Goal: Task Accomplishment & Management: Use online tool/utility

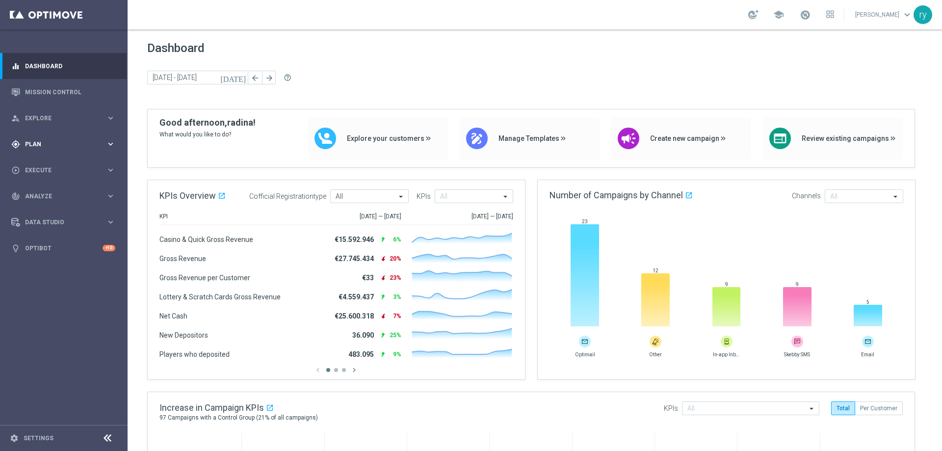
click at [86, 146] on span "Plan" at bounding box center [65, 144] width 81 height 6
click at [81, 193] on span "Templates" at bounding box center [61, 194] width 70 height 6
click at [45, 208] on link "Optimail" at bounding box center [66, 208] width 72 height 8
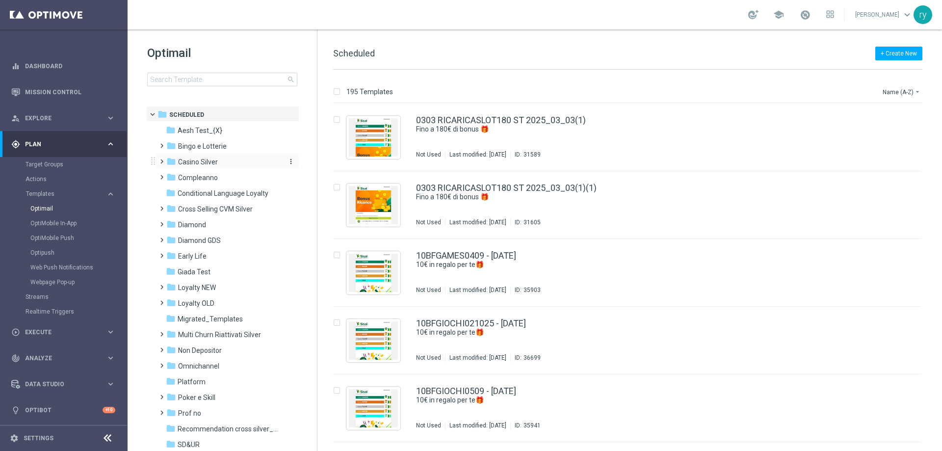
click at [212, 161] on span "Casino Silver" at bounding box center [198, 161] width 40 height 9
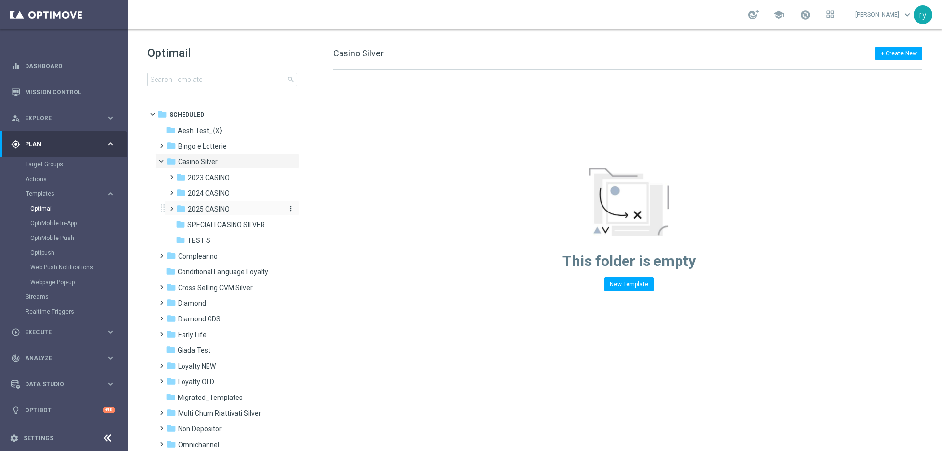
click at [228, 210] on span "2025 CASINO" at bounding box center [209, 208] width 42 height 9
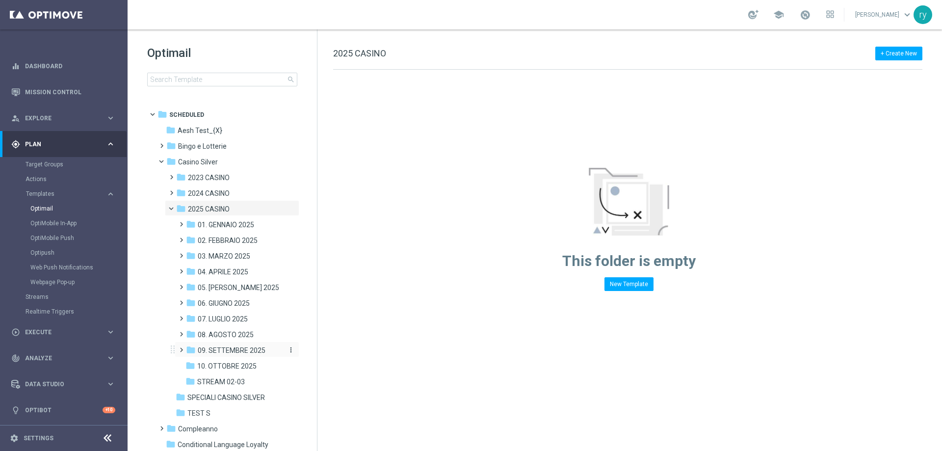
click at [241, 349] on span "09. SETTEMBRE 2025" at bounding box center [232, 350] width 68 height 9
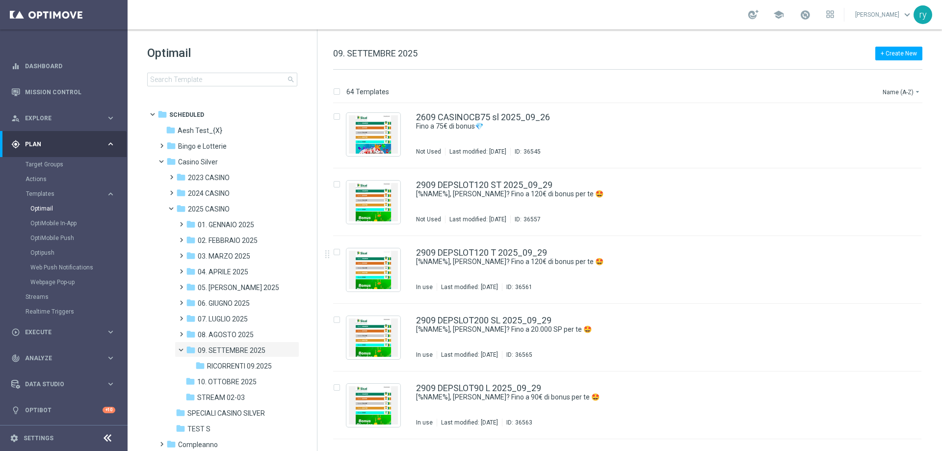
scroll to position [3879, 0]
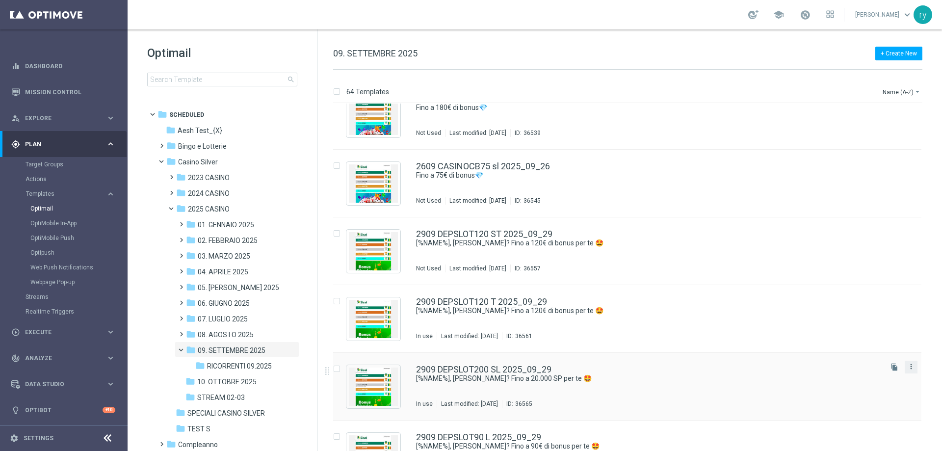
click at [907, 368] on icon "more_vert" at bounding box center [911, 366] width 8 height 8
click at [872, 391] on div "Copy To" at bounding box center [869, 390] width 59 height 7
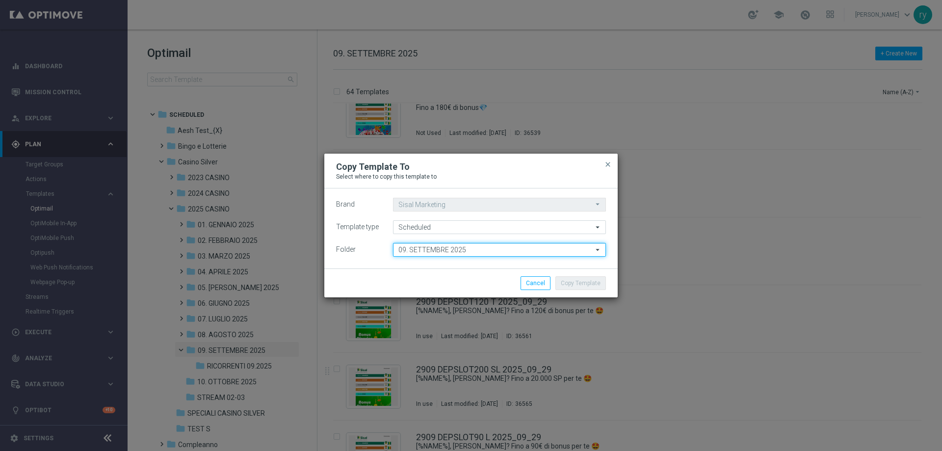
click at [404, 253] on input "09. SETTEMBRE 2025" at bounding box center [499, 250] width 213 height 14
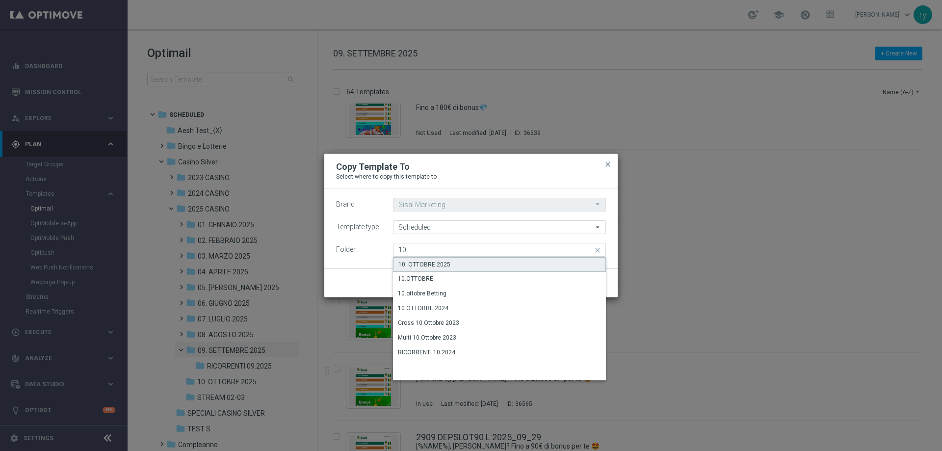
click at [420, 264] on div "10. OTTOBRE 2025" at bounding box center [424, 264] width 52 height 9
type input "10. OTTOBRE 2025"
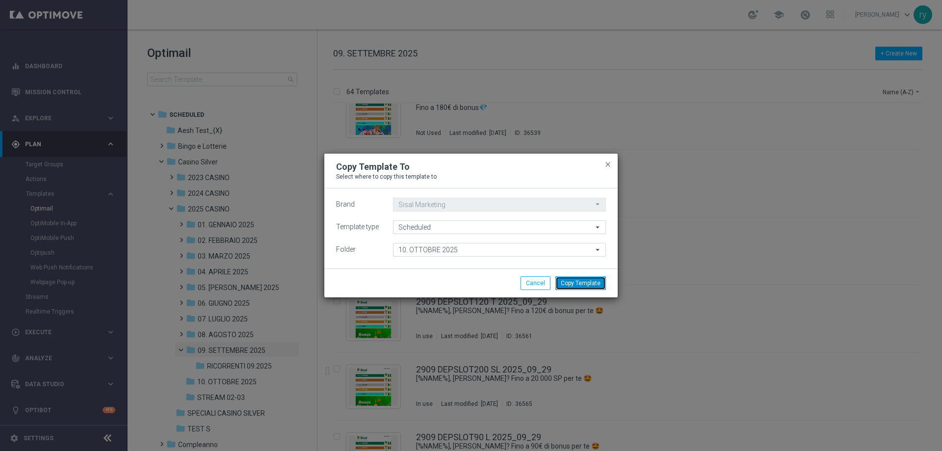
click at [567, 283] on button "Copy Template" at bounding box center [580, 283] width 51 height 14
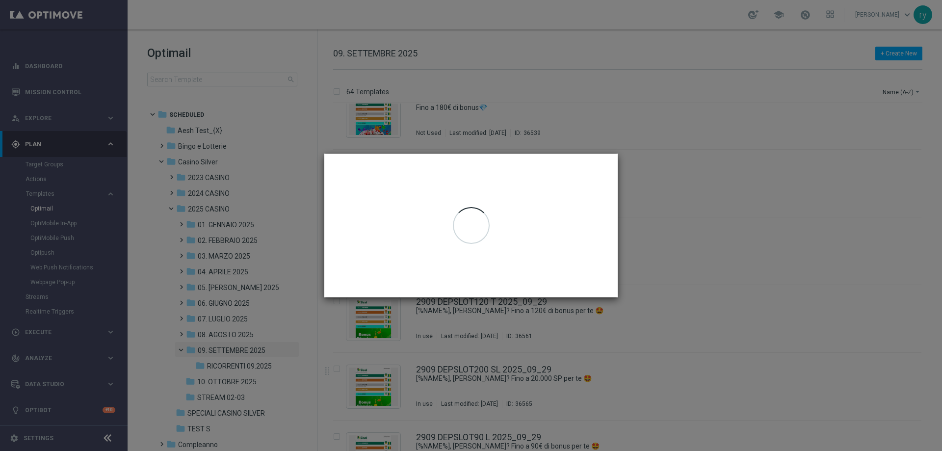
scroll to position [0, 0]
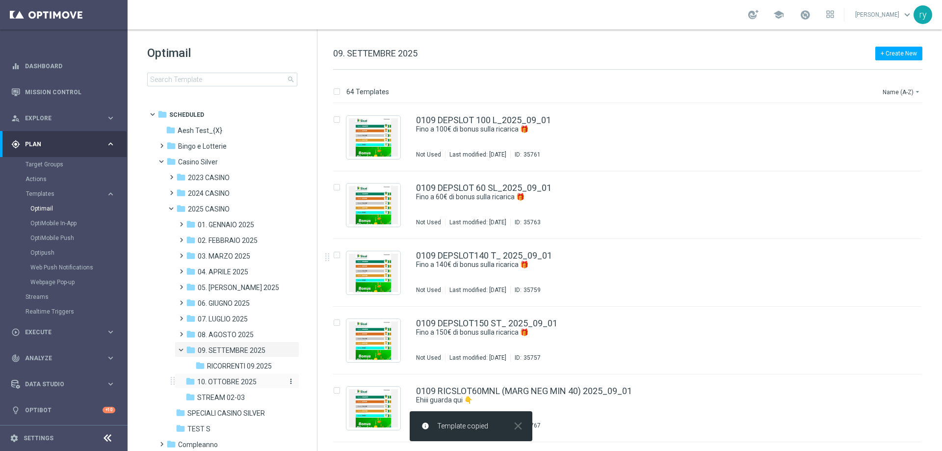
click at [235, 376] on div "folder 10. OTTOBRE 2025" at bounding box center [233, 381] width 97 height 11
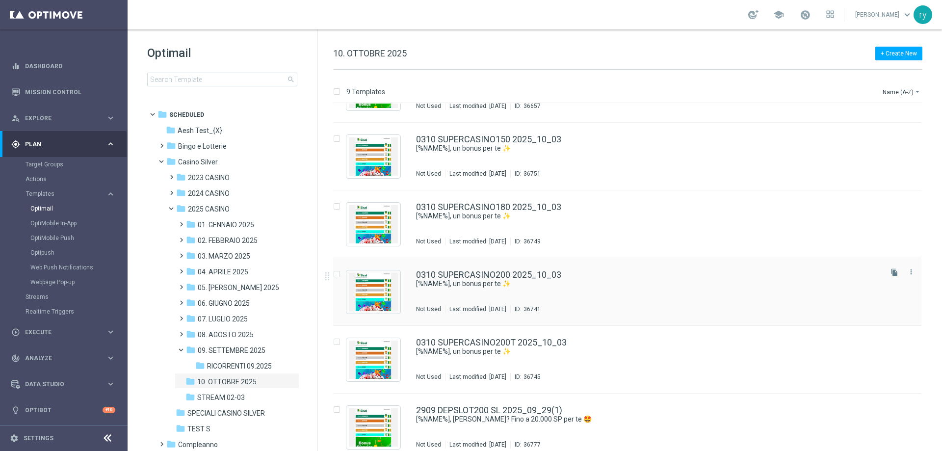
scroll to position [262, 0]
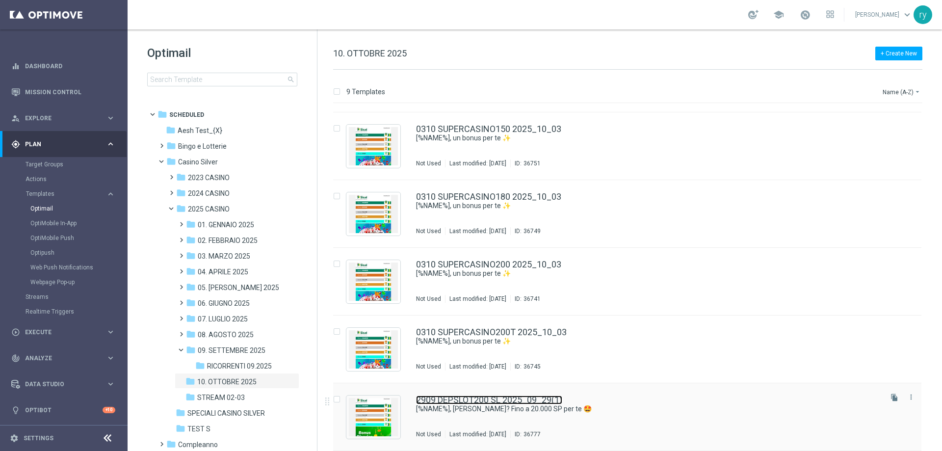
click at [496, 397] on link "2909 DEPSLOT200 SL 2025_09_29(1)" at bounding box center [489, 399] width 146 height 9
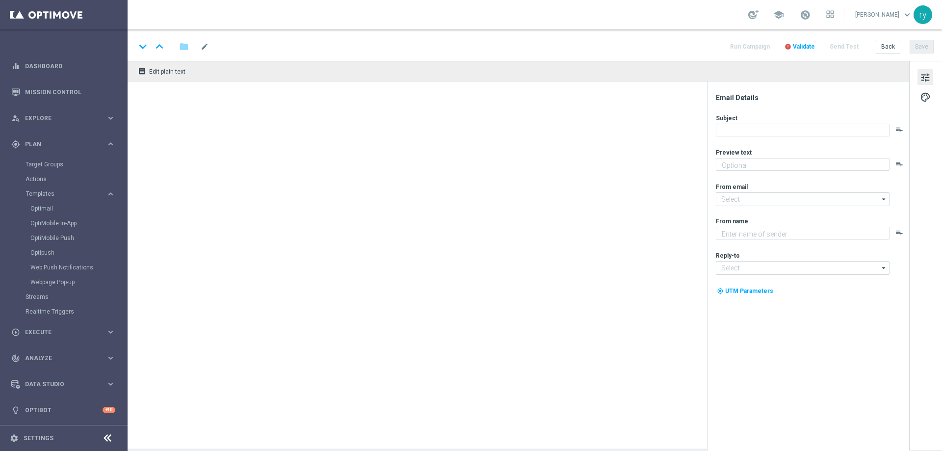
type textarea "Scopri la promozione che ti abbiamo riservato"
type textarea "Sisal"
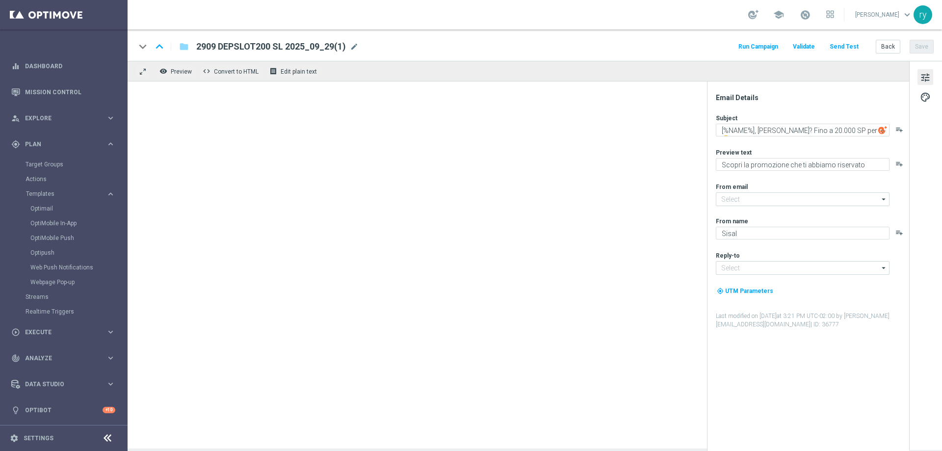
type input "[EMAIL_ADDRESS][DOMAIN_NAME]"
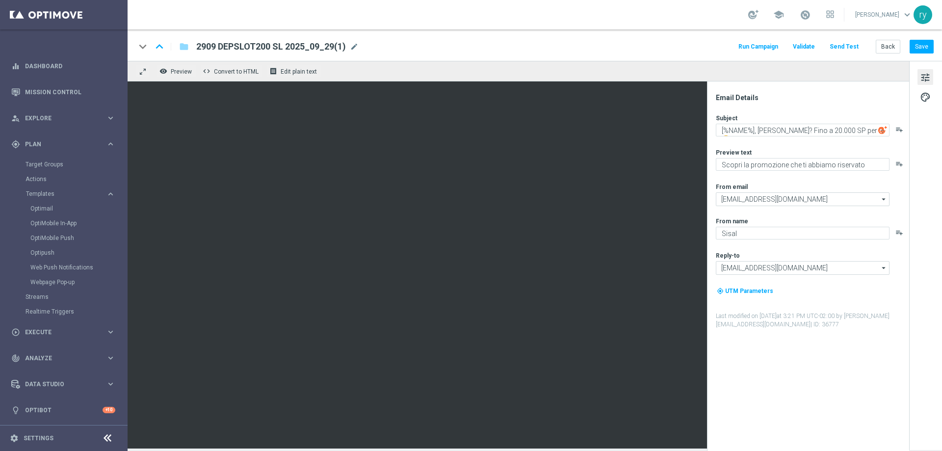
click at [287, 46] on span "2909 DEPSLOT200 SL 2025_09_29(1)" at bounding box center [271, 47] width 150 height 12
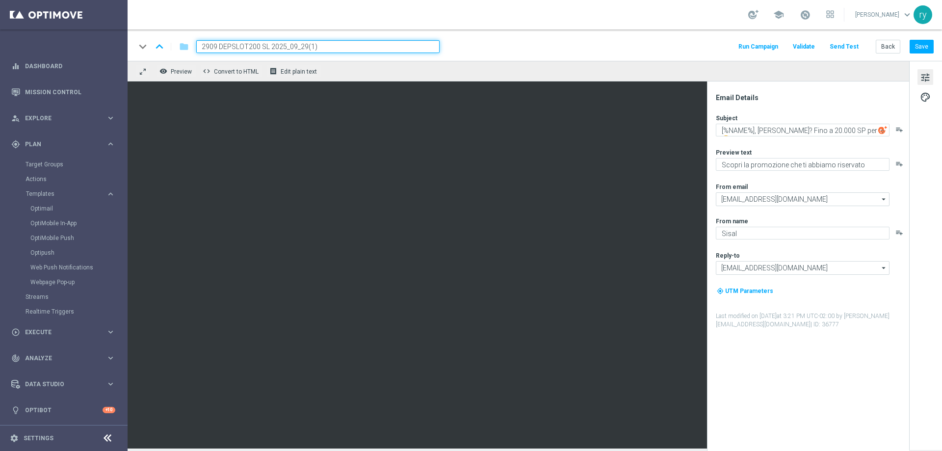
drag, startPoint x: 186, startPoint y: 50, endPoint x: 144, endPoint y: 53, distance: 42.3
click at [144, 53] on div "keyboard_arrow_down keyboard_arrow_up folder 2909 DEPSLOT200 SL 2025_09_29(1)" at bounding box center [287, 46] width 304 height 13
paste input "0610 SLOTRIC150 ST"
type input "0610 SLOTRIC150 ST 2025_10_06"
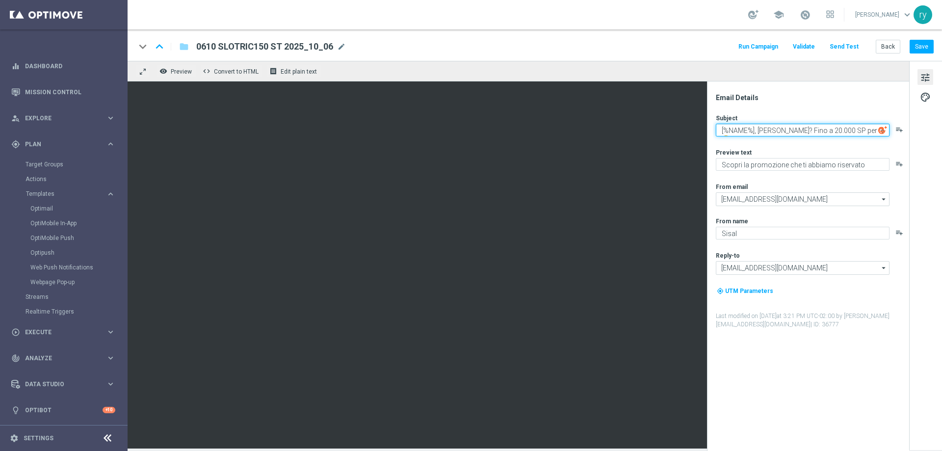
click at [811, 126] on textarea "[%NAME%], hai saputo? Fino a 20.000 SP per te 🤩" at bounding box center [802, 130] width 174 height 13
drag, startPoint x: 843, startPoint y: 129, endPoint x: 814, endPoint y: 128, distance: 29.0
click at [814, 128] on textarea "[%NAME%], hai saputo? Fino a 20.000 SP per te 🤩" at bounding box center [802, 130] width 174 height 13
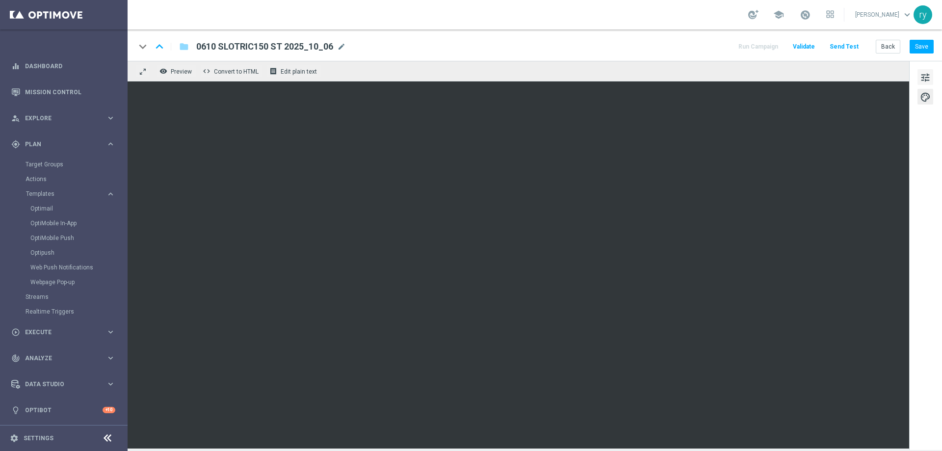
click at [933, 76] on button "tune" at bounding box center [925, 77] width 16 height 16
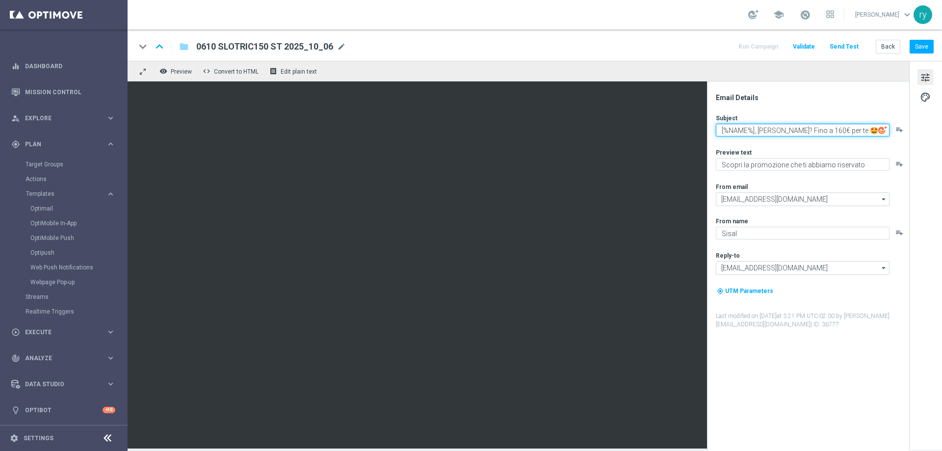
click at [817, 128] on textarea "[%NAME%], hai saputo? Fino a 160€ per te 🤩" at bounding box center [802, 130] width 174 height 13
type textarea "[%NAME%], [PERSON_NAME]? Fino a 150€ per te 🤩"
click at [921, 46] on button "Save" at bounding box center [921, 47] width 24 height 14
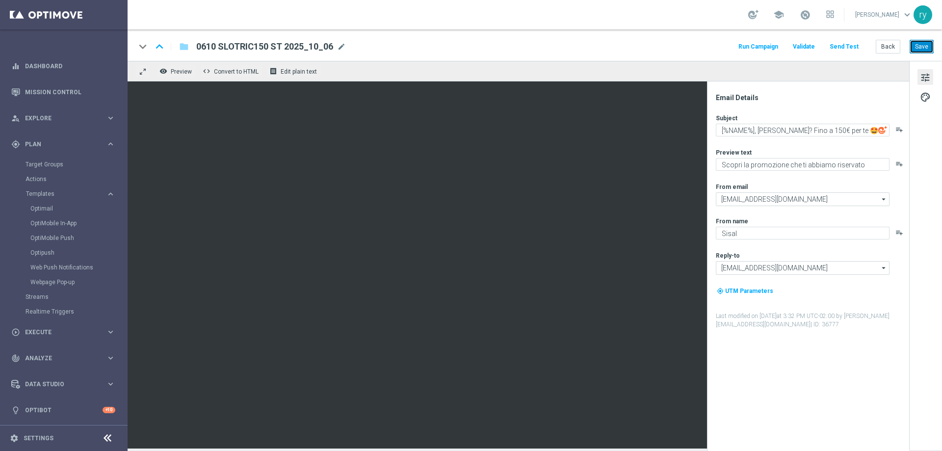
click at [917, 48] on button "Save" at bounding box center [921, 47] width 24 height 14
click at [888, 49] on button "Back" at bounding box center [887, 47] width 25 height 14
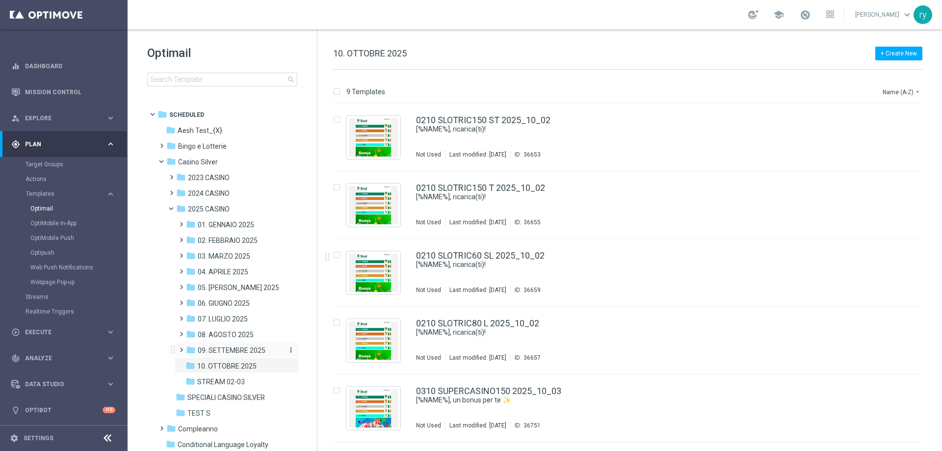
click at [256, 346] on span "09. SETTEMBRE 2025" at bounding box center [232, 350] width 68 height 9
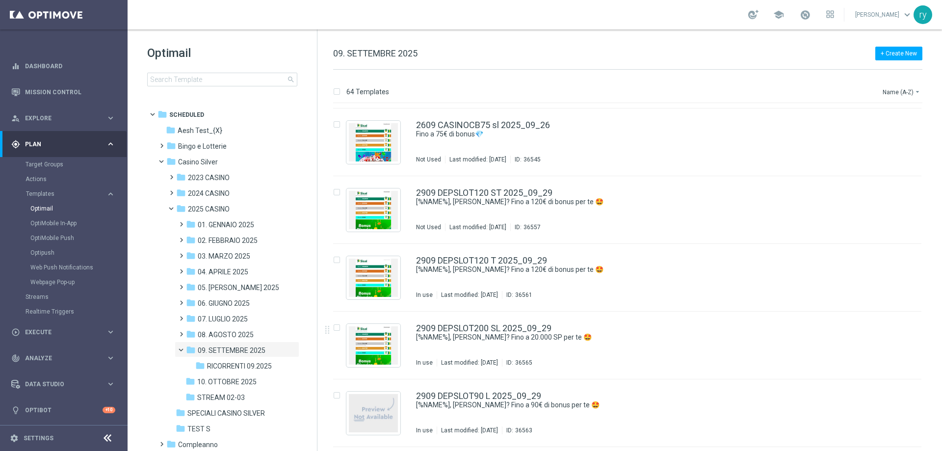
scroll to position [3948, 0]
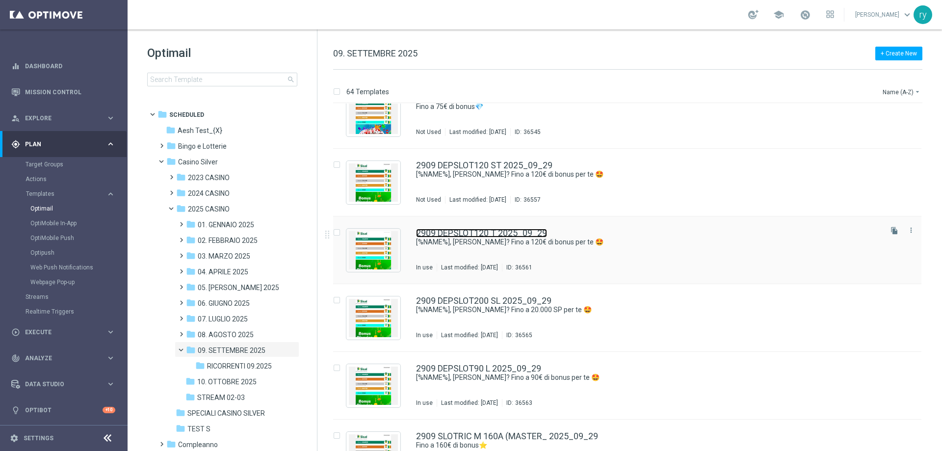
click at [510, 232] on link "2909 DEPSLOT120 T 2025_09_29" at bounding box center [481, 233] width 131 height 9
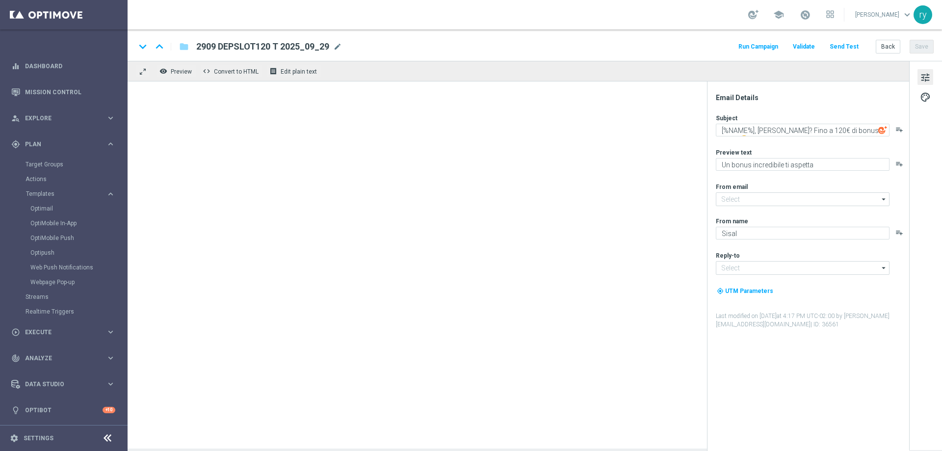
type input "[EMAIL_ADDRESS][DOMAIN_NAME]"
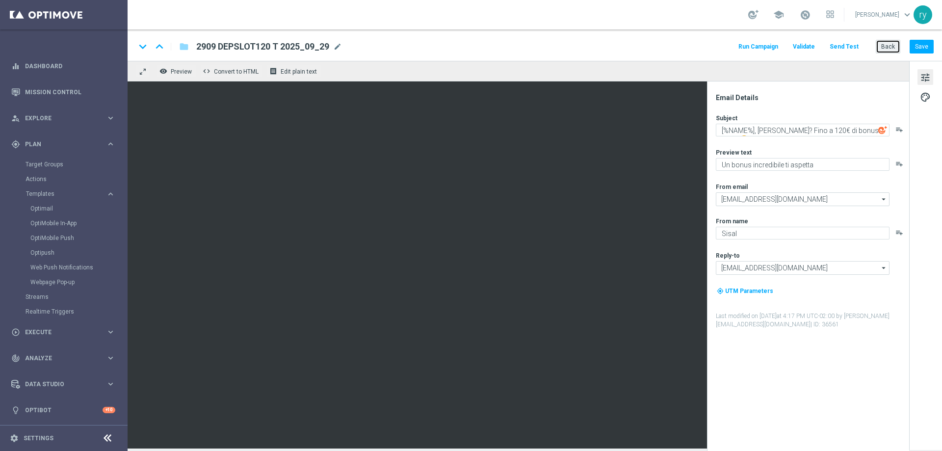
click at [885, 46] on button "Back" at bounding box center [887, 47] width 25 height 14
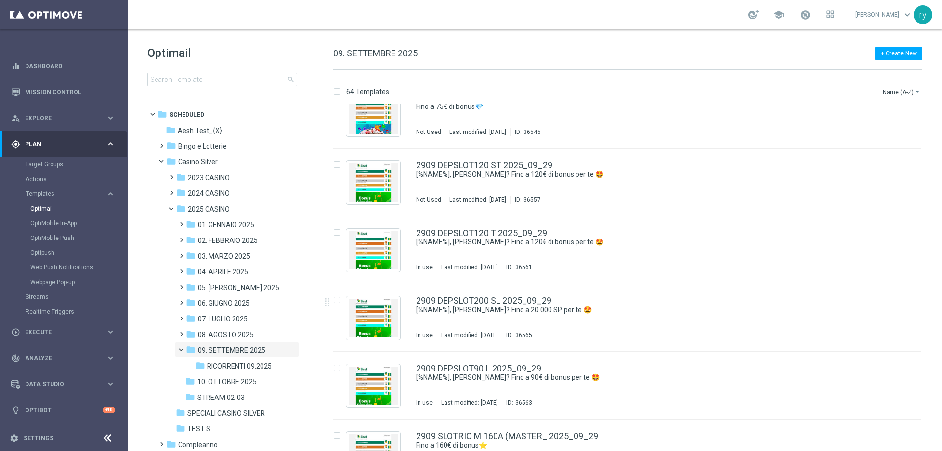
scroll to position [3899, 0]
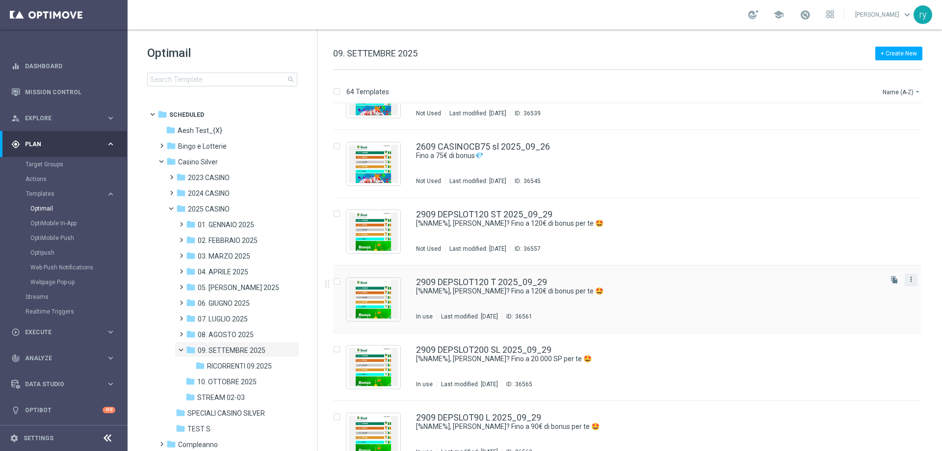
click at [907, 279] on icon "more_vert" at bounding box center [911, 279] width 8 height 8
click at [872, 306] on div "Copy To" at bounding box center [869, 303] width 59 height 7
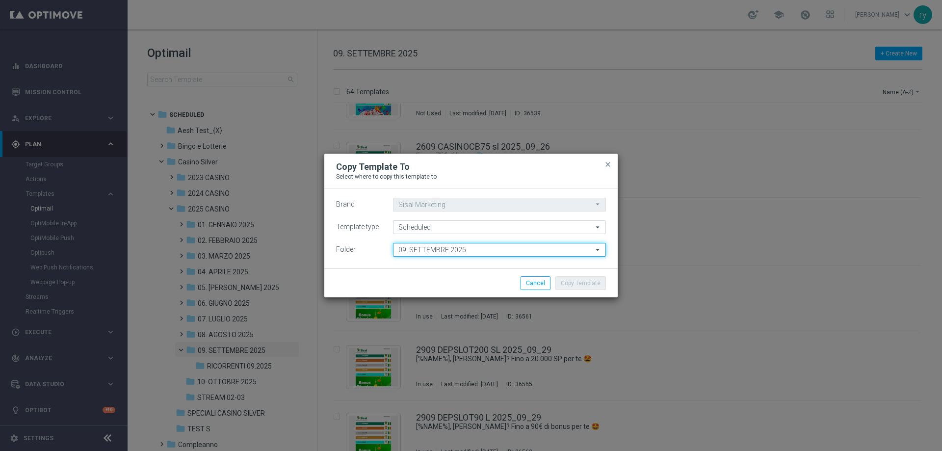
click at [460, 254] on input "09. SETTEMBRE 2025" at bounding box center [499, 250] width 213 height 14
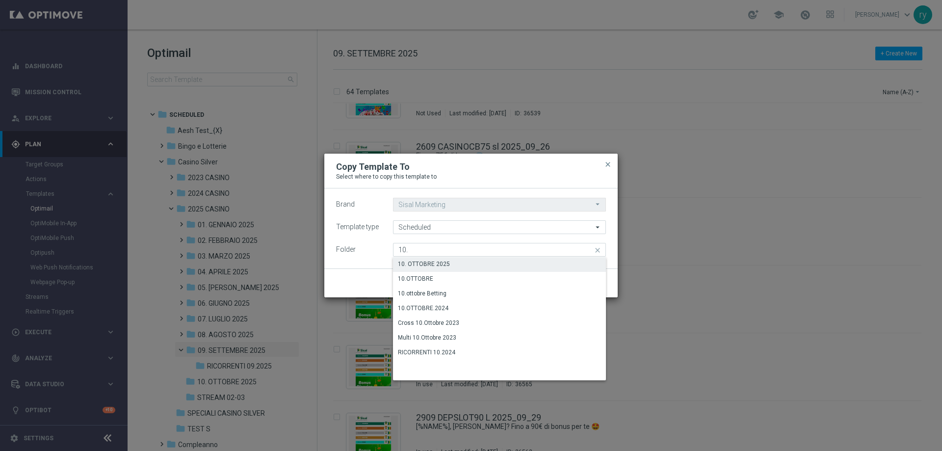
click at [460, 264] on div "10. OTTOBRE 2025" at bounding box center [499, 264] width 213 height 14
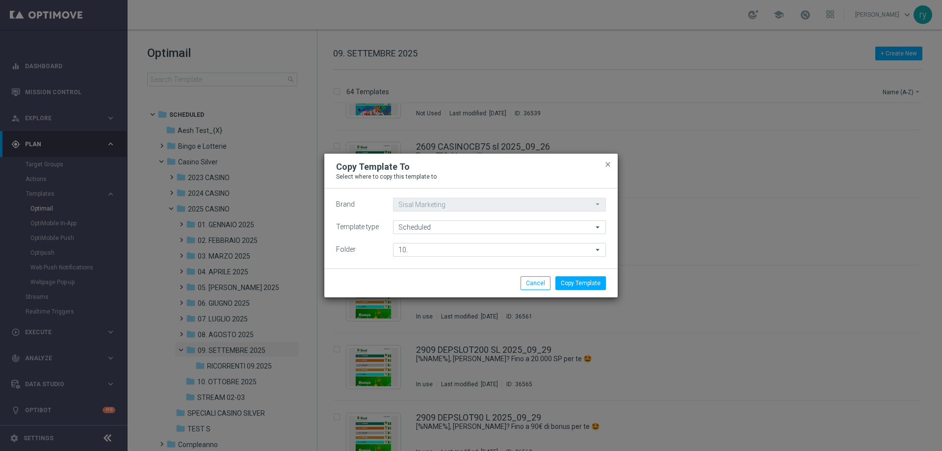
type input "10. OTTOBRE 2025"
click at [579, 284] on button "Copy Template" at bounding box center [580, 283] width 51 height 14
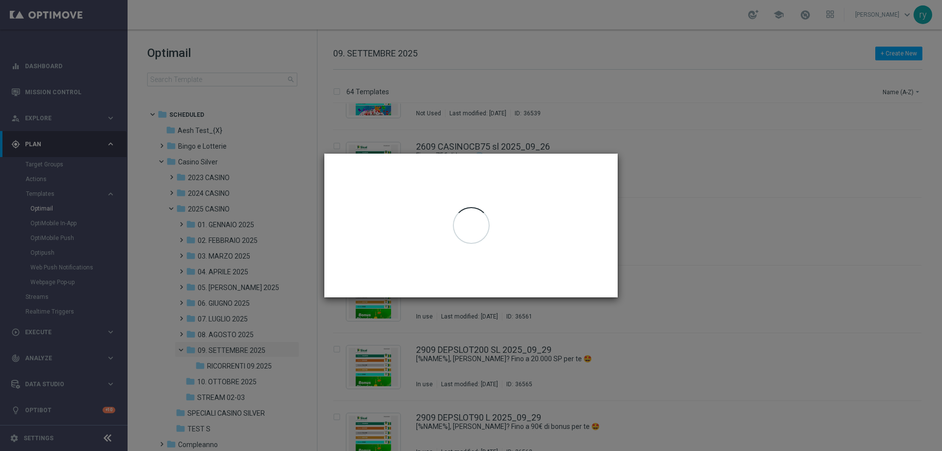
scroll to position [0, 0]
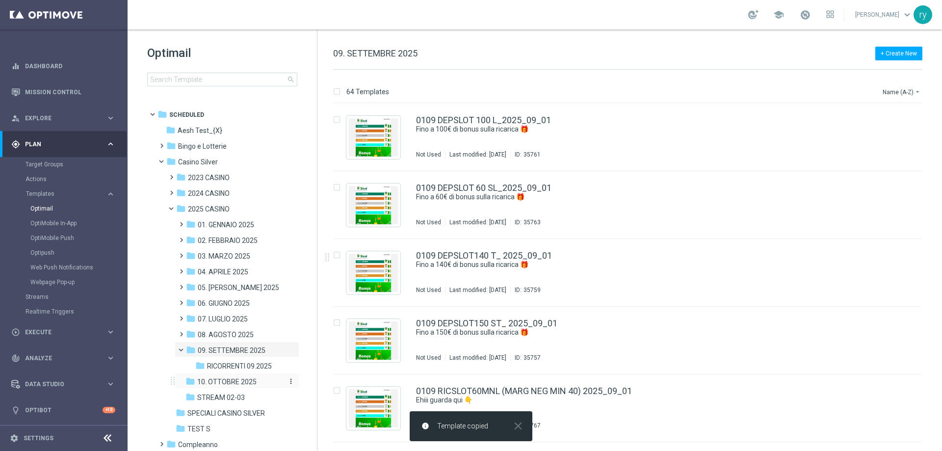
click at [233, 378] on span "10. OTTOBRE 2025" at bounding box center [226, 381] width 59 height 9
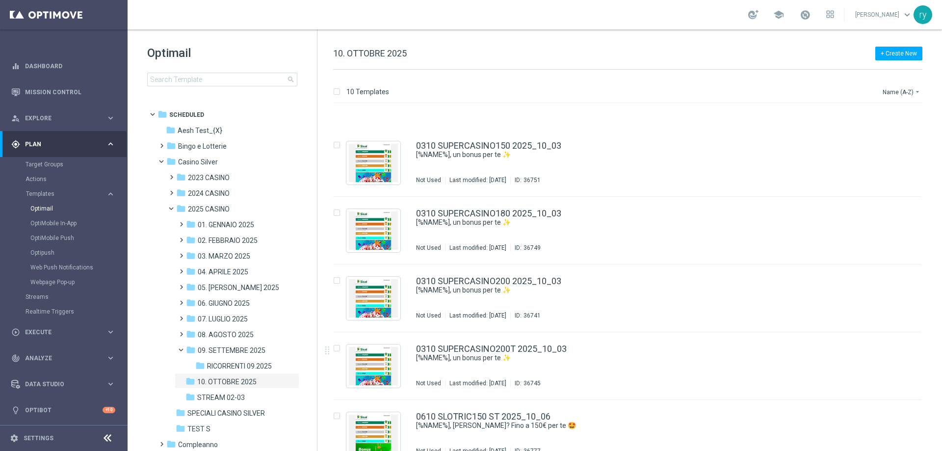
scroll to position [330, 0]
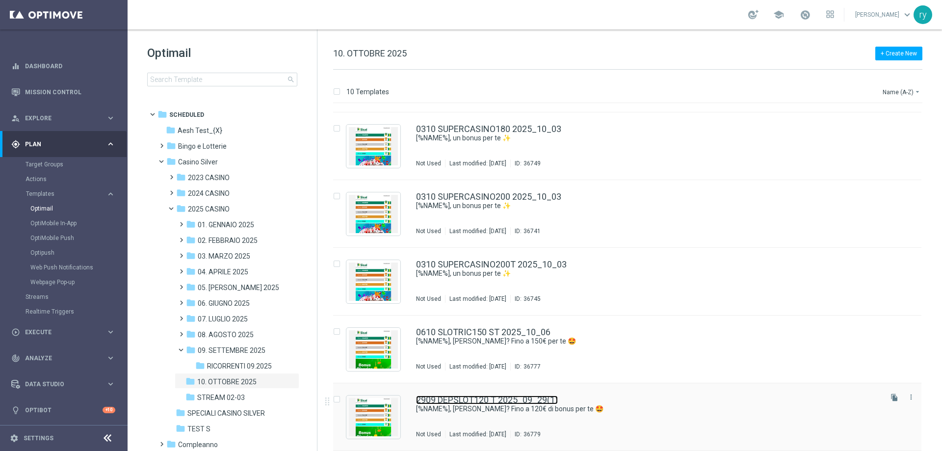
click at [530, 401] on link "2909 DEPSLOT120 T 2025_09_29(1)" at bounding box center [487, 399] width 142 height 9
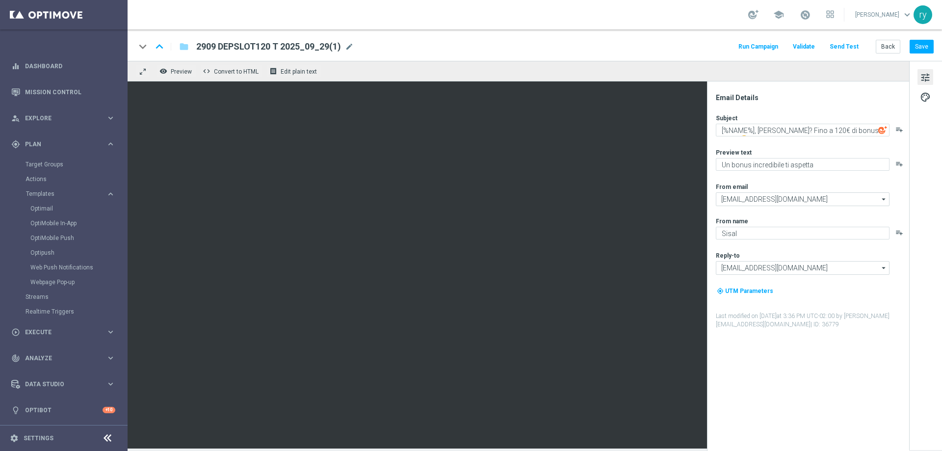
click at [341, 43] on div "2909 DEPSLOT120 T 2025_09_29(1) mode_edit" at bounding box center [274, 46] width 157 height 13
drag, startPoint x: 355, startPoint y: 46, endPoint x: 148, endPoint y: 49, distance: 207.0
click at [149, 49] on div "keyboard_arrow_down keyboard_arrow_up folder 2909 DEPSLOT120 T 2025_09_29(1)" at bounding box center [287, 46] width 304 height 13
paste input "0610 SLOTRIC120 T"
type input "0610 SLOTRIC120 T 2025_10_06"
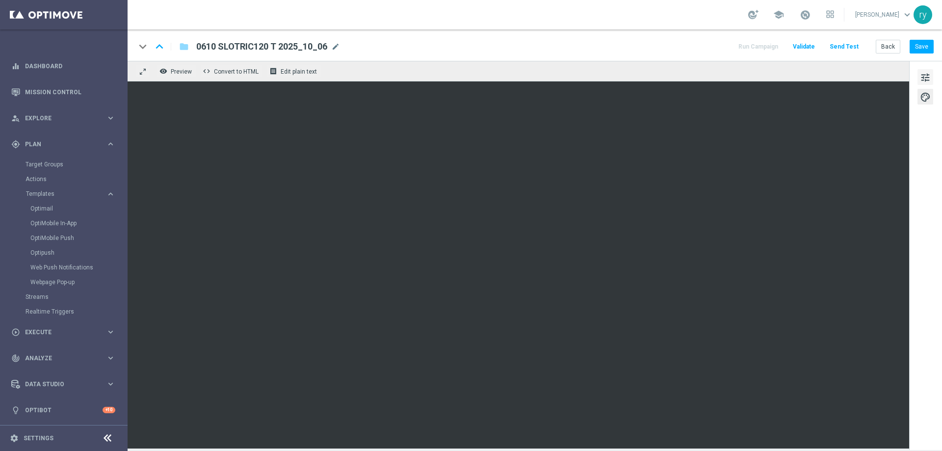
click at [923, 75] on span "tune" at bounding box center [924, 77] width 11 height 13
click at [927, 40] on button "Save" at bounding box center [921, 47] width 24 height 14
click at [894, 46] on button "Back" at bounding box center [887, 47] width 25 height 14
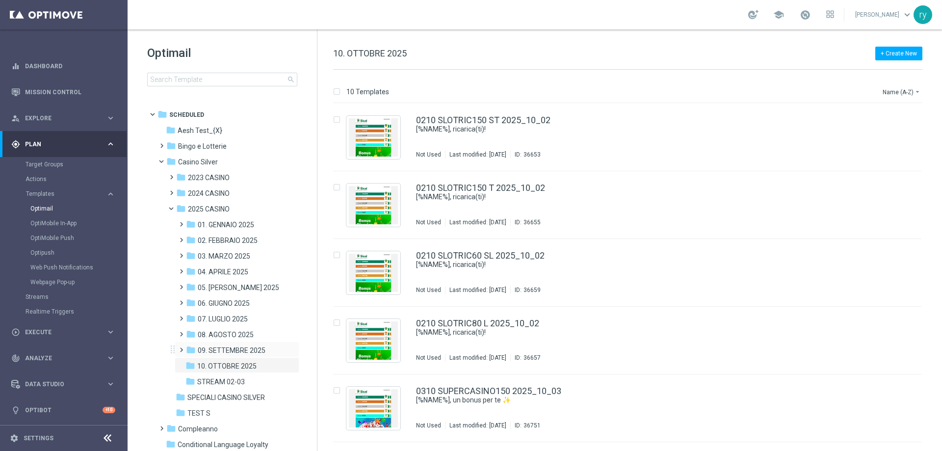
click at [259, 344] on div "folder 09. SETTEMBRE 2025 more_vert" at bounding box center [237, 349] width 125 height 16
click at [235, 352] on span "09. SETTEMBRE 2025" at bounding box center [232, 350] width 68 height 9
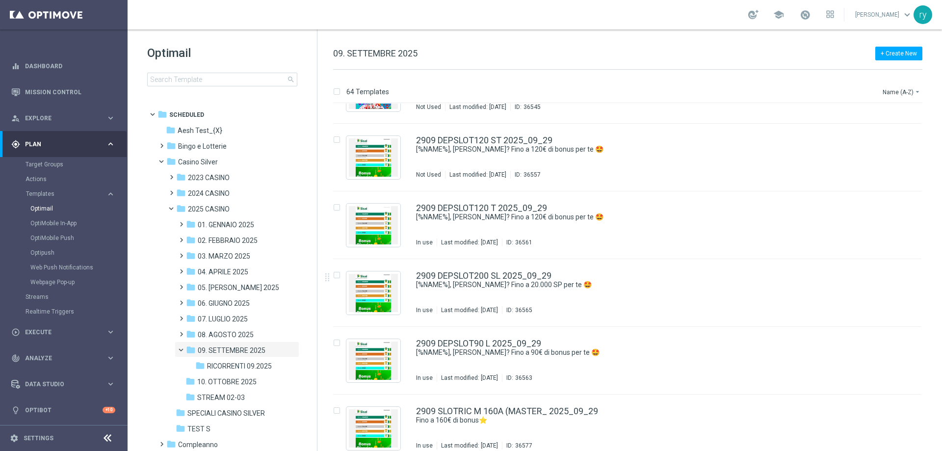
scroll to position [3977, 0]
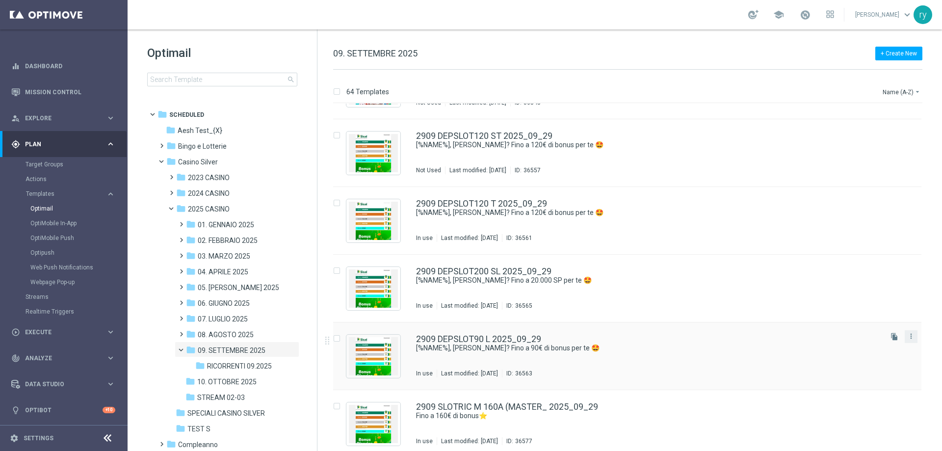
click at [913, 336] on button "more_vert" at bounding box center [911, 336] width 10 height 12
click at [869, 357] on div "Copy To" at bounding box center [869, 360] width 59 height 7
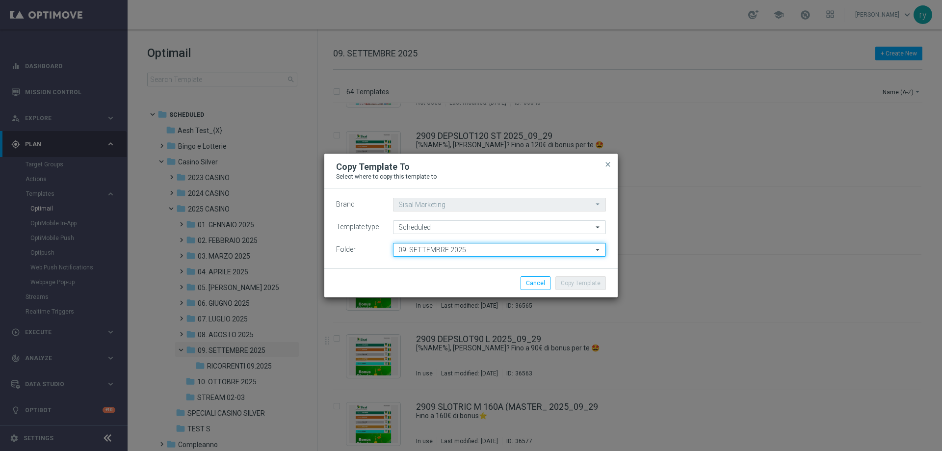
click at [402, 251] on input "09. SETTEMBRE 2025" at bounding box center [499, 250] width 213 height 14
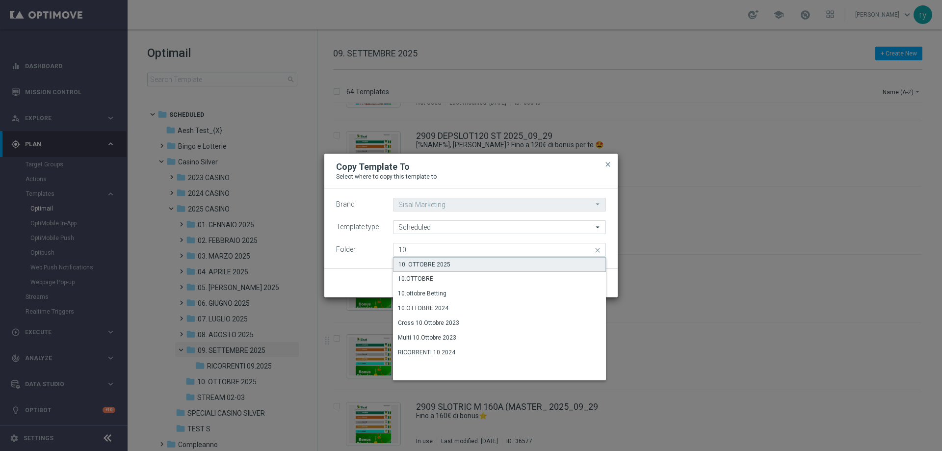
click at [408, 262] on div "10. OTTOBRE 2025" at bounding box center [424, 264] width 52 height 9
type input "10. OTTOBRE 2025"
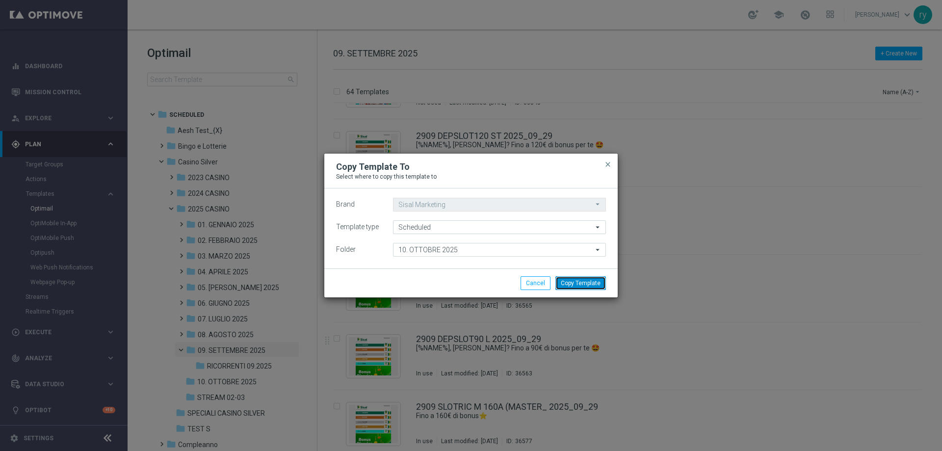
click at [594, 280] on button "Copy Template" at bounding box center [580, 283] width 51 height 14
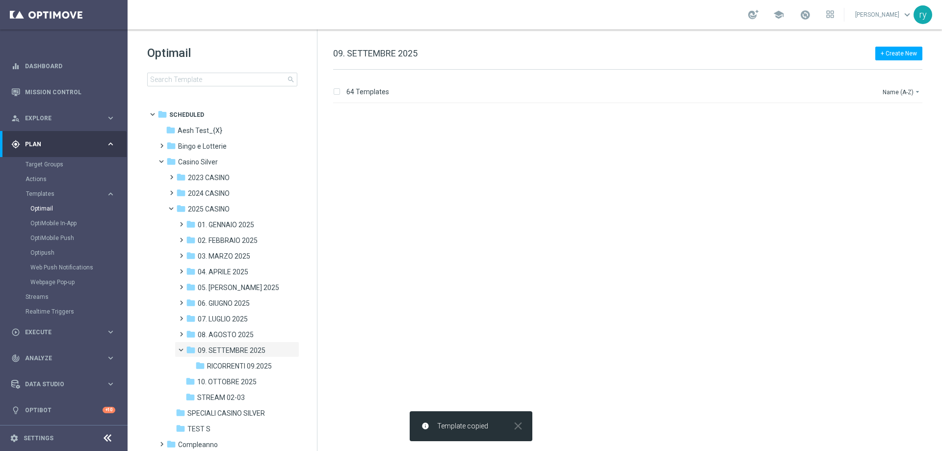
scroll to position [0, 0]
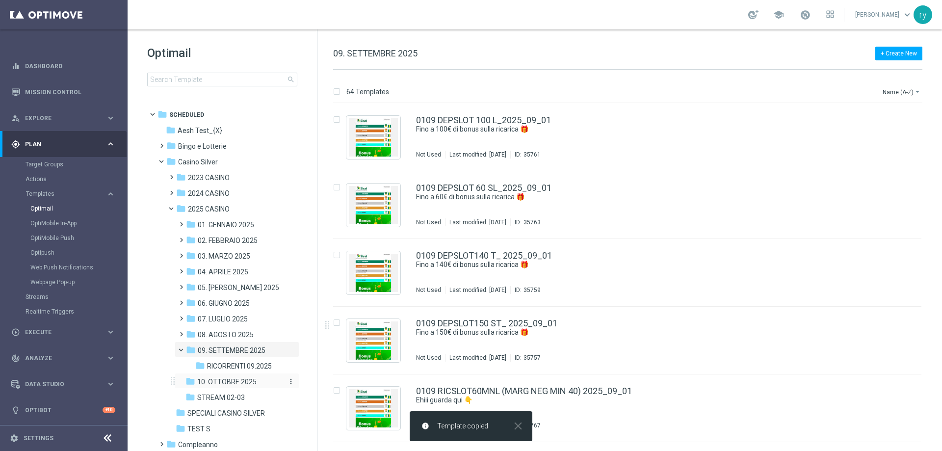
click at [232, 381] on span "10. OTTOBRE 2025" at bounding box center [226, 381] width 59 height 9
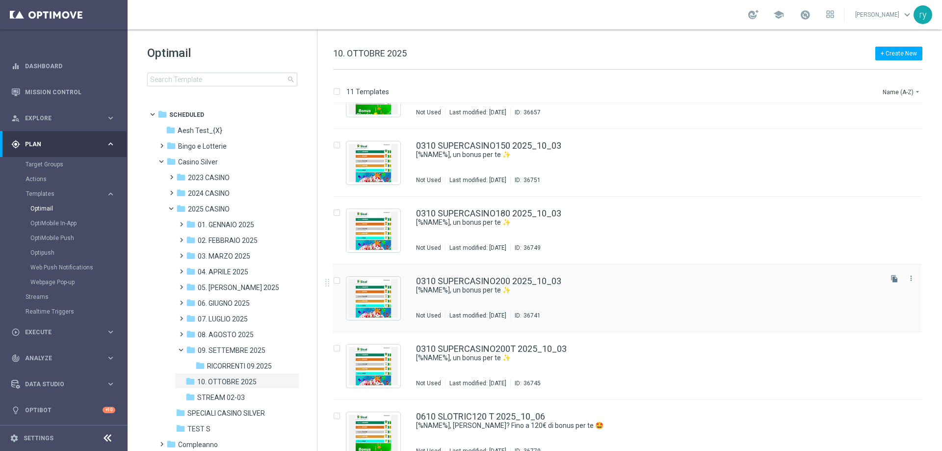
scroll to position [397, 0]
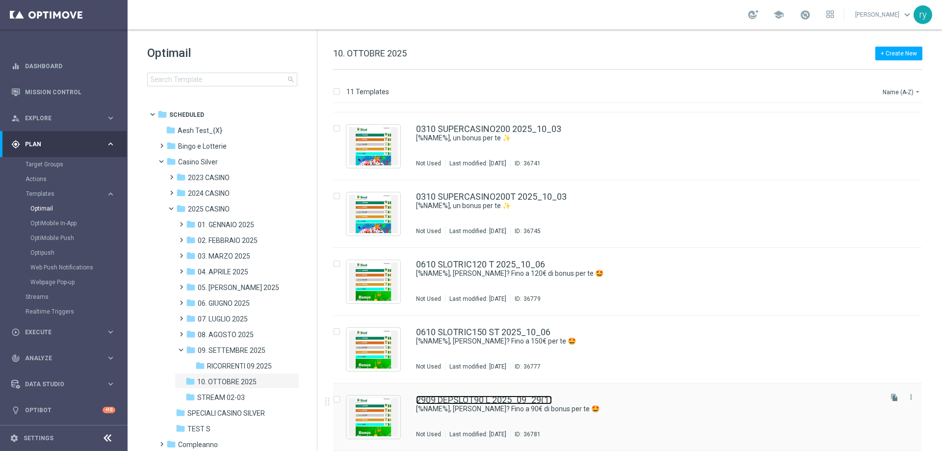
click at [524, 396] on link "2909 DEPSLOT90 L 2025_09_29(1)" at bounding box center [484, 399] width 136 height 9
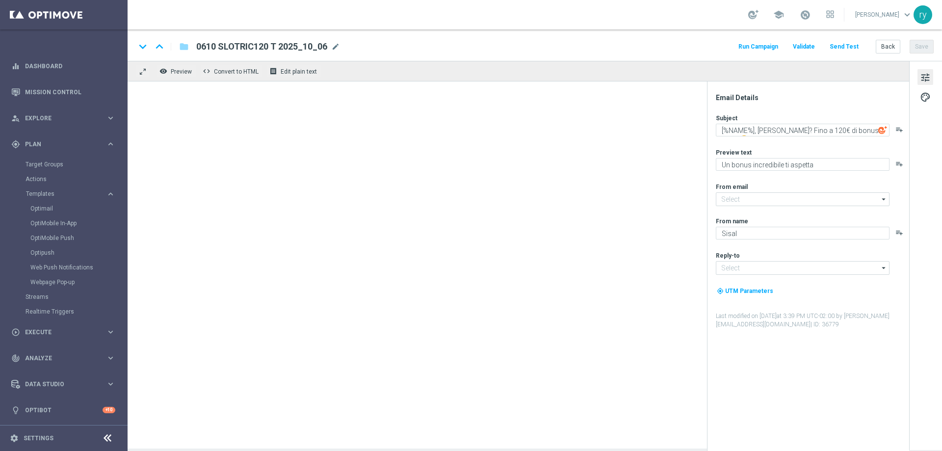
type input "[EMAIL_ADDRESS][DOMAIN_NAME]"
type textarea "[%NAME%], [PERSON_NAME]? Fino a 90€ di bonus per te 🤩"
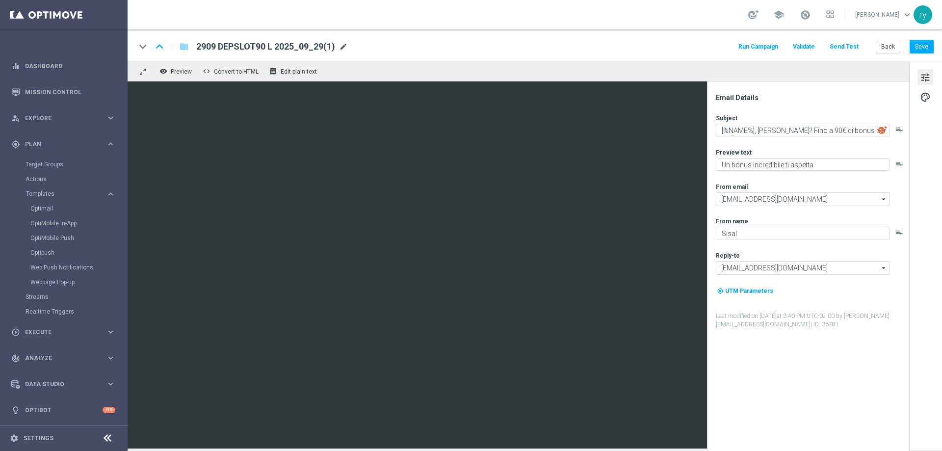
click at [343, 42] on span "mode_edit" at bounding box center [343, 46] width 9 height 9
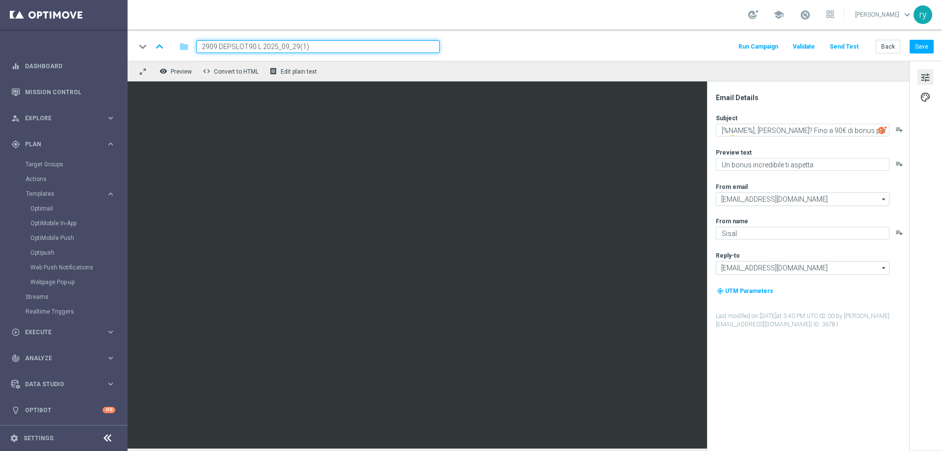
drag, startPoint x: 346, startPoint y: 45, endPoint x: 154, endPoint y: 50, distance: 191.3
click at [154, 50] on div "keyboard_arrow_down keyboard_arrow_up folder 2909 DEPSLOT90 L 2025_09_29(1)" at bounding box center [287, 46] width 304 height 13
paste input "0610 SLOTRIC90 L"
type input "0610 SLOTRIC90 L 2025_10_06"
click at [472, 73] on div "remove_red_eye Preview code Convert to HTML receipt Edit plain text" at bounding box center [518, 71] width 781 height 21
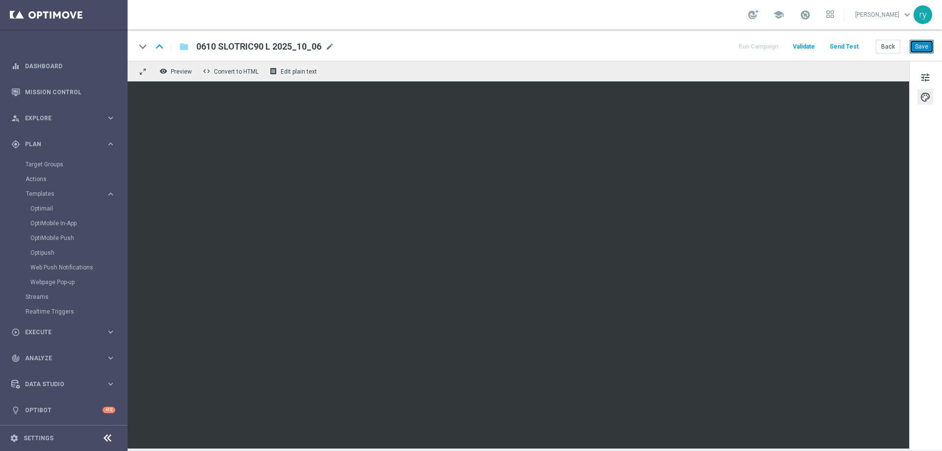
click at [922, 46] on button "Save" at bounding box center [921, 47] width 24 height 14
click at [888, 51] on button "Back" at bounding box center [887, 47] width 25 height 14
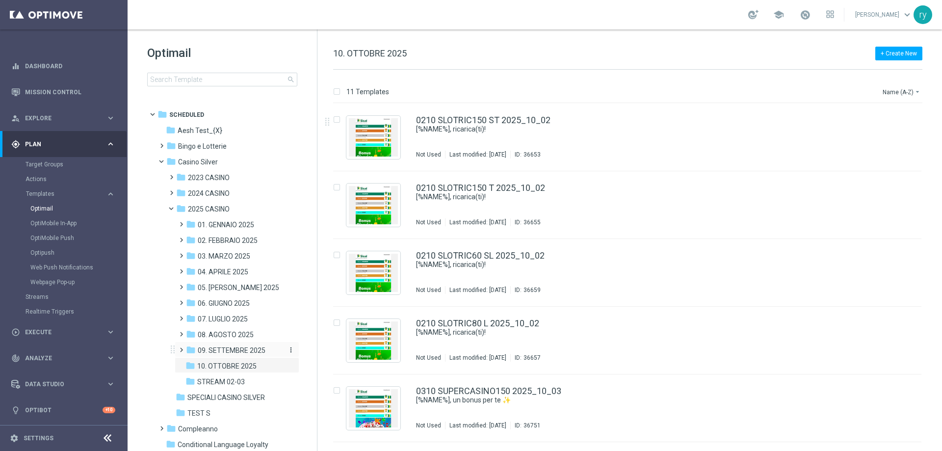
click at [252, 345] on div "folder 09. SETTEMBRE 2025" at bounding box center [234, 350] width 96 height 11
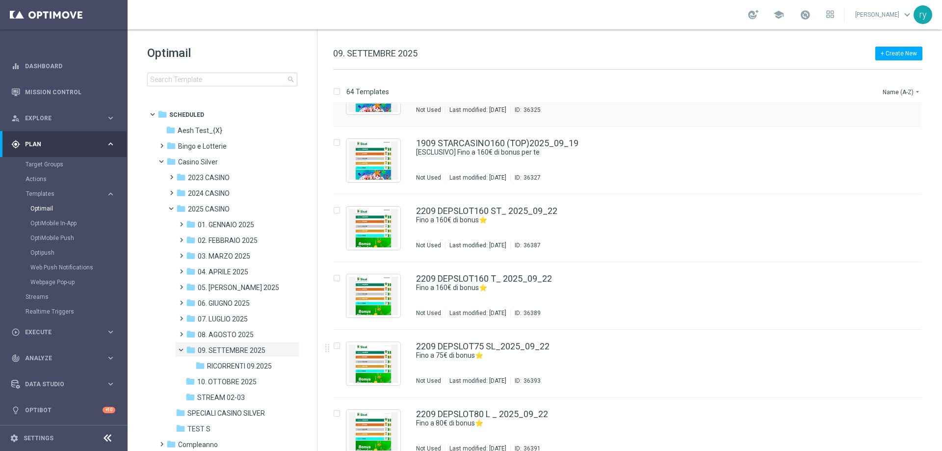
scroll to position [2820, 0]
click at [907, 343] on icon "more_vert" at bounding box center [911, 343] width 8 height 8
click at [869, 360] on div "send Move" at bounding box center [864, 354] width 78 height 14
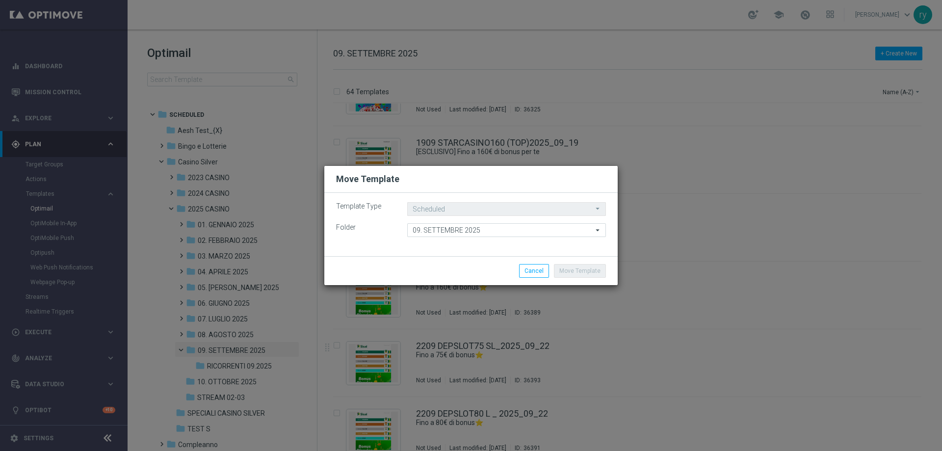
drag, startPoint x: 576, startPoint y: 178, endPoint x: 513, endPoint y: 190, distance: 63.9
click at [507, 193] on div "Move Template Template Type Scheduled Scheduled arrow_drop_down Drag here to se…" at bounding box center [470, 225] width 293 height 119
click at [697, 279] on modal-container "Move Template Template Type Scheduled Scheduled arrow_drop_down Drag here to se…" at bounding box center [471, 225] width 942 height 451
click at [719, 305] on modal-container "Move Template Template Type Scheduled Scheduled arrow_drop_down Drag here to se…" at bounding box center [471, 225] width 942 height 451
click at [540, 273] on button "Cancel" at bounding box center [534, 271] width 30 height 14
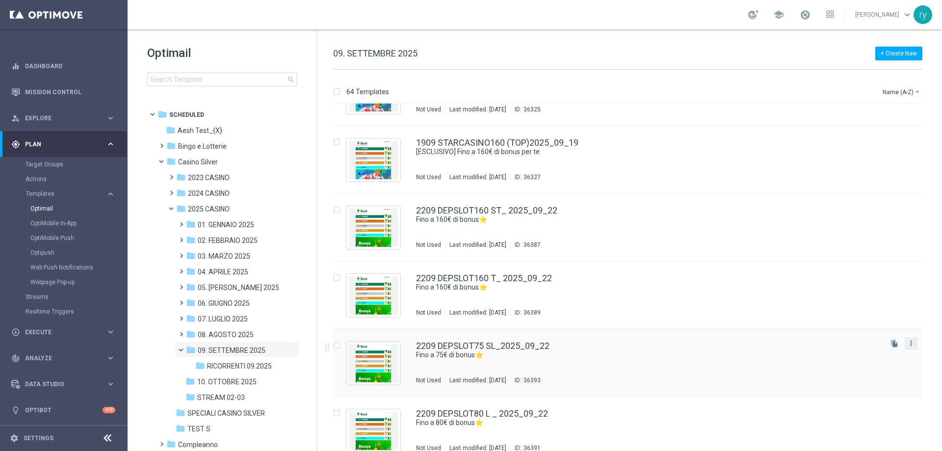
click at [907, 343] on icon "more_vert" at bounding box center [911, 343] width 8 height 8
click at [883, 366] on div "Copy To" at bounding box center [869, 367] width 59 height 7
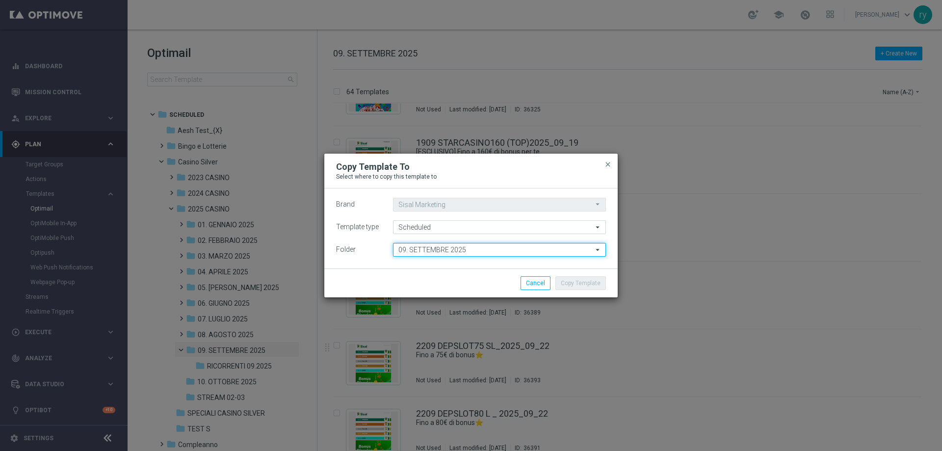
click at [495, 251] on input "09. SETTEMBRE 2025" at bounding box center [499, 250] width 213 height 14
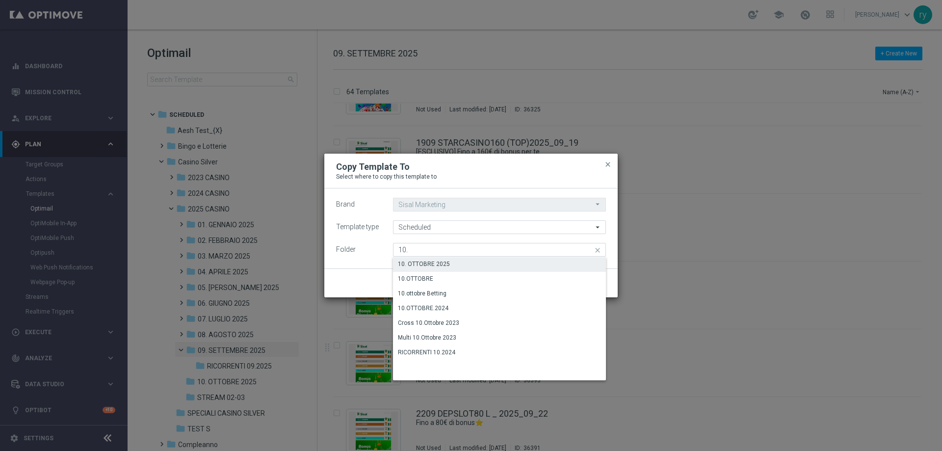
click at [440, 263] on div "10. OTTOBRE 2025" at bounding box center [424, 263] width 52 height 9
type input "10. OTTOBRE 2025"
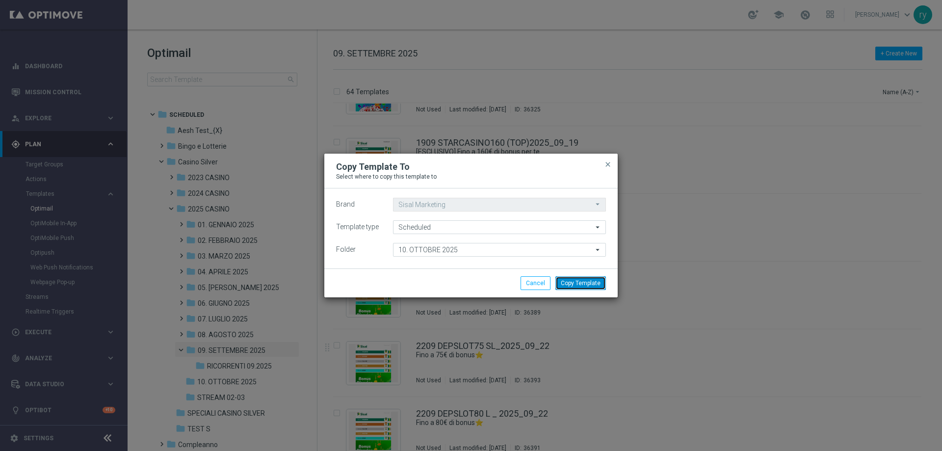
click at [578, 281] on button "Copy Template" at bounding box center [580, 283] width 51 height 14
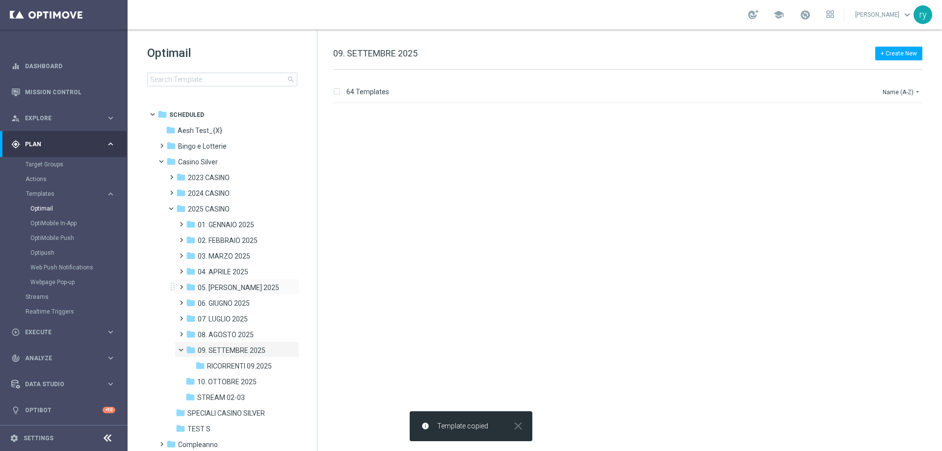
scroll to position [0, 0]
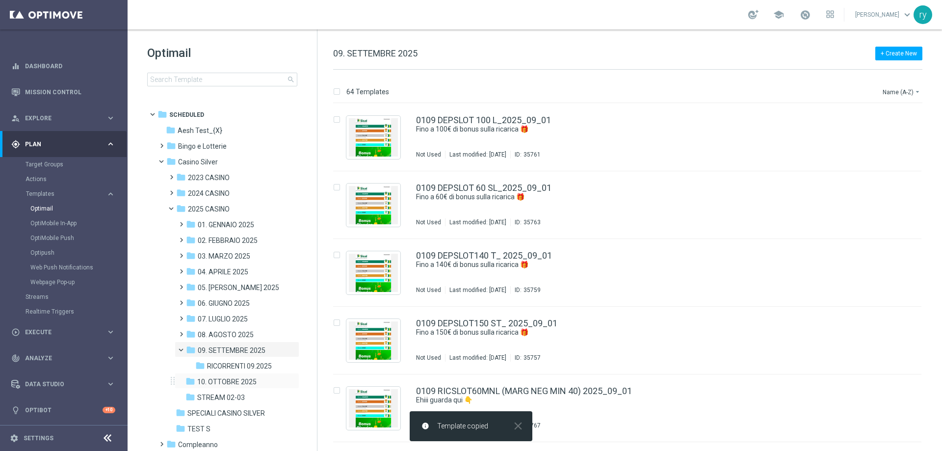
click at [242, 376] on div "folder 10. OTTOBRE 2025 more_vert" at bounding box center [237, 381] width 125 height 16
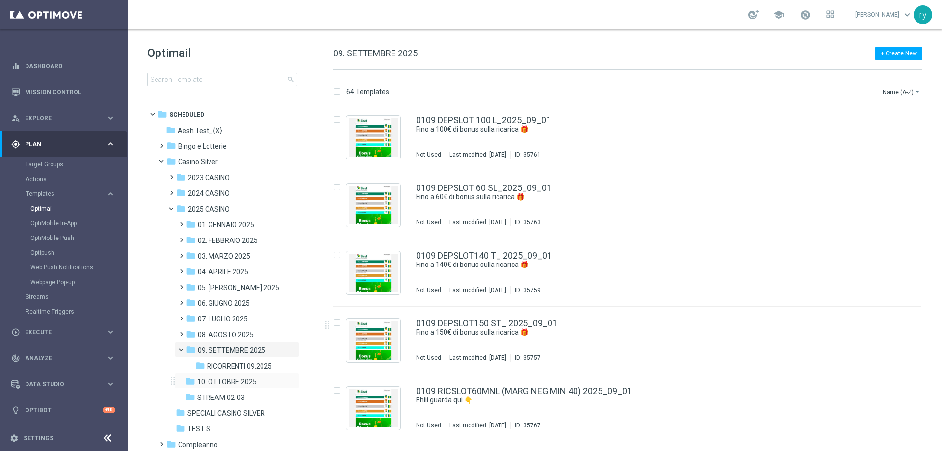
click at [245, 376] on div "folder 10. OTTOBRE 2025 more_vert" at bounding box center [237, 381] width 125 height 16
click at [244, 380] on span "10. OTTOBRE 2025" at bounding box center [226, 381] width 59 height 9
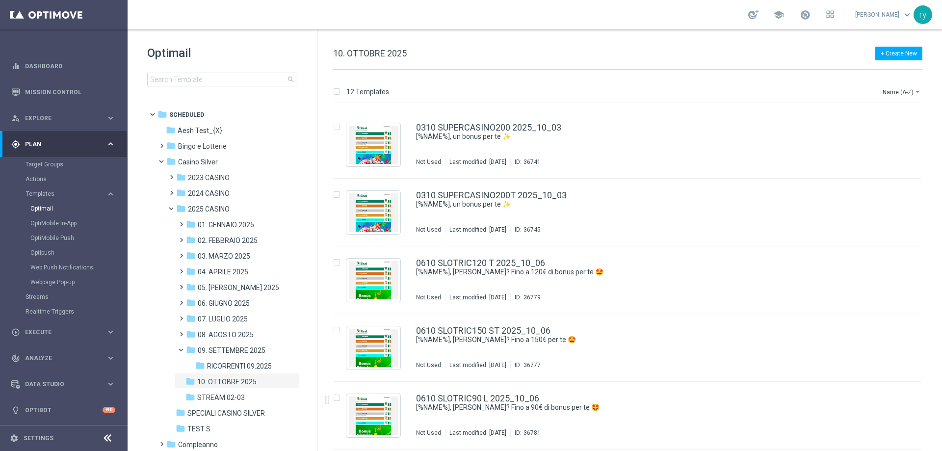
scroll to position [465, 0]
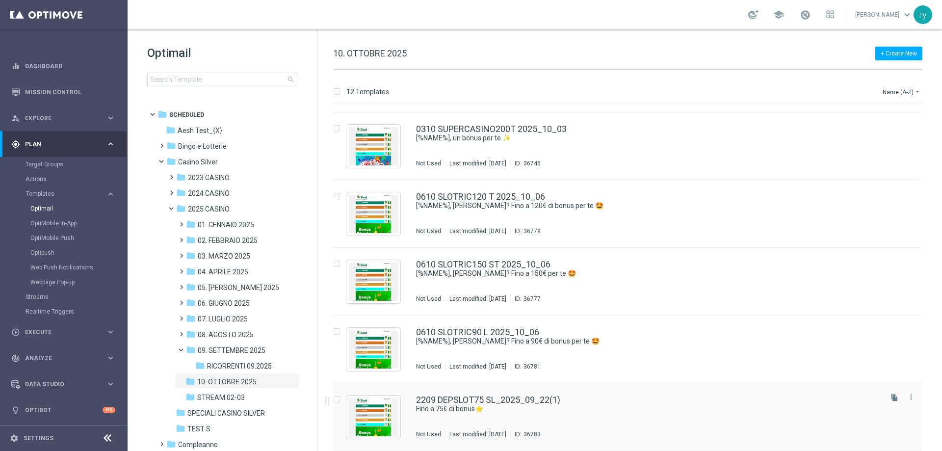
click at [473, 393] on div "2209 DEPSLOT75 SL_2025_09_22(1) Fino a 75€ di bonus⭐ Not Used Last modified: Mo…" at bounding box center [627, 417] width 588 height 68
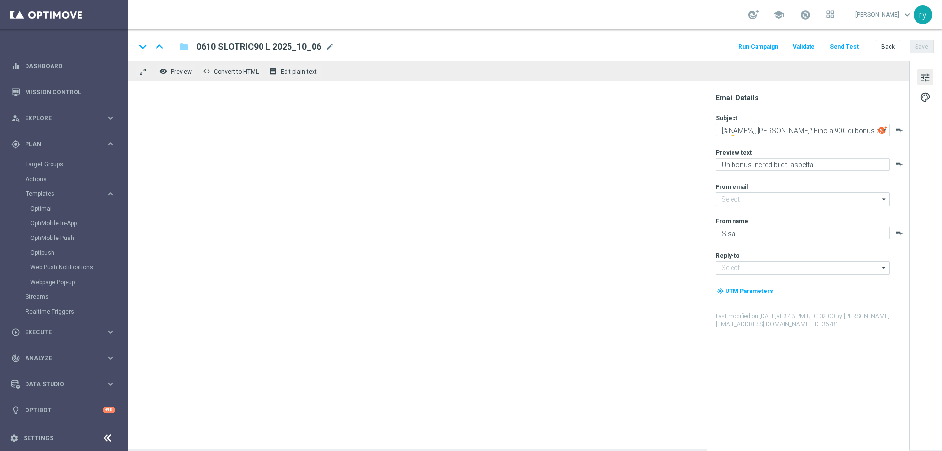
type textarea "Fino a 75€ di bonus⭐"
type textarea "Scopri la promozione che ti abbiamo riservato"
type input "[EMAIL_ADDRESS][DOMAIN_NAME]"
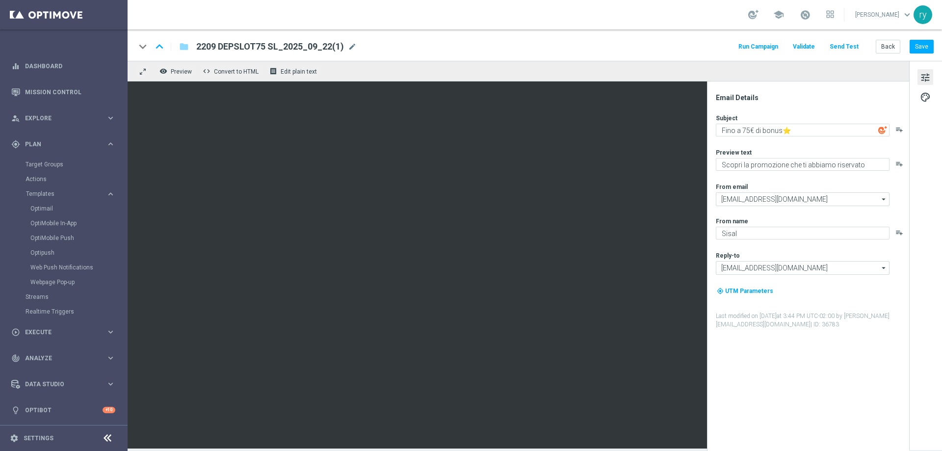
drag, startPoint x: 335, startPoint y: 49, endPoint x: 348, endPoint y: 48, distance: 12.8
click at [335, 49] on span "2209 DEPSLOT75 SL_2025_09_22(1)" at bounding box center [270, 47] width 148 height 12
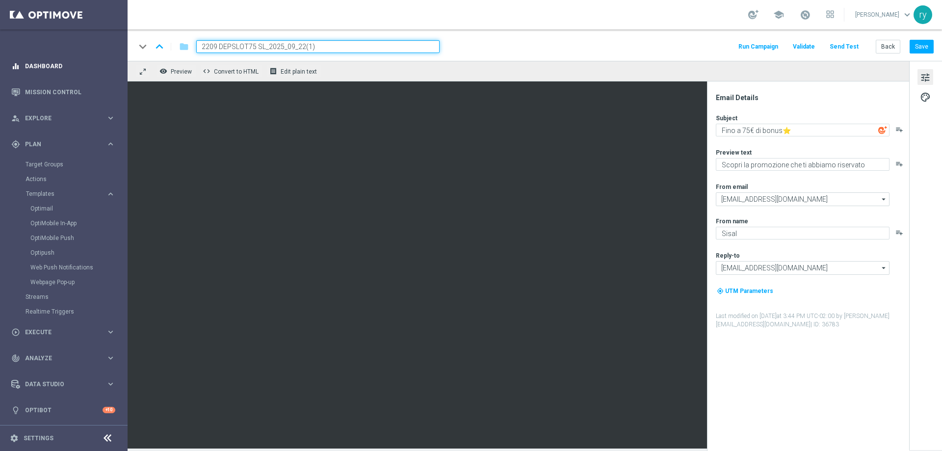
drag, startPoint x: 349, startPoint y: 48, endPoint x: 64, endPoint y: 67, distance: 286.0
click at [64, 67] on main "equalizer Dashboard Mission Control" at bounding box center [471, 225] width 942 height 451
paste input "0610 SLOTRIC75 SL"
type input "0610 SLOTRIC75 SL 2025_10_06"
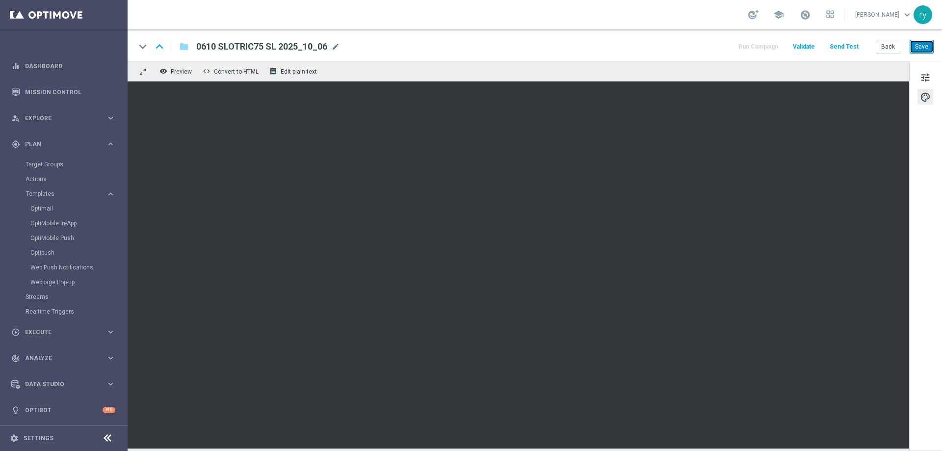
click at [916, 43] on button "Save" at bounding box center [921, 47] width 24 height 14
click at [883, 43] on button "Back" at bounding box center [887, 47] width 25 height 14
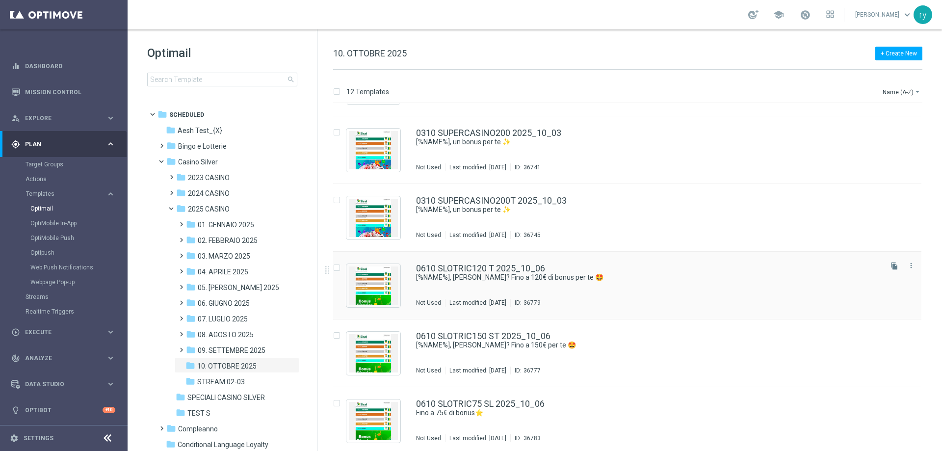
scroll to position [416, 0]
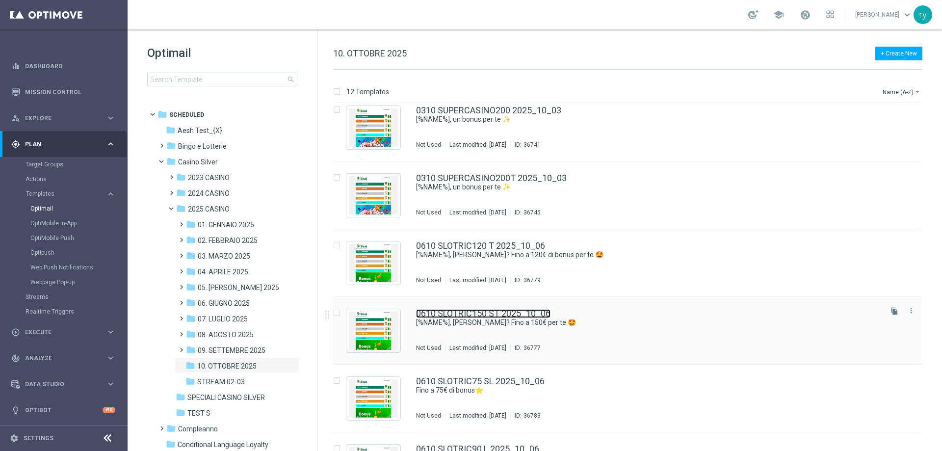
click at [502, 316] on link "0610 SLOTRIC150 ST 2025_10_06" at bounding box center [483, 313] width 134 height 9
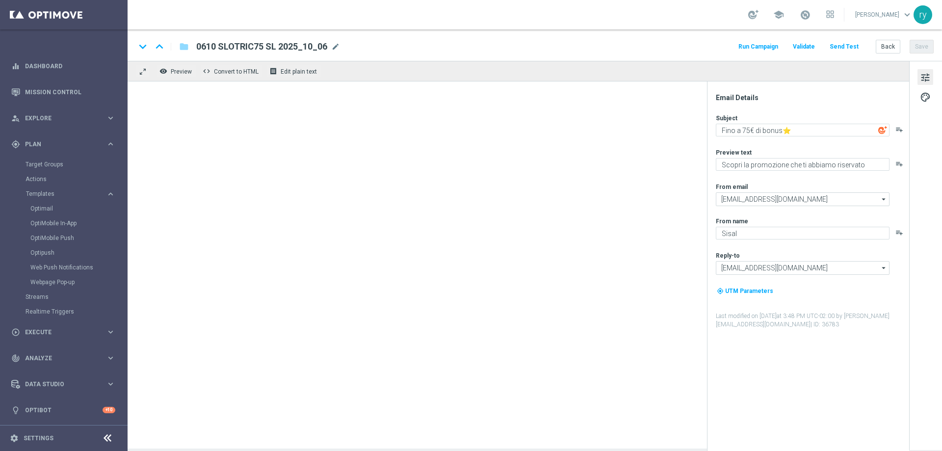
type textarea "[%NAME%], [PERSON_NAME]? Fino a 150€ per te 🤩"
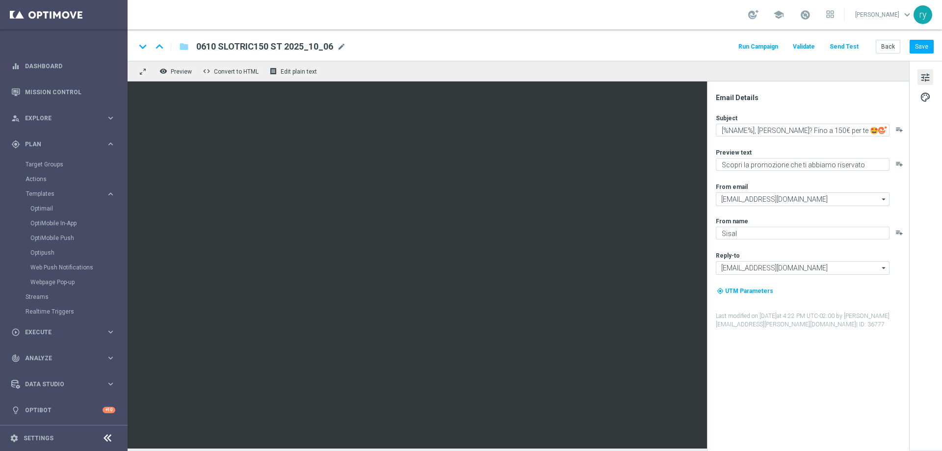
click at [755, 46] on button "Run Campaign" at bounding box center [758, 46] width 43 height 13
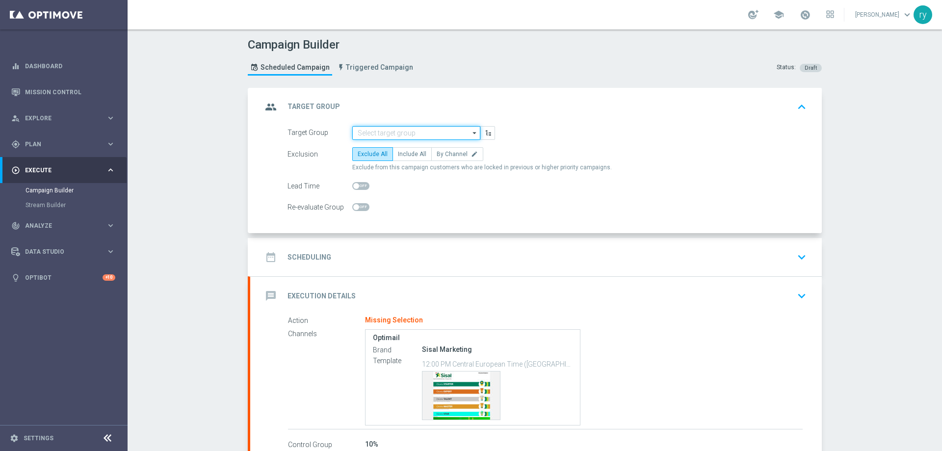
click at [375, 130] on input at bounding box center [416, 133] width 128 height 14
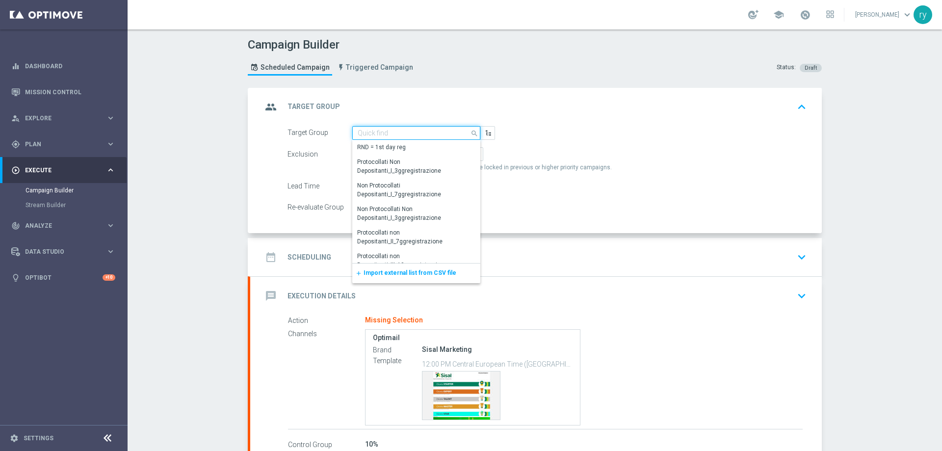
paste input "NO SALDO Active Casinò Silver Moda >60"
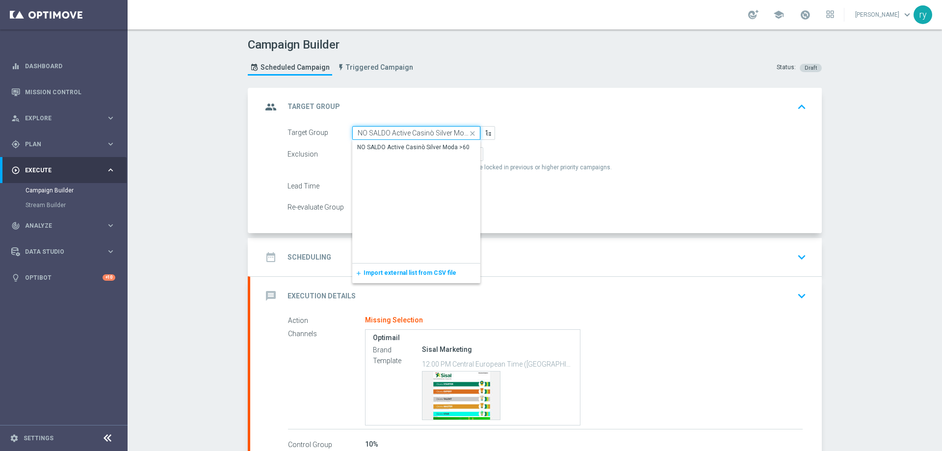
scroll to position [0, 12]
click at [386, 143] on div "NO SALDO Active Casinò Silver Moda >60" at bounding box center [413, 147] width 112 height 9
type input "NO SALDO Active Casinò Silver Moda >60"
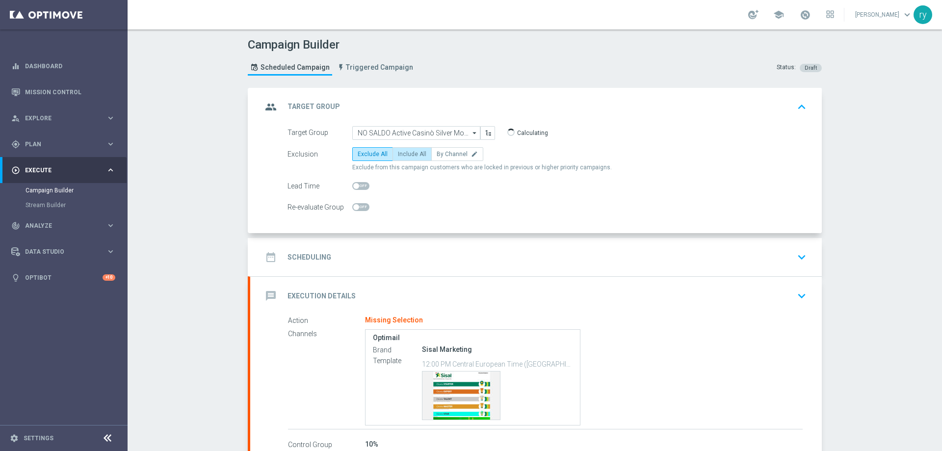
scroll to position [0, 0]
click at [398, 155] on span "Include All" at bounding box center [412, 154] width 28 height 7
click at [398, 155] on input "Include All" at bounding box center [401, 156] width 6 height 6
radio input "true"
click at [400, 254] on div "date_range Scheduling keyboard_arrow_down" at bounding box center [536, 257] width 548 height 19
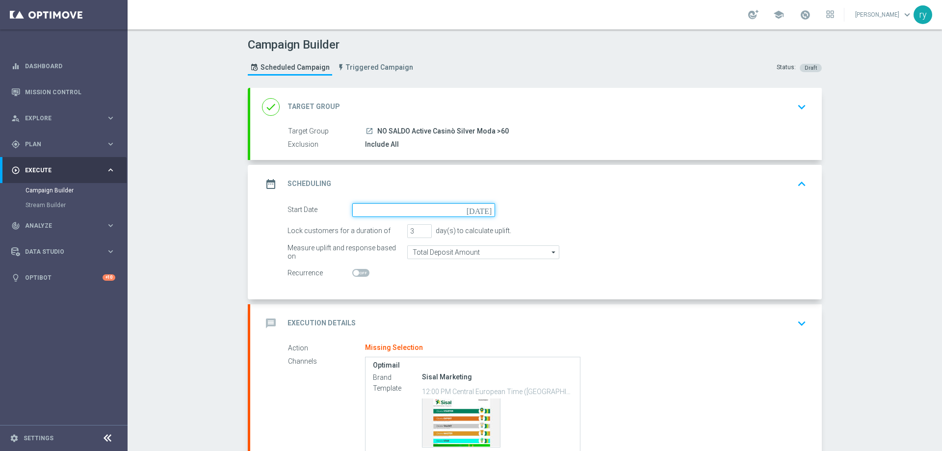
click at [424, 212] on input at bounding box center [423, 210] width 143 height 14
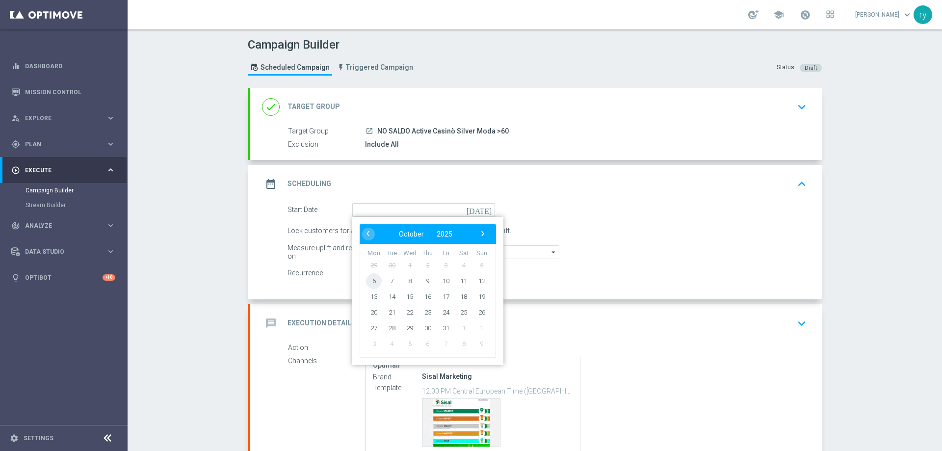
click at [372, 283] on span "6" at bounding box center [374, 281] width 16 height 16
type input "[DATE]"
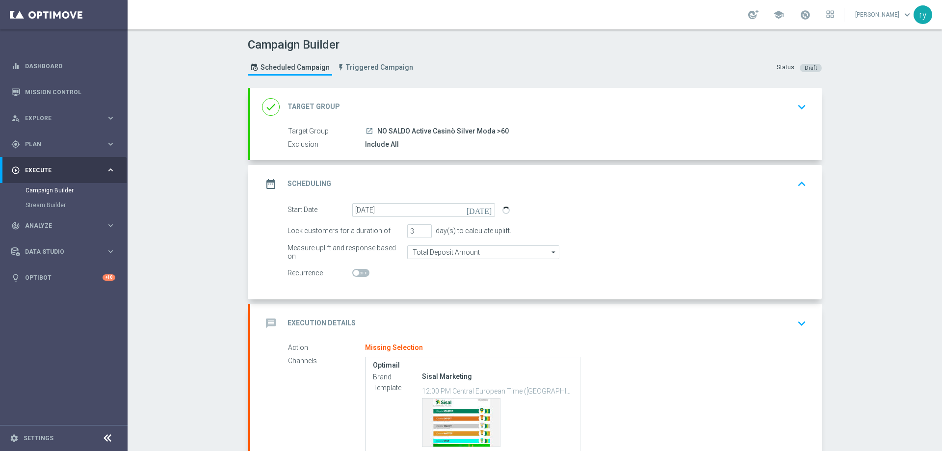
click at [424, 283] on div "Start Date 06 Oct 2025 today Lock customers for a duration of 3 day(s) to calcu…" at bounding box center [535, 251] width 571 height 96
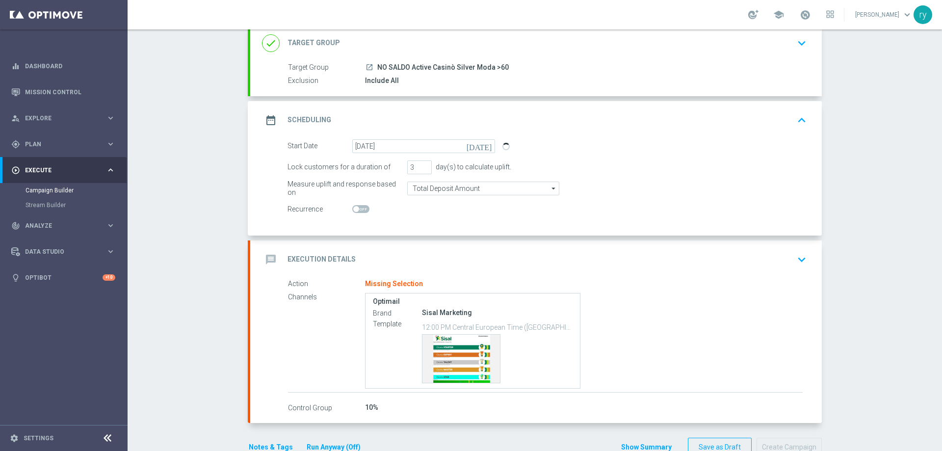
scroll to position [89, 0]
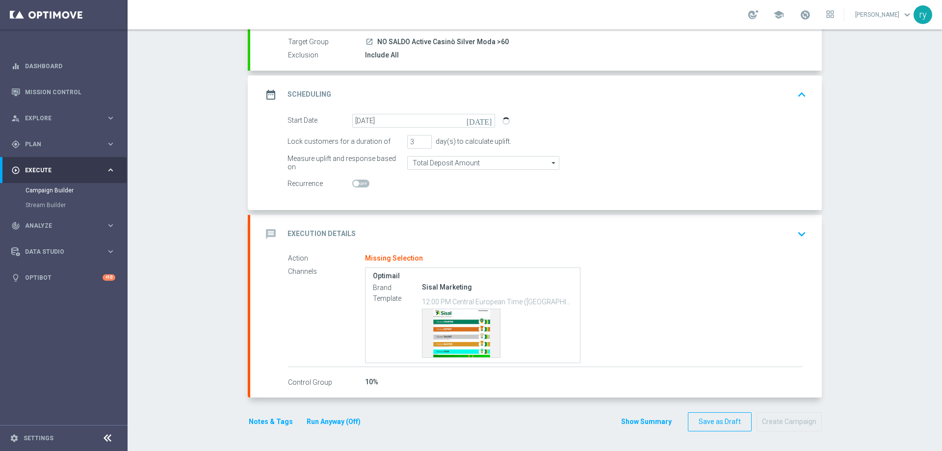
click at [425, 226] on div "message Execution Details keyboard_arrow_down" at bounding box center [536, 234] width 548 height 19
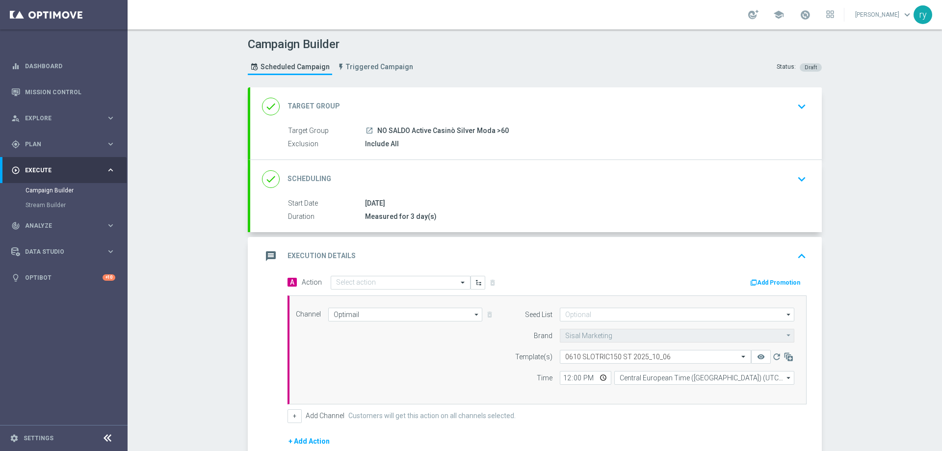
scroll to position [0, 0]
click at [788, 280] on button "Add Promotion" at bounding box center [776, 283] width 54 height 11
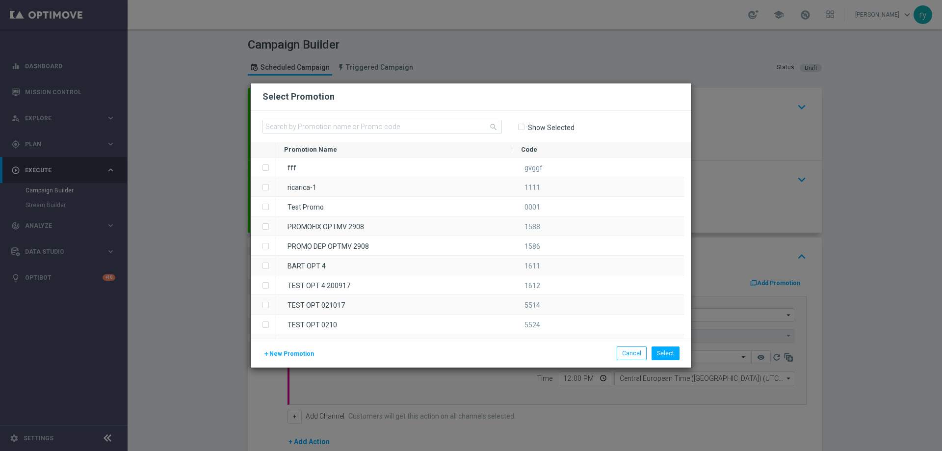
click at [330, 119] on div "search Show Selected" at bounding box center [471, 126] width 440 height 32
click at [328, 126] on input "text" at bounding box center [381, 127] width 239 height 14
paste input "336116"
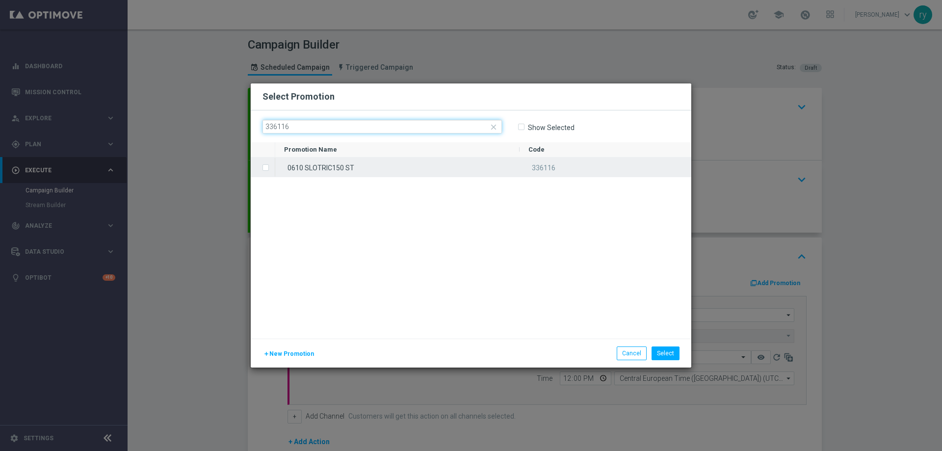
type input "336116"
click at [331, 160] on div "0610 SLOTRIC150 ST" at bounding box center [397, 166] width 244 height 19
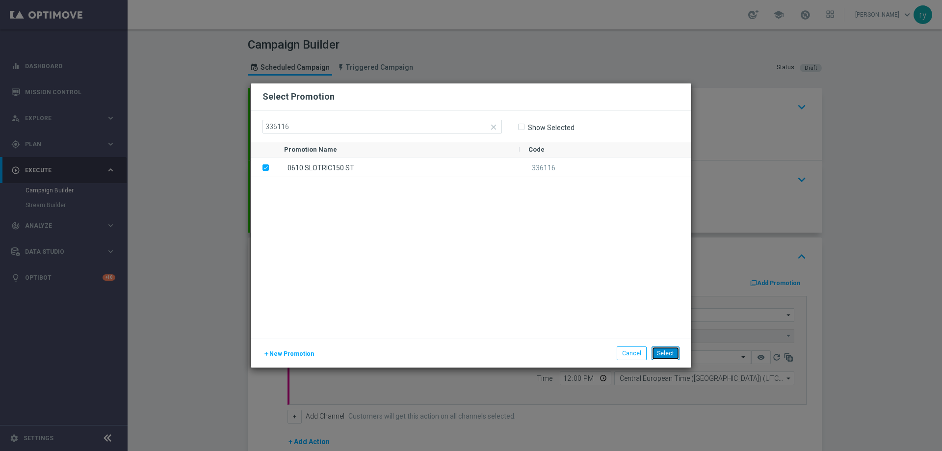
click at [670, 353] on button "Select" at bounding box center [665, 353] width 28 height 14
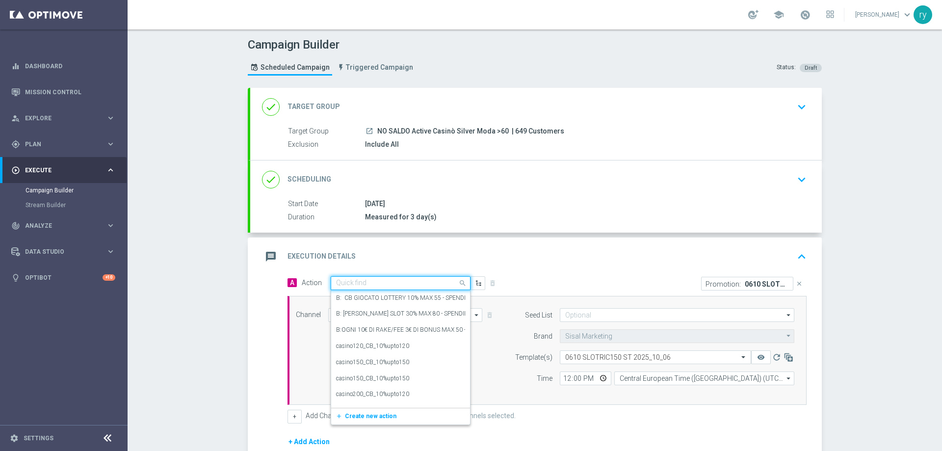
click at [348, 285] on input "text" at bounding box center [390, 283] width 109 height 8
paste input "DEP fasce up to 150"
type input "DEP fasce up to 150"
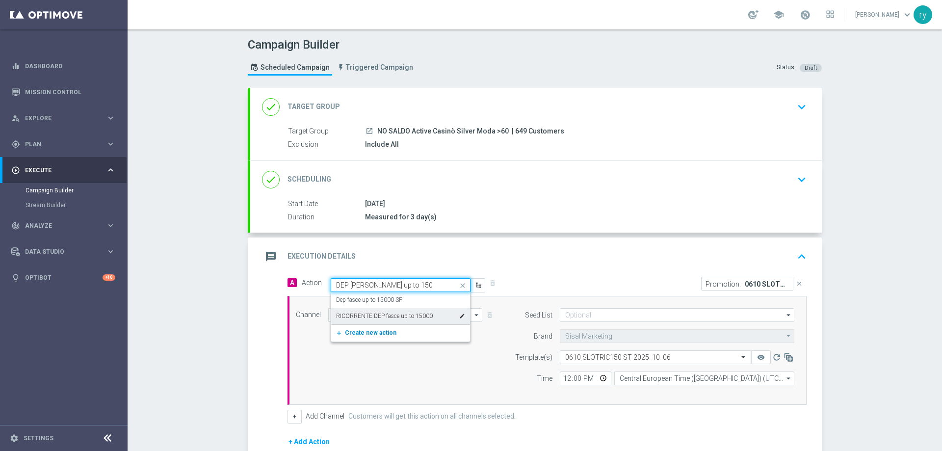
click at [378, 330] on span "Create new action" at bounding box center [370, 332] width 51 height 7
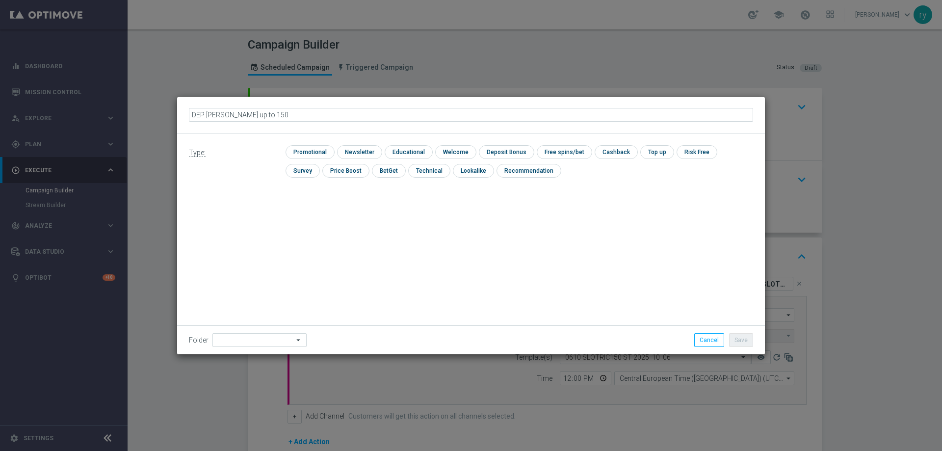
type input "DEP [PERSON_NAME] up to 150€"
click at [329, 153] on input "checkbox" at bounding box center [308, 151] width 47 height 13
checkbox input "true"
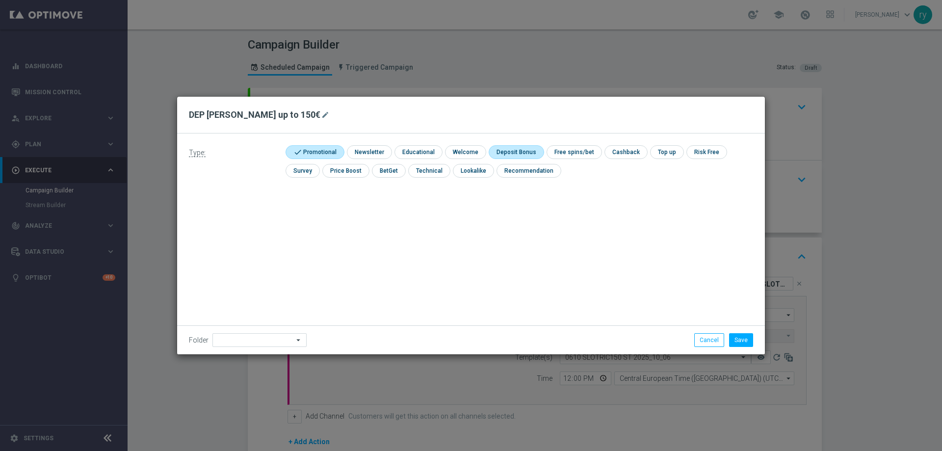
click at [504, 149] on input "checkbox" at bounding box center [514, 151] width 52 height 13
checkbox input "true"
click at [742, 340] on button "Save" at bounding box center [741, 340] width 24 height 14
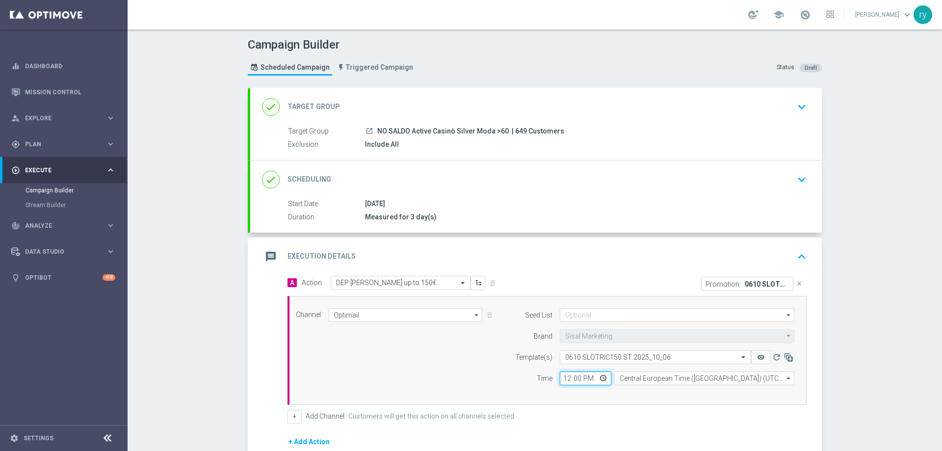
click at [564, 376] on input "12:00" at bounding box center [585, 378] width 51 height 14
type input "18:00"
click at [586, 390] on div "Seed List arrow_drop_down Drag here to set row groups Drag here to set column l…" at bounding box center [651, 350] width 299 height 84
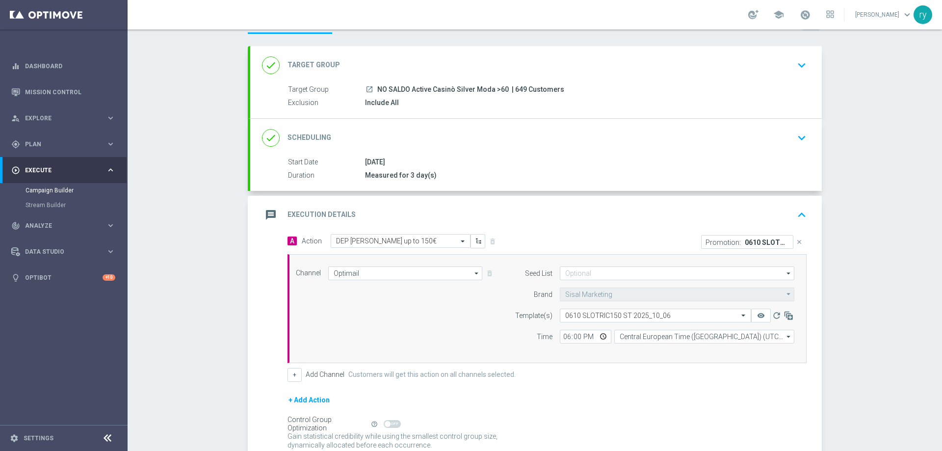
scroll to position [98, 0]
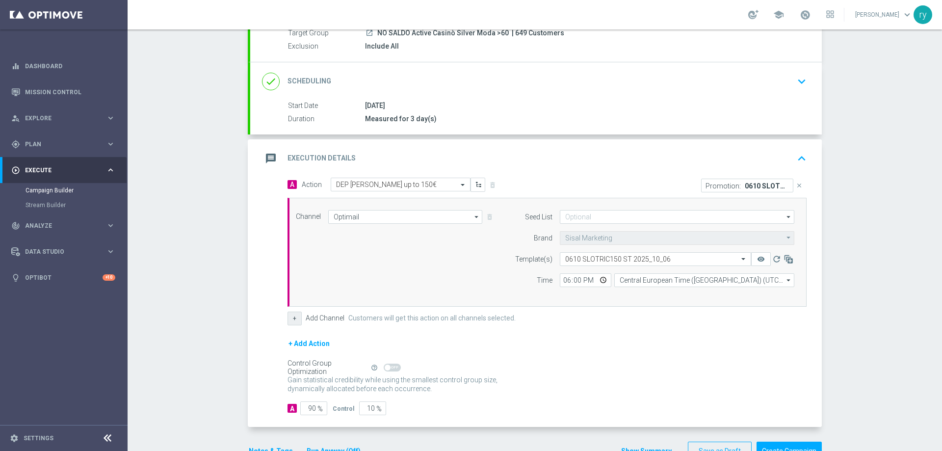
click at [290, 319] on button "+" at bounding box center [294, 318] width 14 height 14
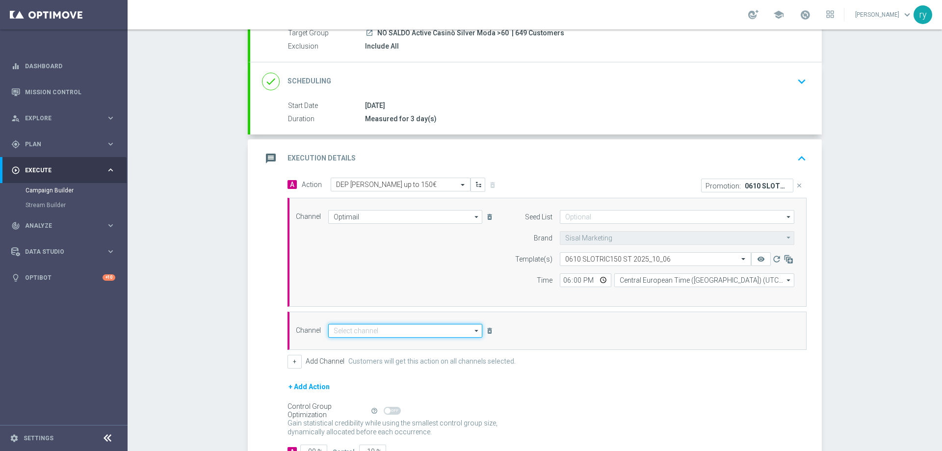
click at [332, 328] on input at bounding box center [405, 331] width 154 height 14
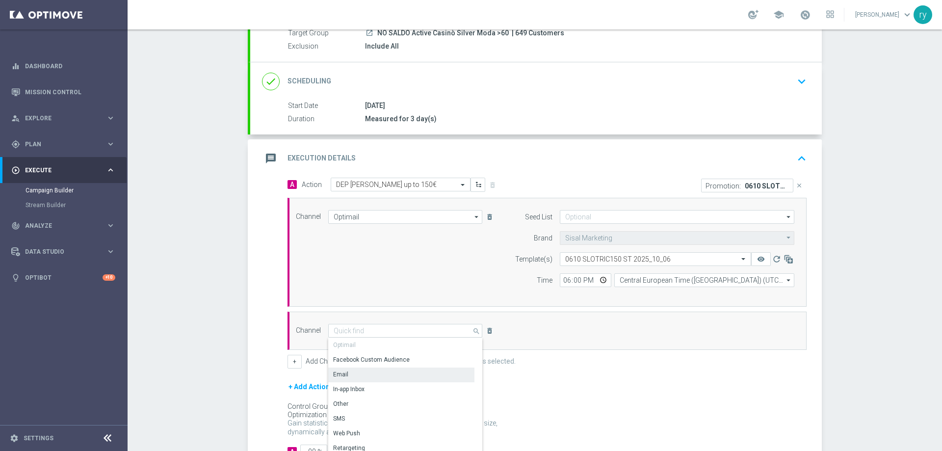
click at [355, 377] on div "Email" at bounding box center [401, 374] width 146 height 14
type input "Email"
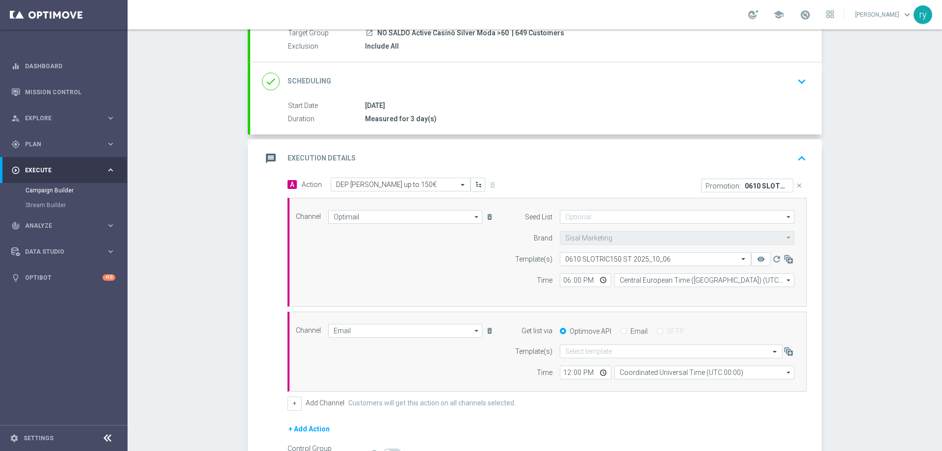
click at [620, 329] on input "Email" at bounding box center [623, 332] width 6 height 6
radio input "true"
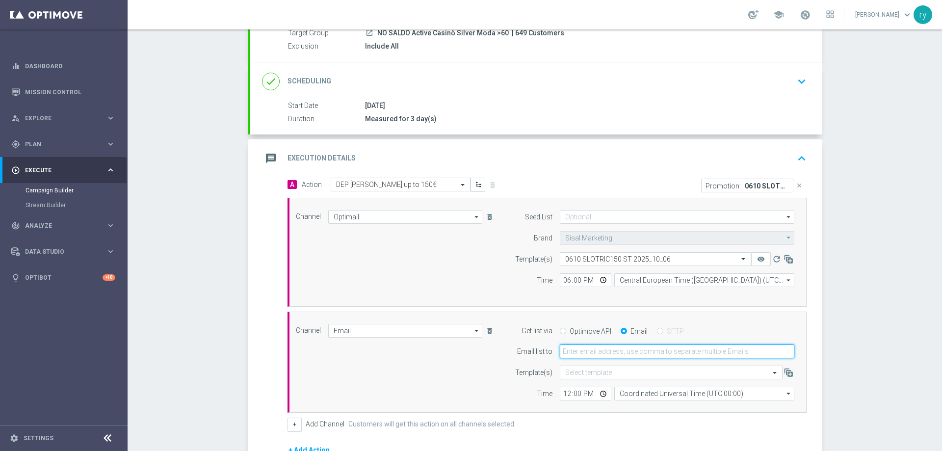
click at [614, 351] on input "email" at bounding box center [677, 351] width 234 height 14
type input "[EMAIL_ADDRESS][DOMAIN_NAME]"
click at [564, 394] on input "12:00" at bounding box center [585, 393] width 51 height 14
type input "18:00"
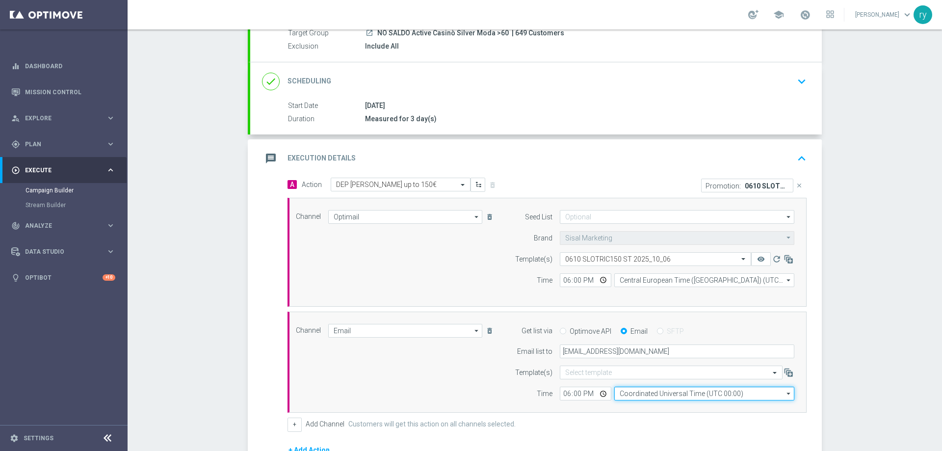
click at [643, 396] on input "Coordinated Universal Time (UTC 00:00)" at bounding box center [704, 393] width 180 height 14
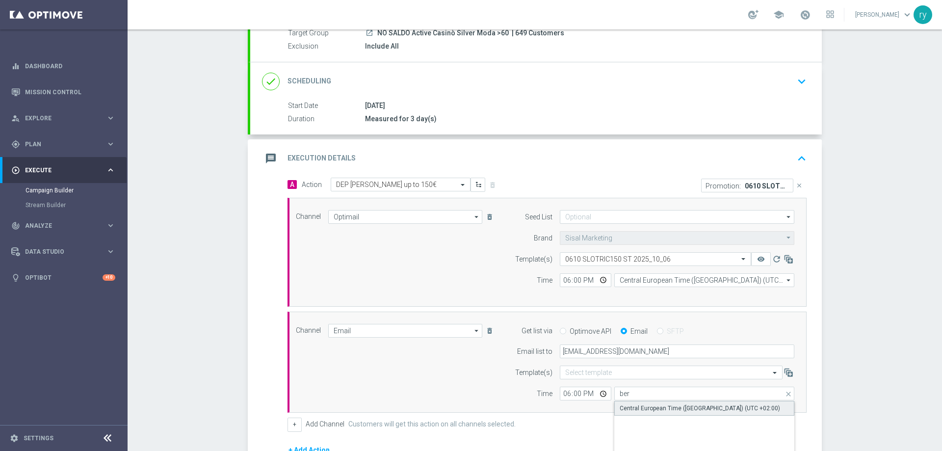
click at [651, 409] on div "Central European Time ([GEOGRAPHIC_DATA]) (UTC +02:00)" at bounding box center [699, 408] width 160 height 9
type input "Central European Time ([GEOGRAPHIC_DATA]) (UTC +02:00)"
click at [505, 387] on div "Time" at bounding box center [527, 393] width 50 height 14
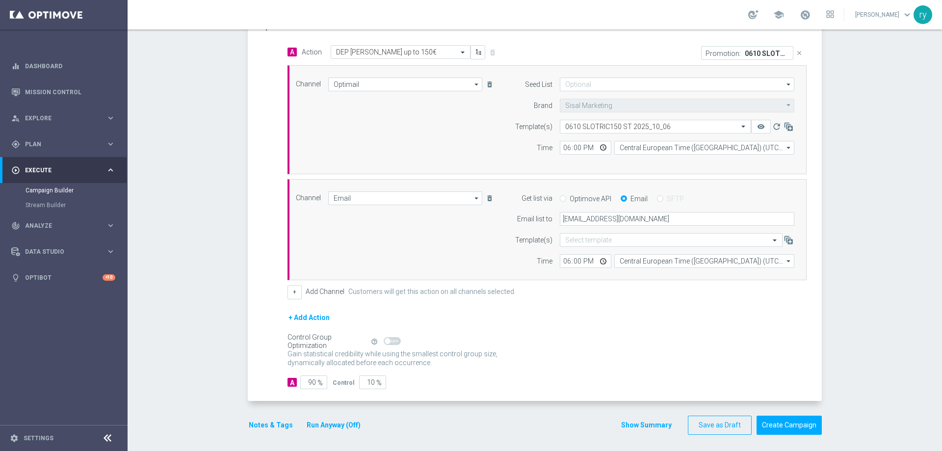
scroll to position [234, 0]
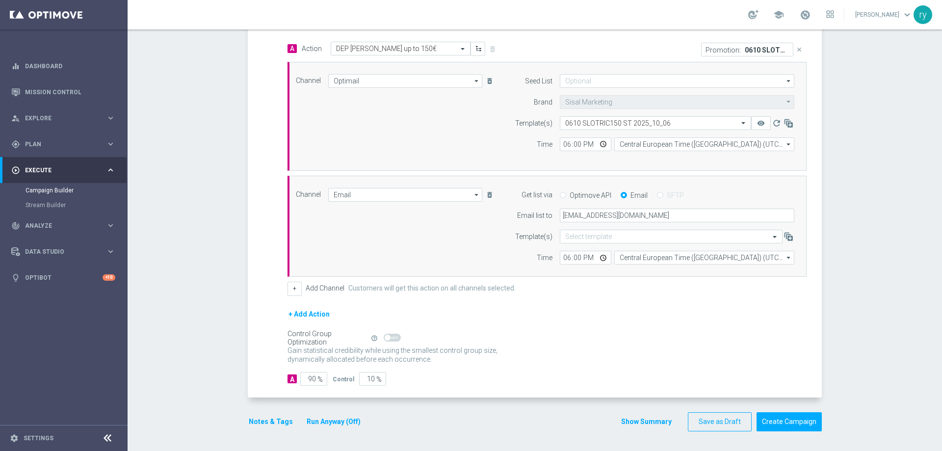
click at [265, 422] on button "Notes & Tags" at bounding box center [271, 421] width 46 height 12
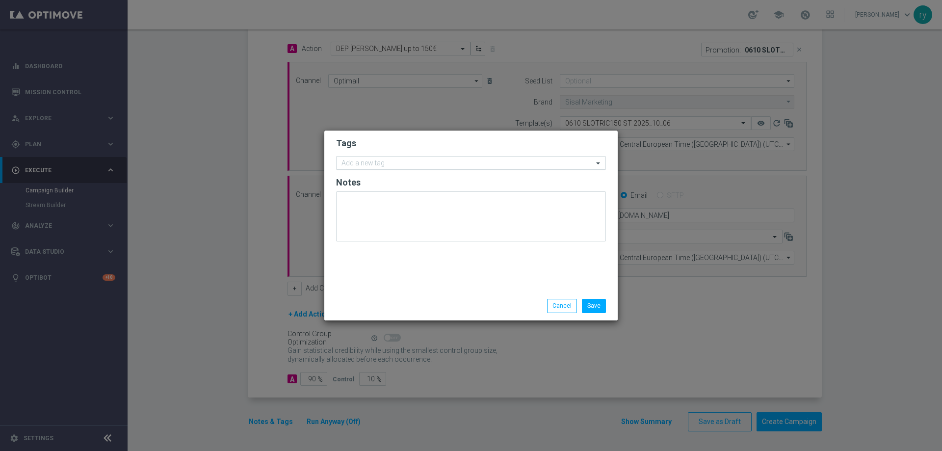
click at [392, 164] on input "text" at bounding box center [467, 163] width 252 height 8
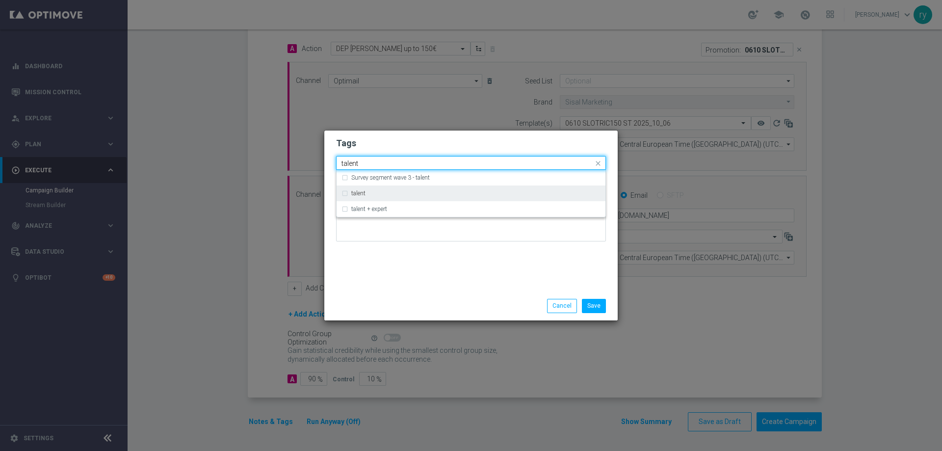
click at [394, 189] on div "talent" at bounding box center [470, 193] width 259 height 16
type input "talent"
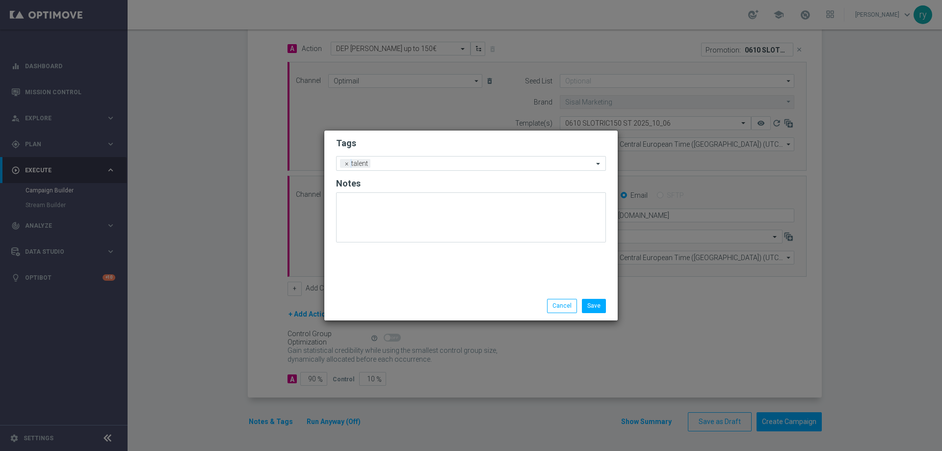
click at [408, 289] on div "Tags Add a new tag × talent Notes" at bounding box center [470, 210] width 293 height 161
click at [414, 163] on input "text" at bounding box center [483, 164] width 219 height 8
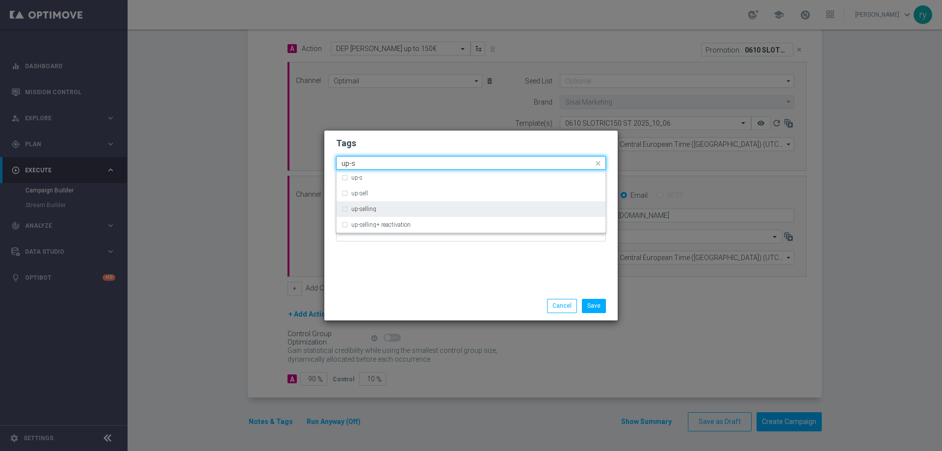
click at [389, 209] on div "up-selling" at bounding box center [475, 209] width 249 height 6
type input "up-s"
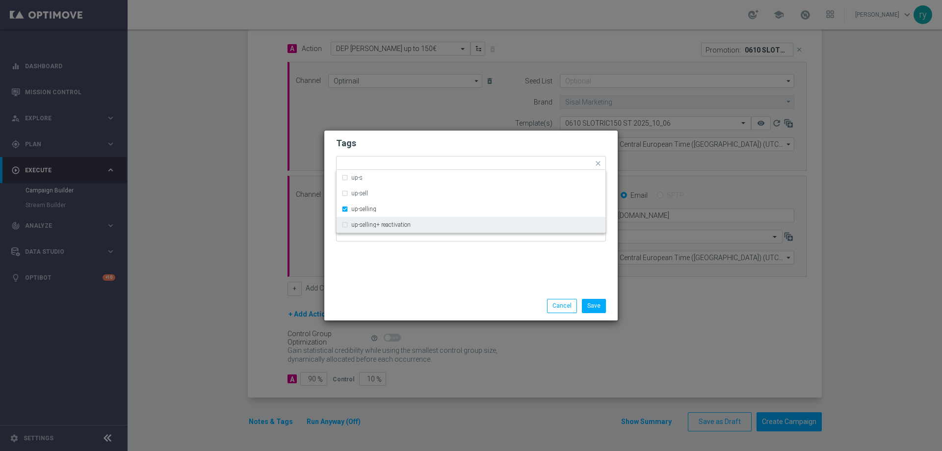
click at [420, 264] on div "Tags Quick find × talent × up-selling up-s up-sell up-selling up-selling+ react…" at bounding box center [470, 210] width 293 height 161
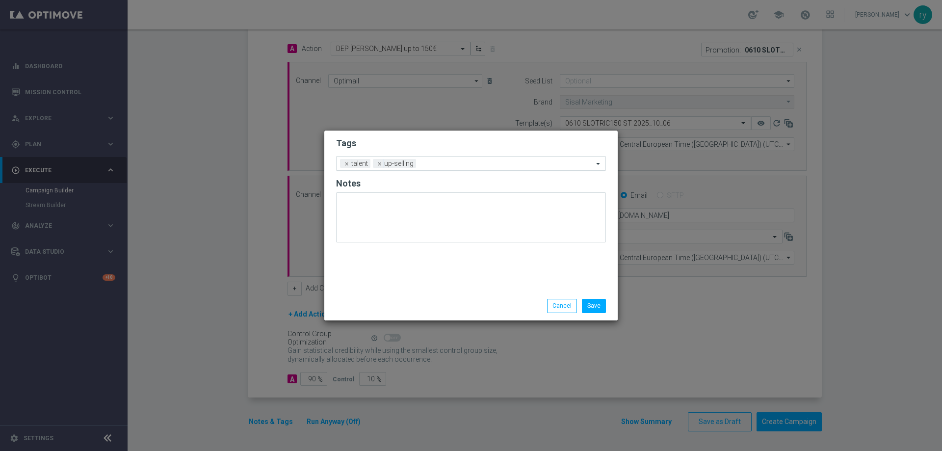
click at [434, 165] on input "text" at bounding box center [506, 164] width 173 height 8
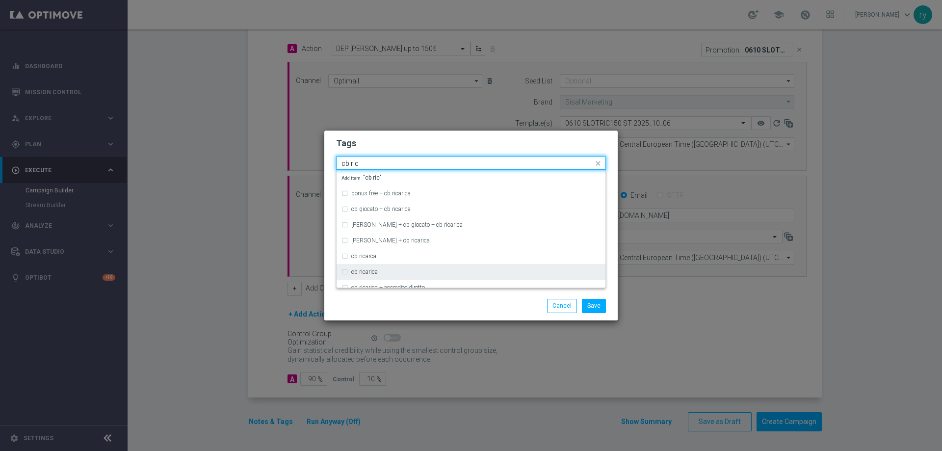
click at [395, 267] on div "cb ricarica" at bounding box center [470, 272] width 259 height 16
type input "cb ric"
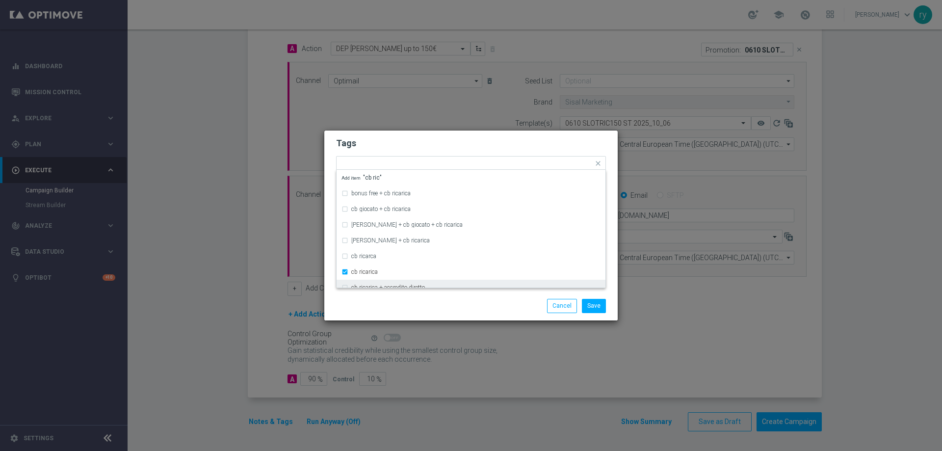
click at [411, 309] on div "Save Cancel" at bounding box center [471, 306] width 284 height 14
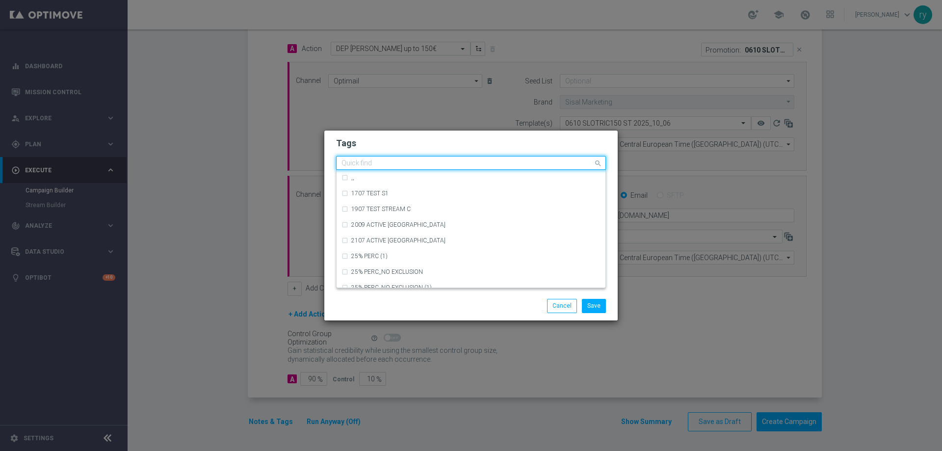
click at [494, 163] on input "text" at bounding box center [467, 163] width 252 height 8
click at [368, 229] on div "casino" at bounding box center [470, 225] width 259 height 16
type input "casino"
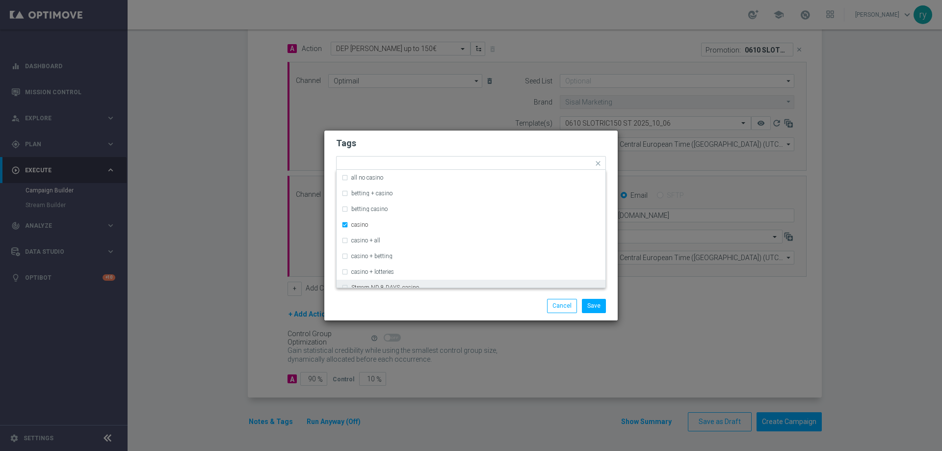
click at [392, 300] on div "Save Cancel" at bounding box center [471, 306] width 284 height 14
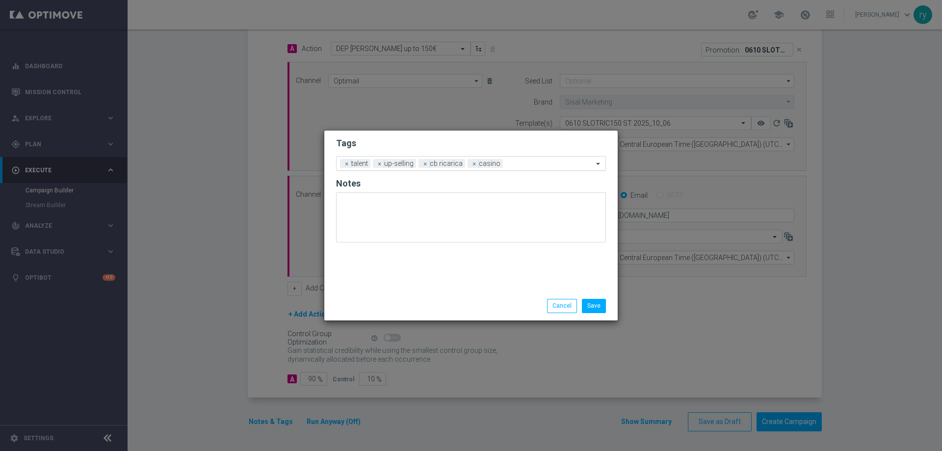
click at [548, 163] on input "text" at bounding box center [550, 164] width 86 height 8
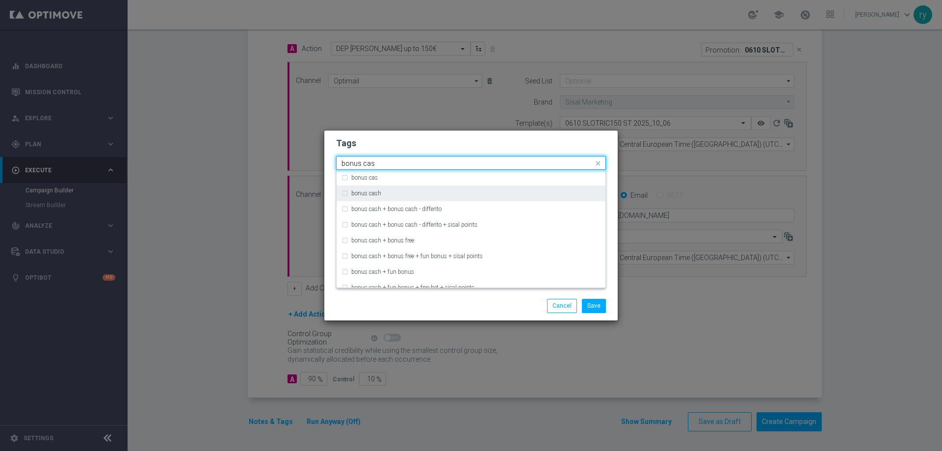
click at [427, 191] on div "bonus cash" at bounding box center [475, 193] width 249 height 6
type input "bonus cas"
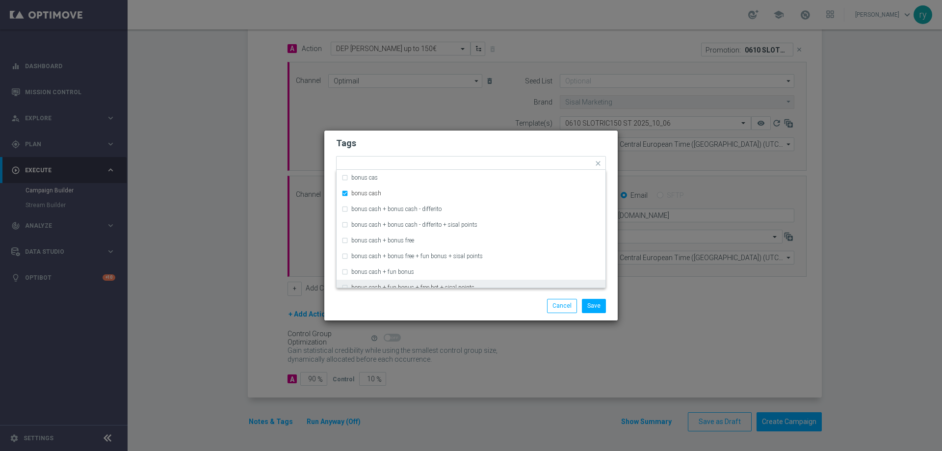
click at [459, 299] on div "Save Cancel" at bounding box center [518, 306] width 190 height 14
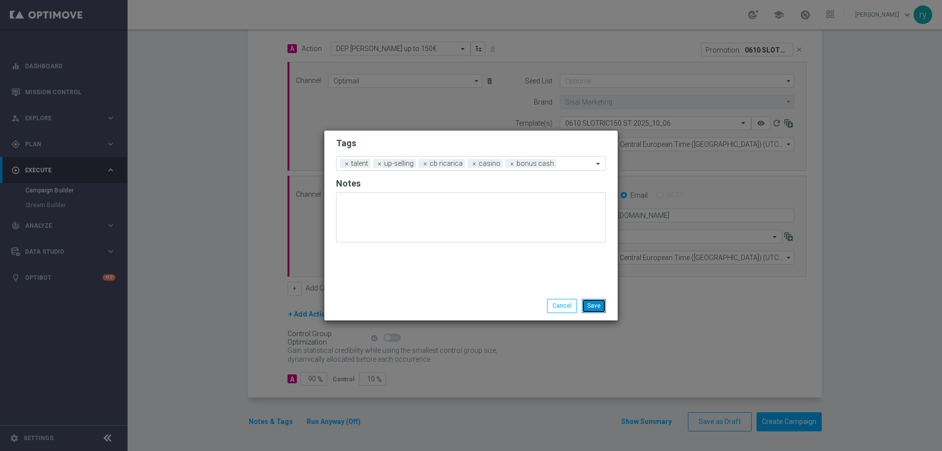
click at [594, 309] on button "Save" at bounding box center [594, 306] width 24 height 14
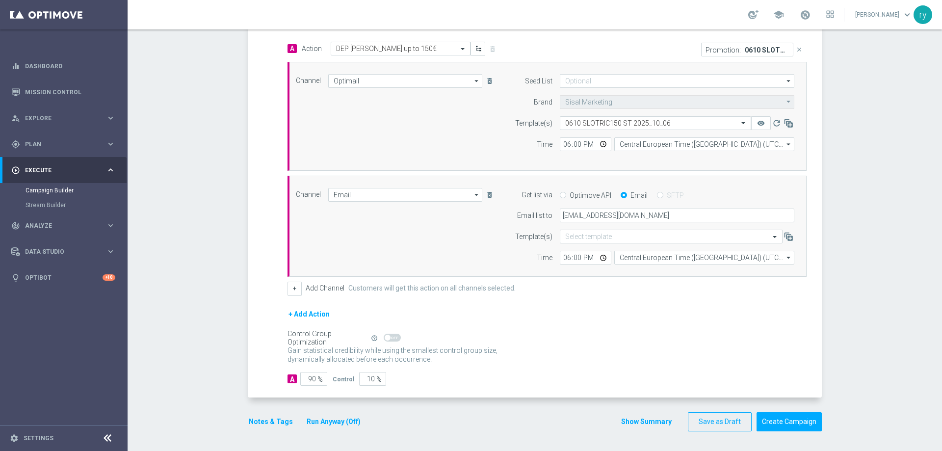
click at [308, 421] on button "Run Anyway (Off)" at bounding box center [334, 421] width 56 height 12
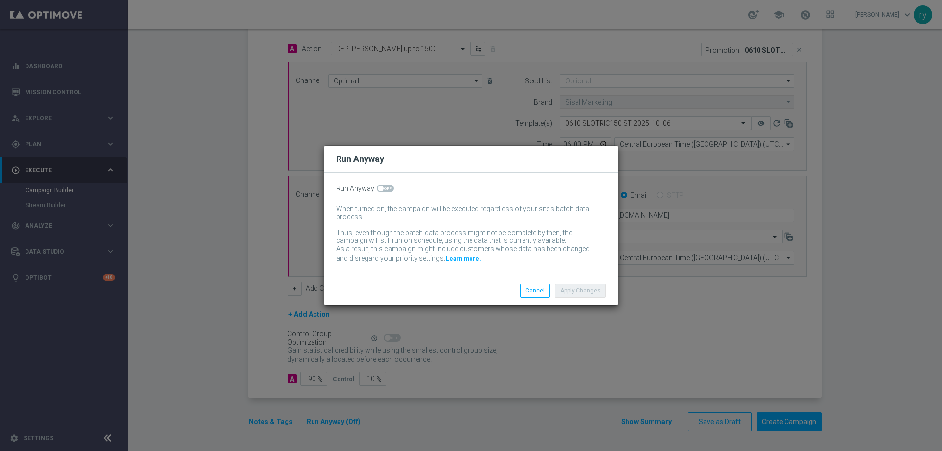
click at [388, 185] on span at bounding box center [385, 188] width 17 height 8
click at [388, 185] on input "checkbox" at bounding box center [385, 188] width 17 height 8
checkbox input "true"
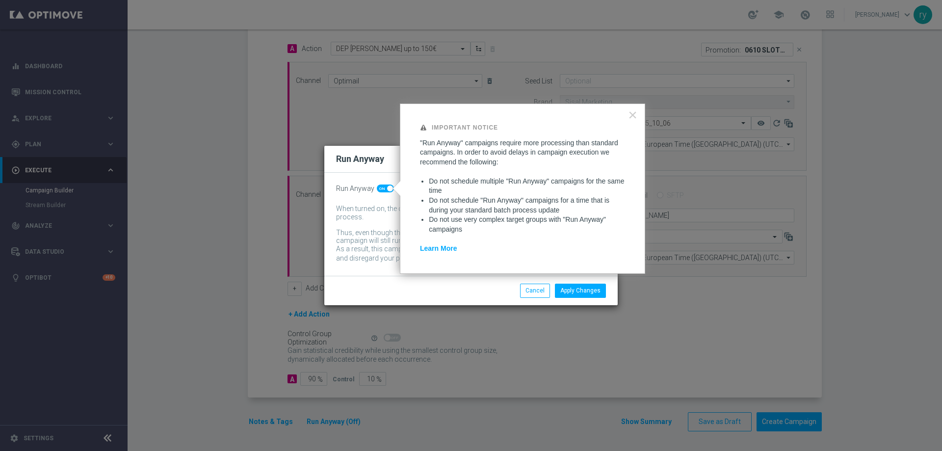
click at [572, 279] on div "Apply Changes Cancel" at bounding box center [470, 290] width 293 height 29
click at [458, 291] on div "Apply Changes Cancel" at bounding box center [518, 290] width 190 height 14
click at [584, 288] on button "Apply Changes" at bounding box center [580, 290] width 51 height 14
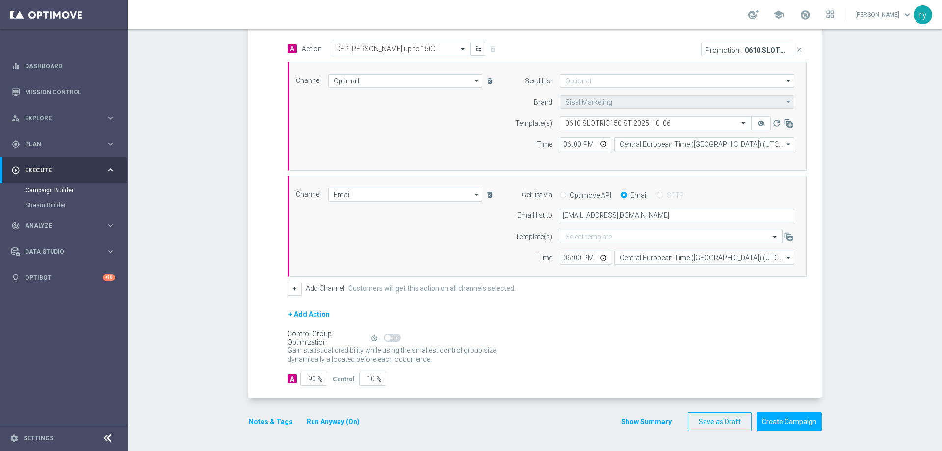
click at [629, 421] on button "Show Summary" at bounding box center [645, 421] width 51 height 11
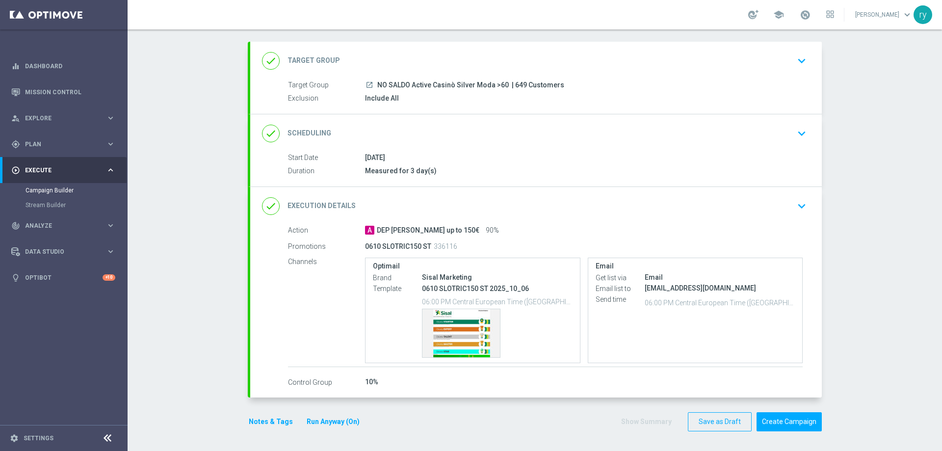
scroll to position [46, 0]
drag, startPoint x: 554, startPoint y: 87, endPoint x: 375, endPoint y: 81, distance: 179.1
click at [375, 81] on div "launch NO SALDO Active Casinò Silver Moda >60 | 649 Customers" at bounding box center [583, 85] width 437 height 10
copy div "NO SALDO Active Casinò Silver Moda >60 | 649 Customers"
click at [447, 102] on div "Include All" at bounding box center [583, 98] width 437 height 10
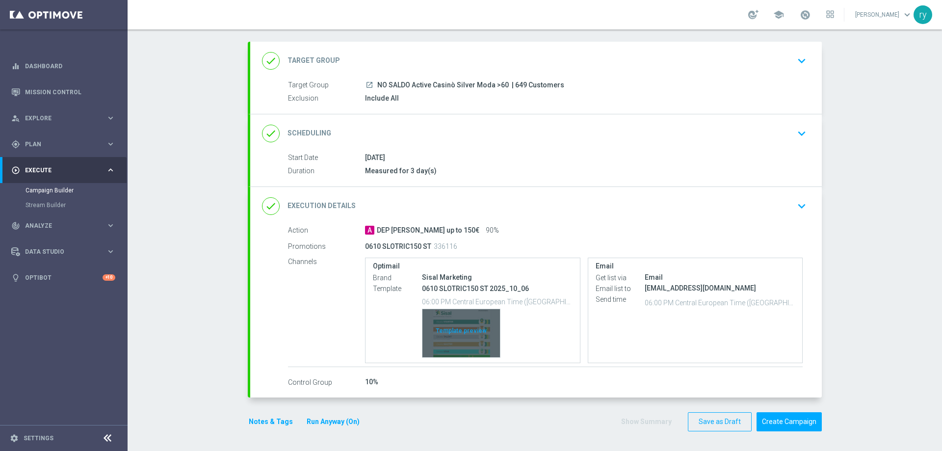
click at [464, 329] on div "Template preview" at bounding box center [460, 333] width 77 height 48
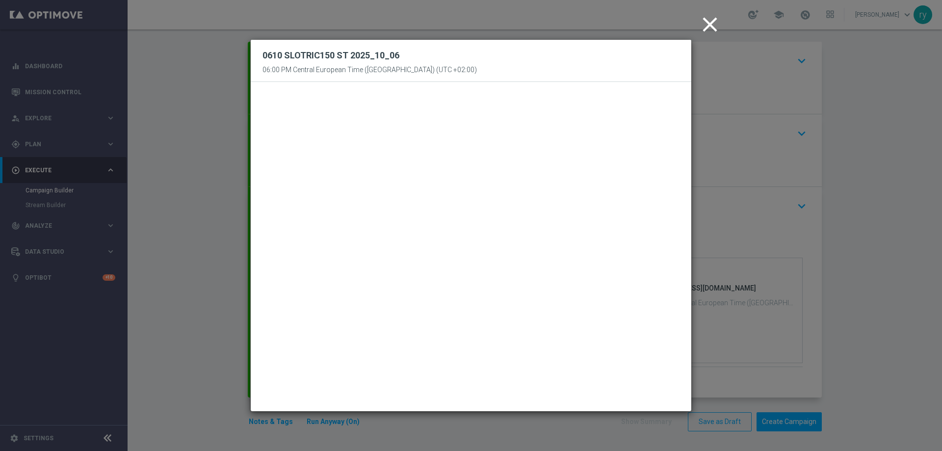
click at [707, 26] on icon "close" at bounding box center [709, 24] width 25 height 25
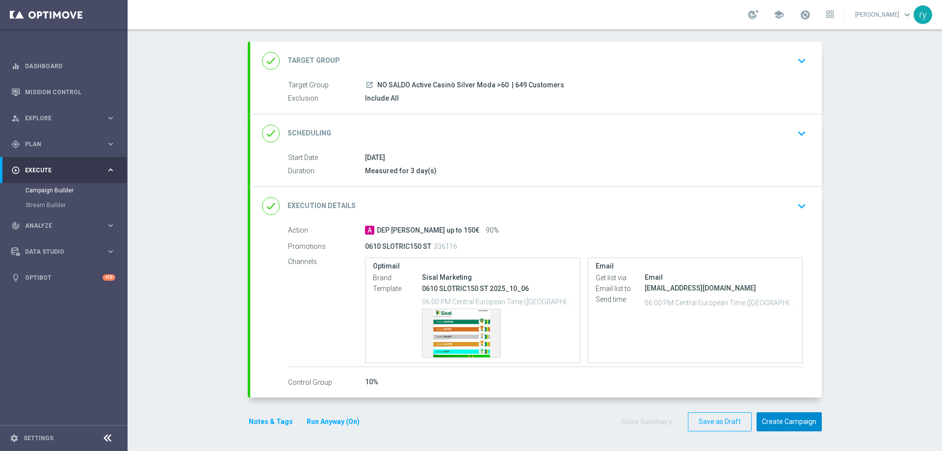
click at [759, 424] on button "Create Campaign" at bounding box center [788, 421] width 65 height 19
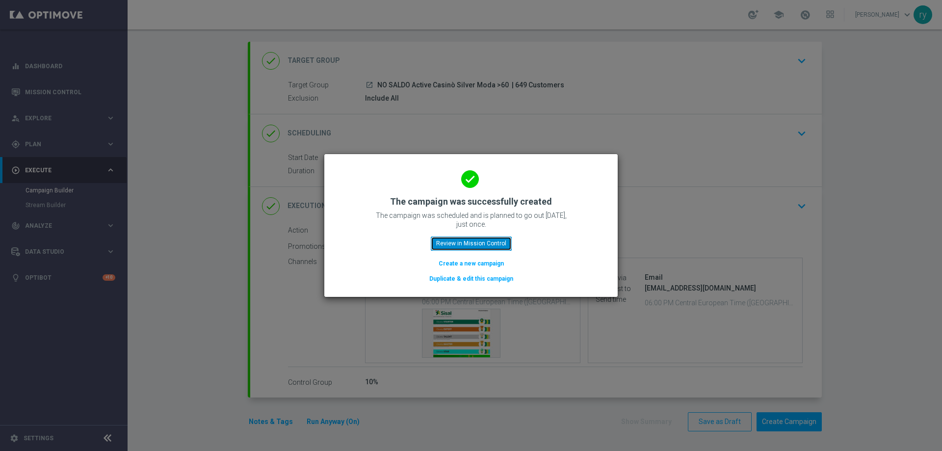
click at [491, 245] on button "Review in Mission Control" at bounding box center [471, 243] width 81 height 14
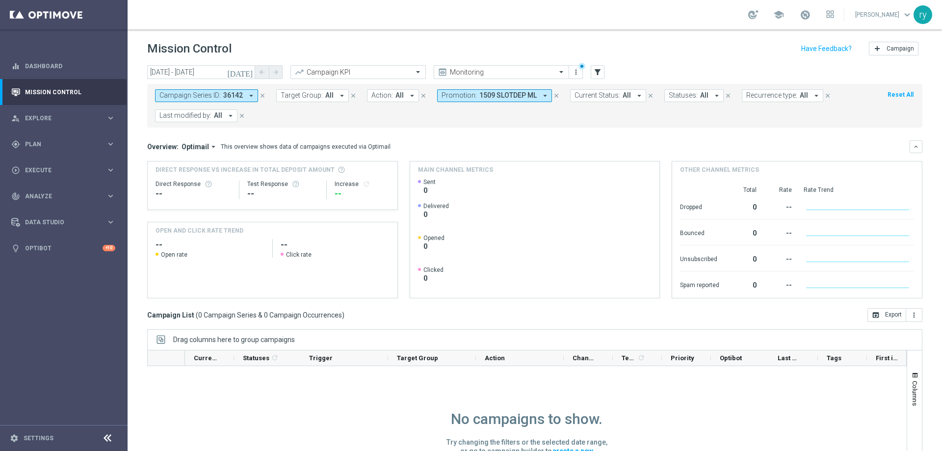
click at [540, 96] on icon "arrow_drop_down" at bounding box center [544, 95] width 9 height 9
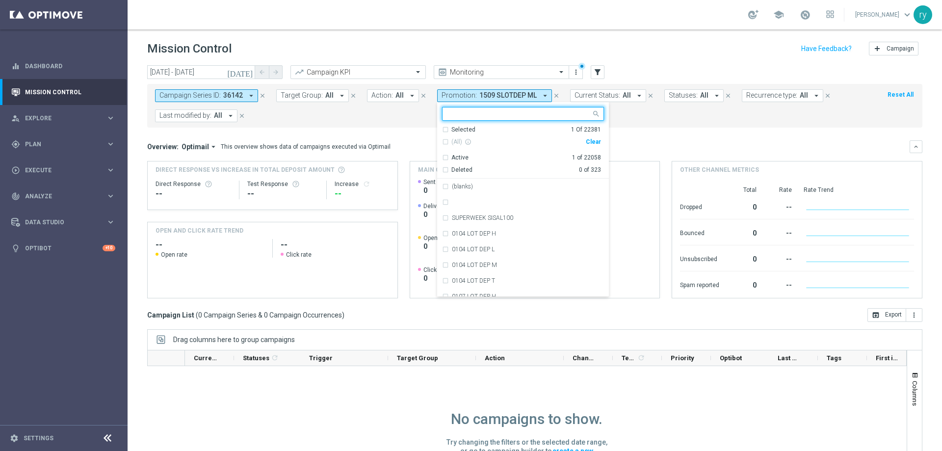
click at [590, 145] on div "(All) info_outline Clear" at bounding box center [521, 142] width 159 height 16
click at [0, 0] on div "Clear" at bounding box center [0, 0] width 0 height 0
click at [629, 129] on mini-dashboard "Overview: Optimail arrow_drop_down This overview shows data of campaigns execut…" at bounding box center [534, 218] width 775 height 180
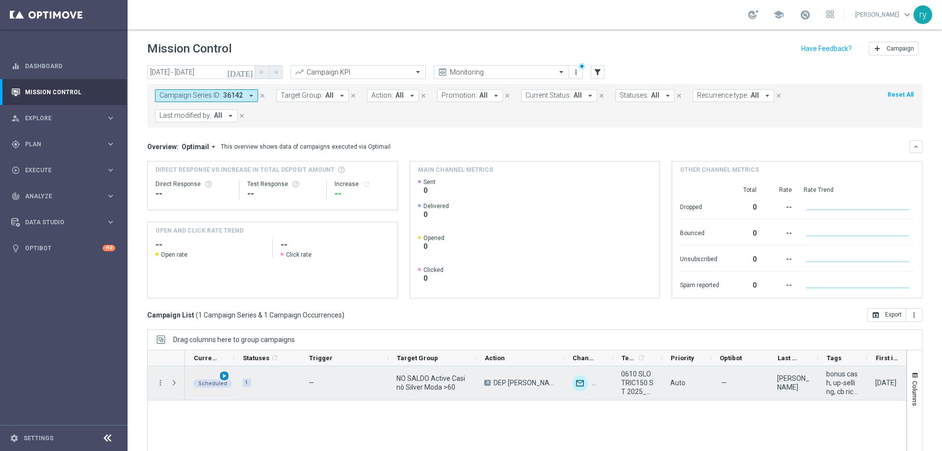
click at [222, 375] on span "play_arrow" at bounding box center [224, 375] width 7 height 7
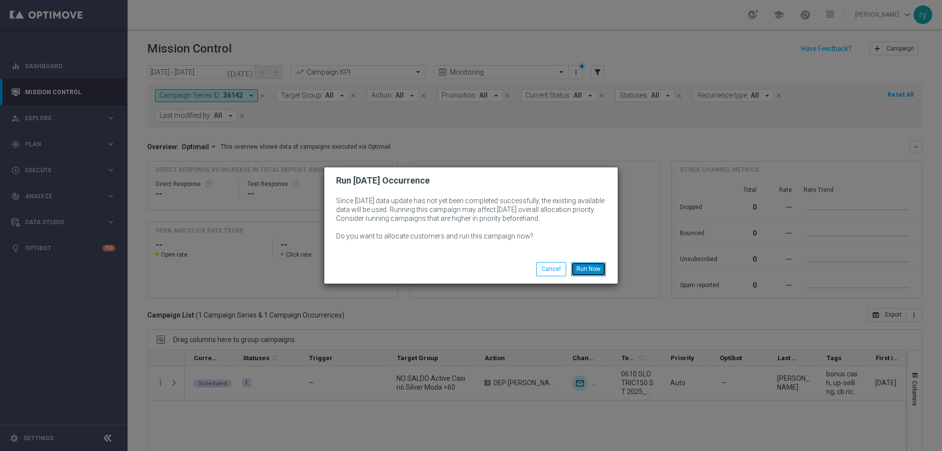
click at [580, 271] on button "Run Now" at bounding box center [588, 269] width 35 height 14
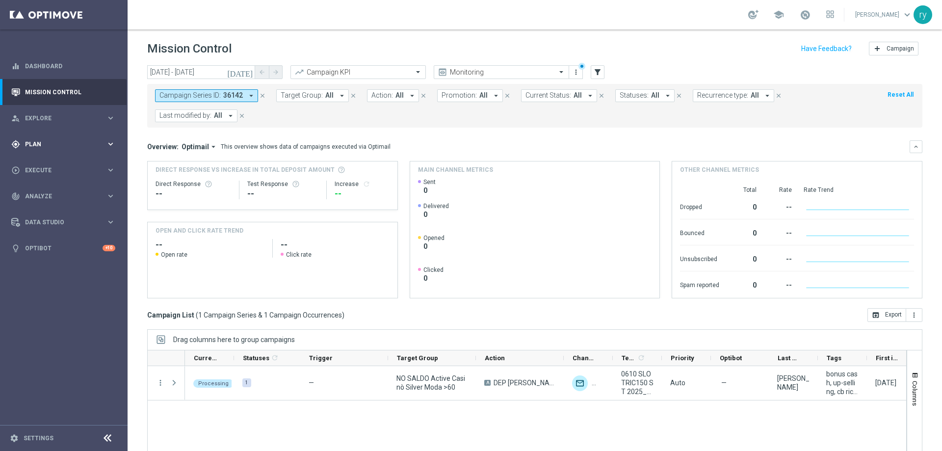
click at [87, 136] on div "gps_fixed Plan keyboard_arrow_right" at bounding box center [63, 144] width 127 height 26
click at [48, 207] on link "Optimail" at bounding box center [66, 208] width 72 height 8
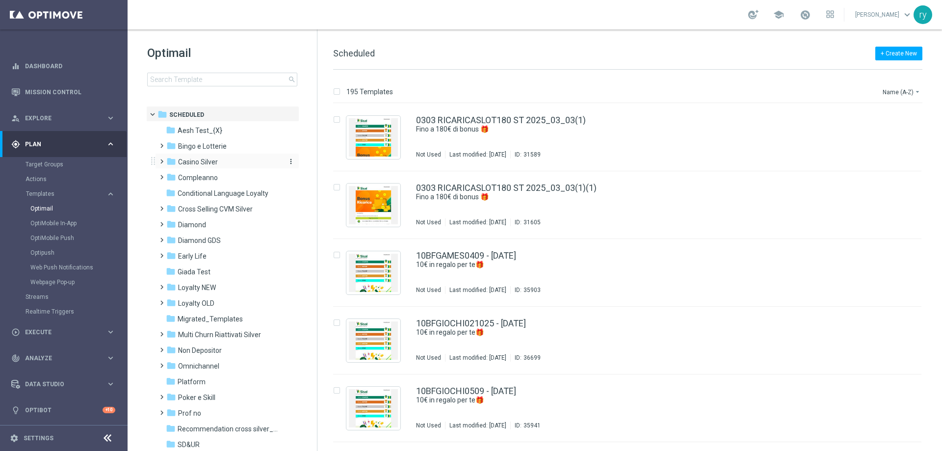
click at [191, 159] on span "Casino Silver" at bounding box center [198, 161] width 40 height 9
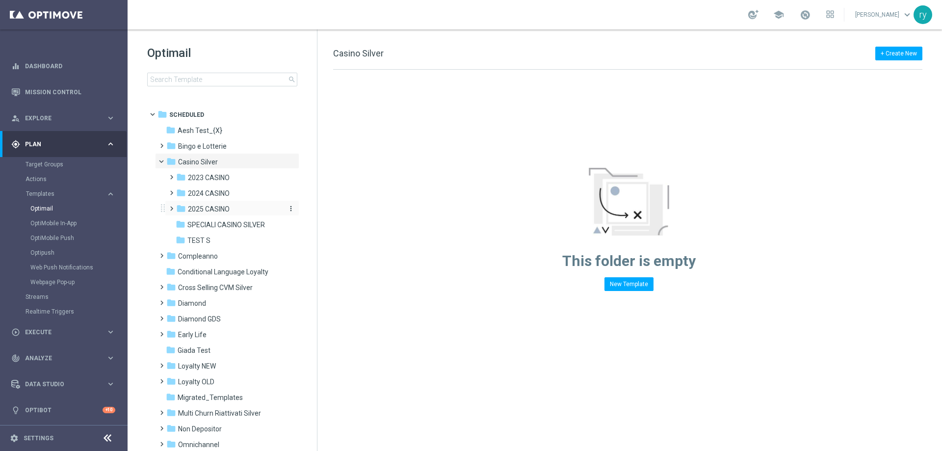
click at [223, 206] on span "2025 CASINO" at bounding box center [209, 208] width 42 height 9
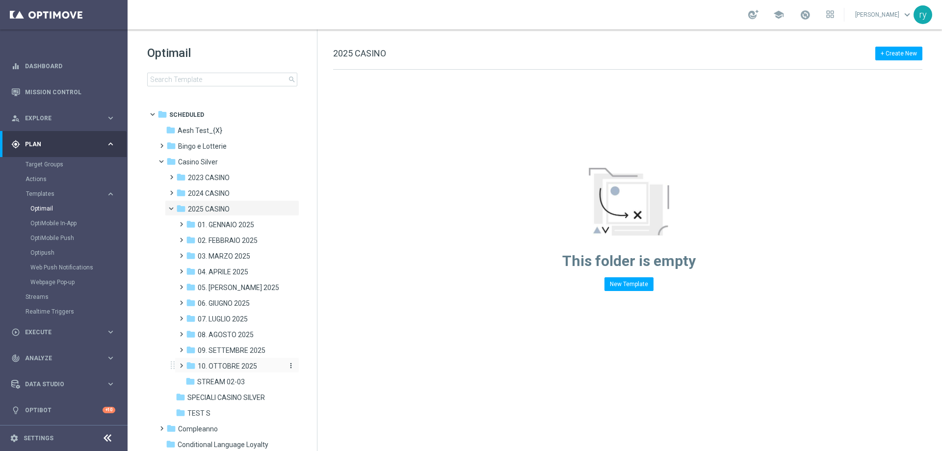
click at [245, 365] on span "10. OTTOBRE 2025" at bounding box center [227, 365] width 59 height 9
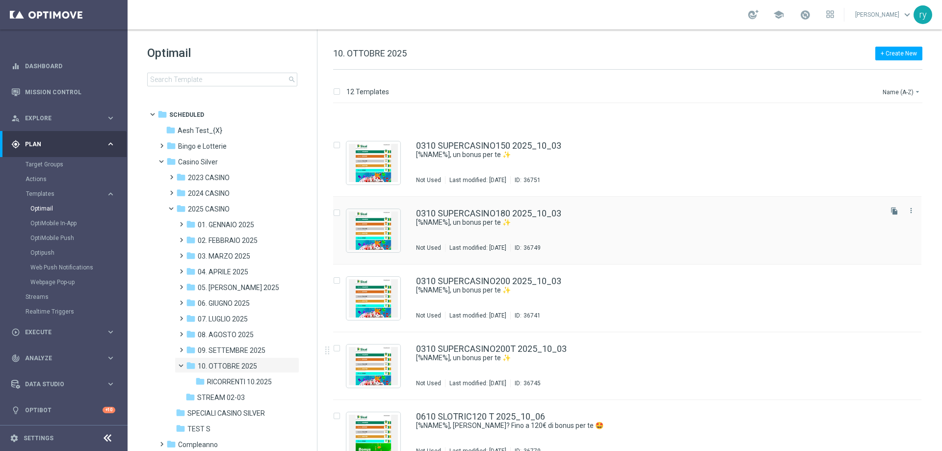
scroll to position [392, 0]
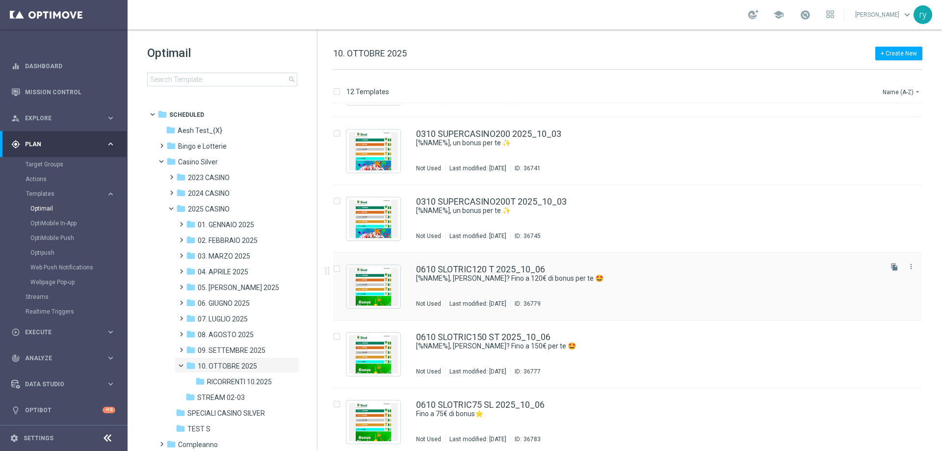
click at [491, 264] on div "0610 SLOTRIC120 T 2025_10_06 [%NAME%], hai saputo? Fino a 120€ di bonus per te …" at bounding box center [627, 287] width 588 height 68
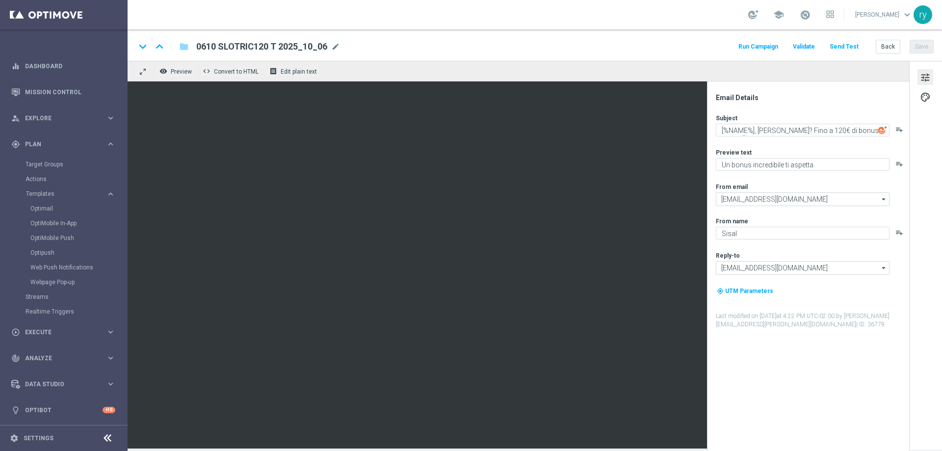
click at [775, 49] on button "Run Campaign" at bounding box center [758, 46] width 43 height 13
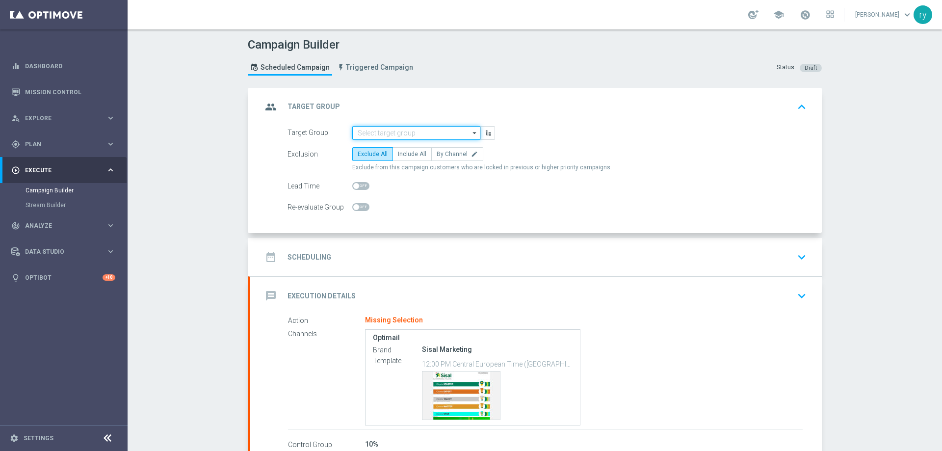
click at [380, 128] on input at bounding box center [416, 133] width 128 height 14
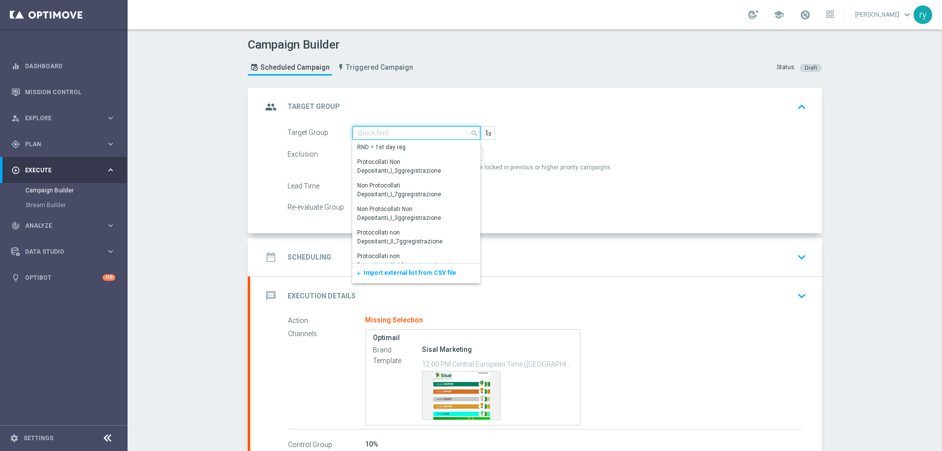
paste input "NO SALDO Active Casinò Silver Moda 30-59,99"
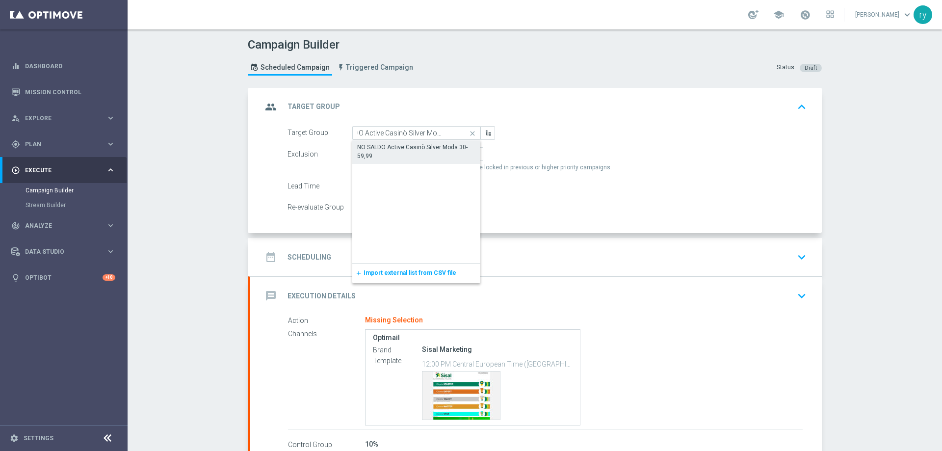
click at [407, 147] on div "NO SALDO Active Casinò Silver Moda 30-59,99" at bounding box center [416, 152] width 118 height 18
type input "NO SALDO Active Casinò Silver Moda 30-59,99"
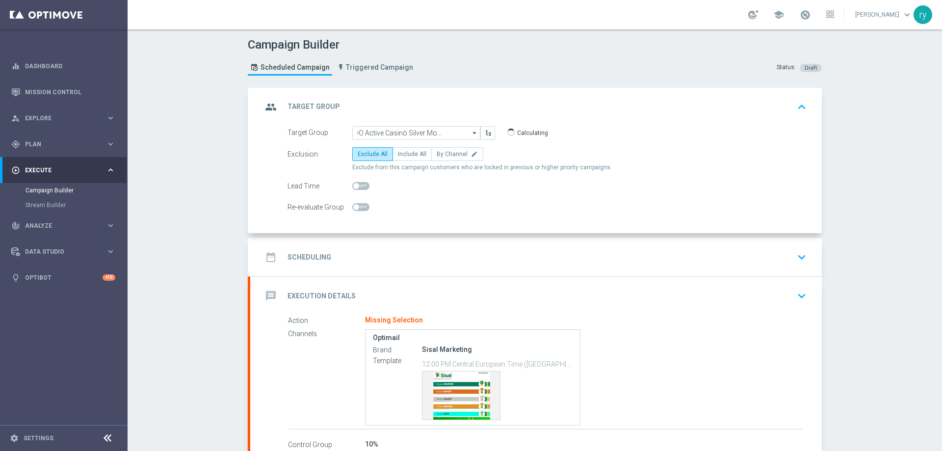
scroll to position [0, 0]
click at [409, 159] on label "Include All" at bounding box center [411, 154] width 39 height 14
click at [404, 159] on input "Include All" at bounding box center [401, 156] width 6 height 6
radio input "true"
click at [417, 246] on div "date_range Scheduling keyboard_arrow_down" at bounding box center [535, 257] width 571 height 38
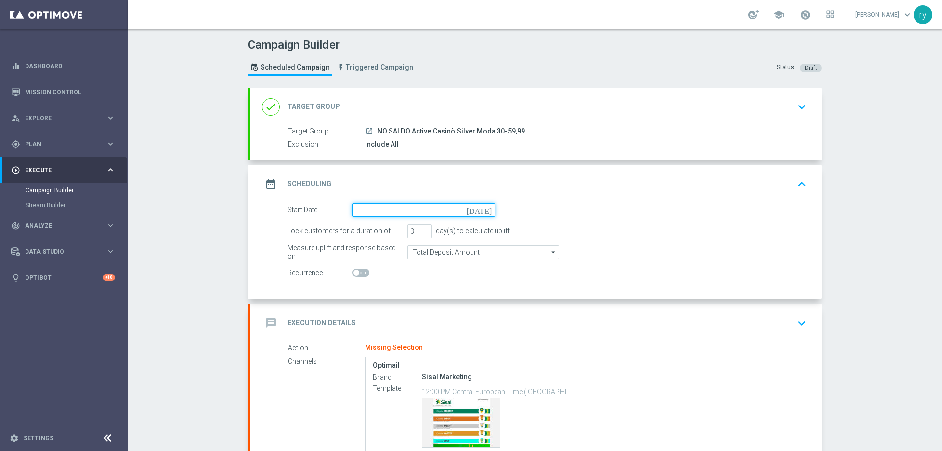
click at [427, 212] on input at bounding box center [423, 210] width 143 height 14
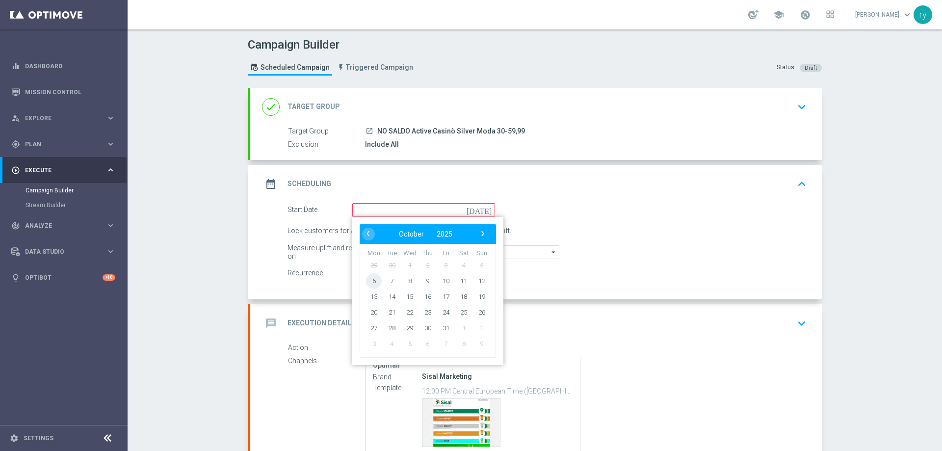
click at [370, 284] on span "6" at bounding box center [374, 281] width 16 height 16
type input "[DATE]"
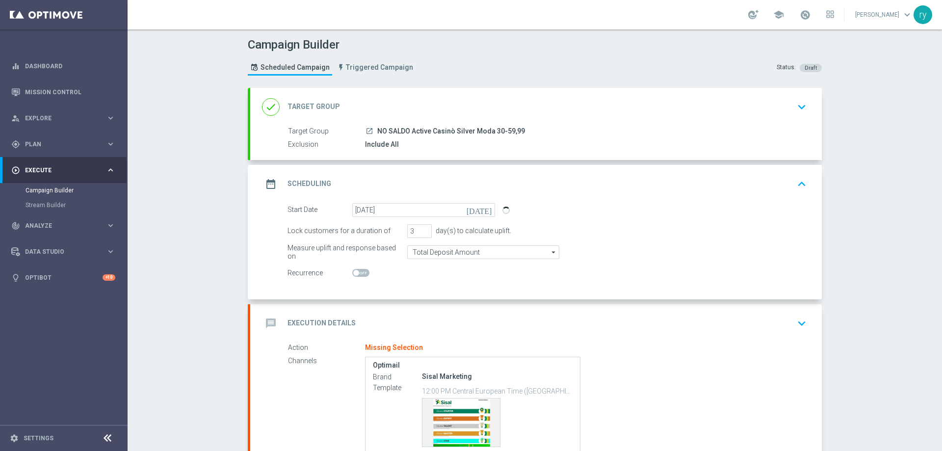
click at [434, 276] on switch at bounding box center [423, 273] width 143 height 8
click at [414, 315] on div "message Execution Details keyboard_arrow_down" at bounding box center [536, 323] width 548 height 19
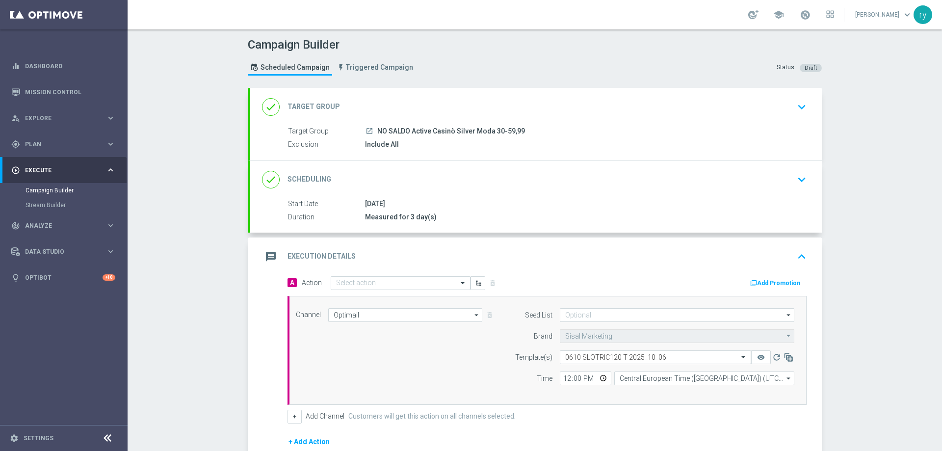
click at [774, 279] on button "Add Promotion" at bounding box center [776, 283] width 54 height 11
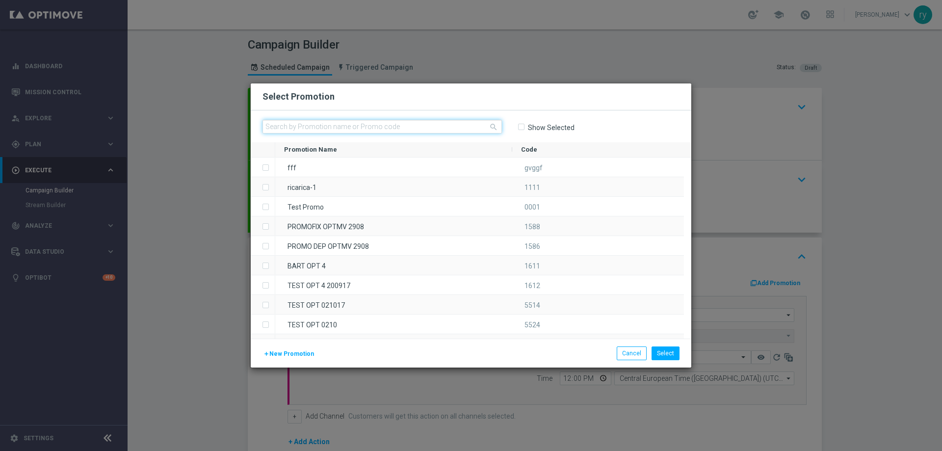
click at [330, 123] on input "text" at bounding box center [381, 127] width 239 height 14
paste input "336120"
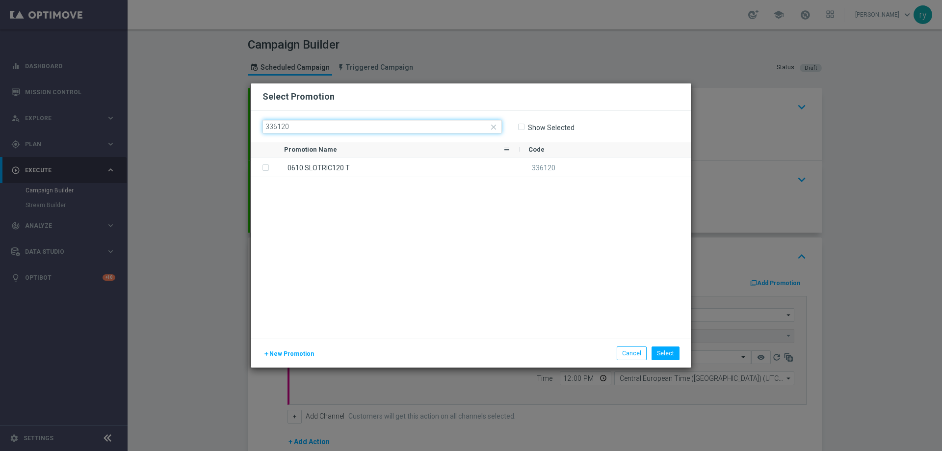
type input "336120"
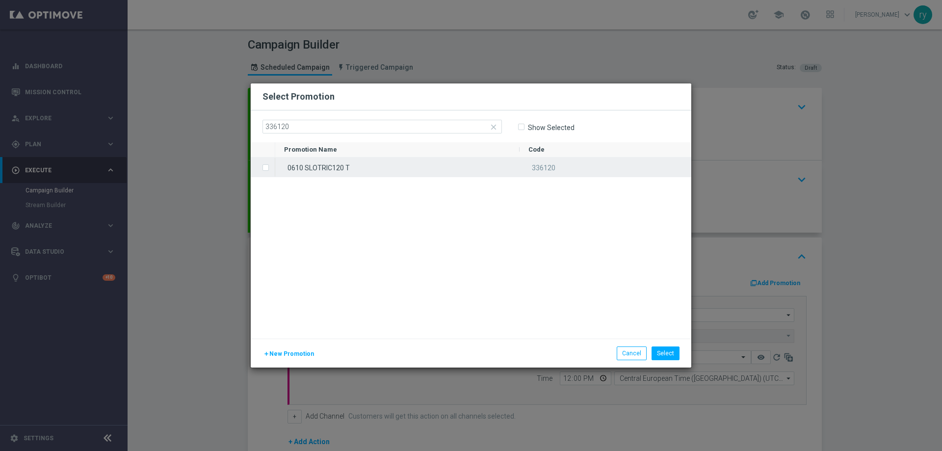
click at [322, 162] on div "0610 SLOTRIC120 T" at bounding box center [397, 166] width 244 height 19
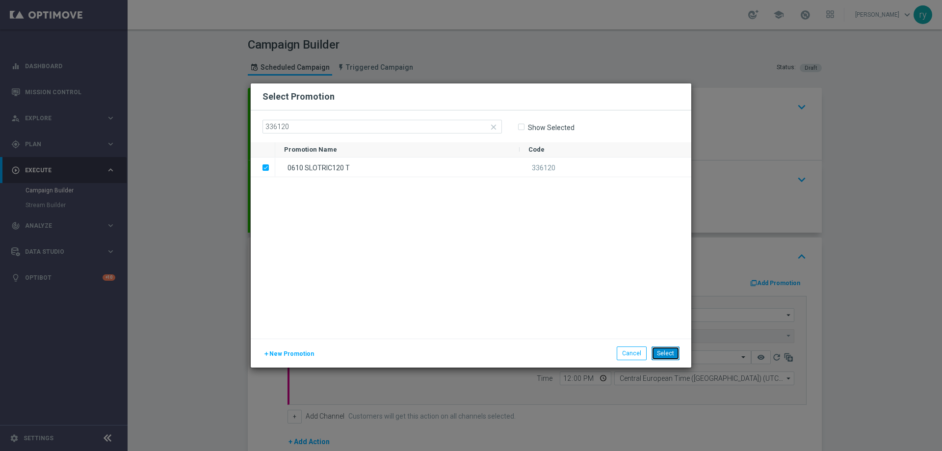
click at [671, 348] on button "Select" at bounding box center [665, 353] width 28 height 14
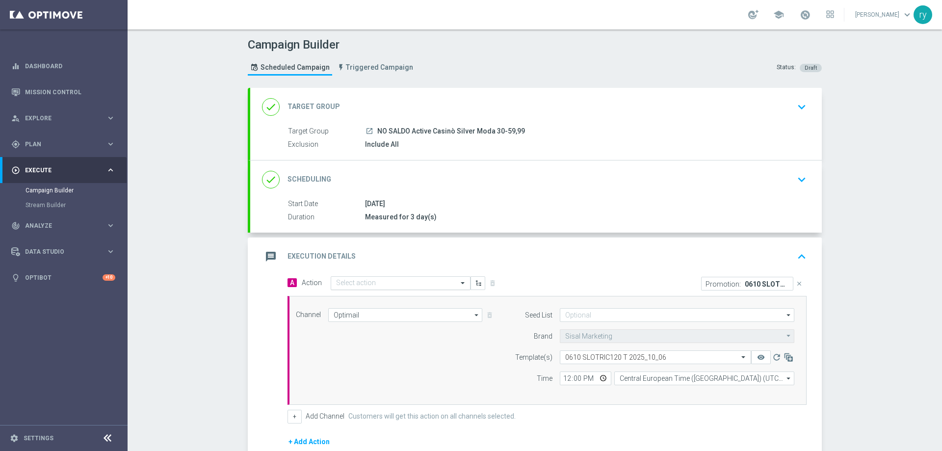
click at [363, 287] on input "text" at bounding box center [390, 283] width 109 height 8
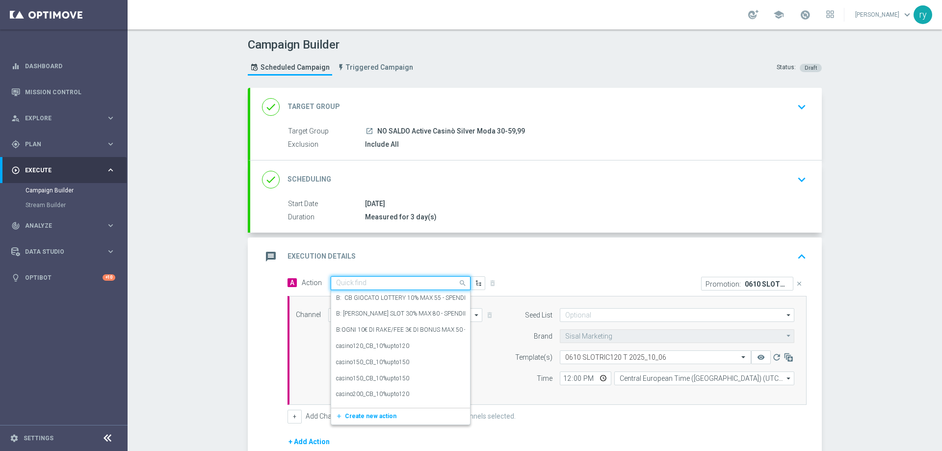
paste input "DEP 50 per 15% fino a 120€"
type input "DEP 50 per 15% fino a 120€"
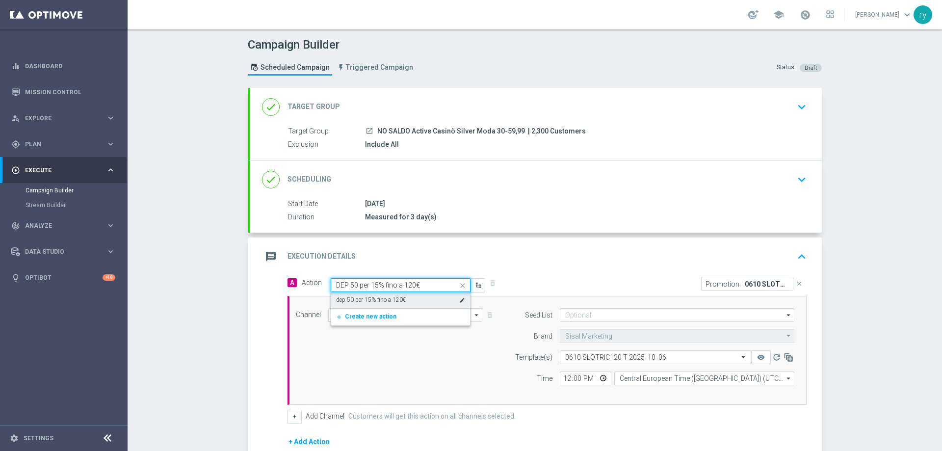
click at [370, 303] on label "dep 50 per 15% fino a 120€" at bounding box center [371, 300] width 70 height 8
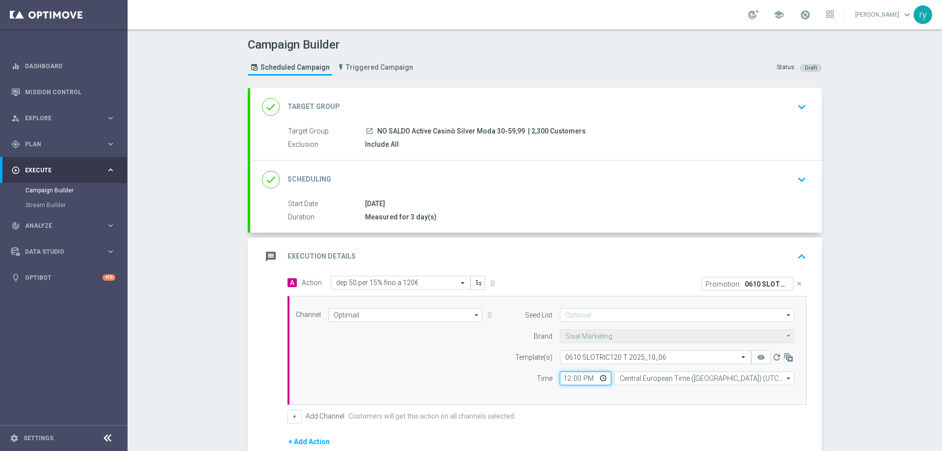
click at [560, 377] on input "12:00" at bounding box center [585, 378] width 51 height 14
type input "18:00"
click at [570, 393] on div "Channel Optimail Optimail arrow_drop_down Drag here to set row groups Drag here…" at bounding box center [546, 350] width 519 height 109
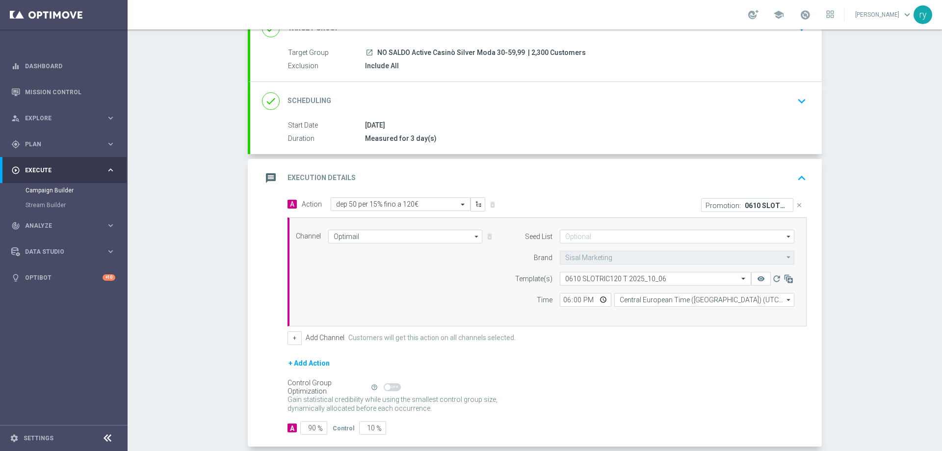
scroll to position [98, 0]
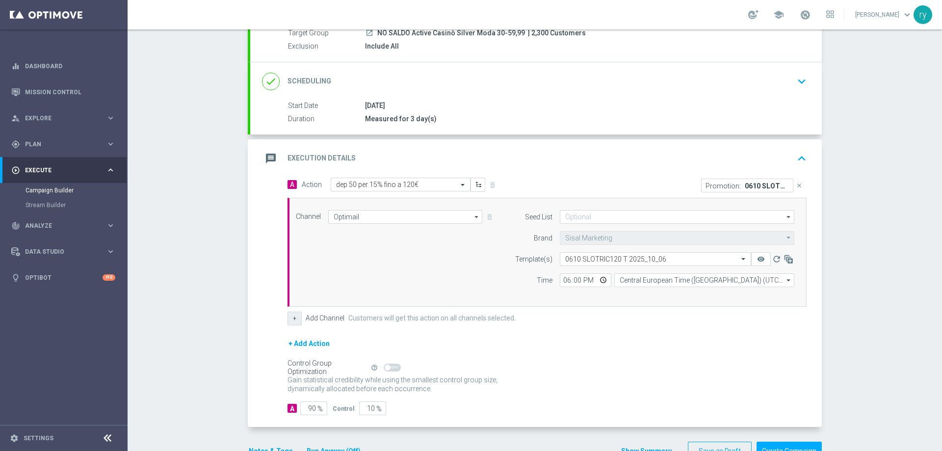
click at [287, 318] on button "+" at bounding box center [294, 318] width 14 height 14
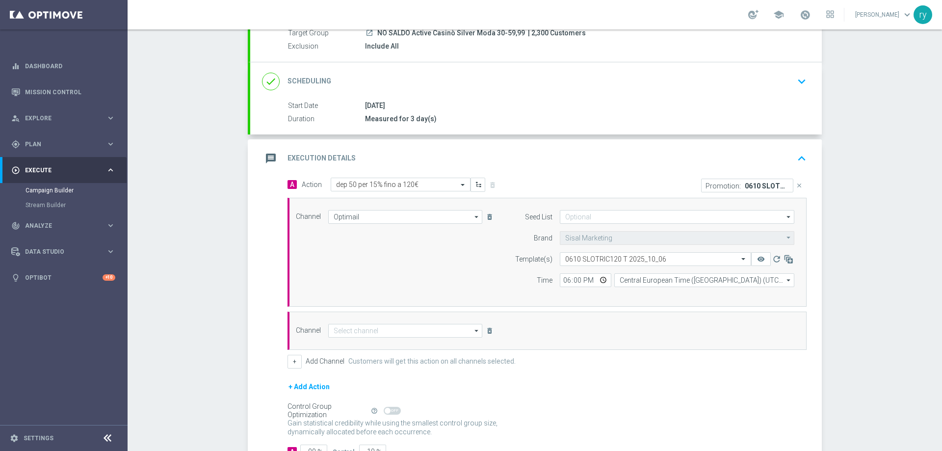
click at [338, 323] on div "Channel arrow_drop_down Drag here to set row groups Drag here to set column lab…" at bounding box center [546, 330] width 519 height 38
click at [339, 327] on input at bounding box center [405, 331] width 154 height 14
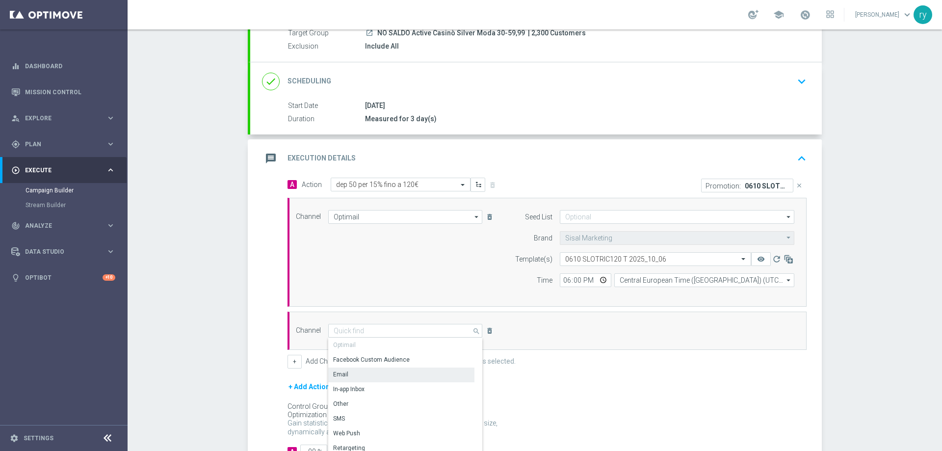
click at [350, 376] on div "Email" at bounding box center [401, 374] width 146 height 14
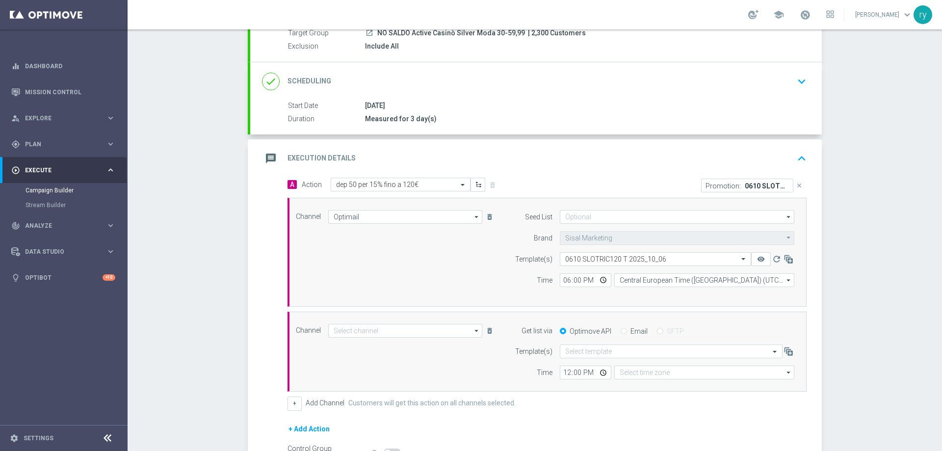
type input "Email"
type input "Coordinated Universal Time (UTC 00:00)"
click at [620, 333] on input "Email" at bounding box center [623, 332] width 6 height 6
radio input "true"
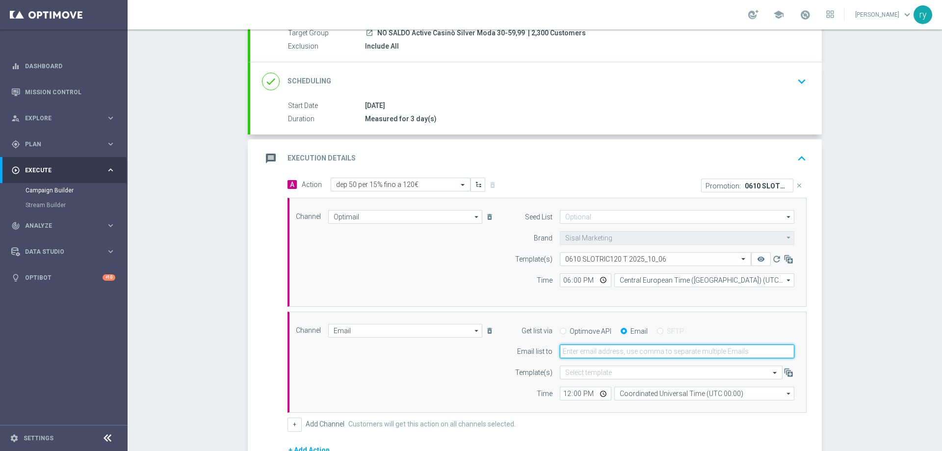
click at [617, 352] on input "email" at bounding box center [677, 351] width 234 height 14
type input "[EMAIL_ADDRESS][DOMAIN_NAME]"
click at [588, 373] on input "text" at bounding box center [661, 372] width 192 height 8
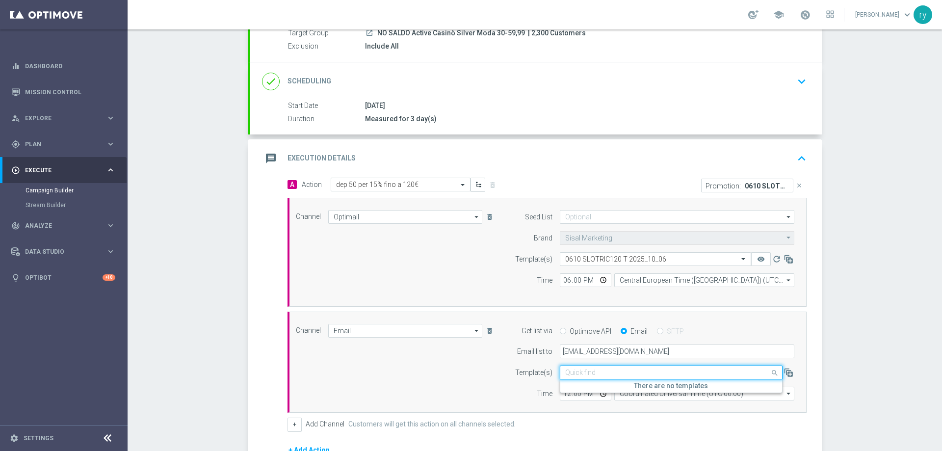
click at [588, 373] on input "text" at bounding box center [661, 372] width 192 height 8
click at [562, 395] on input "12:00" at bounding box center [585, 393] width 51 height 14
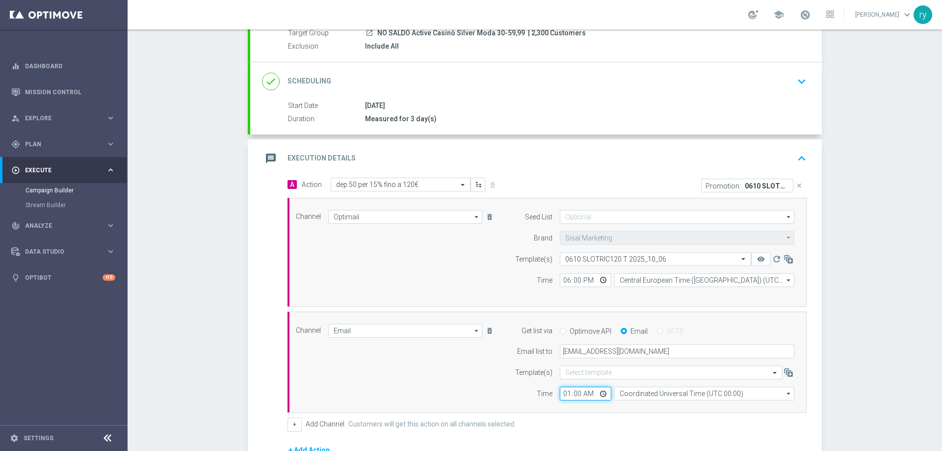
type input "18:00"
click at [621, 395] on input "Coordinated Universal Time (UTC 00:00)" at bounding box center [704, 393] width 180 height 14
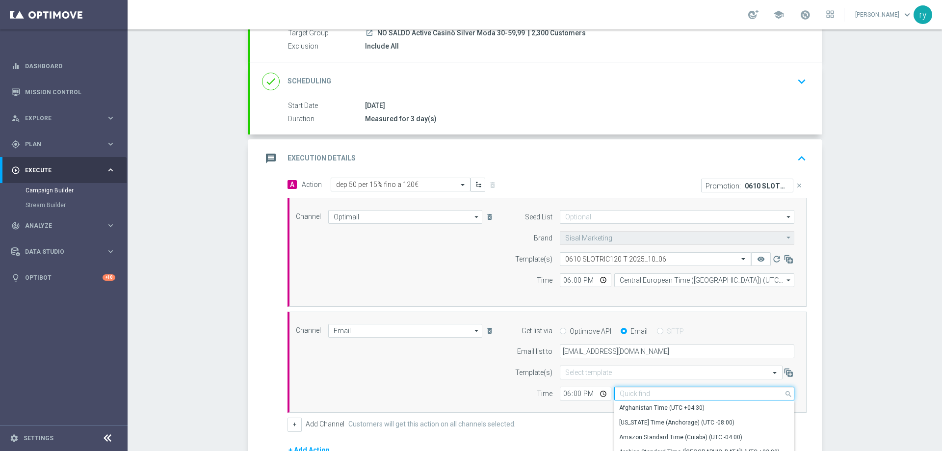
click at [621, 395] on input at bounding box center [704, 393] width 180 height 14
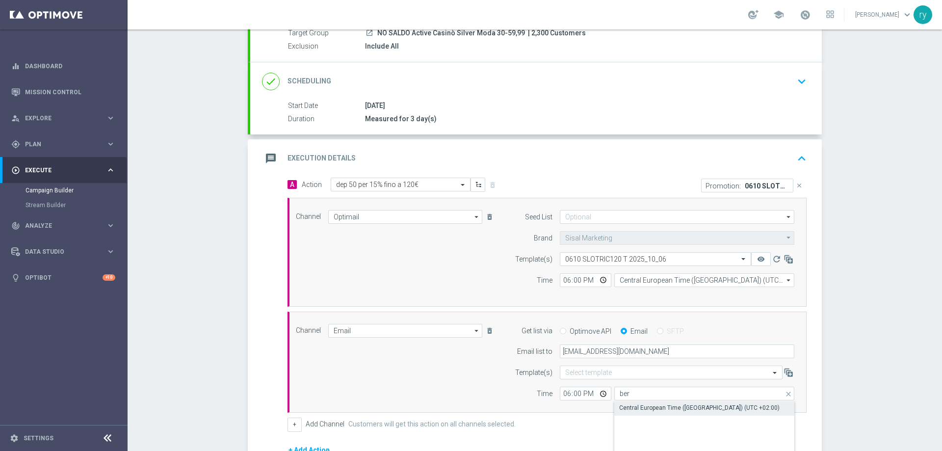
click at [630, 405] on div "Central European Time ([GEOGRAPHIC_DATA]) (UTC +02:00)" at bounding box center [699, 407] width 160 height 9
type input "Central European Time ([GEOGRAPHIC_DATA]) (UTC +02:00)"
click at [492, 385] on div "Channel Email Email arrow_drop_down Drag here to set row groups Drag here to se…" at bounding box center [544, 362] width 513 height 77
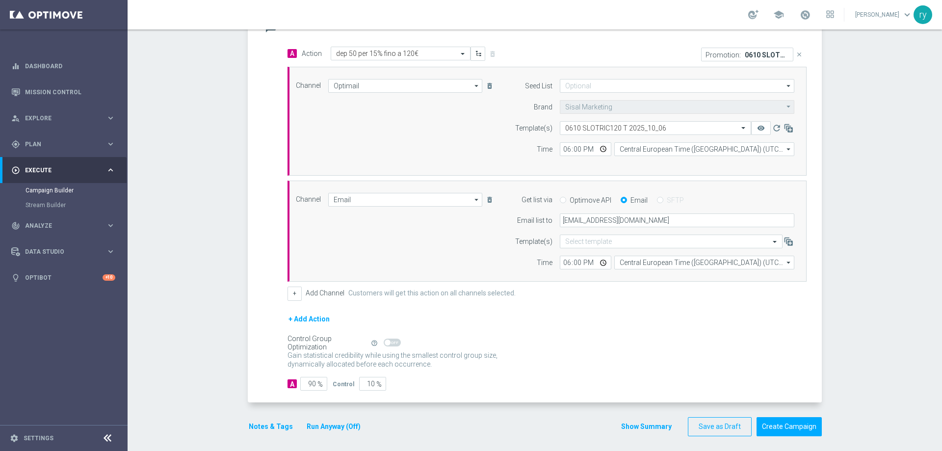
scroll to position [234, 0]
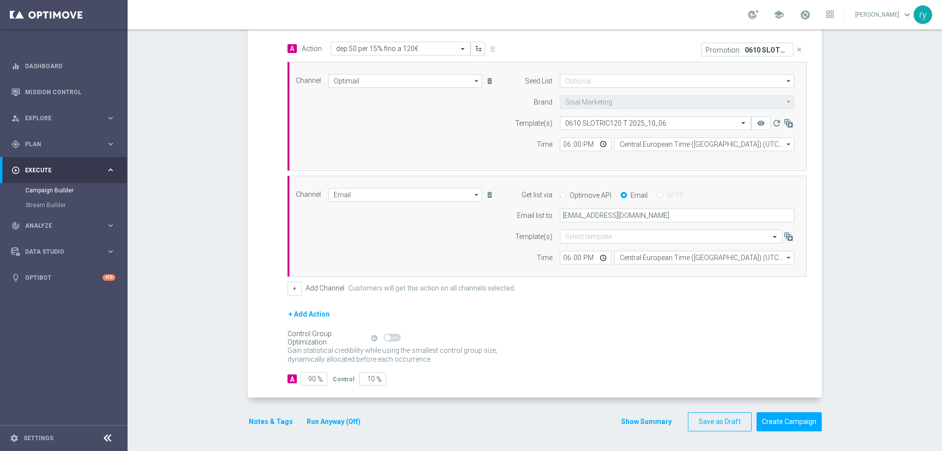
click at [273, 420] on button "Notes & Tags" at bounding box center [271, 421] width 46 height 12
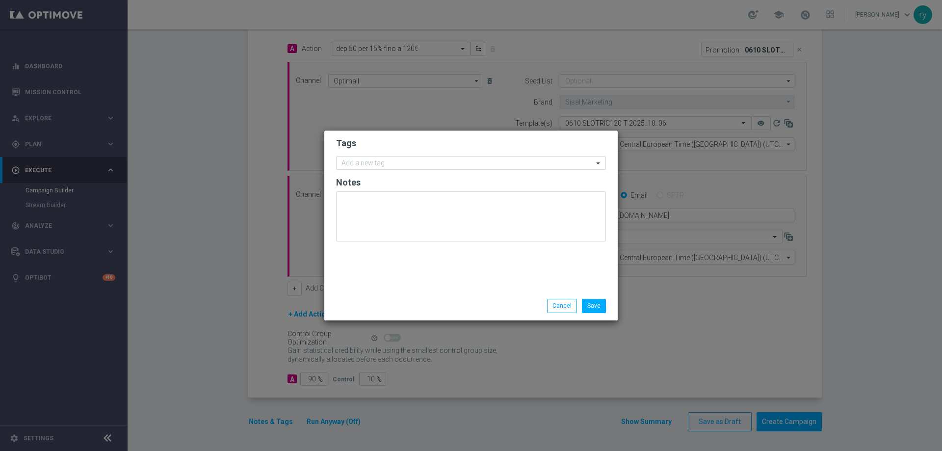
click at [361, 165] on input "text" at bounding box center [467, 163] width 252 height 8
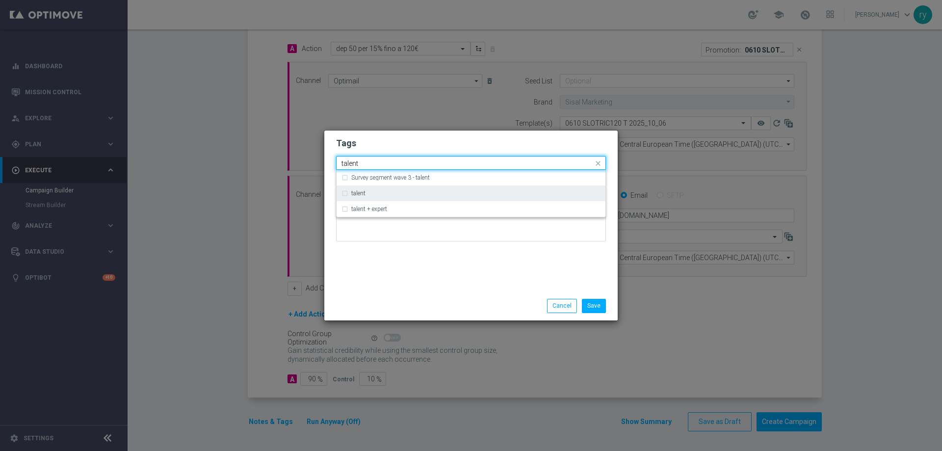
click at [368, 194] on div "talent" at bounding box center [475, 193] width 249 height 6
type input "talent"
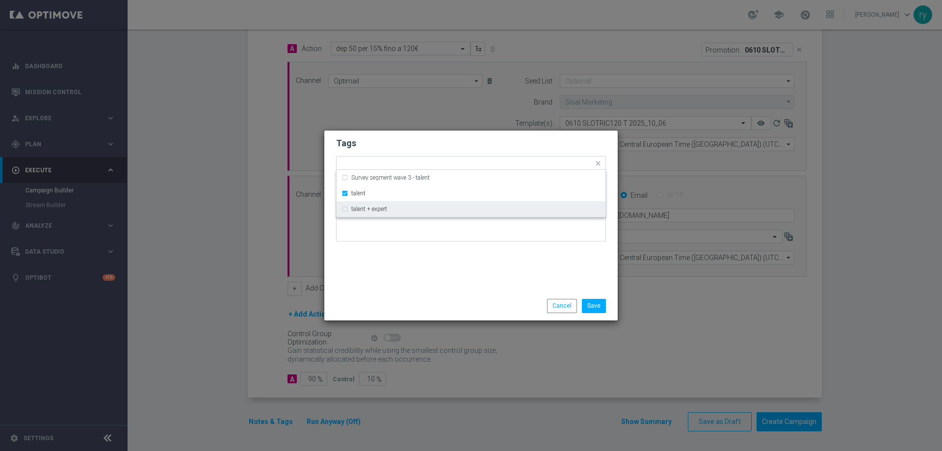
click at [386, 269] on div "Tags Quick find × talent Survey segment wave 3 - talent talent talent + expert …" at bounding box center [470, 210] width 293 height 161
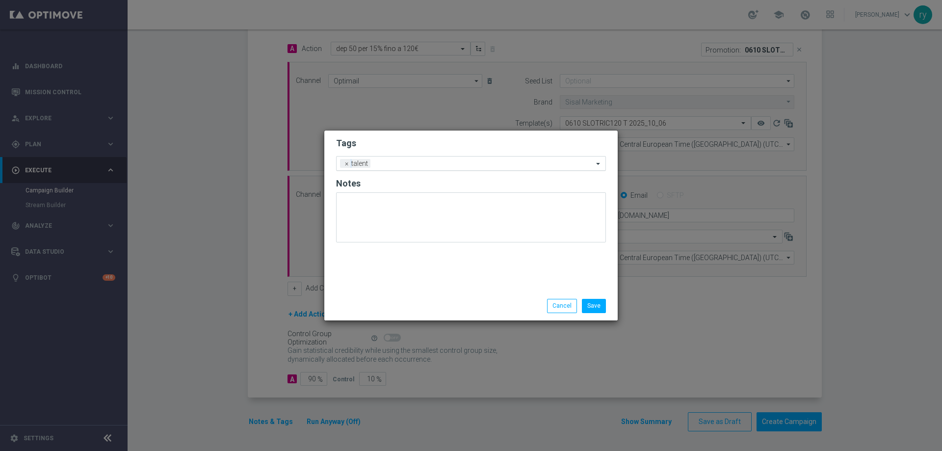
click at [417, 167] on input "text" at bounding box center [483, 164] width 219 height 8
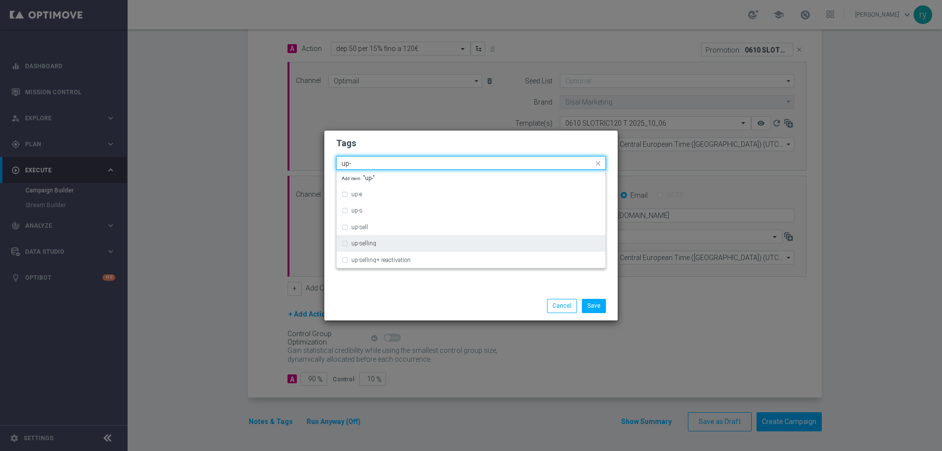
click at [365, 245] on label "up-selling" at bounding box center [363, 243] width 25 height 6
type input "up-"
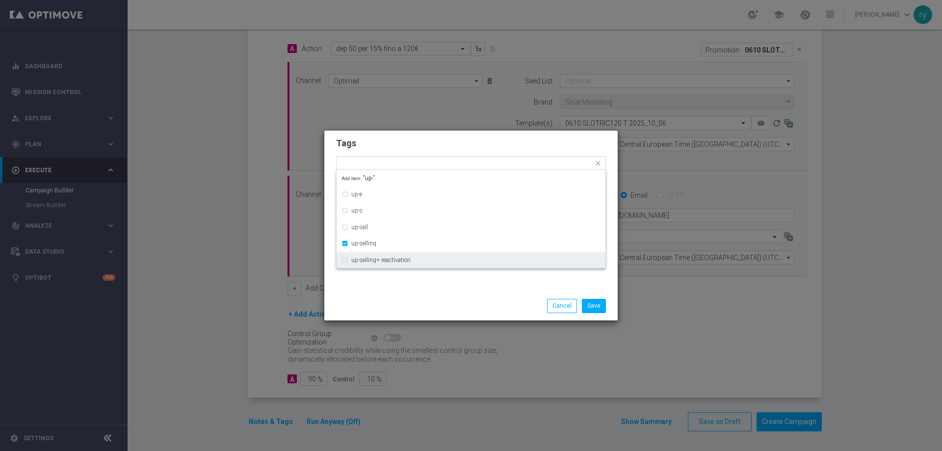
click at [375, 281] on div "Tags Quick find × talent × up-selling up-e up-s up-sell up-selling up-selling+ …" at bounding box center [470, 210] width 293 height 161
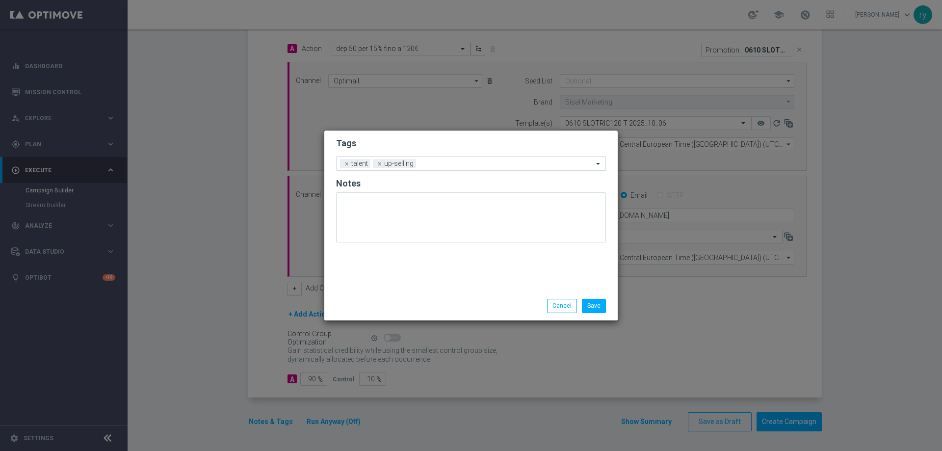
click at [432, 168] on div at bounding box center [505, 165] width 175 height 10
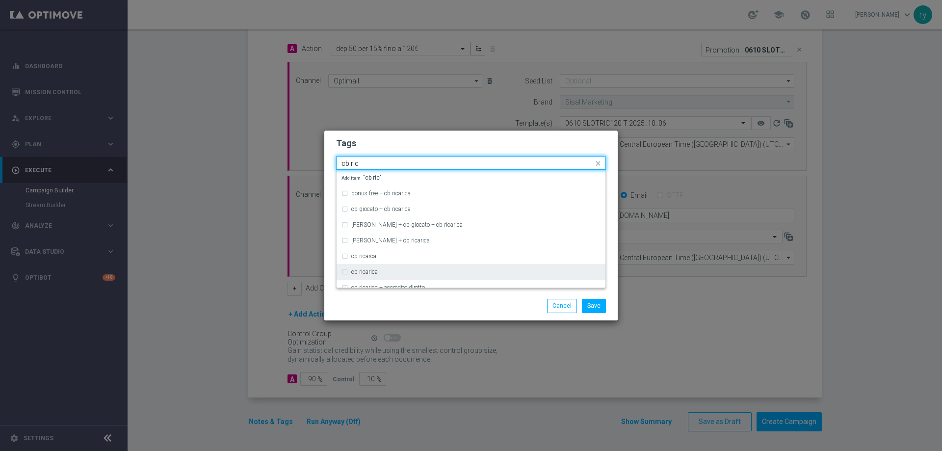
click at [375, 273] on label "cb ricarica" at bounding box center [364, 272] width 26 height 6
type input "cb ric"
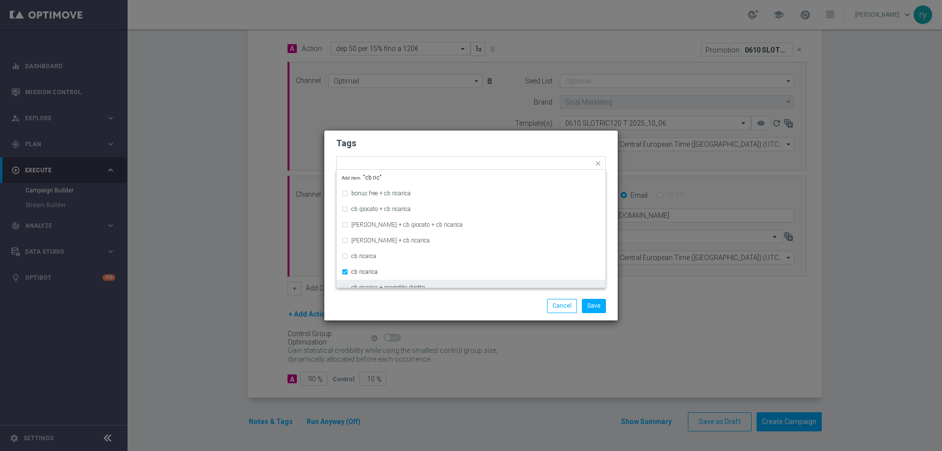
click at [376, 290] on div "Tags Quick find × talent × up-selling × cb ricarica bonus free + cb ricarica cb…" at bounding box center [470, 210] width 293 height 161
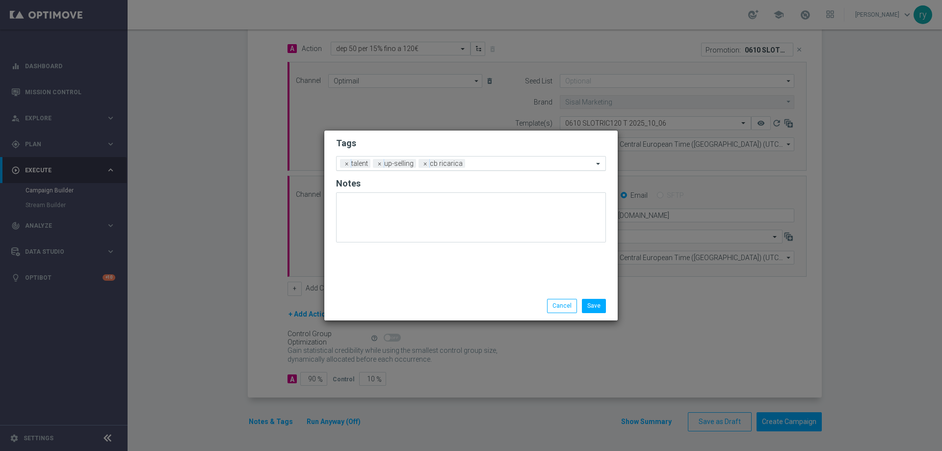
click at [482, 167] on input "text" at bounding box center [531, 164] width 124 height 8
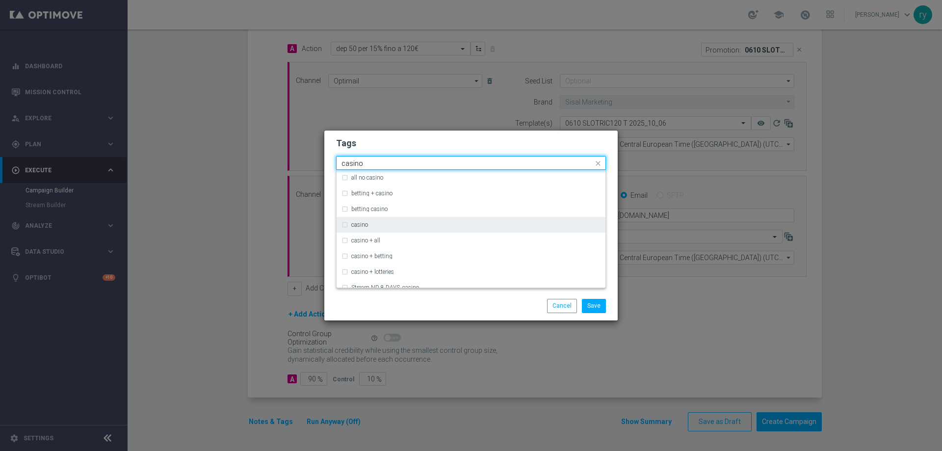
click at [437, 224] on div "casino" at bounding box center [475, 225] width 249 height 6
type input "casino"
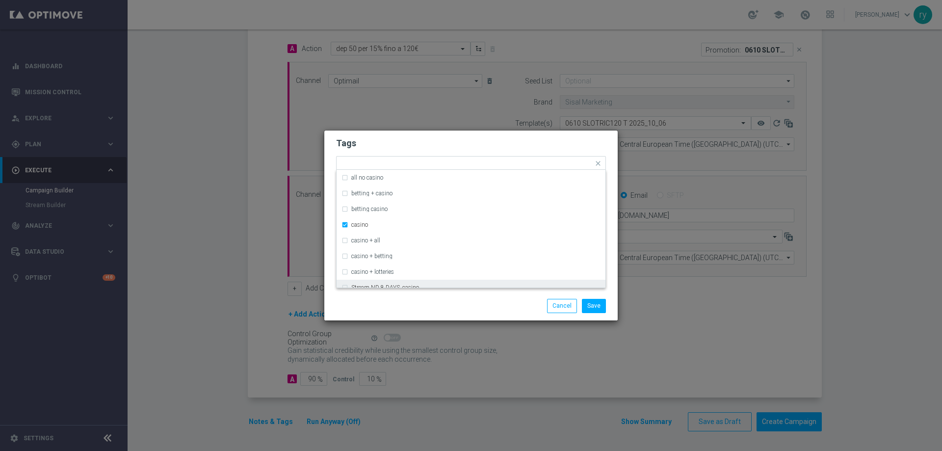
click at [431, 295] on div "Save Cancel" at bounding box center [470, 305] width 293 height 28
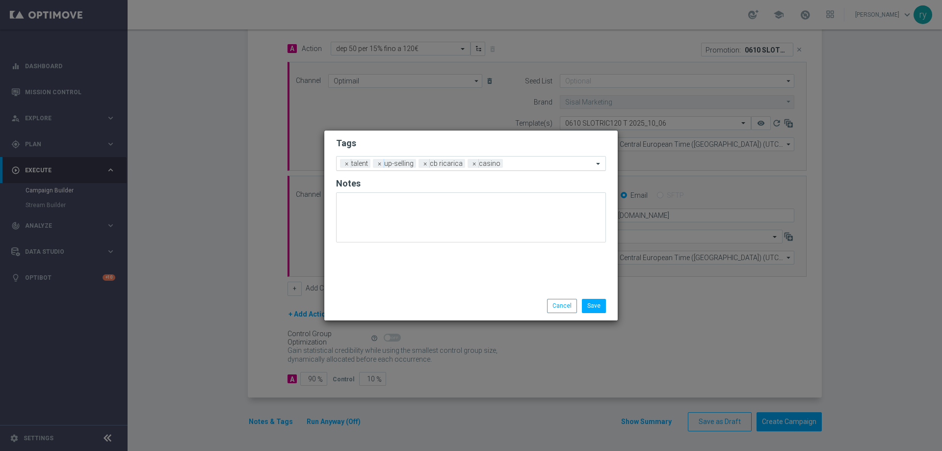
click at [537, 158] on div "Add a new tag × talent × up-selling × cb ricarica × casino" at bounding box center [464, 163] width 256 height 14
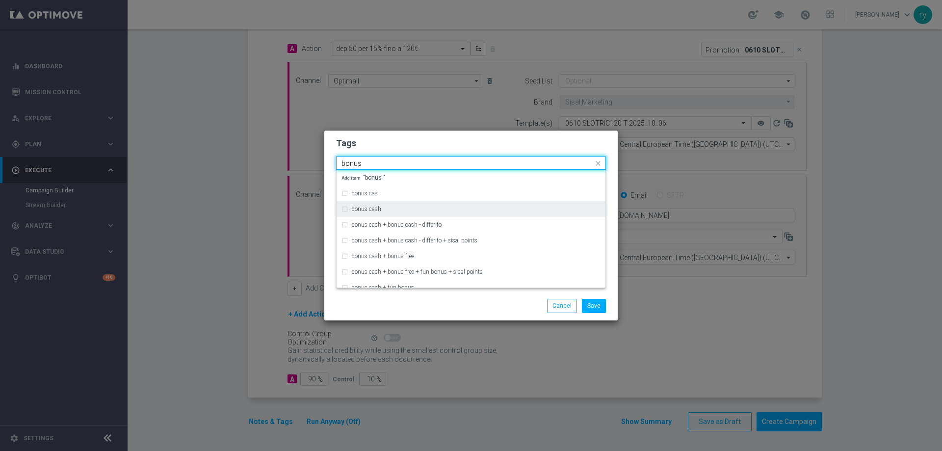
click at [388, 214] on div "bonus cash" at bounding box center [470, 209] width 259 height 16
type input "bonus"
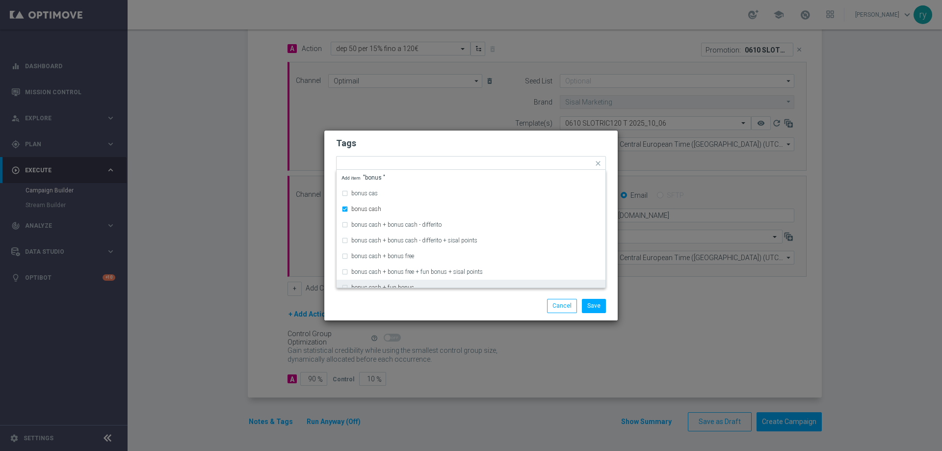
click at [462, 303] on div "Save Cancel" at bounding box center [518, 306] width 190 height 14
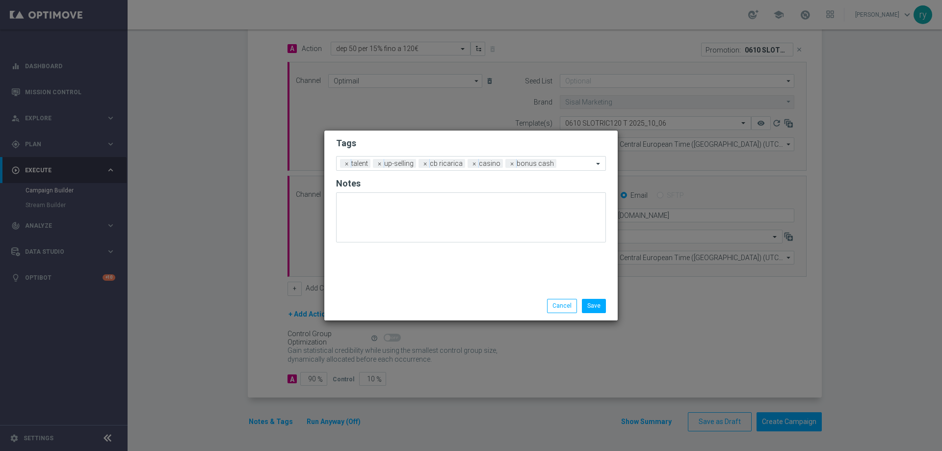
click at [606, 309] on li "Save" at bounding box center [593, 306] width 29 height 14
click at [600, 306] on button "Save" at bounding box center [594, 306] width 24 height 14
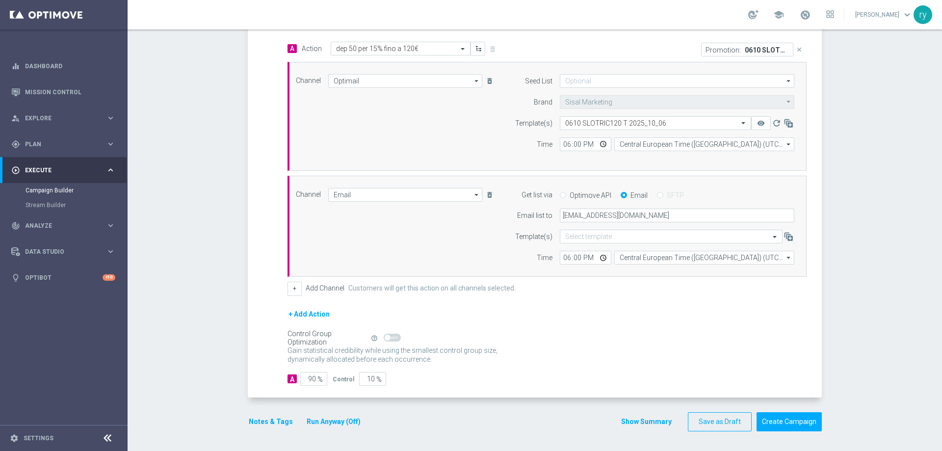
click at [338, 418] on button "Run Anyway (Off)" at bounding box center [334, 421] width 56 height 12
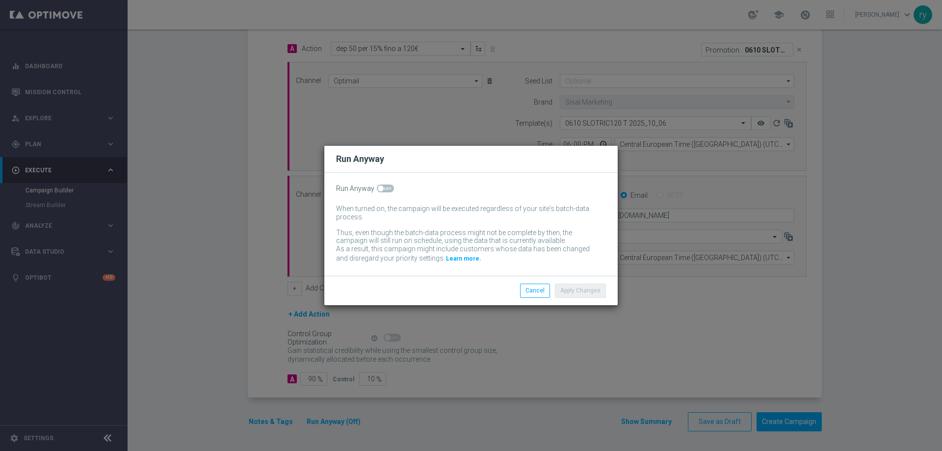
click at [391, 194] on div "Run Anyway When turned on, the campaign will be executed regardless of your sit…" at bounding box center [470, 224] width 293 height 103
click at [387, 191] on span at bounding box center [385, 188] width 17 height 8
click at [387, 191] on input "checkbox" at bounding box center [385, 188] width 17 height 8
checkbox input "true"
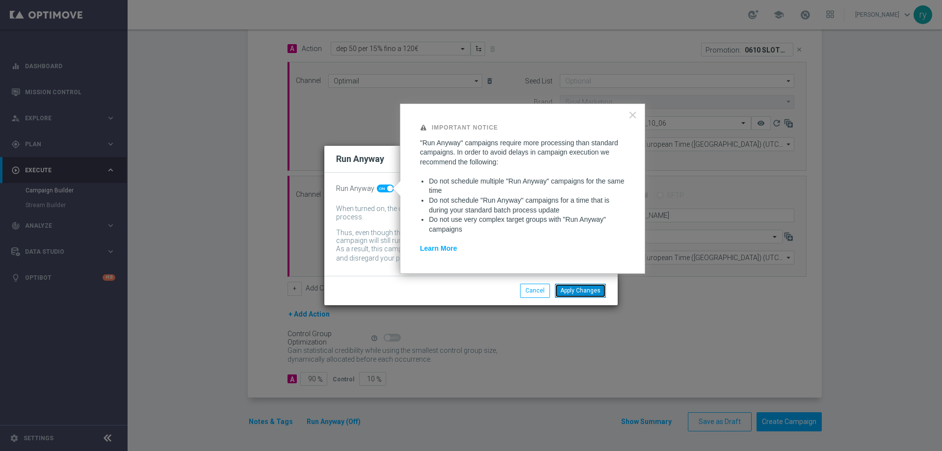
click at [568, 289] on button "Apply Changes" at bounding box center [580, 290] width 51 height 14
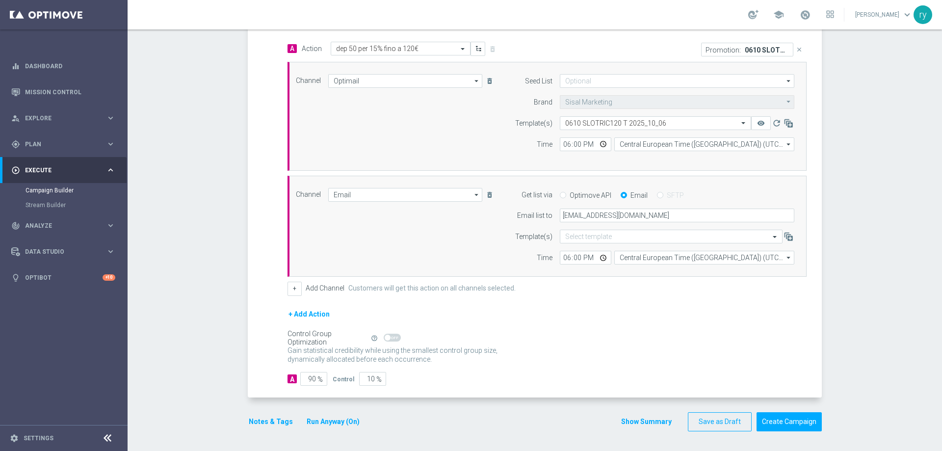
click at [637, 421] on button "Show Summary" at bounding box center [645, 421] width 51 height 11
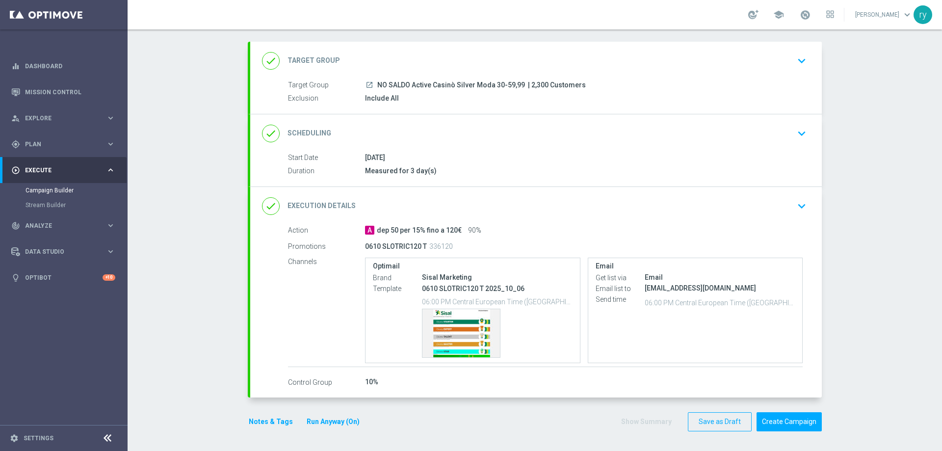
scroll to position [46, 0]
drag, startPoint x: 579, startPoint y: 86, endPoint x: 376, endPoint y: 85, distance: 203.5
click at [376, 85] on div "launch NO SALDO Active Casinò Silver Moda 30-59,99 | 2,300 Customers" at bounding box center [583, 85] width 437 height 10
copy div "NO SALDO Active Casinò Silver Moda 30-59,99 | 2,300 Customers"
click at [462, 318] on div "Template preview" at bounding box center [460, 333] width 77 height 48
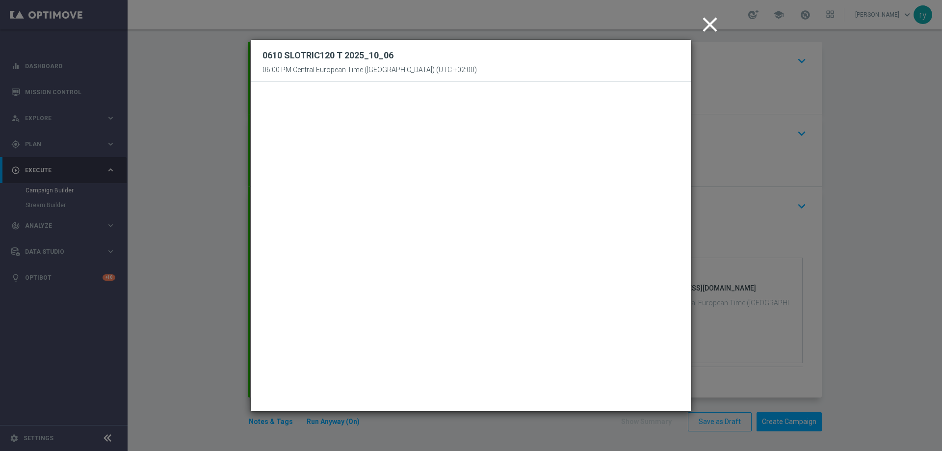
click at [706, 26] on icon "close" at bounding box center [709, 24] width 25 height 25
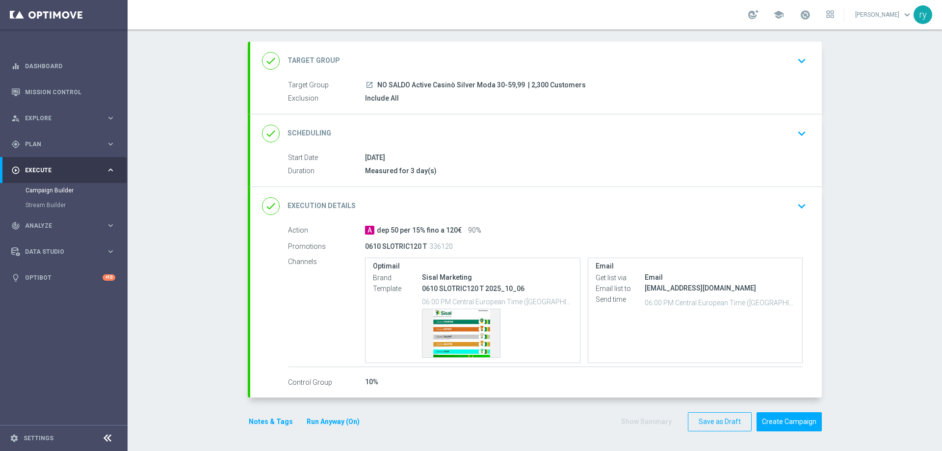
click at [457, 415] on div "Notes & Tags Run Anyway (On) Show Summary Save as Draft Create Campaign" at bounding box center [535, 421] width 574 height 19
click at [265, 419] on button "Notes & Tags" at bounding box center [271, 421] width 46 height 12
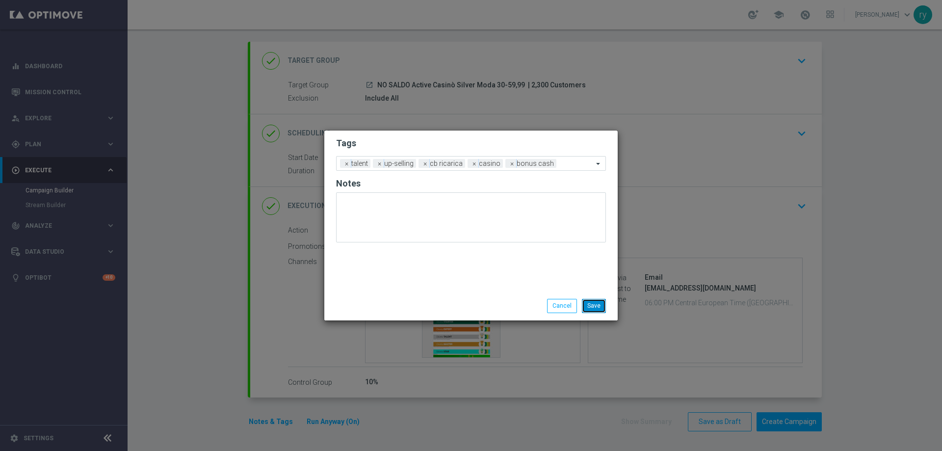
click at [596, 301] on button "Save" at bounding box center [594, 306] width 24 height 14
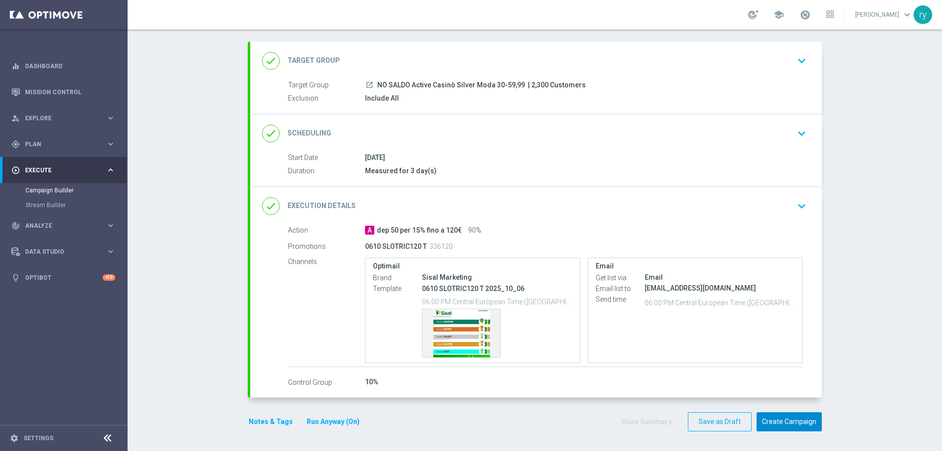
click at [772, 420] on button "Create Campaign" at bounding box center [788, 421] width 65 height 19
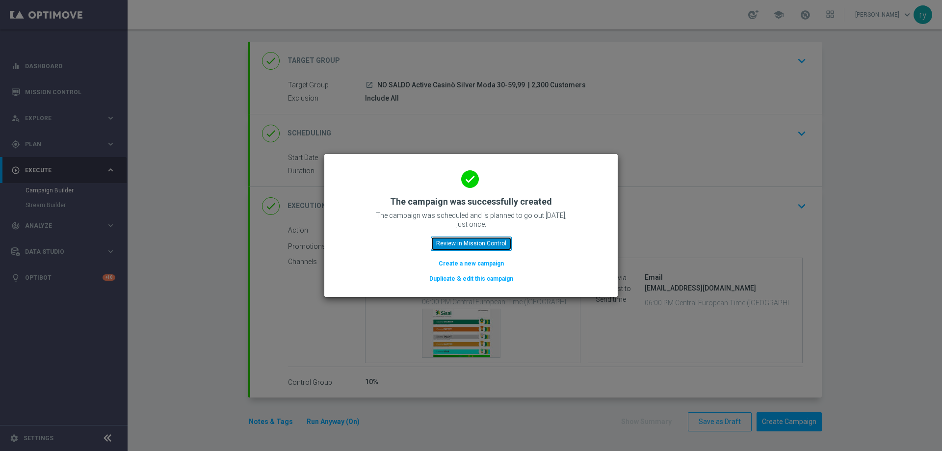
click at [476, 244] on button "Review in Mission Control" at bounding box center [471, 243] width 81 height 14
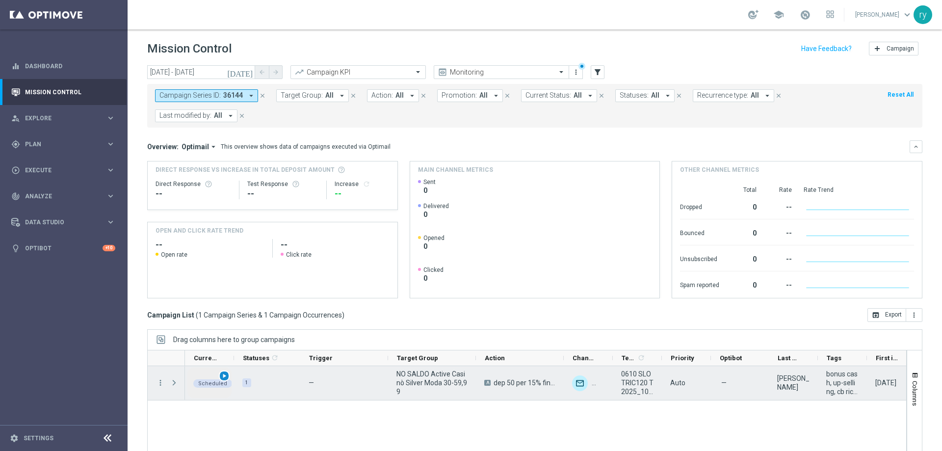
click at [221, 376] on span "play_arrow" at bounding box center [224, 375] width 7 height 7
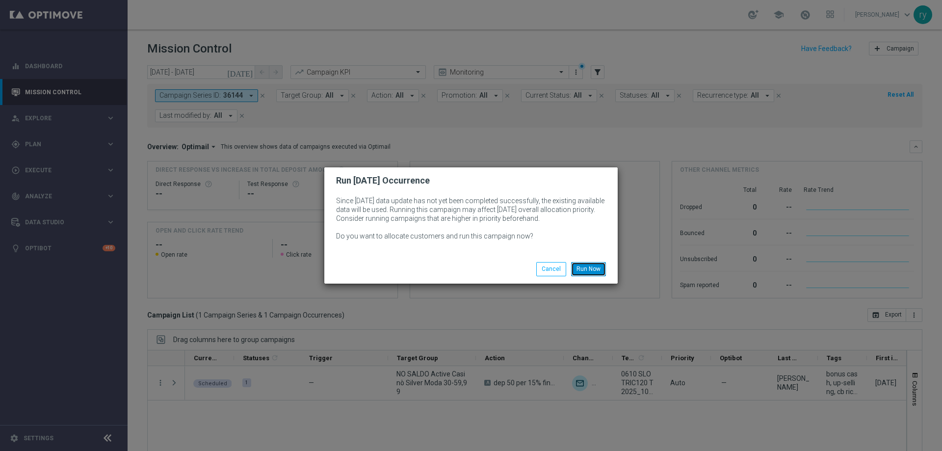
click at [582, 268] on button "Run Now" at bounding box center [588, 269] width 35 height 14
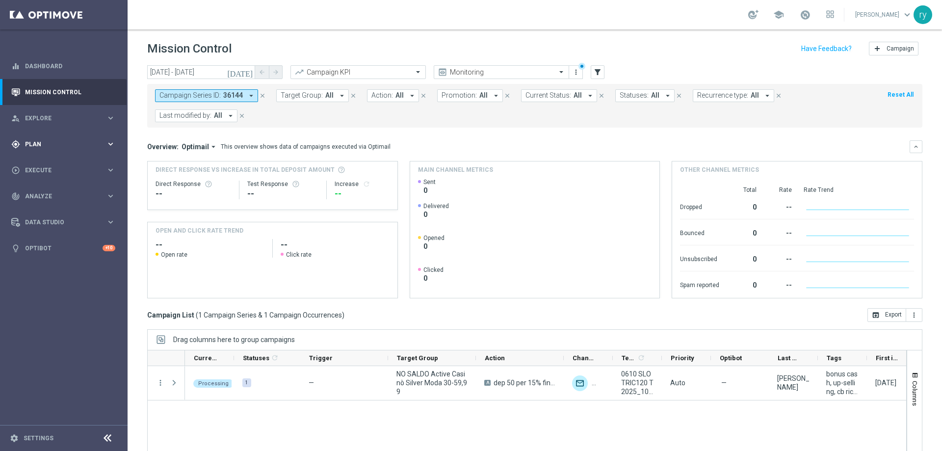
click at [88, 140] on div "gps_fixed Plan" at bounding box center [58, 144] width 95 height 9
click at [49, 209] on link "Optimail" at bounding box center [66, 208] width 72 height 8
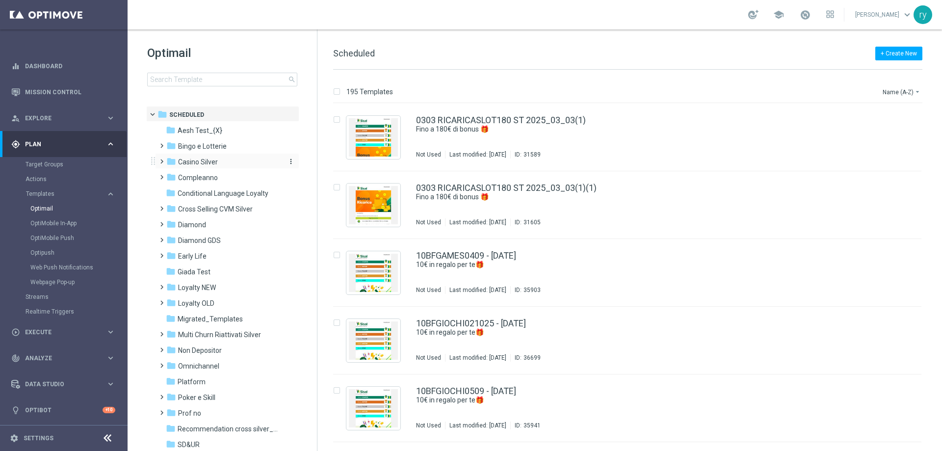
click at [213, 162] on span "Casino Silver" at bounding box center [198, 161] width 40 height 9
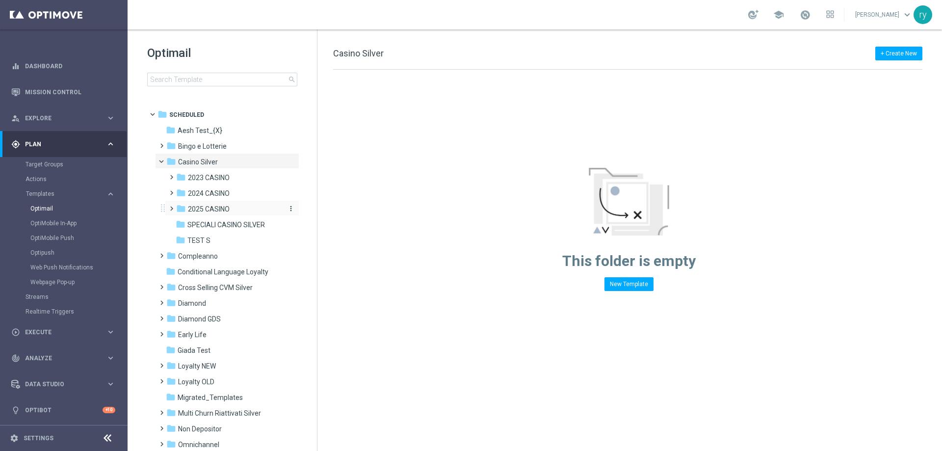
click at [209, 207] on span "2025 CASINO" at bounding box center [209, 208] width 42 height 9
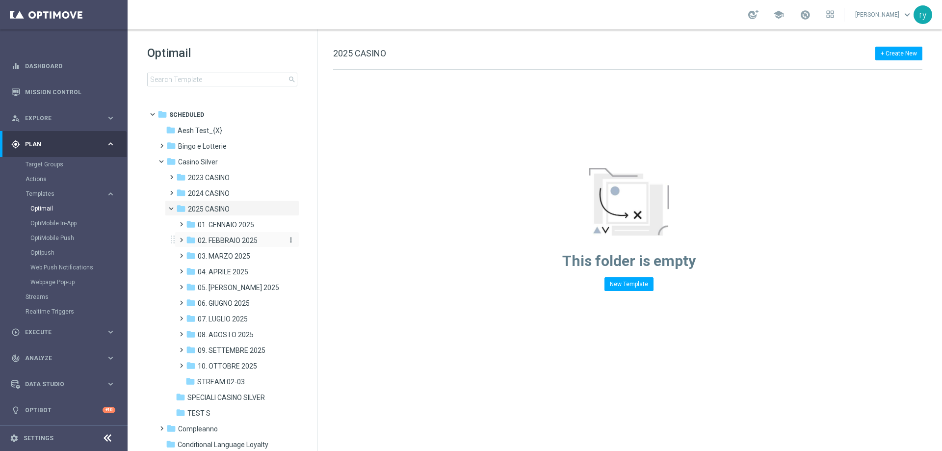
scroll to position [49, 0]
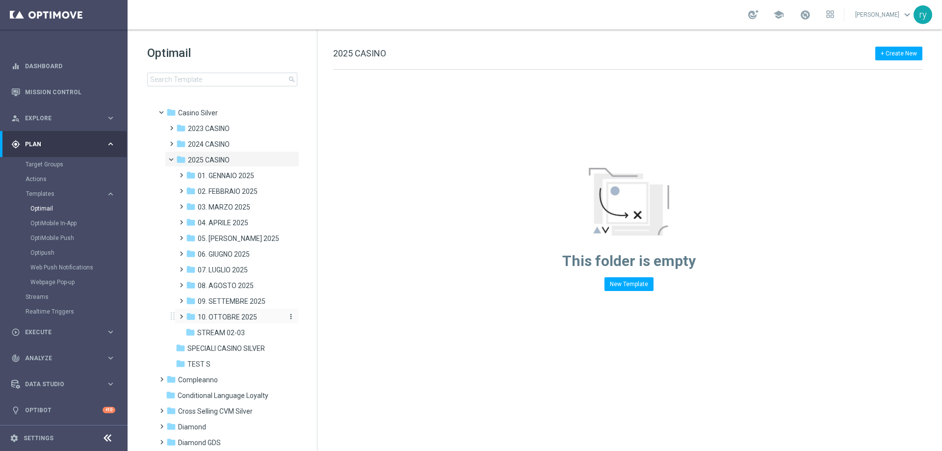
click at [222, 313] on span "10. OTTOBRE 2025" at bounding box center [227, 316] width 59 height 9
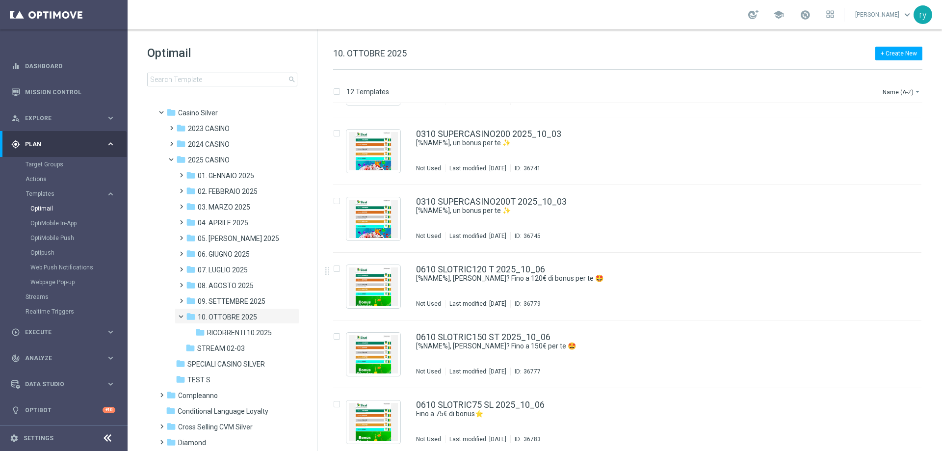
scroll to position [465, 0]
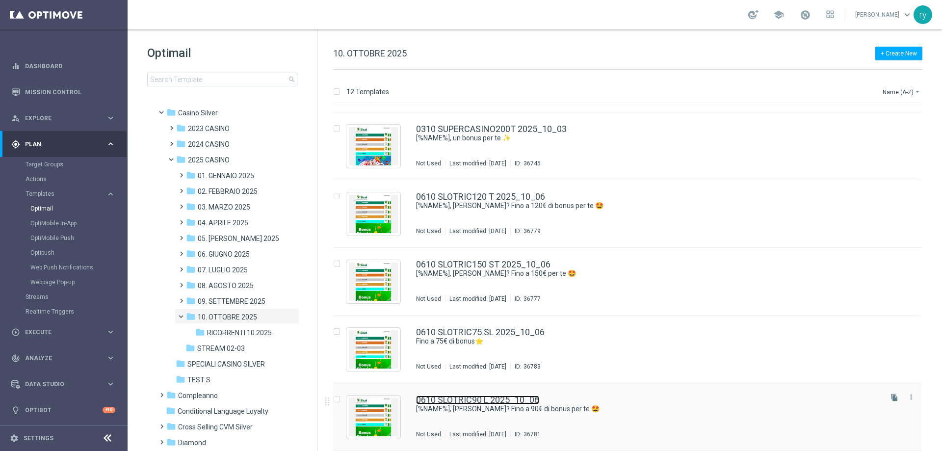
click at [509, 399] on link "0610 SLOTRIC90 L 2025_10_06" at bounding box center [477, 399] width 123 height 9
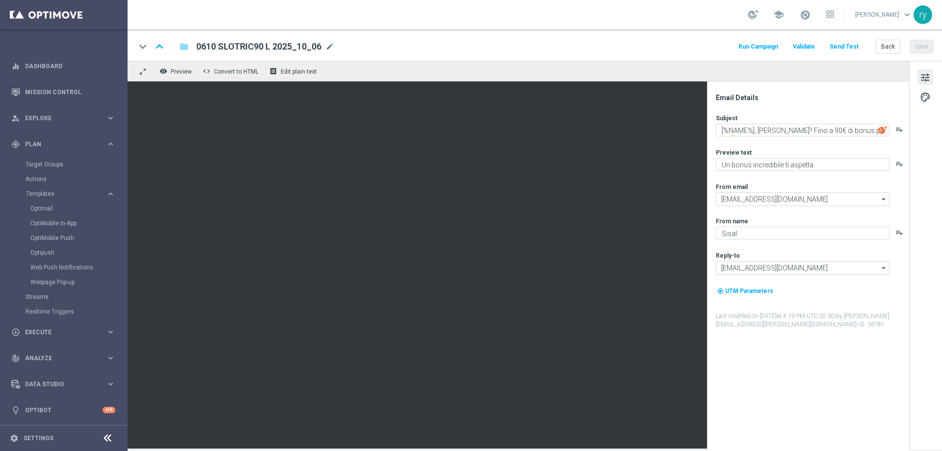
click at [768, 46] on button "Run Campaign" at bounding box center [758, 46] width 43 height 13
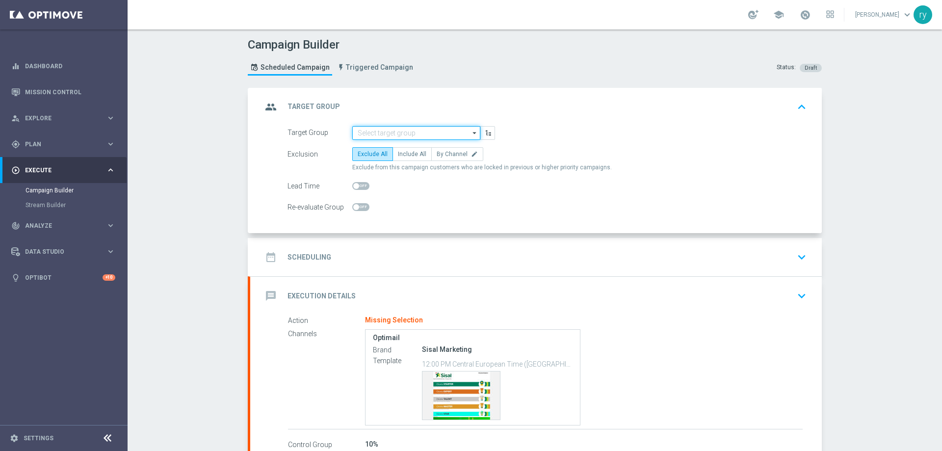
click at [394, 132] on input at bounding box center [416, 133] width 128 height 14
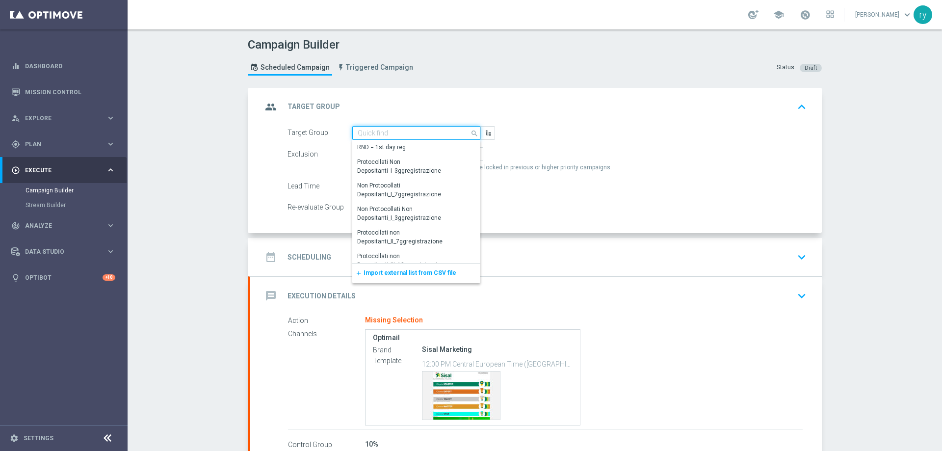
paste input "NO SALDO Active Casinò Silver Moda 15-29,99"
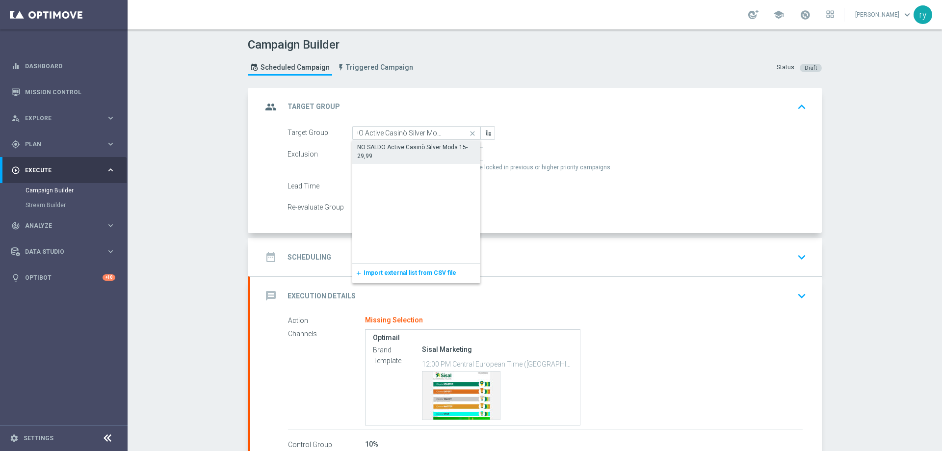
click at [394, 144] on div "NO SALDO Active Casinò Silver Moda 15-29,99" at bounding box center [416, 152] width 118 height 18
type input "NO SALDO Active Casinò Silver Moda 15-29,99"
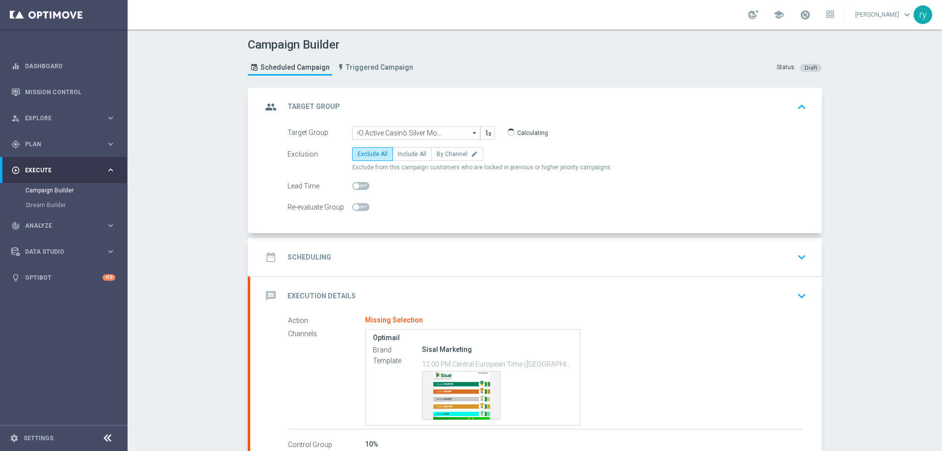
scroll to position [0, 0]
click at [398, 157] on span "Include All" at bounding box center [412, 154] width 28 height 7
click at [398, 157] on input "Include All" at bounding box center [401, 156] width 6 height 6
radio input "true"
click at [425, 241] on div "date_range Scheduling keyboard_arrow_down" at bounding box center [535, 257] width 571 height 38
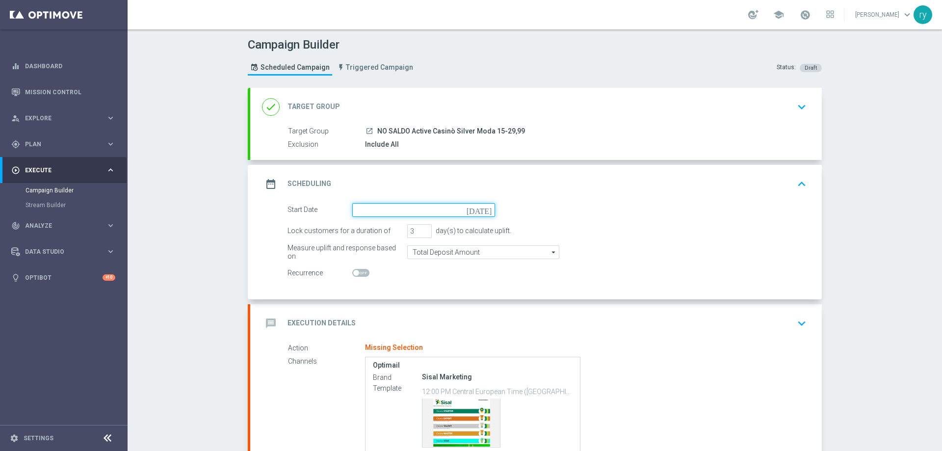
click at [424, 213] on input at bounding box center [423, 210] width 143 height 14
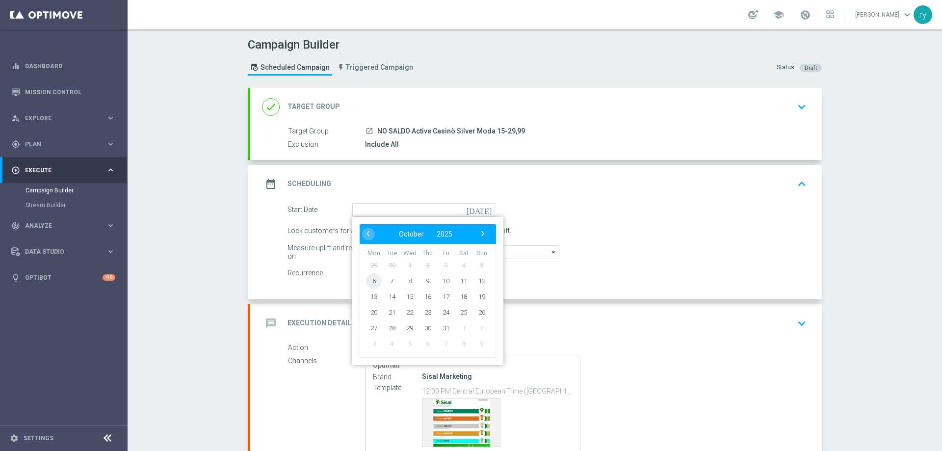
click at [373, 283] on span "6" at bounding box center [374, 281] width 16 height 16
type input "[DATE]"
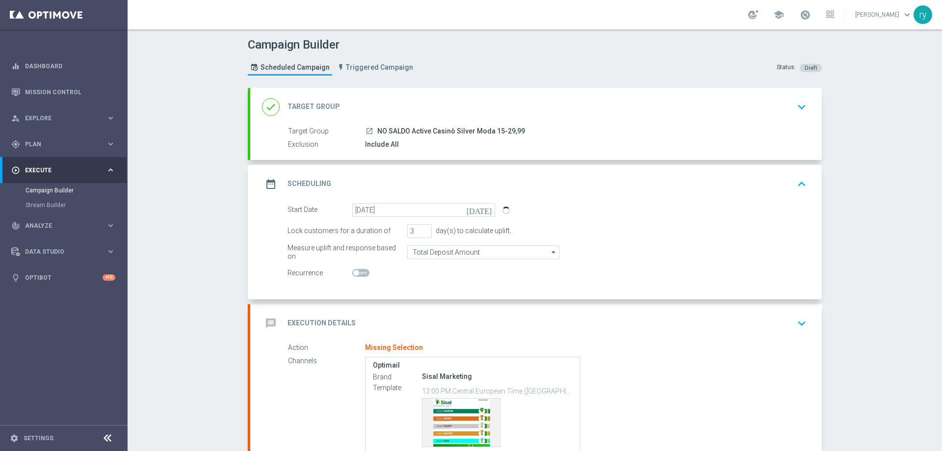
click at [447, 264] on form "Start Date 06 Oct 2025 today Lock customers for a duration of 3 day(s) to calcu…" at bounding box center [546, 241] width 519 height 77
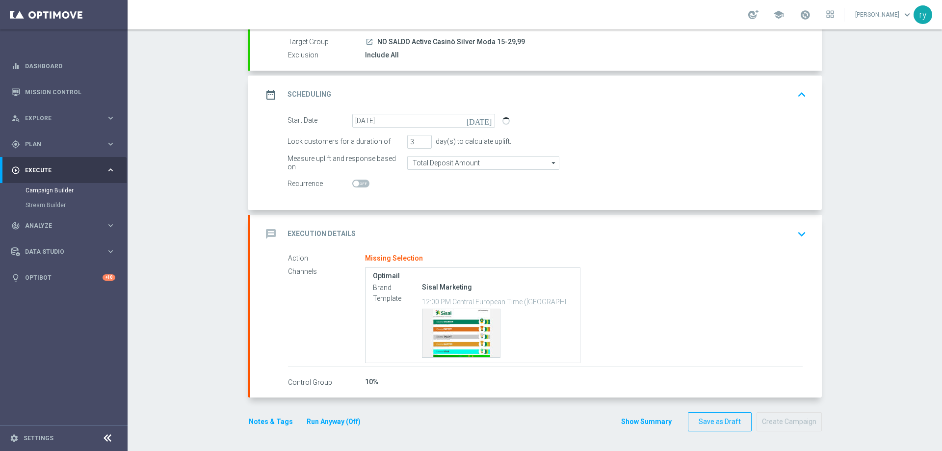
scroll to position [40, 0]
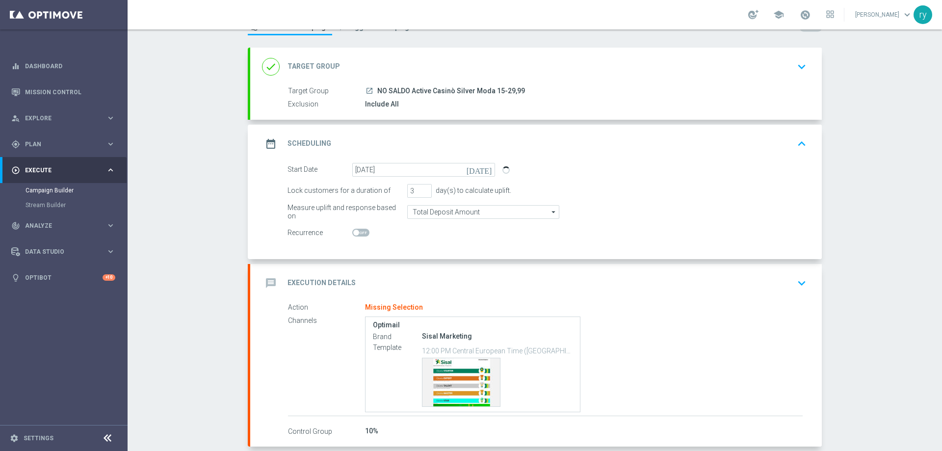
click at [476, 275] on div "message Execution Details keyboard_arrow_down" at bounding box center [536, 283] width 548 height 19
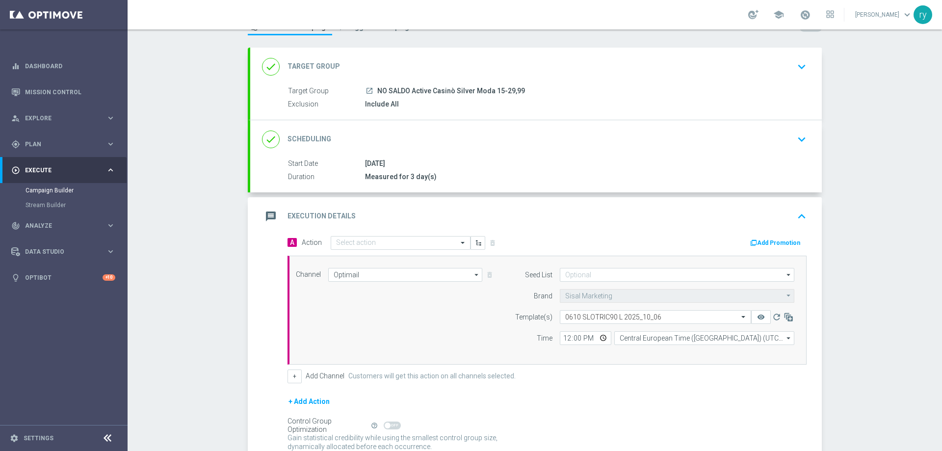
scroll to position [0, 0]
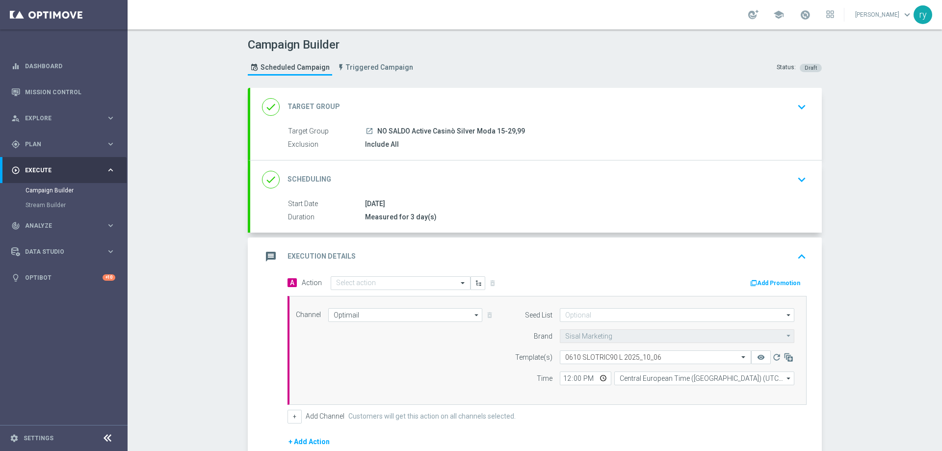
click at [769, 282] on button "Add Promotion" at bounding box center [776, 283] width 54 height 11
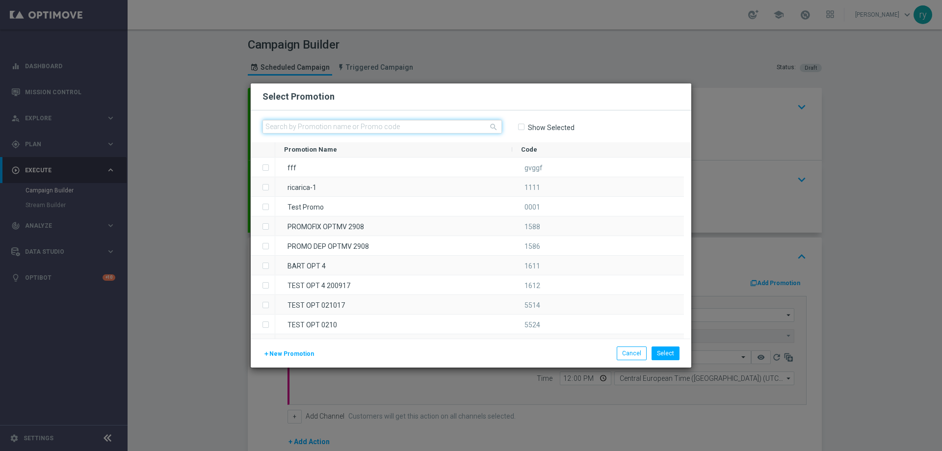
click at [321, 129] on input "text" at bounding box center [381, 127] width 239 height 14
paste input "336121"
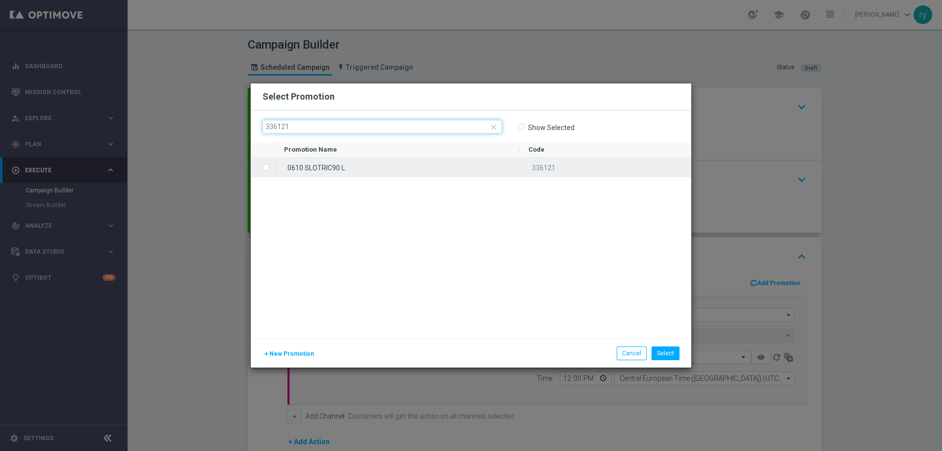
type input "336121"
click at [325, 166] on div "0610 SLOTRIC90 L" at bounding box center [397, 166] width 244 height 19
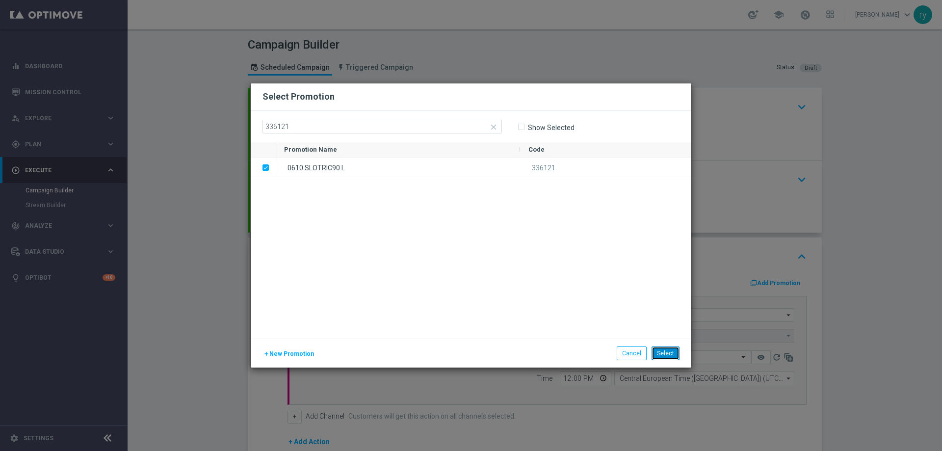
click at [678, 353] on button "Select" at bounding box center [665, 353] width 28 height 14
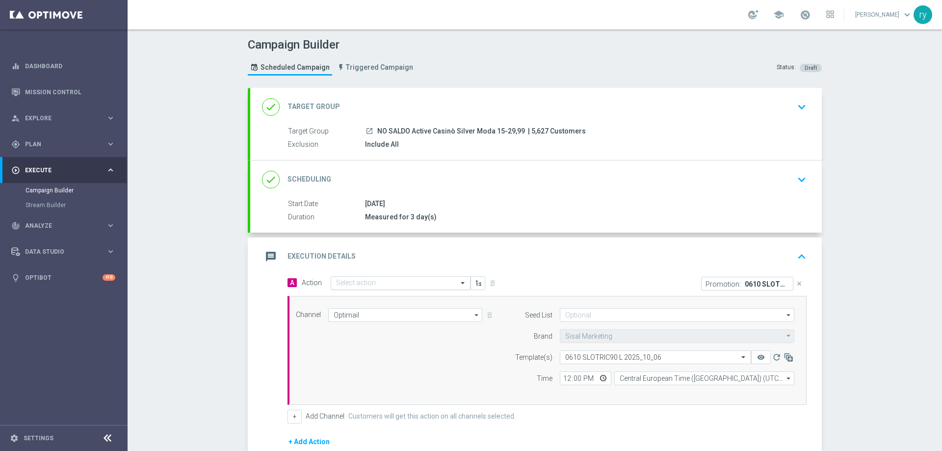
click at [358, 276] on div "Select action" at bounding box center [401, 283] width 140 height 14
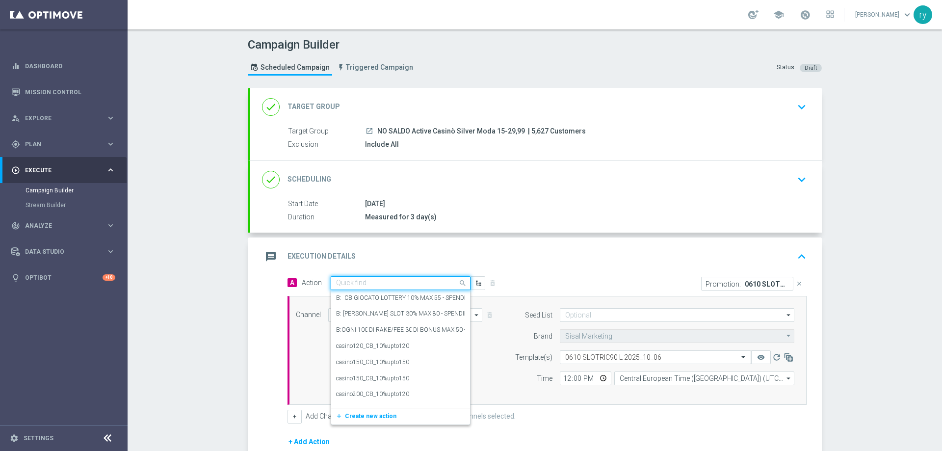
paste input "dep 20€ per 15% fino a 90€"
type input "dep 20€ per 15% fino a 90€"
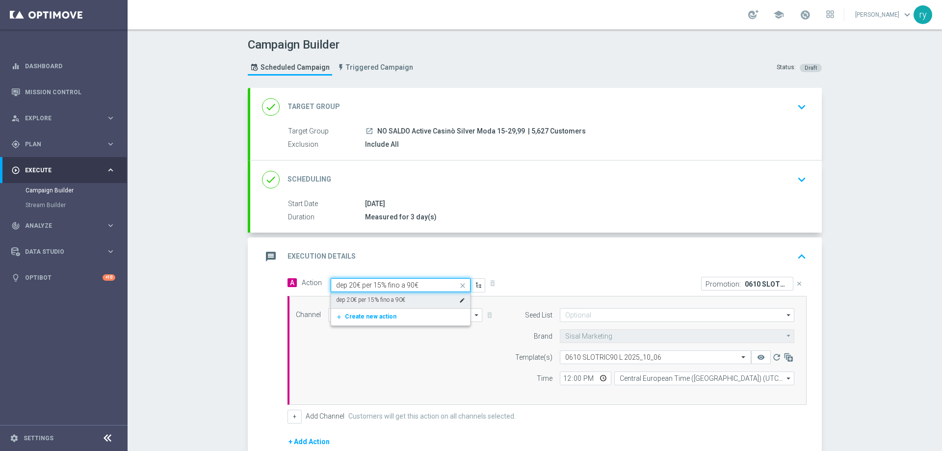
click at [371, 296] on label "dep 20€ per 15% fino a 90€" at bounding box center [370, 300] width 69 height 8
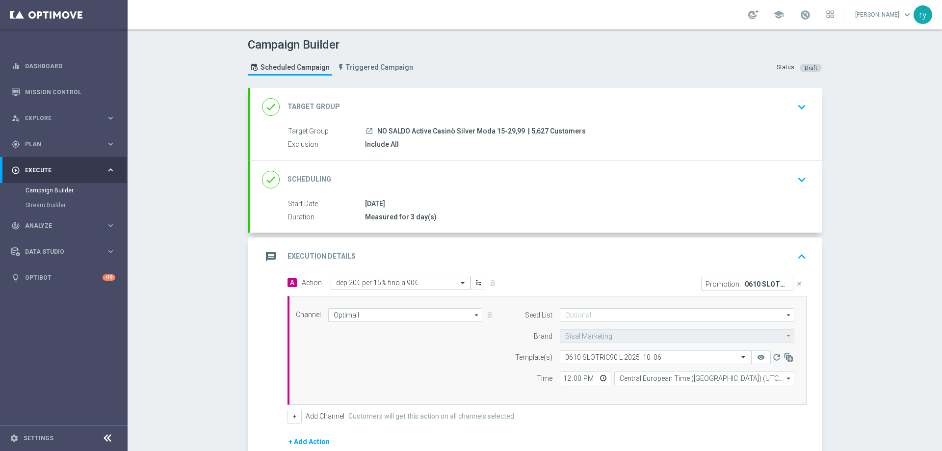
click at [280, 323] on div "A Action Select action dep 20€ per 15% fino a 90€ delete_forever Promotion: 061…" at bounding box center [547, 350] width 534 height 148
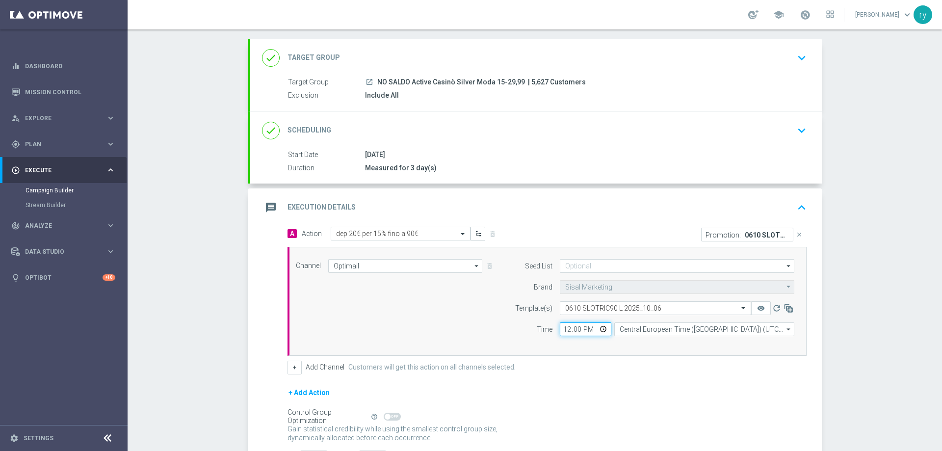
click at [560, 329] on input "12:00" at bounding box center [585, 329] width 51 height 14
type input "18:00"
click at [523, 326] on div "Time" at bounding box center [527, 329] width 50 height 14
click at [295, 372] on button "+" at bounding box center [294, 367] width 14 height 14
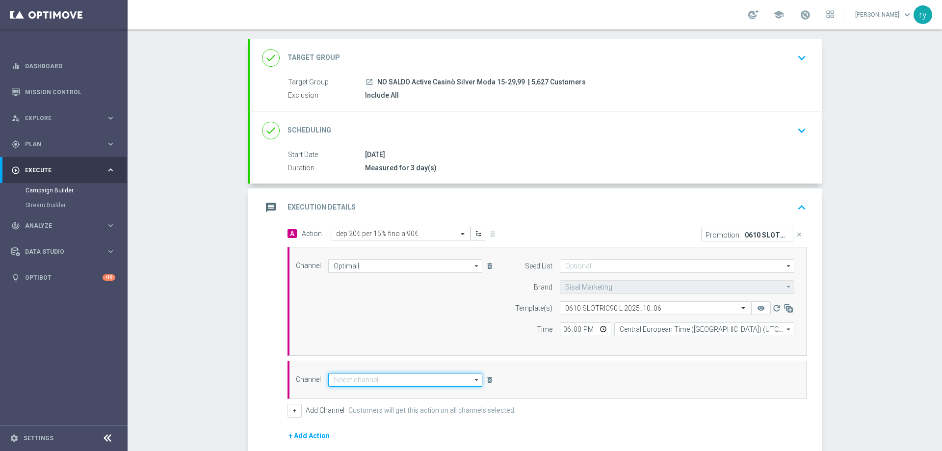
click at [361, 381] on input at bounding box center [405, 380] width 154 height 14
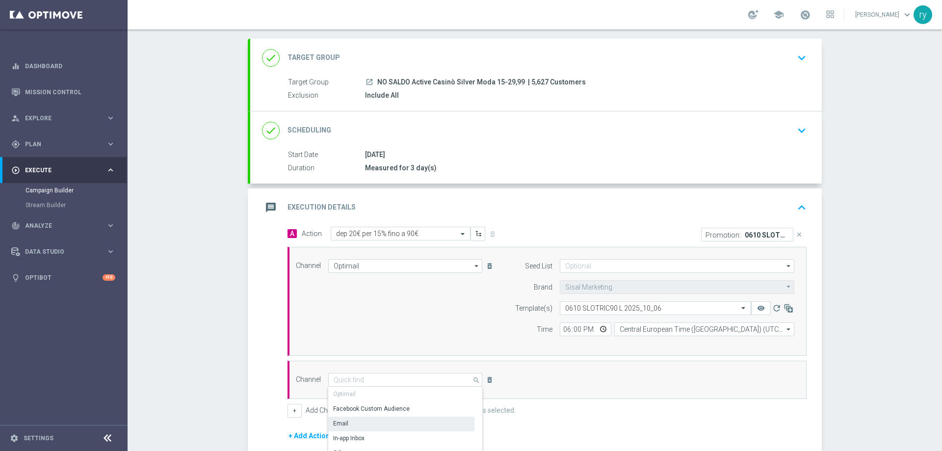
click at [362, 423] on div "Email" at bounding box center [401, 423] width 146 height 14
type input "Email"
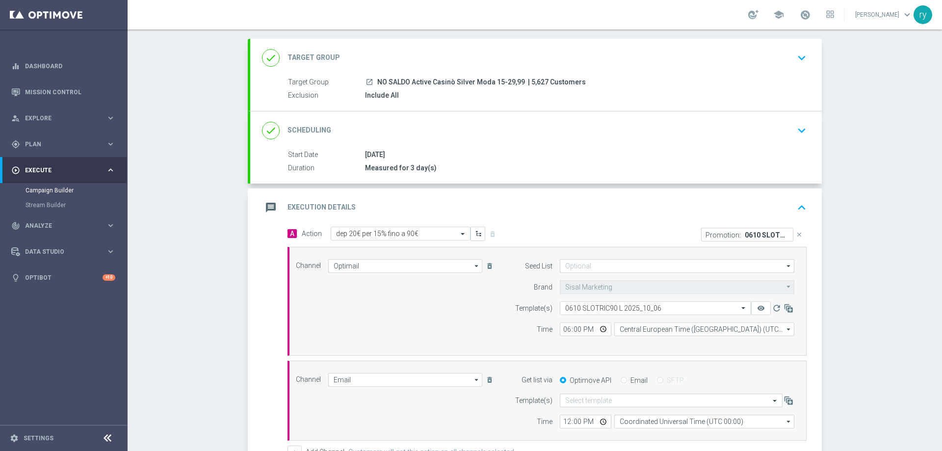
click at [630, 379] on label "Email" at bounding box center [638, 380] width 17 height 9
click at [627, 379] on input "Email" at bounding box center [623, 381] width 6 height 6
radio input "true"
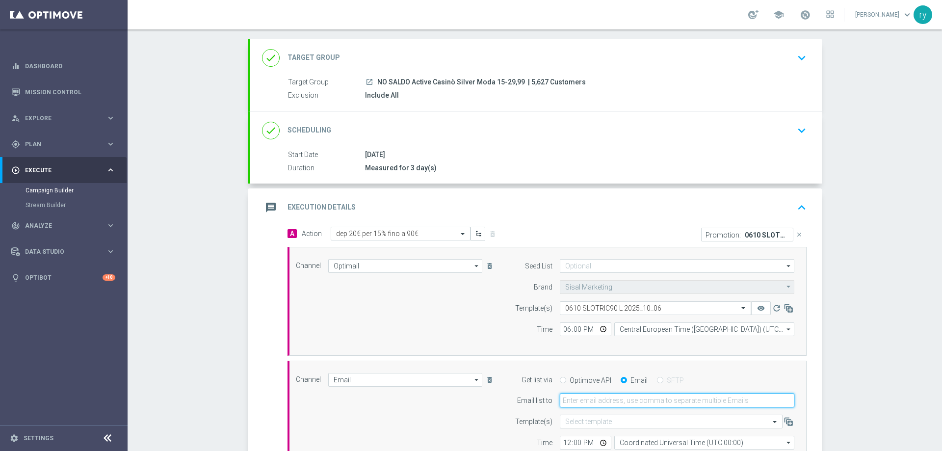
click at [608, 395] on input "email" at bounding box center [677, 400] width 234 height 14
type input "[EMAIL_ADDRESS][DOMAIN_NAME]"
click at [494, 421] on div "Channel Email Email arrow_drop_down Drag here to set row groups Drag here to se…" at bounding box center [544, 411] width 513 height 77
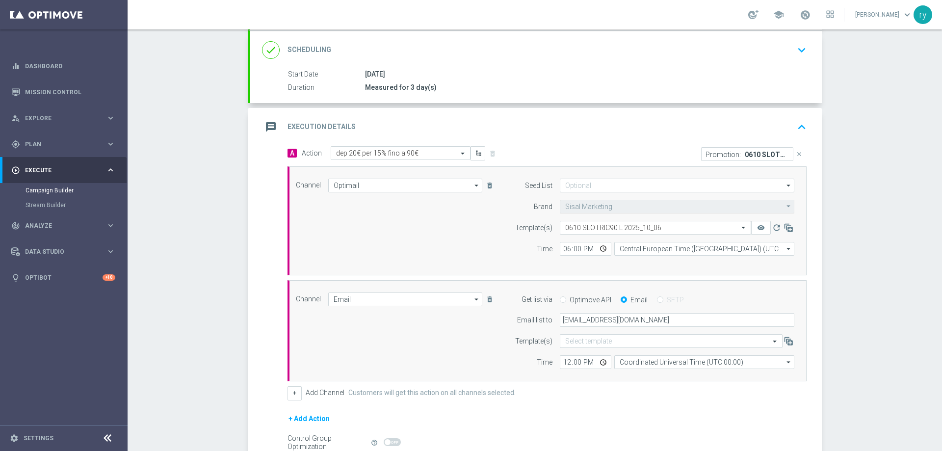
scroll to position [147, 0]
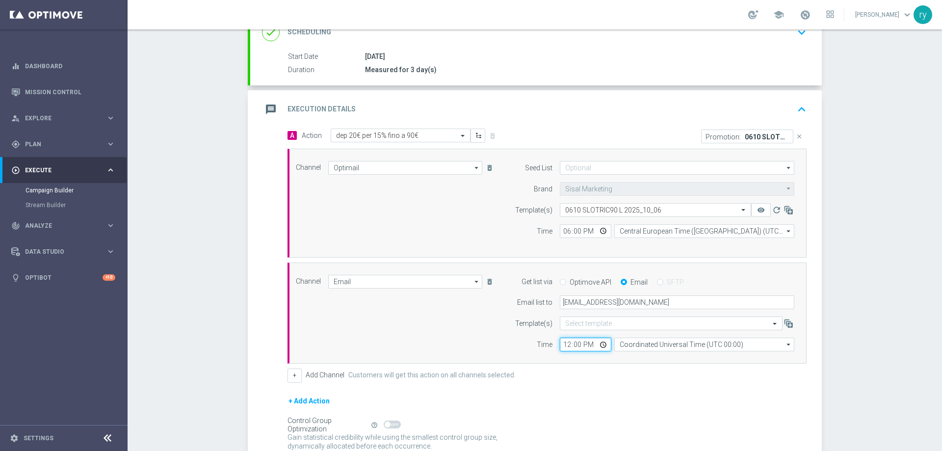
click at [563, 345] on input "12:00" at bounding box center [585, 344] width 51 height 14
type input "18:00"
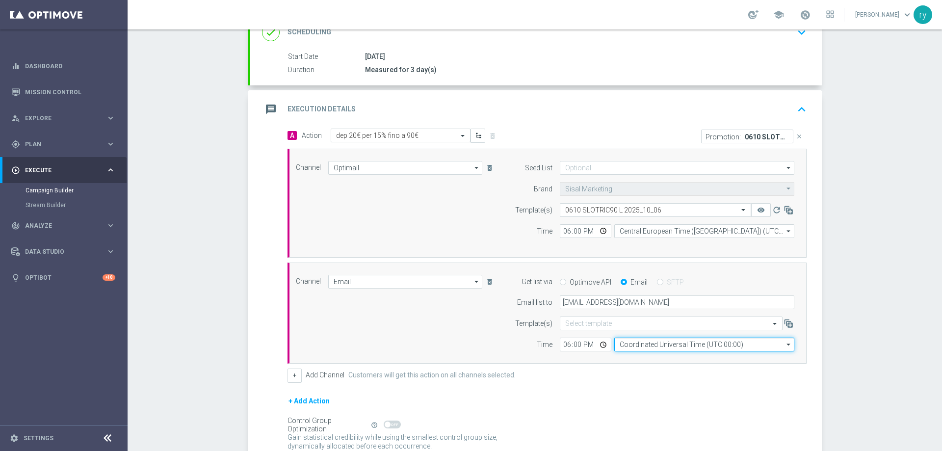
click at [650, 344] on input "Coordinated Universal Time (UTC 00:00)" at bounding box center [704, 344] width 180 height 14
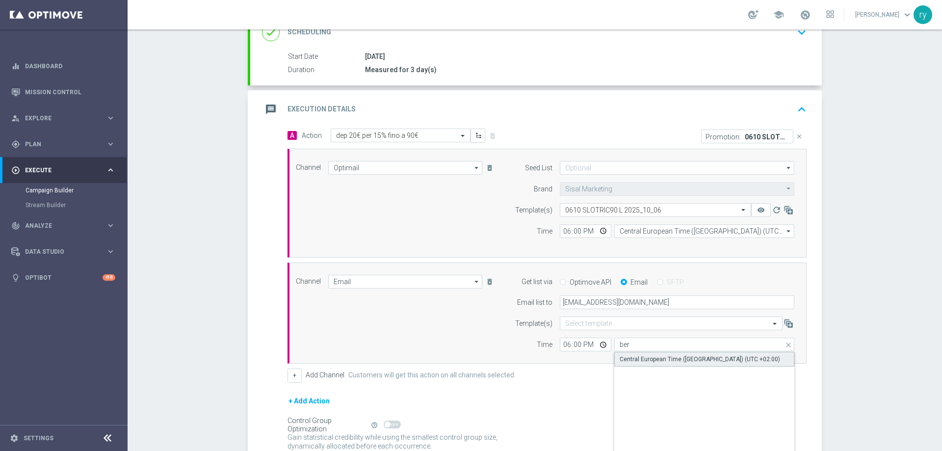
click at [656, 354] on div "Central European Time ([GEOGRAPHIC_DATA]) (UTC +02:00)" at bounding box center [704, 359] width 180 height 15
type input "Central European Time ([GEOGRAPHIC_DATA]) (UTC +02:00)"
click at [515, 325] on label "Template(s)" at bounding box center [533, 323] width 37 height 8
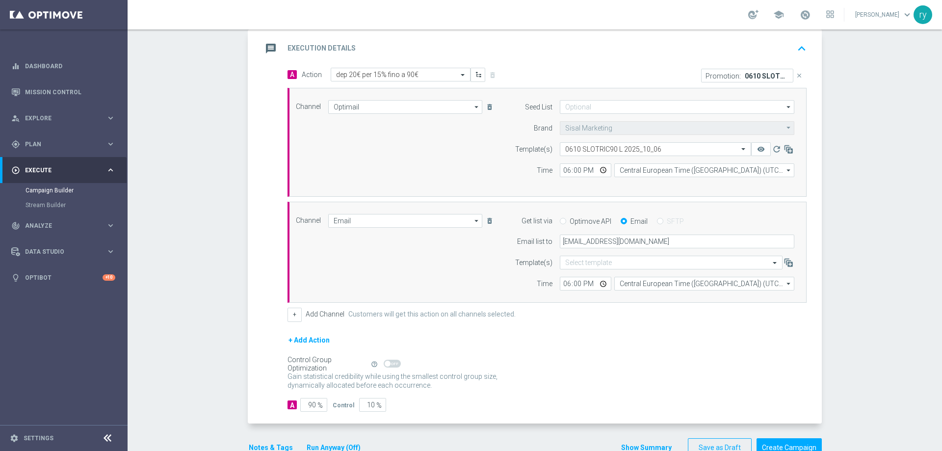
scroll to position [234, 0]
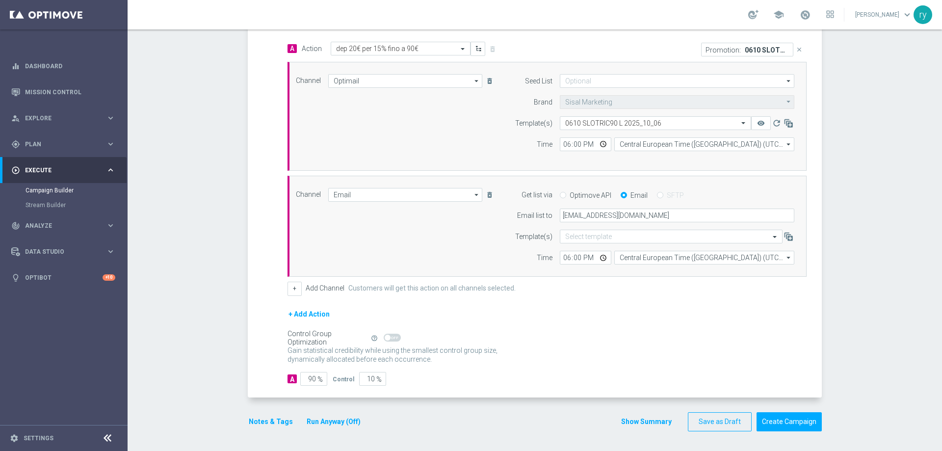
click at [258, 419] on button "Notes & Tags" at bounding box center [271, 421] width 46 height 12
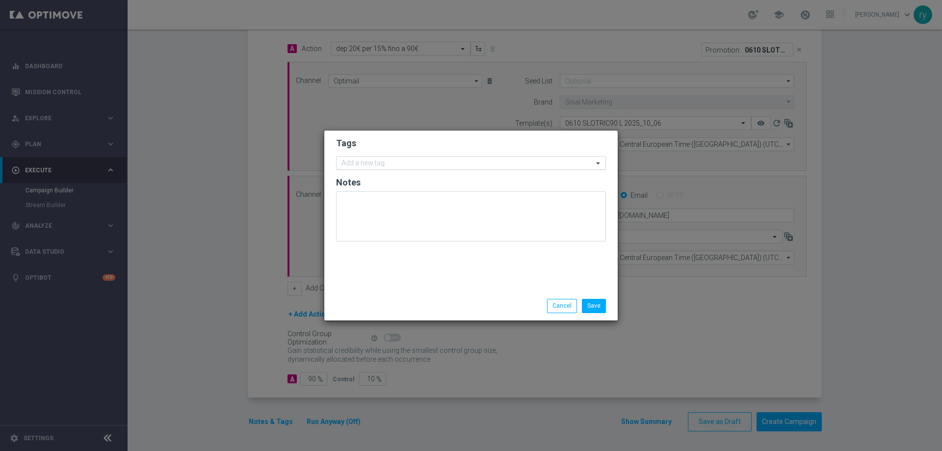
click at [349, 159] on input "text" at bounding box center [467, 163] width 252 height 8
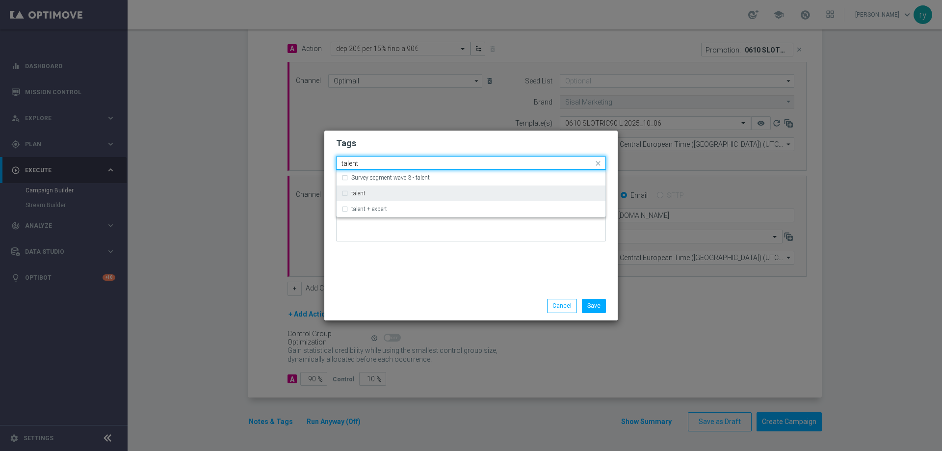
click at [357, 186] on div "talent" at bounding box center [470, 193] width 259 height 16
type input "talent"
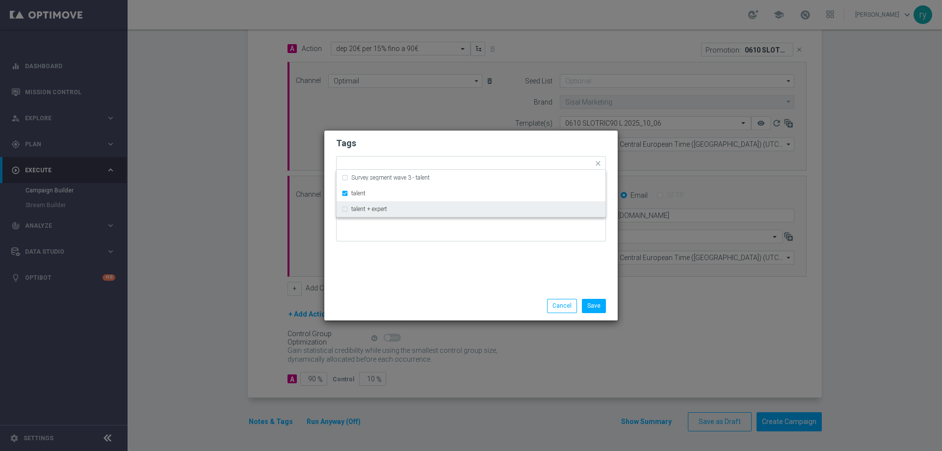
drag, startPoint x: 391, startPoint y: 270, endPoint x: 396, endPoint y: 220, distance: 49.8
click at [391, 270] on div "Tags Quick find × talent Survey segment wave 3 - talent talent talent + expert …" at bounding box center [470, 210] width 293 height 161
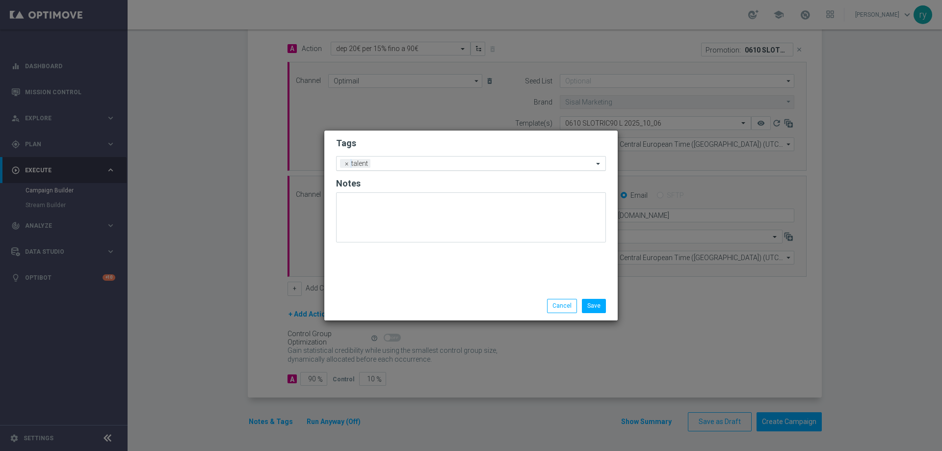
click at [407, 161] on input "text" at bounding box center [483, 164] width 219 height 8
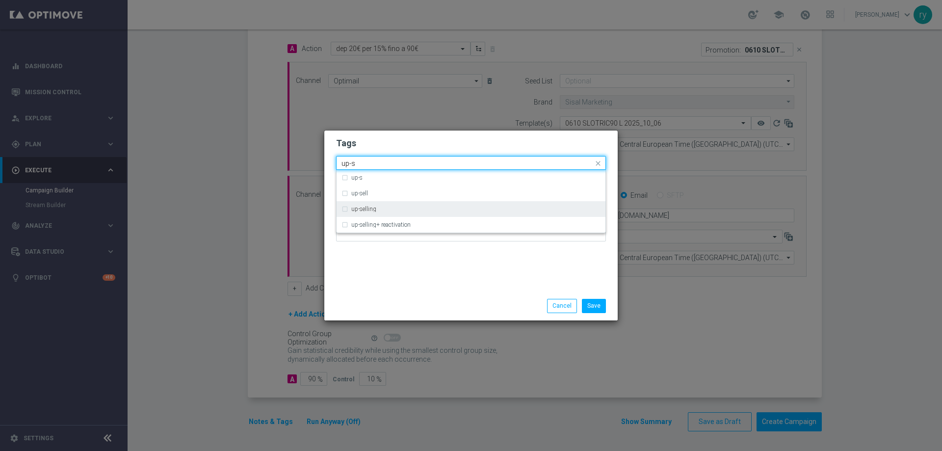
click at [384, 204] on div "up-selling" at bounding box center [470, 209] width 259 height 16
type input "up-s"
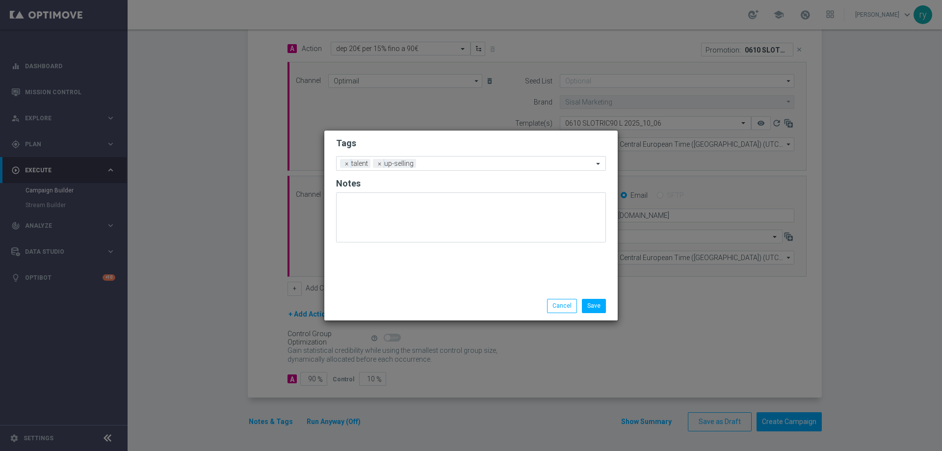
click at [393, 267] on div "Tags Add a new tag × talent × up-selling Notes" at bounding box center [470, 210] width 293 height 161
click at [441, 164] on input "text" at bounding box center [506, 164] width 173 height 8
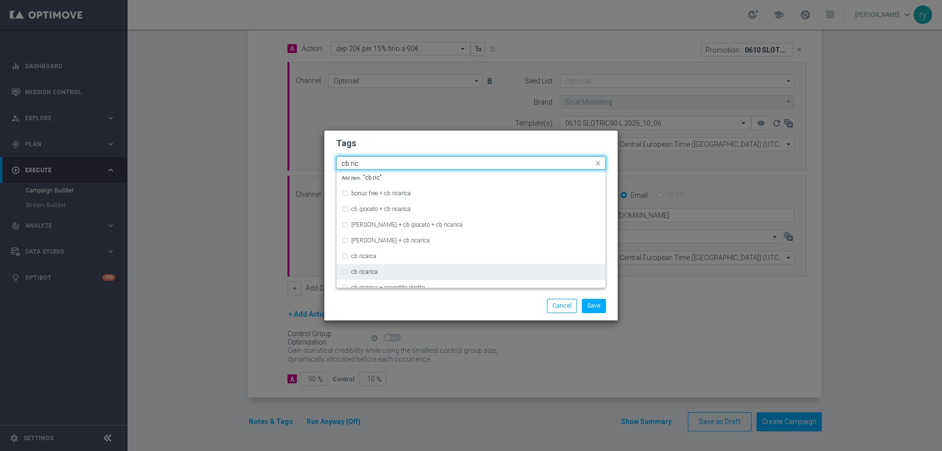
click at [391, 275] on div "cb ricarica" at bounding box center [475, 272] width 249 height 6
type input "cb ric"
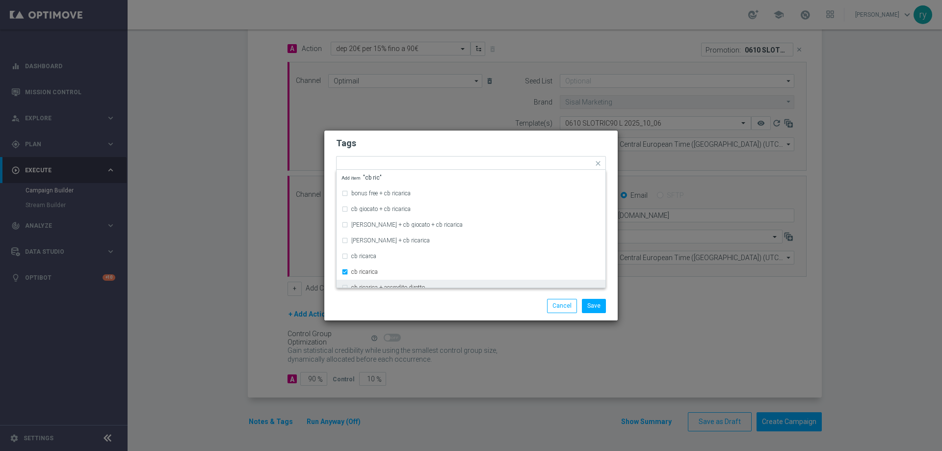
click at [395, 295] on div "Save Cancel" at bounding box center [470, 305] width 293 height 28
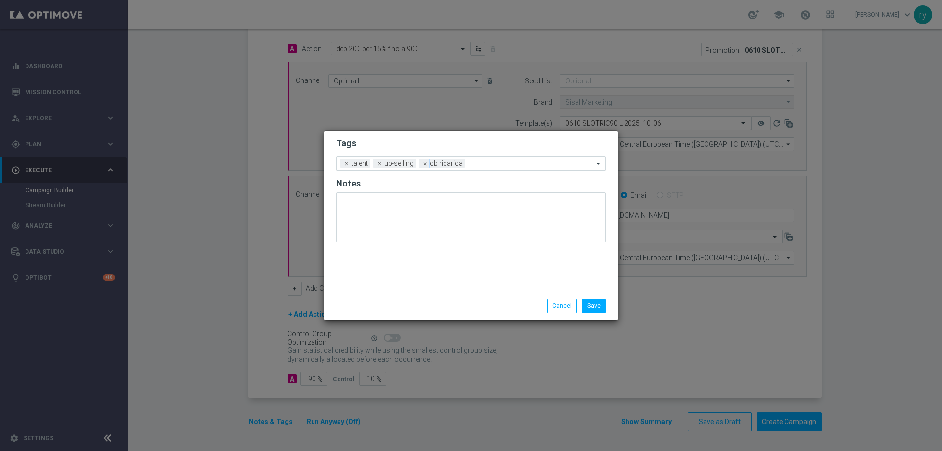
click at [494, 161] on input "text" at bounding box center [531, 164] width 124 height 8
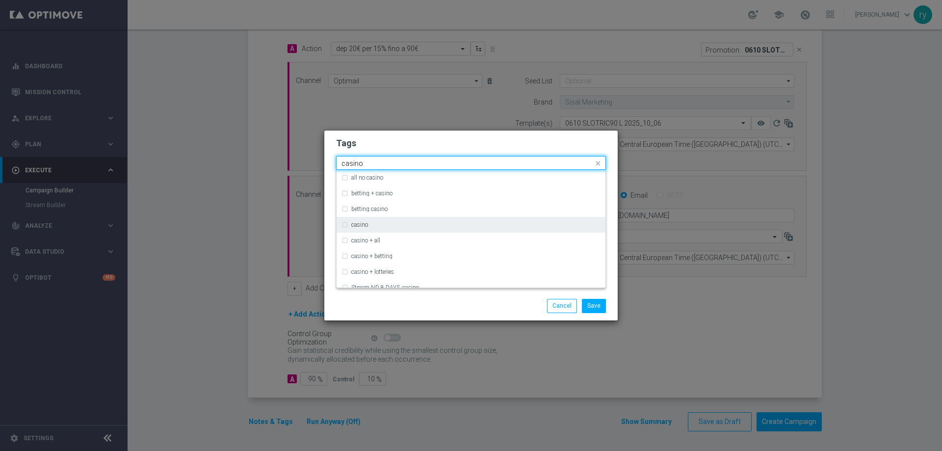
click at [393, 226] on div "casino" at bounding box center [475, 225] width 249 height 6
type input "casino"
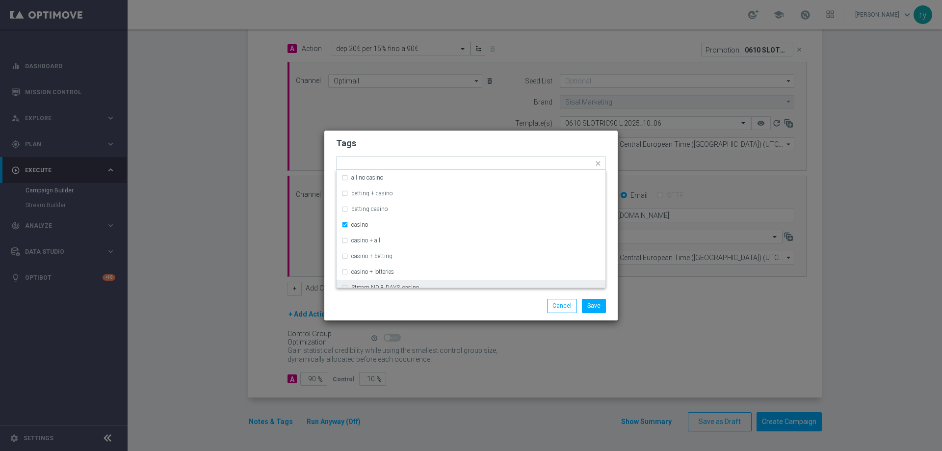
click at [411, 310] on div "Save Cancel" at bounding box center [471, 306] width 284 height 14
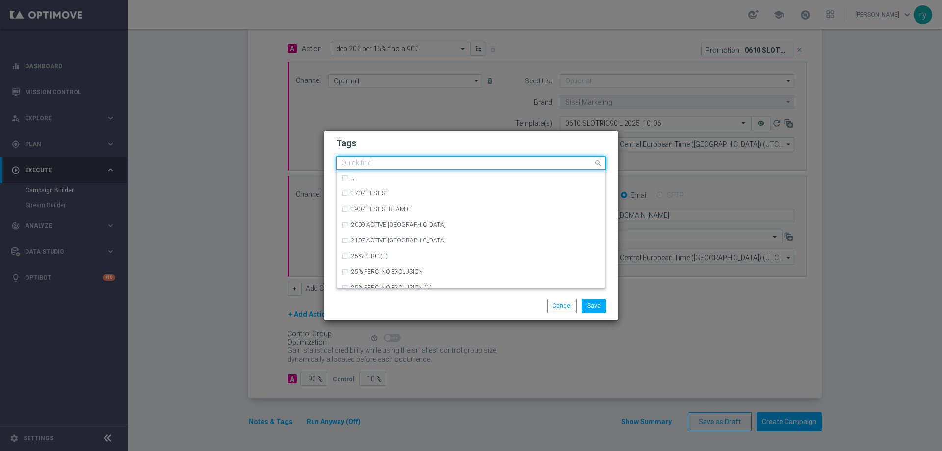
click at [508, 162] on input "text" at bounding box center [467, 163] width 252 height 8
click at [392, 226] on div "bonus cash" at bounding box center [475, 225] width 249 height 6
type input "bonus"
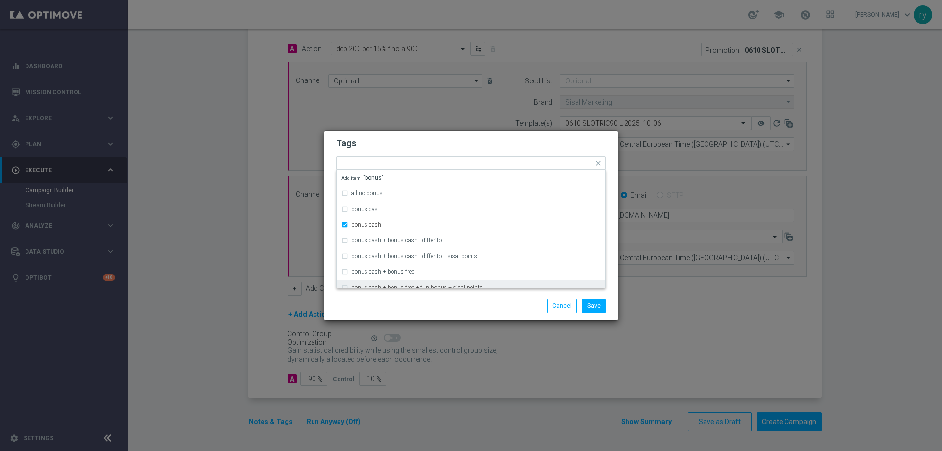
click at [408, 298] on div "Save Cancel" at bounding box center [470, 305] width 293 height 28
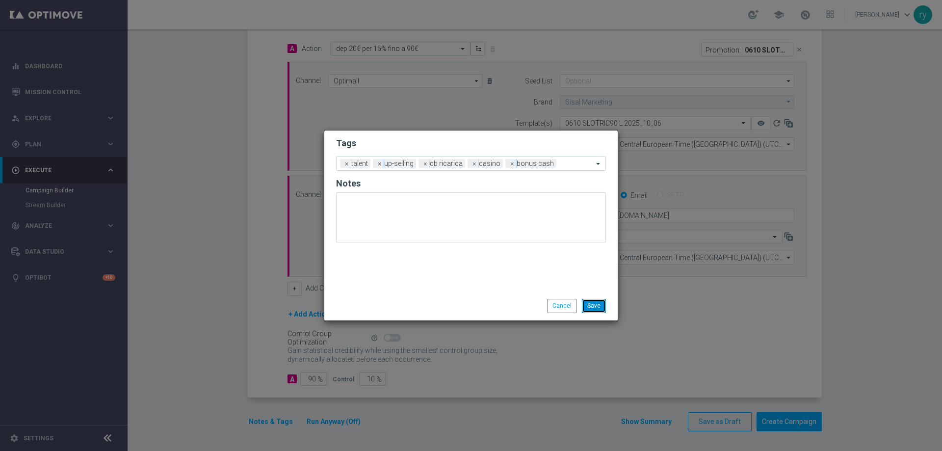
click at [604, 300] on button "Save" at bounding box center [594, 306] width 24 height 14
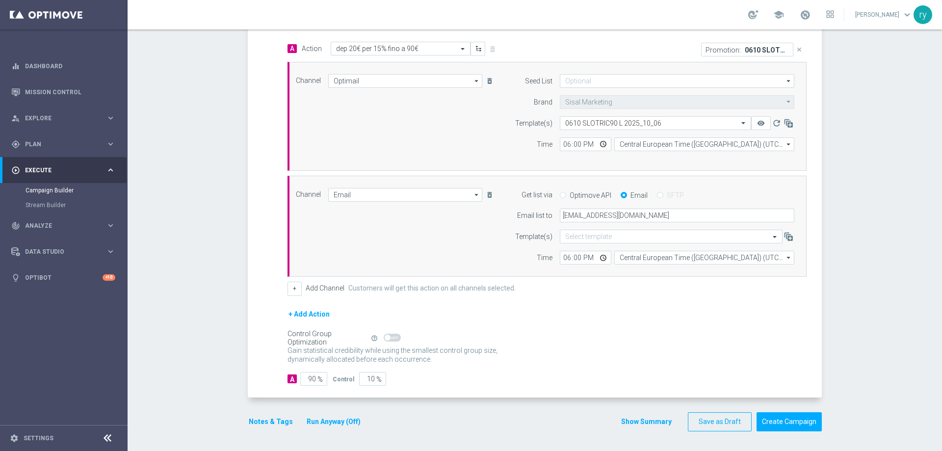
click at [344, 420] on button "Run Anyway (Off)" at bounding box center [334, 421] width 56 height 12
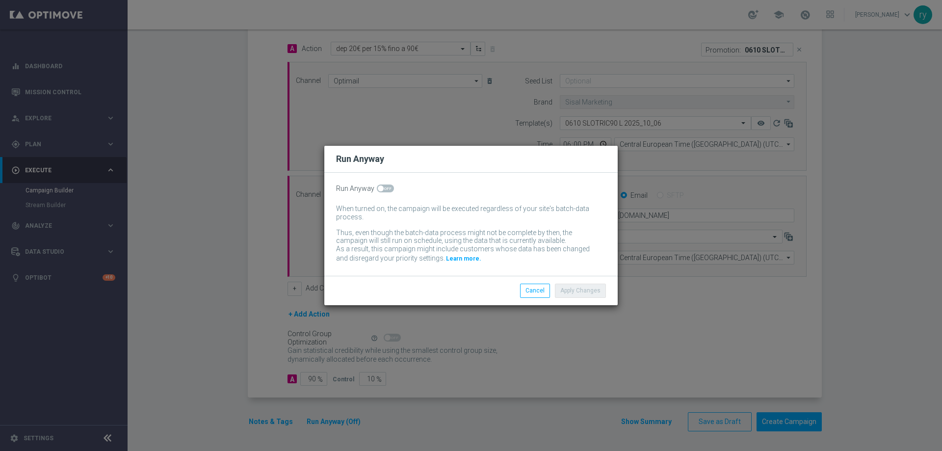
click at [381, 189] on span at bounding box center [381, 188] width 6 height 6
click at [381, 189] on input "checkbox" at bounding box center [385, 188] width 17 height 8
checkbox input "true"
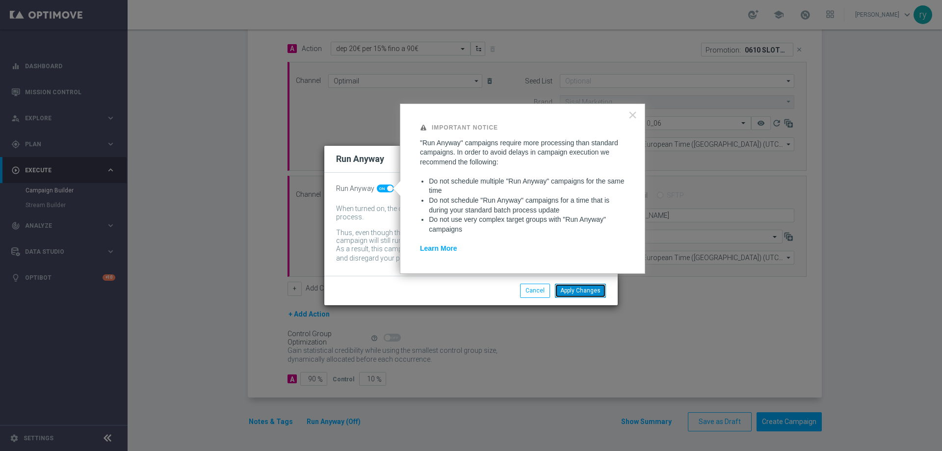
click at [566, 287] on button "Apply Changes" at bounding box center [580, 290] width 51 height 14
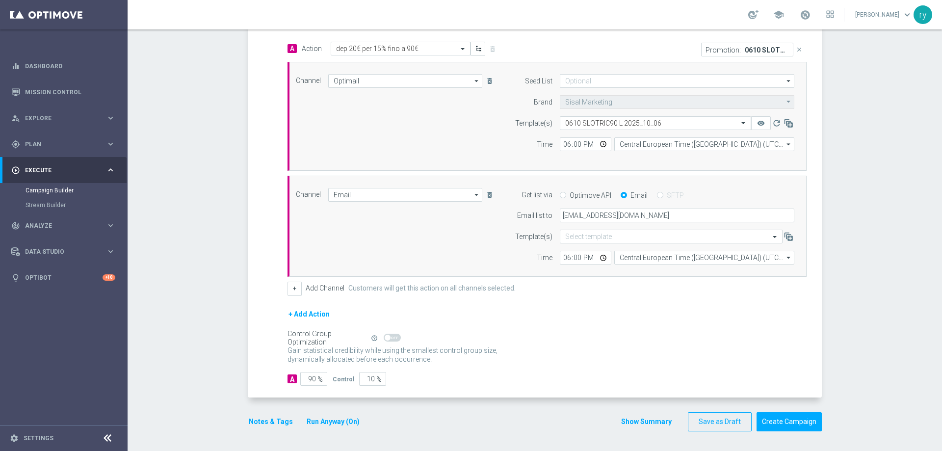
click at [655, 421] on button "Show Summary" at bounding box center [645, 421] width 51 height 11
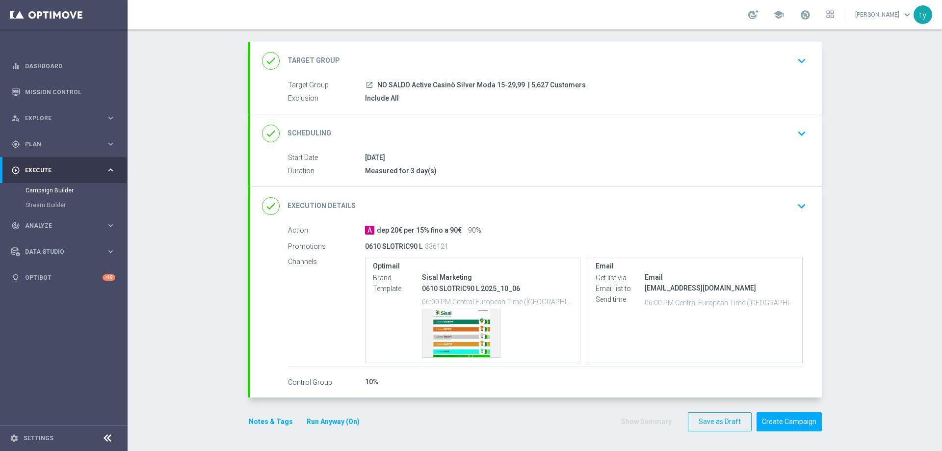
scroll to position [46, 0]
drag, startPoint x: 589, startPoint y: 83, endPoint x: 372, endPoint y: 86, distance: 216.8
click at [372, 86] on div "launch NO SALDO Active Casinò Silver Moda 15-29,99 | 5,627 Customers" at bounding box center [583, 85] width 437 height 10
copy div "NO SALDO Active Casinò Silver Moda 15-29,99 | 5,627 Customers"
click at [471, 318] on div "Template preview" at bounding box center [460, 333] width 77 height 48
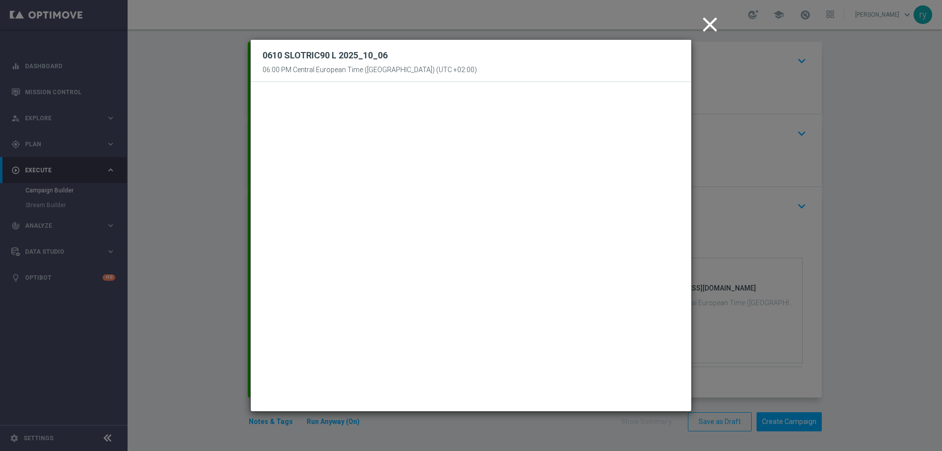
click at [709, 29] on icon "close" at bounding box center [709, 24] width 25 height 25
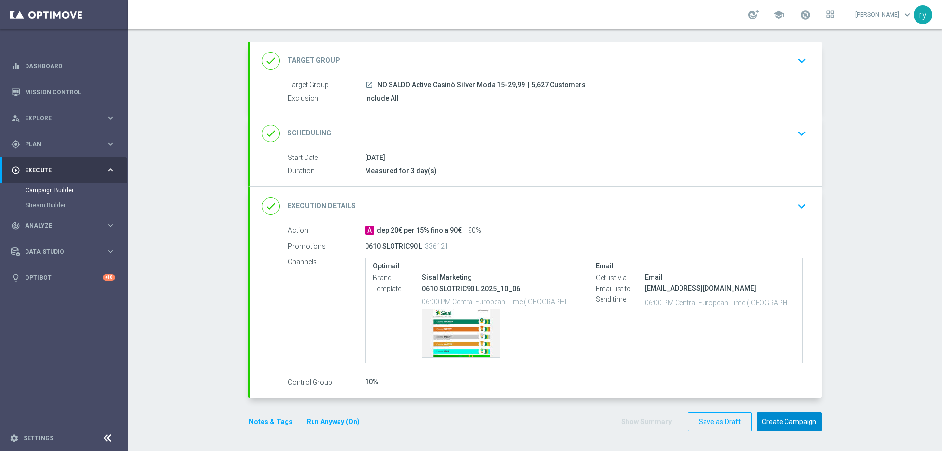
click at [790, 414] on button "Create Campaign" at bounding box center [788, 421] width 65 height 19
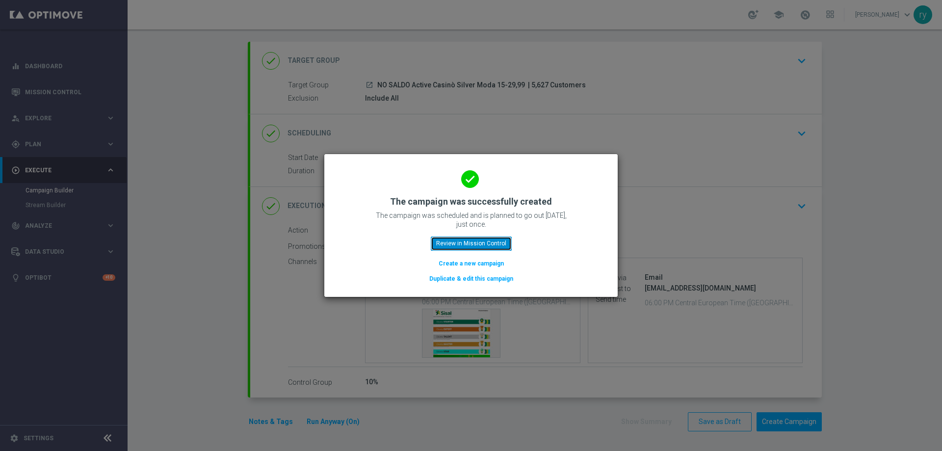
click at [479, 241] on button "Review in Mission Control" at bounding box center [471, 243] width 81 height 14
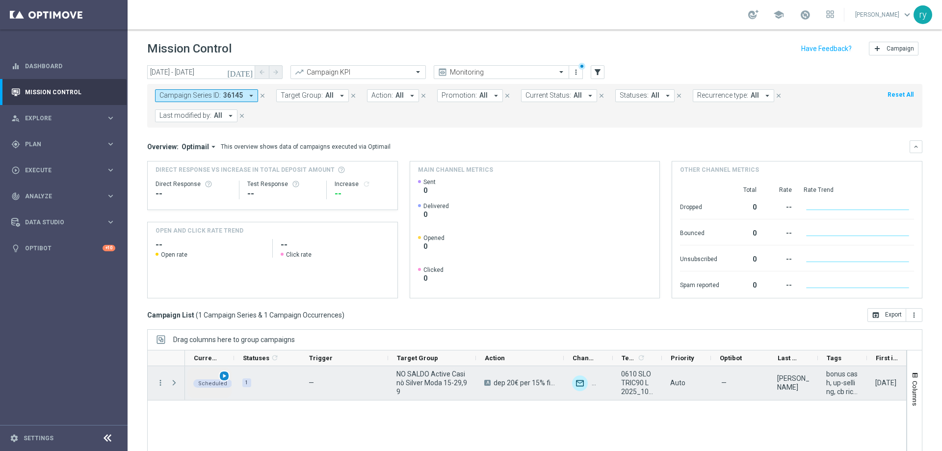
click at [222, 374] on span "play_arrow" at bounding box center [224, 375] width 7 height 7
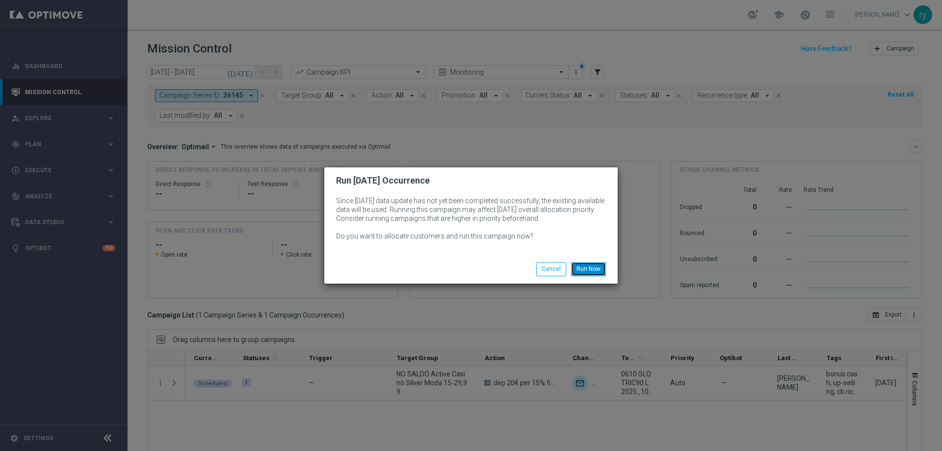
click at [580, 264] on button "Run Now" at bounding box center [588, 269] width 35 height 14
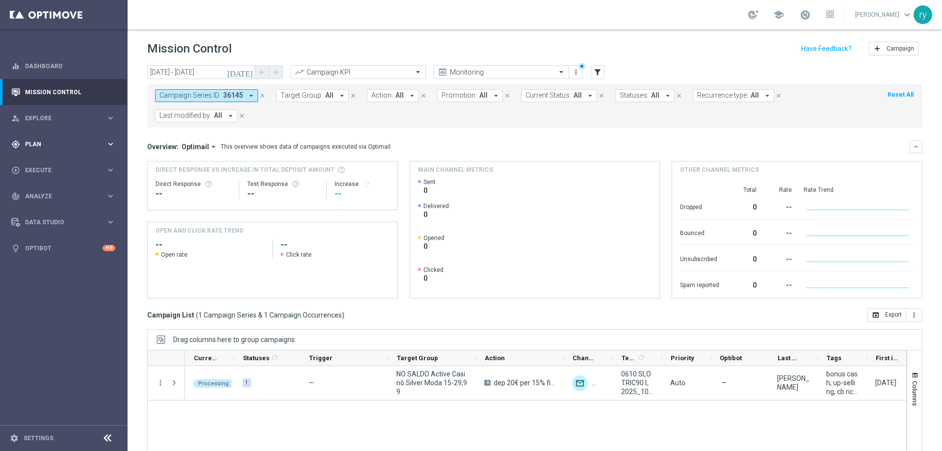
click at [93, 141] on span "Plan" at bounding box center [65, 144] width 81 height 6
click at [43, 207] on link "Optimail" at bounding box center [66, 208] width 72 height 8
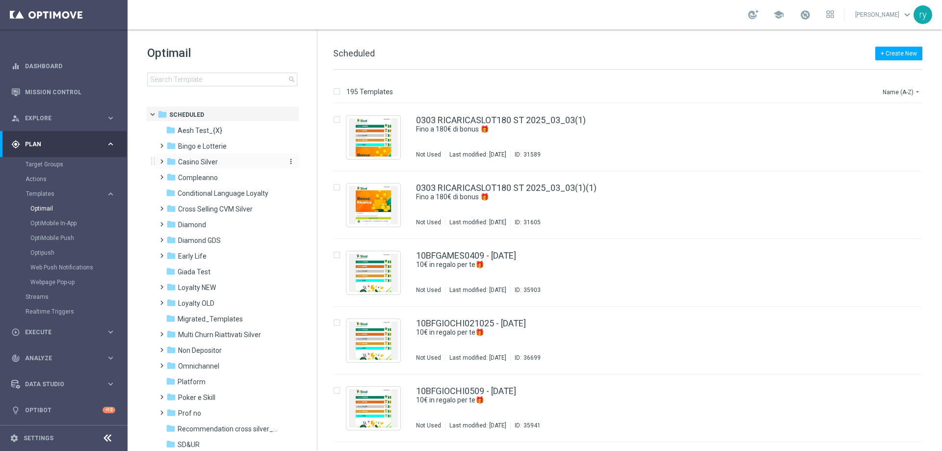
click at [204, 161] on span "Casino Silver" at bounding box center [198, 161] width 40 height 9
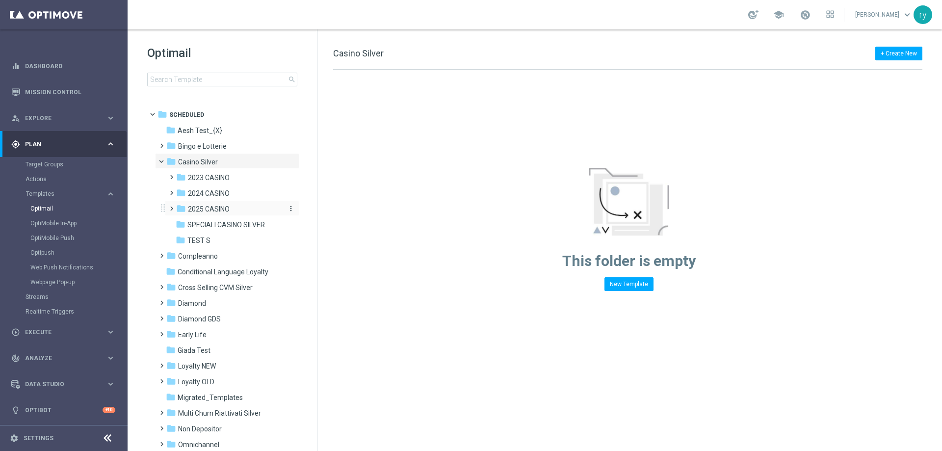
click at [207, 205] on span "2025 CASINO" at bounding box center [209, 208] width 42 height 9
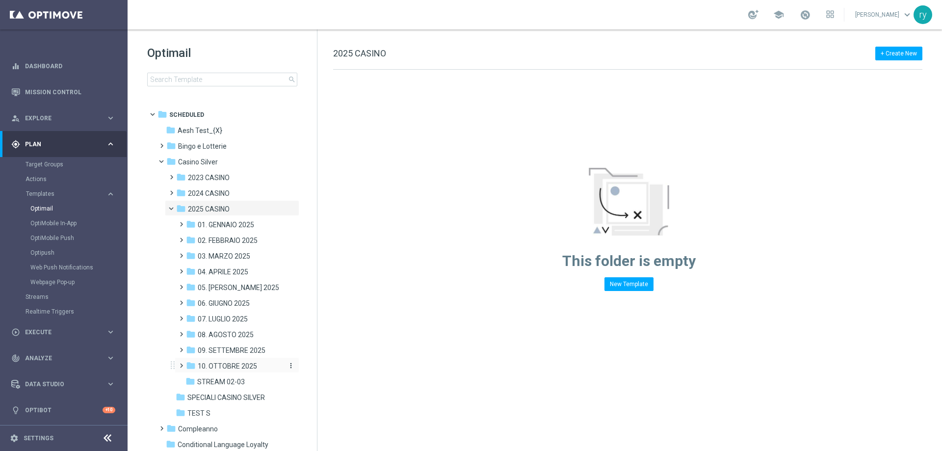
click at [231, 366] on span "10. OTTOBRE 2025" at bounding box center [227, 365] width 59 height 9
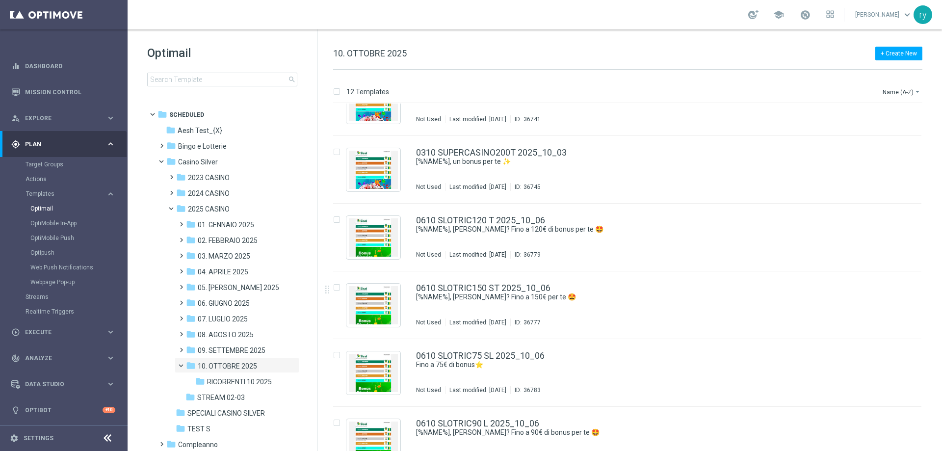
scroll to position [465, 0]
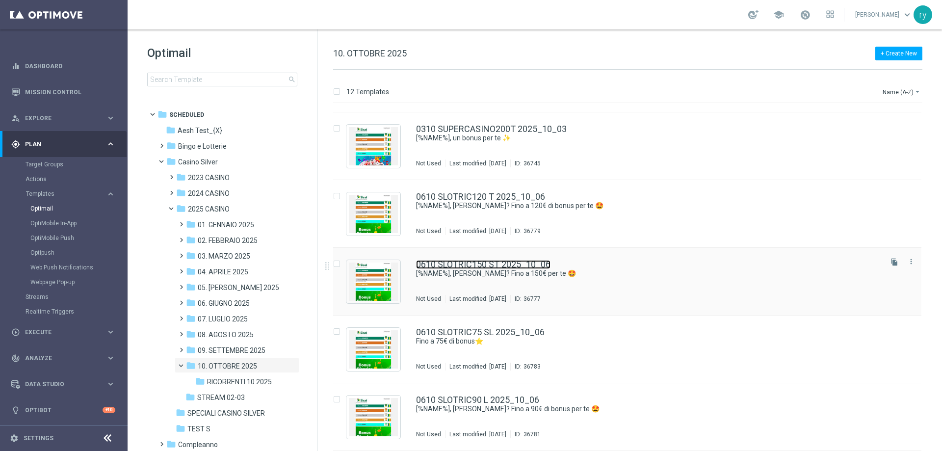
click at [480, 262] on link "0610 SLOTRIC150 ST 2025_10_06" at bounding box center [483, 264] width 134 height 9
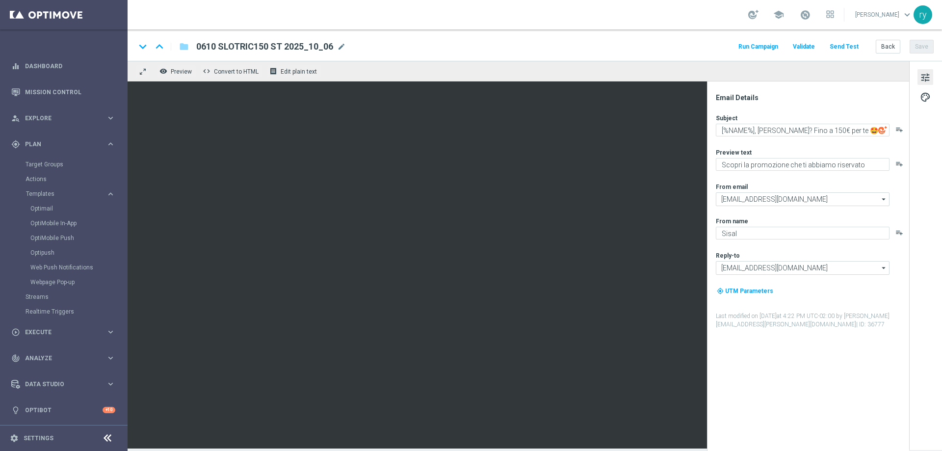
click at [812, 122] on div "Subject [%NAME%], hai saputo? Fino a 150€ per te 🤩 playlist_add" at bounding box center [811, 125] width 192 height 23
click at [826, 128] on textarea "[%NAME%], [PERSON_NAME]? Fino a 150€ per te 🤩" at bounding box center [802, 130] width 174 height 13
drag, startPoint x: 861, startPoint y: 132, endPoint x: 718, endPoint y: 135, distance: 143.2
click at [718, 135] on textarea "[%NAME%], [PERSON_NAME]? Fino a 150€ per te 🤩" at bounding box center [802, 130] width 174 height 13
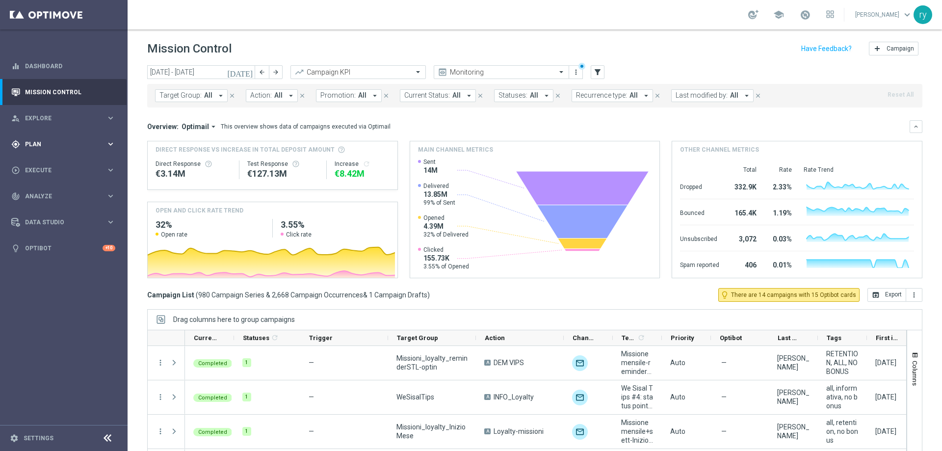
click at [51, 142] on span "Plan" at bounding box center [65, 144] width 81 height 6
click at [46, 190] on button "Templates keyboard_arrow_right" at bounding box center [71, 194] width 90 height 8
click at [49, 204] on link "Optimail" at bounding box center [66, 208] width 72 height 8
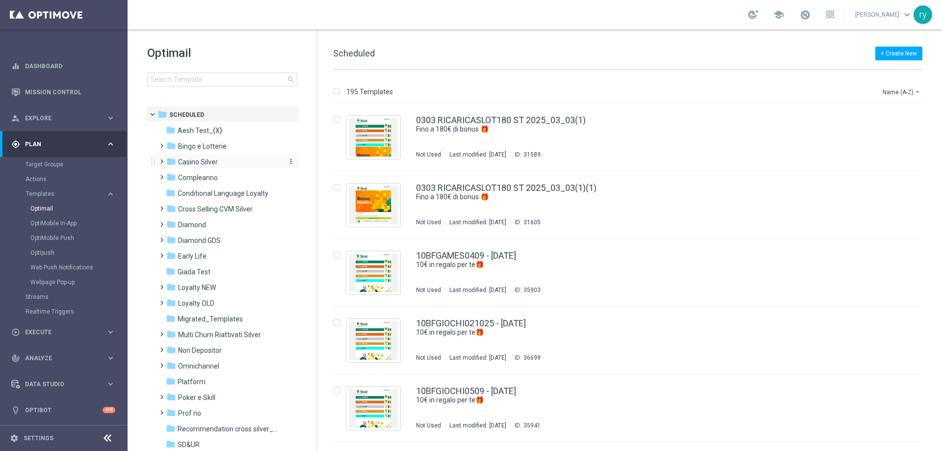
click at [208, 159] on span "Casino Silver" at bounding box center [198, 161] width 40 height 9
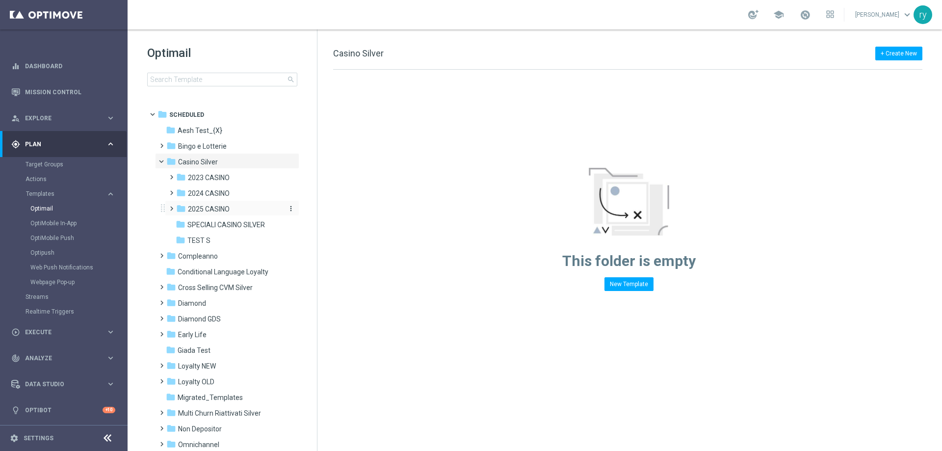
click at [220, 208] on span "2025 CASINO" at bounding box center [209, 208] width 42 height 9
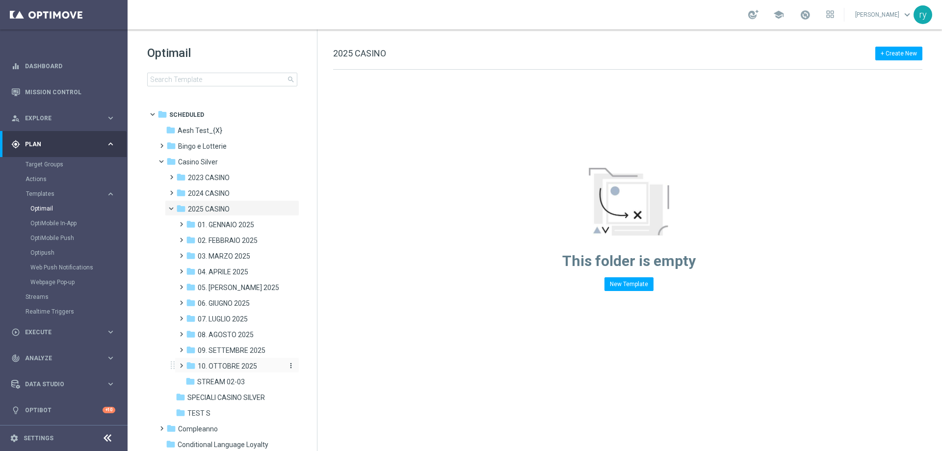
click at [233, 361] on div "folder 10. OTTOBRE 2025" at bounding box center [234, 365] width 96 height 11
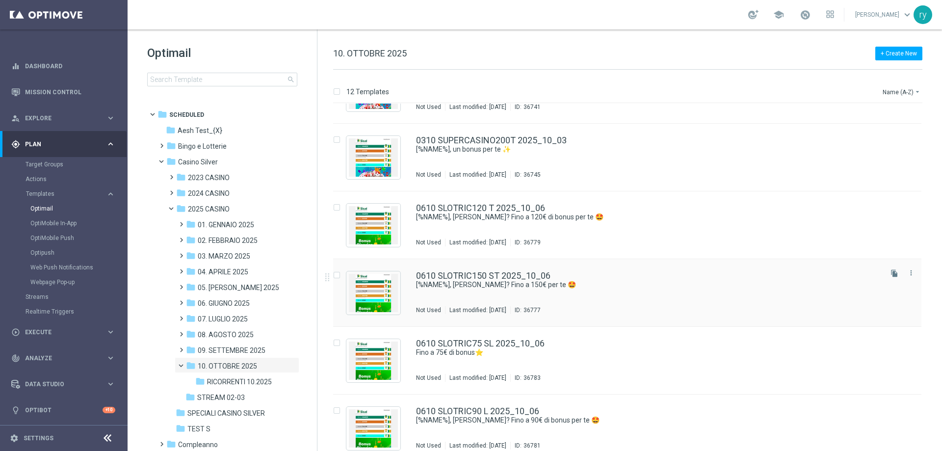
scroll to position [465, 0]
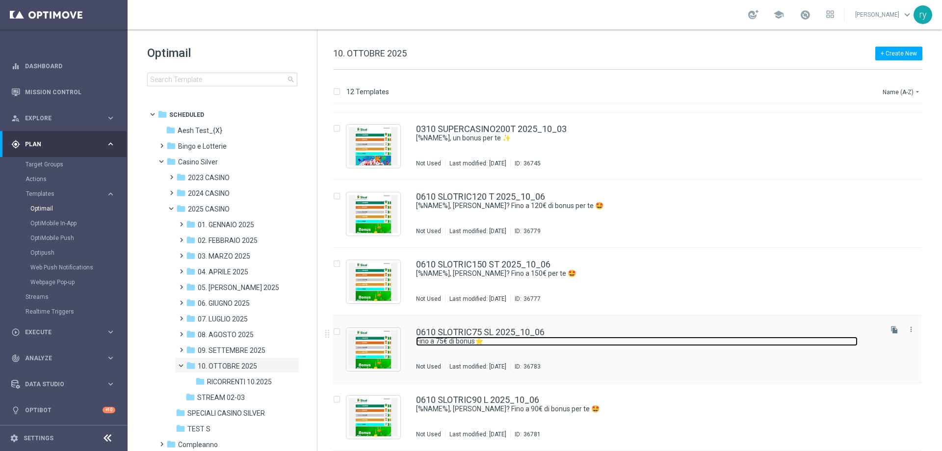
click at [498, 337] on link "Fino a 75€ di bonus⭐" at bounding box center [636, 340] width 441 height 9
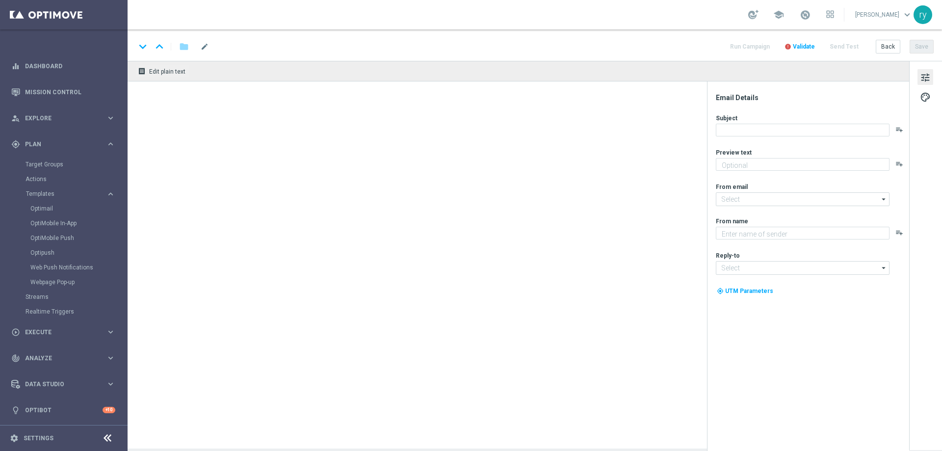
type textarea "Scopri la promozione che ti abbiamo riservato"
type input "[EMAIL_ADDRESS][DOMAIN_NAME]"
type textarea "Sisal"
type input "[EMAIL_ADDRESS][DOMAIN_NAME]"
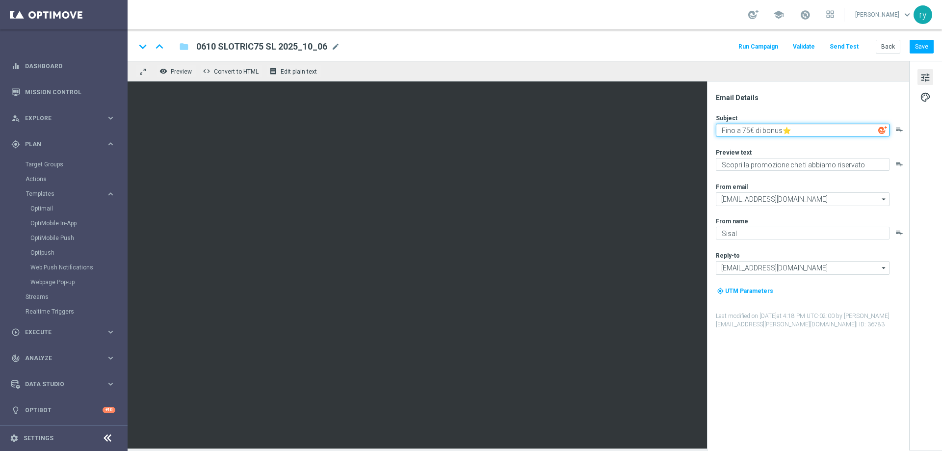
click at [790, 132] on textarea "Fino a 75€ di bonus⭐" at bounding box center [802, 130] width 174 height 13
paste textarea "[%NAME%], [PERSON_NAME]? Fino a 150€ per te 🤩"
drag, startPoint x: 824, startPoint y: 129, endPoint x: 814, endPoint y: 130, distance: 10.3
click at [814, 130] on textarea "[%NAME%], [PERSON_NAME]? Fino a 150€ per te 🤩" at bounding box center [802, 130] width 174 height 13
type textarea "[%NAME%], [PERSON_NAME]? Fino a 75€ per te 🤩"
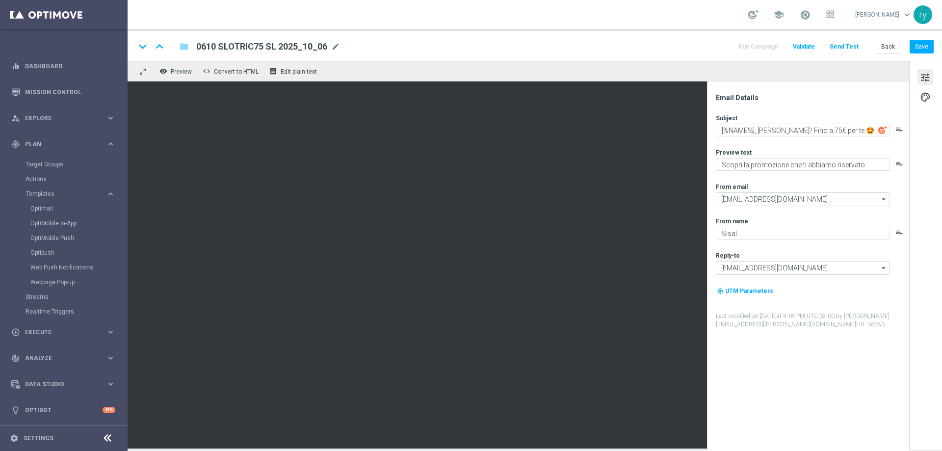
click at [814, 143] on div "Subject [%NAME%], [PERSON_NAME]? Fino a 75€ per te 🤩 playlist_add Preview text …" at bounding box center [811, 221] width 192 height 215
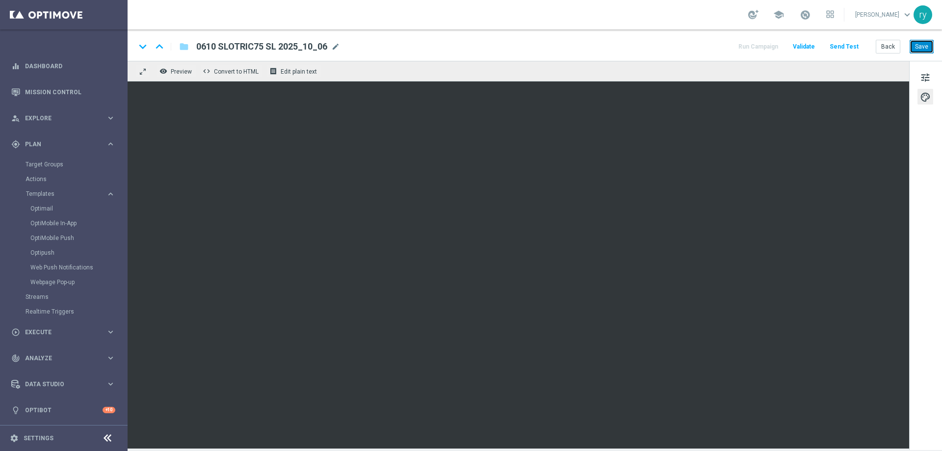
click at [921, 47] on button "Save" at bounding box center [921, 47] width 24 height 14
click at [920, 74] on span "tune" at bounding box center [924, 77] width 11 height 13
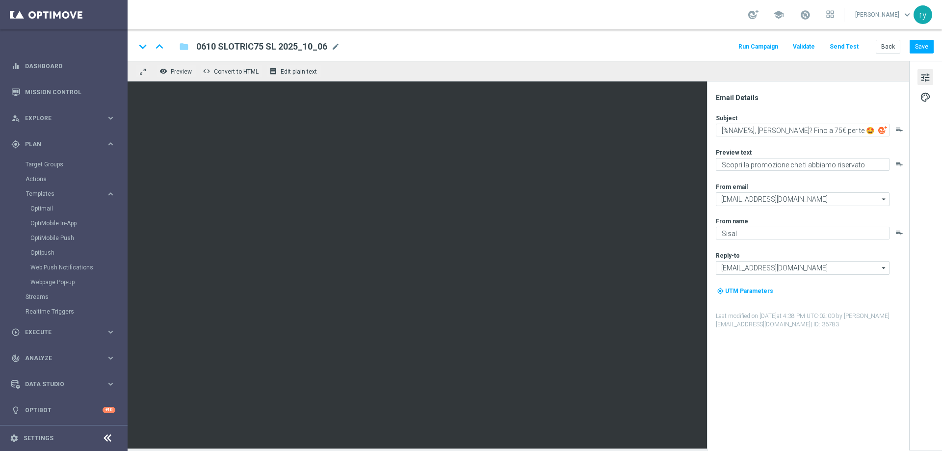
click at [751, 41] on button "Run Campaign" at bounding box center [758, 46] width 43 height 13
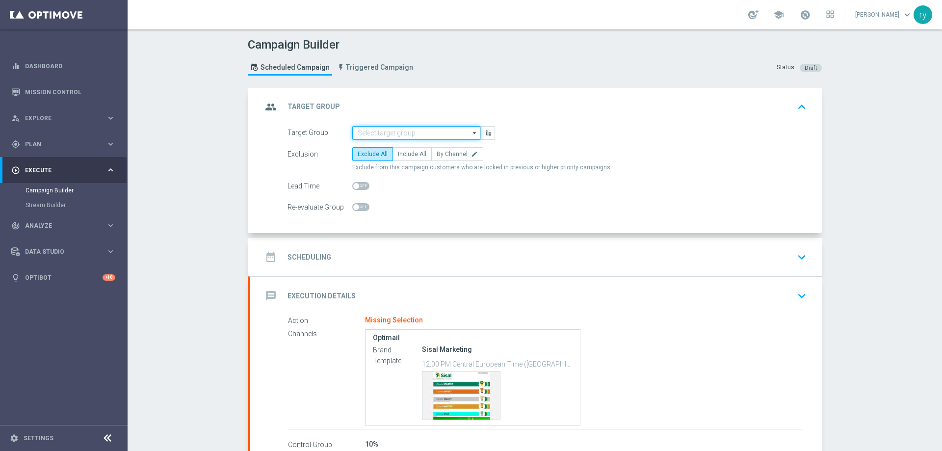
click at [373, 138] on input at bounding box center [416, 133] width 128 height 14
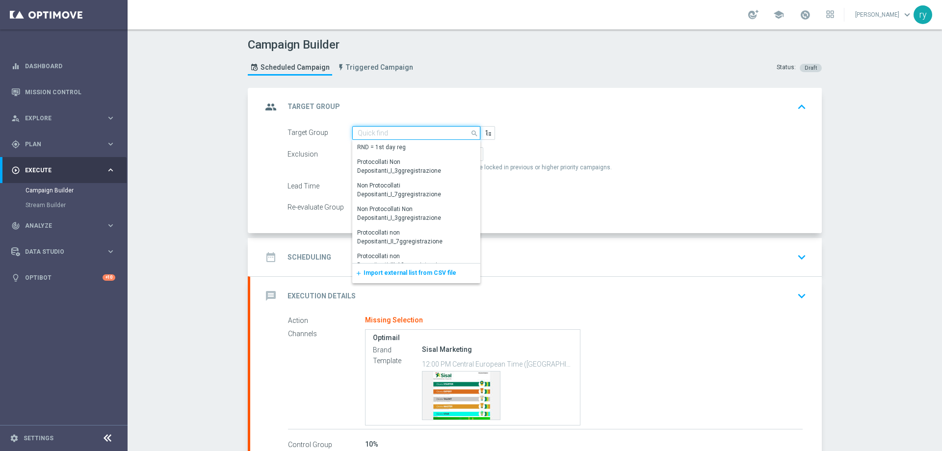
paste input "NO SALDO Active Casinò Silver Moda 0-15€"
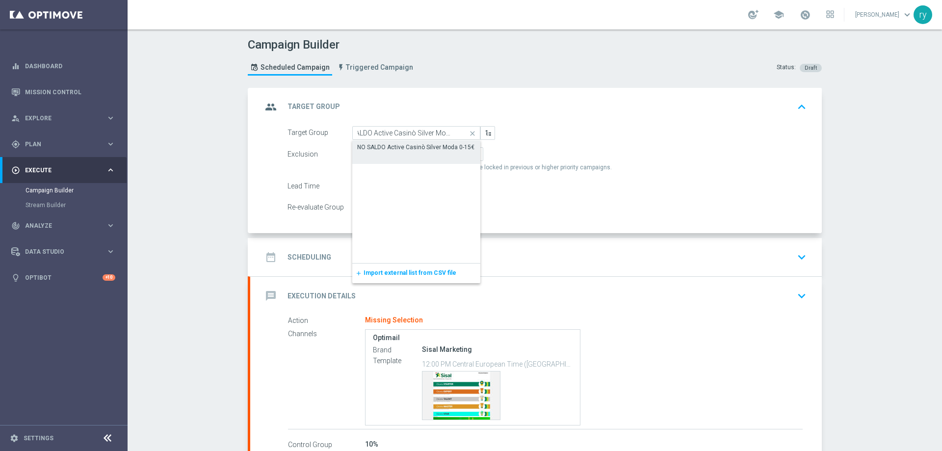
click at [379, 141] on div "NO SALDO Active Casinò Silver Moda 0-15€" at bounding box center [416, 147] width 128 height 14
type input "NO SALDO Active Casinò Silver Moda 0-15€"
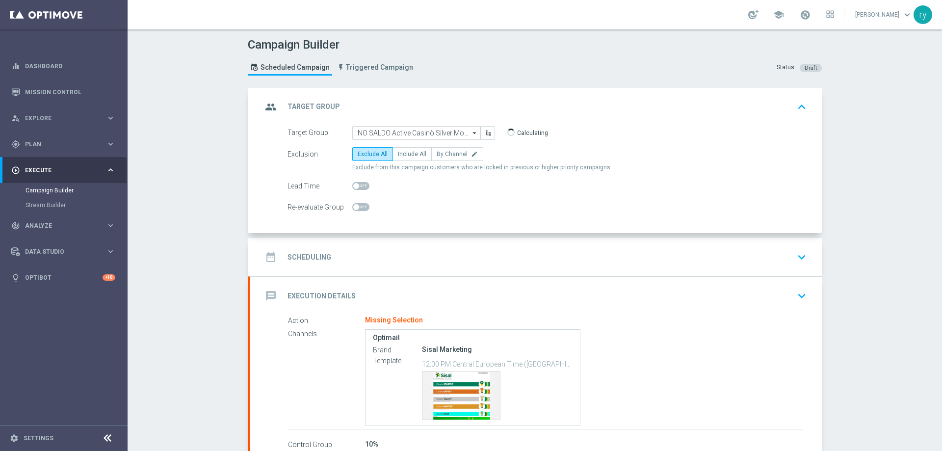
scroll to position [0, 0]
click at [399, 150] on label "Include All" at bounding box center [411, 154] width 39 height 14
click at [399, 153] on input "Include All" at bounding box center [401, 156] width 6 height 6
radio input "true"
click at [417, 245] on div "date_range Scheduling keyboard_arrow_down" at bounding box center [535, 257] width 571 height 38
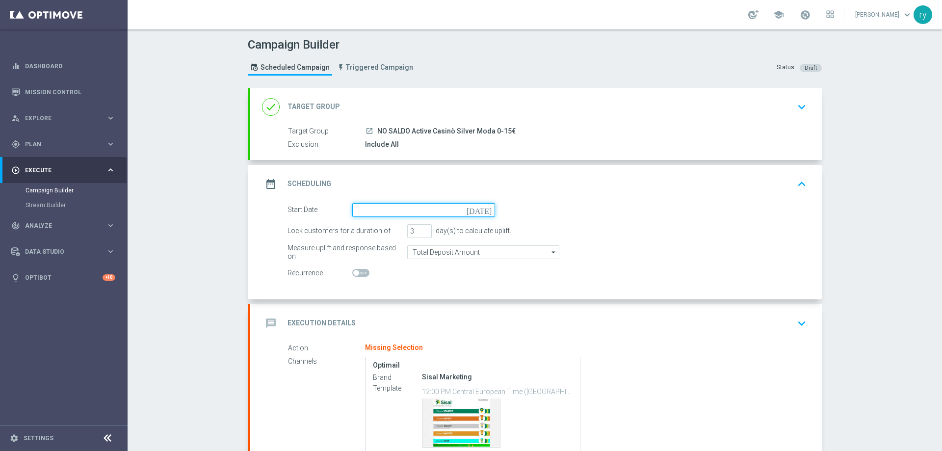
click at [420, 209] on input at bounding box center [423, 210] width 143 height 14
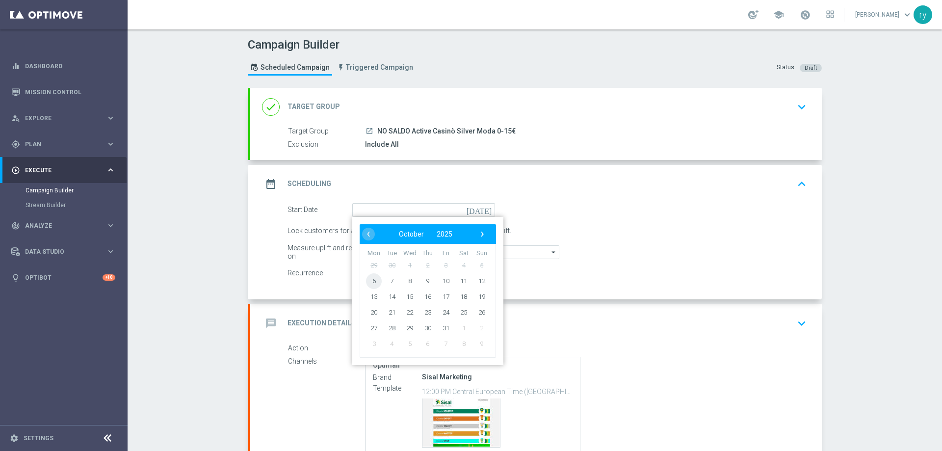
click at [375, 281] on span "6" at bounding box center [374, 281] width 16 height 16
type input "[DATE]"
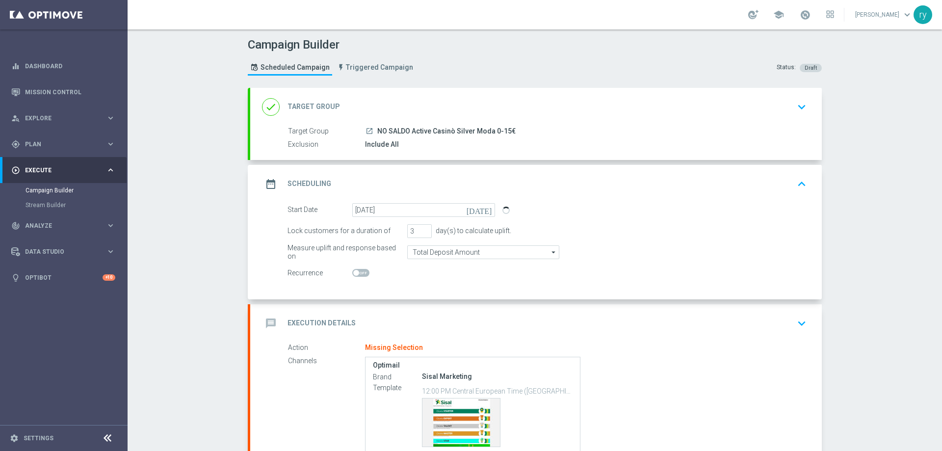
click at [437, 278] on div at bounding box center [423, 273] width 143 height 14
click at [454, 311] on div "message Execution Details keyboard_arrow_down" at bounding box center [535, 323] width 571 height 38
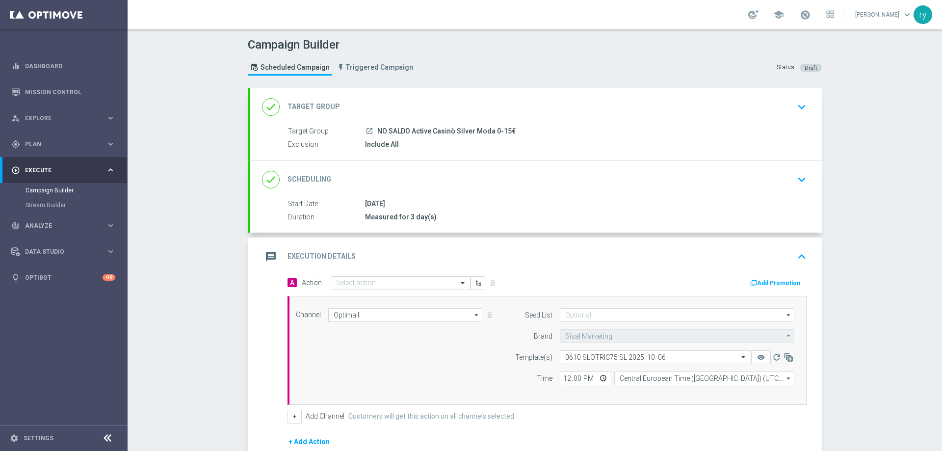
click at [774, 282] on button "Add Promotion" at bounding box center [776, 283] width 54 height 11
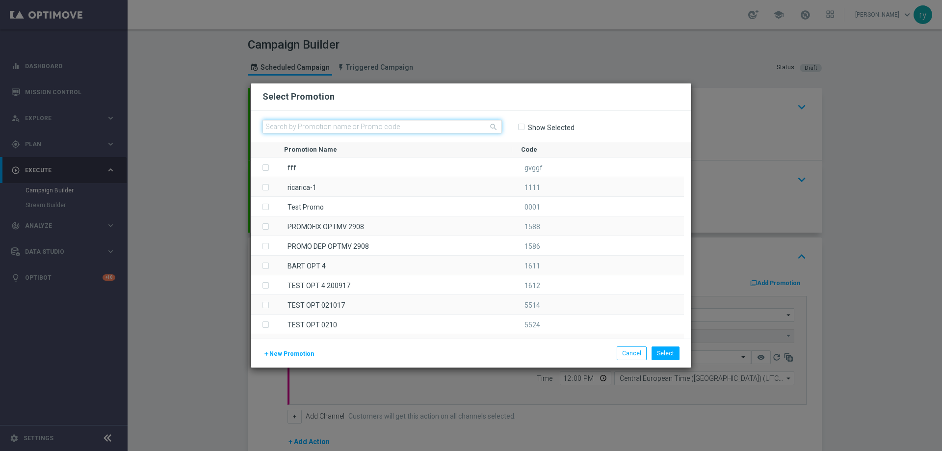
click at [327, 131] on input "text" at bounding box center [381, 127] width 239 height 14
paste input "336122"
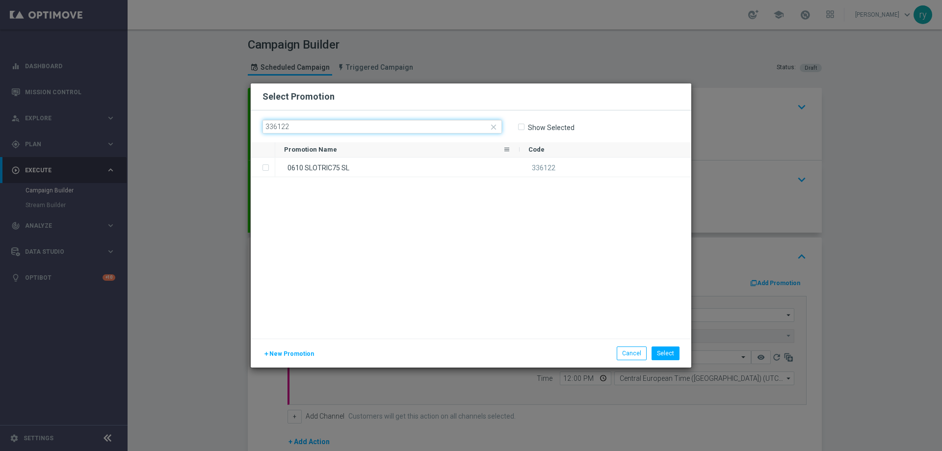
type input "336122"
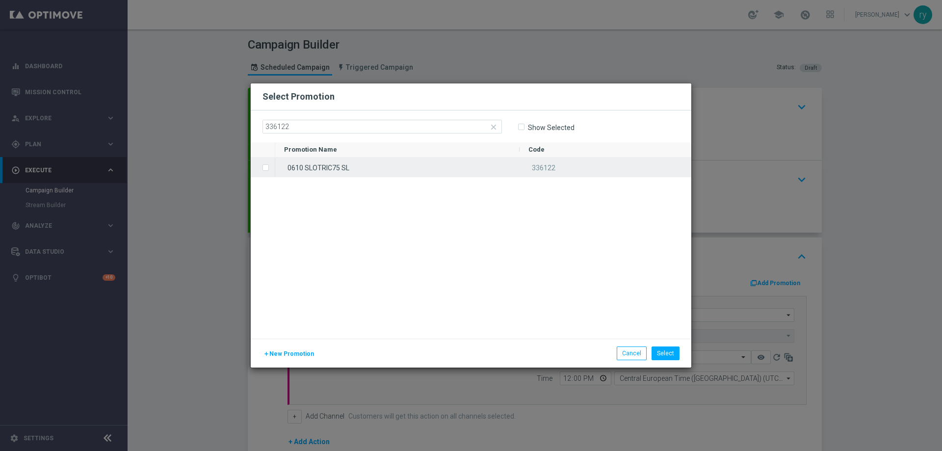
click at [349, 161] on div "0610 SLOTRIC75 SL" at bounding box center [397, 166] width 244 height 19
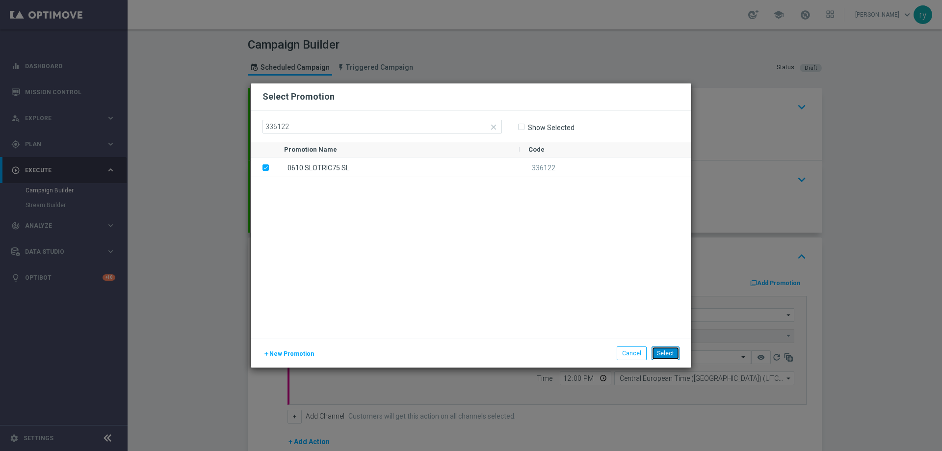
click at [668, 351] on button "Select" at bounding box center [665, 353] width 28 height 14
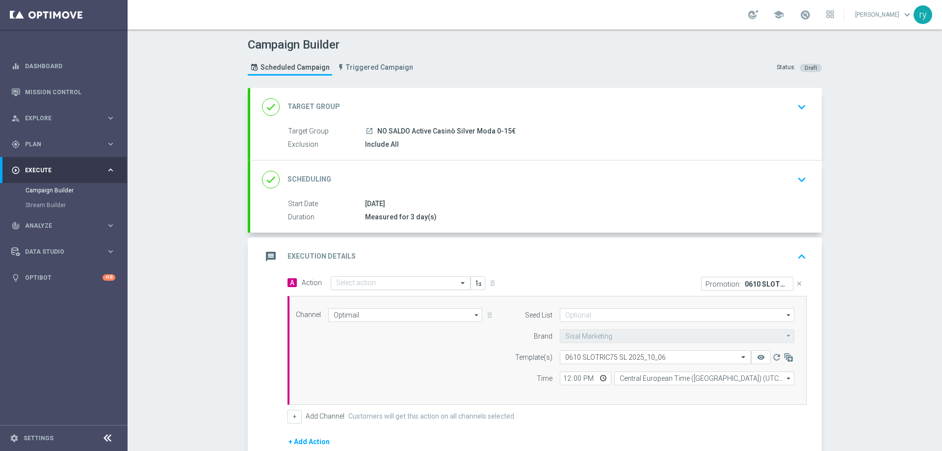
click at [349, 288] on div "Select action" at bounding box center [401, 283] width 140 height 14
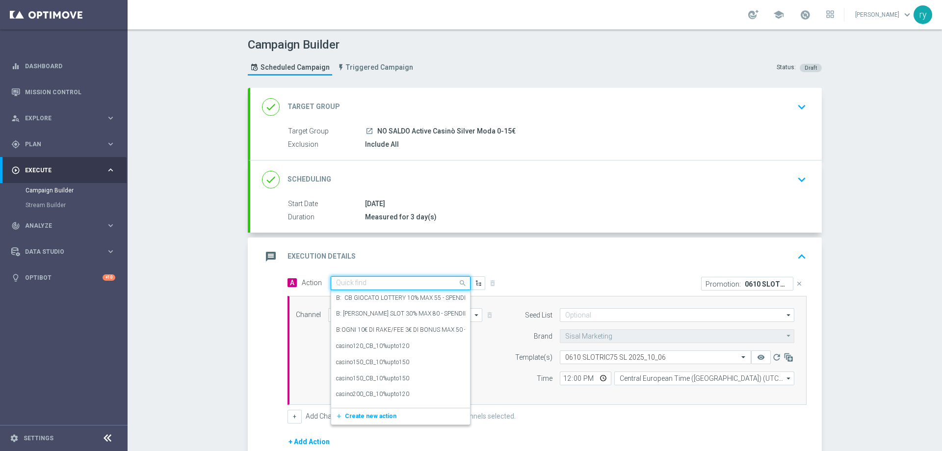
paste input "dep 15 per 15% fino a 75€"
type input "dep 15 per 15% fino a 75€"
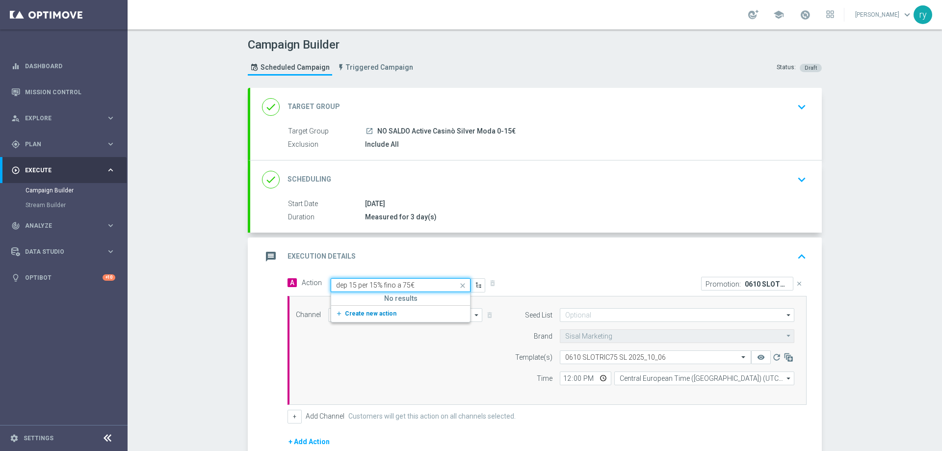
click at [384, 311] on span "Create new action" at bounding box center [370, 313] width 51 height 7
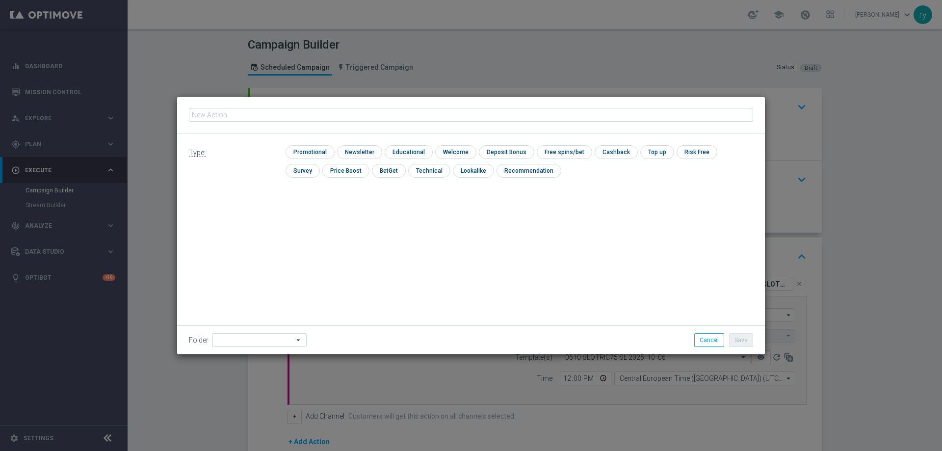
type input "dep 15 per 15% fino a 75€"
click at [306, 147] on input "checkbox" at bounding box center [308, 151] width 47 height 13
checkbox input "true"
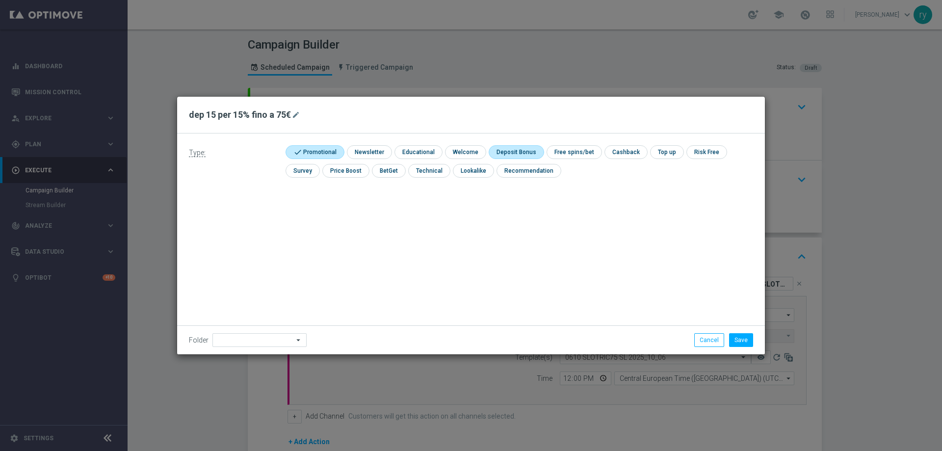
click at [496, 150] on input "checkbox" at bounding box center [514, 151] width 52 height 13
checkbox input "true"
click at [732, 342] on button "Save" at bounding box center [741, 340] width 24 height 14
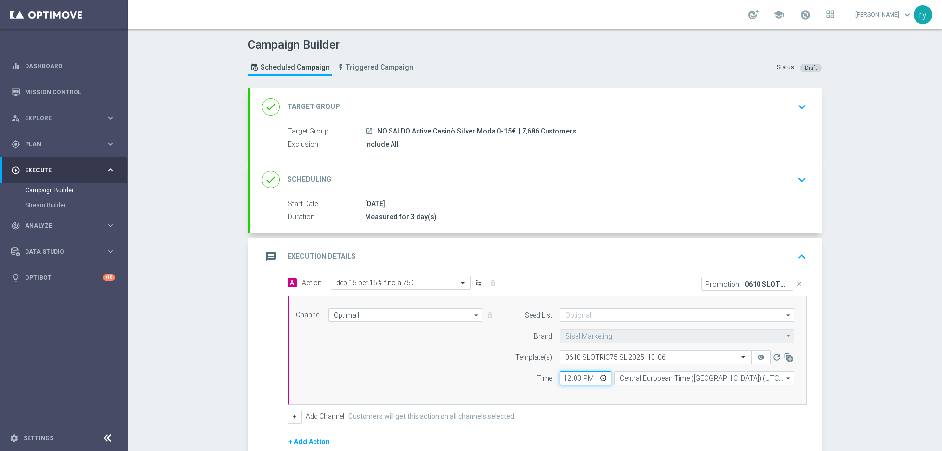
click at [560, 374] on input "12:00" at bounding box center [585, 378] width 51 height 14
type input "18:00"
click at [567, 399] on div "Channel Optimail Optimail arrow_drop_down Drag here to set row groups Drag here…" at bounding box center [546, 350] width 519 height 109
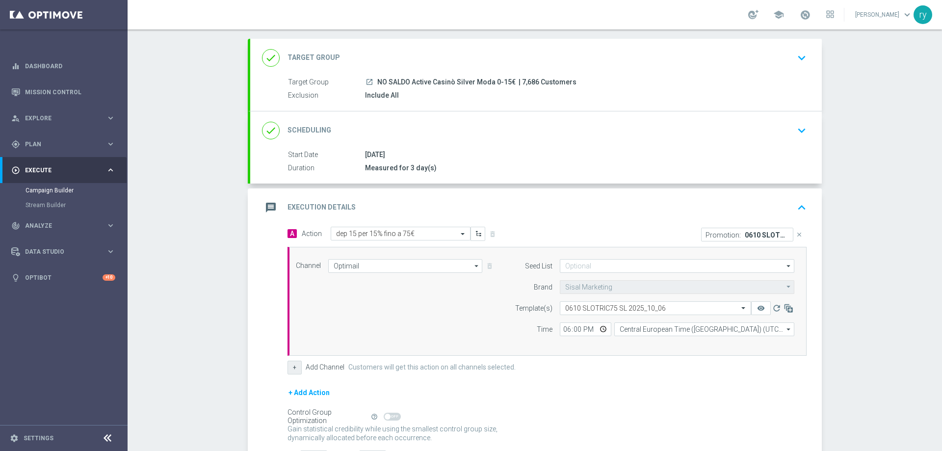
click at [287, 365] on button "+" at bounding box center [294, 367] width 14 height 14
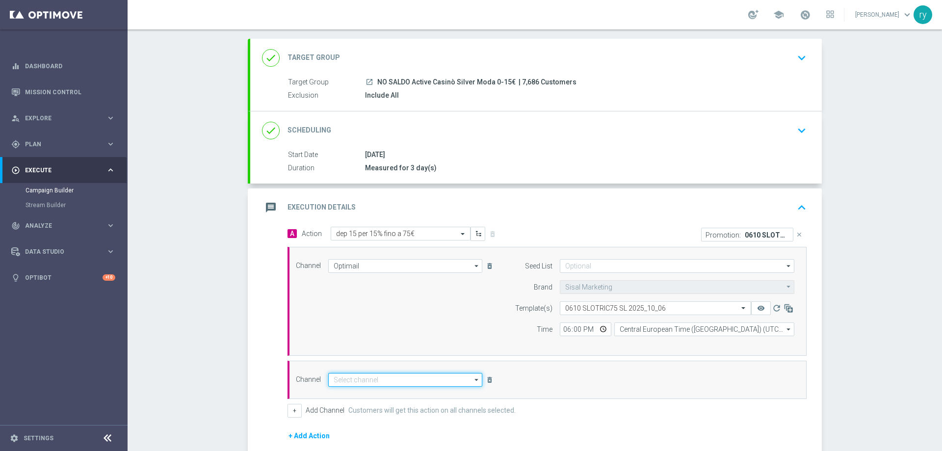
click at [346, 377] on input at bounding box center [405, 380] width 154 height 14
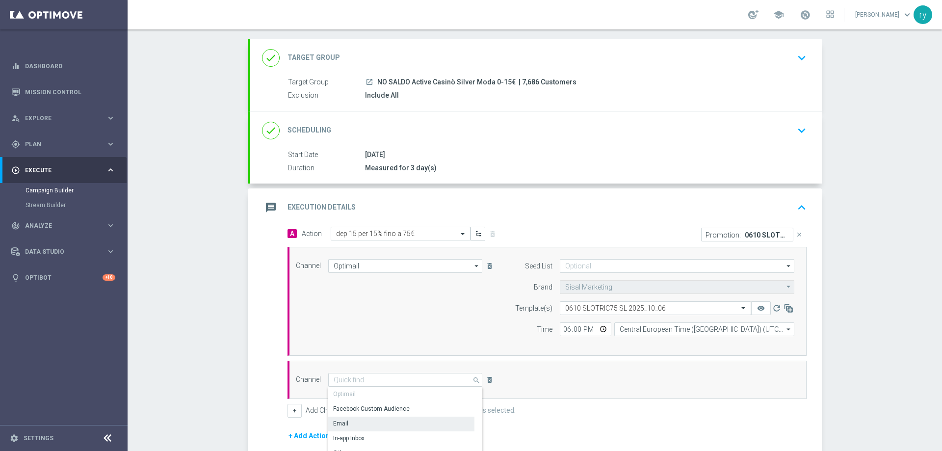
click at [357, 421] on div "Email" at bounding box center [401, 423] width 146 height 14
type input "Email"
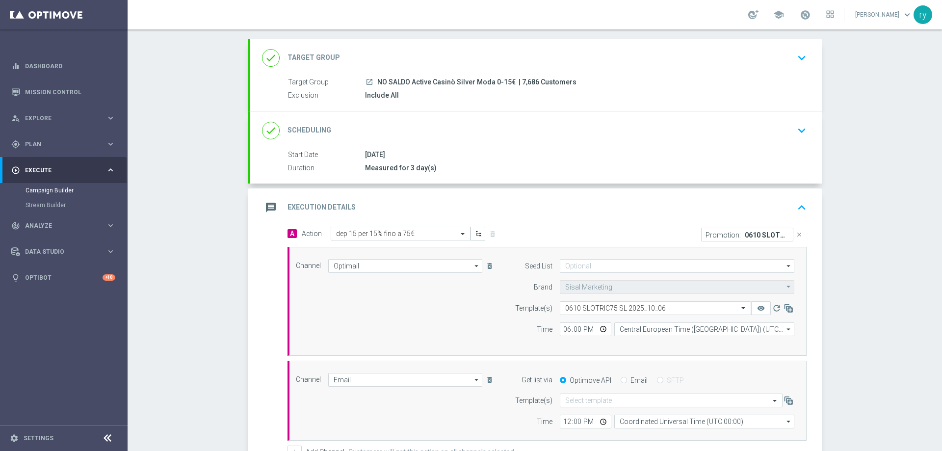
click at [620, 381] on input "Email" at bounding box center [623, 381] width 6 height 6
radio input "true"
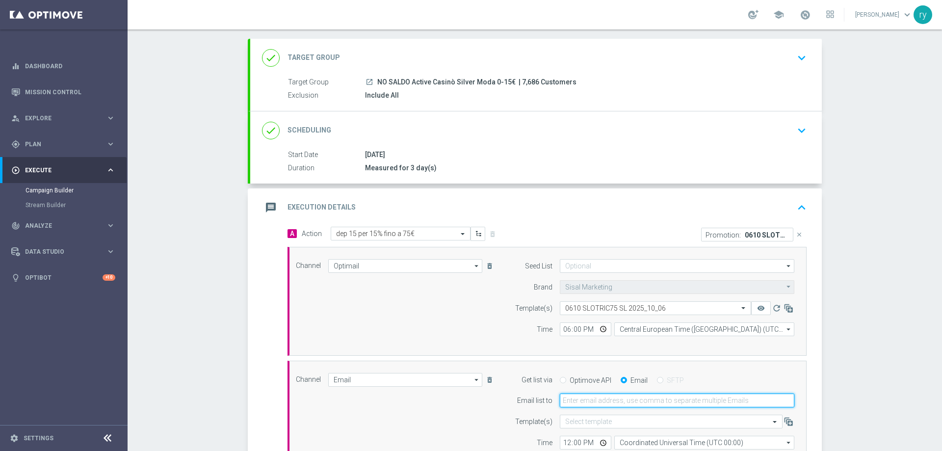
click at [617, 395] on input "email" at bounding box center [677, 400] width 234 height 14
type input "[EMAIL_ADDRESS][DOMAIN_NAME]"
click at [520, 411] on form "Get list via Optimove API Email SFTP Email list to [EMAIL_ADDRESS][DOMAIN_NAME]…" at bounding box center [652, 411] width 284 height 77
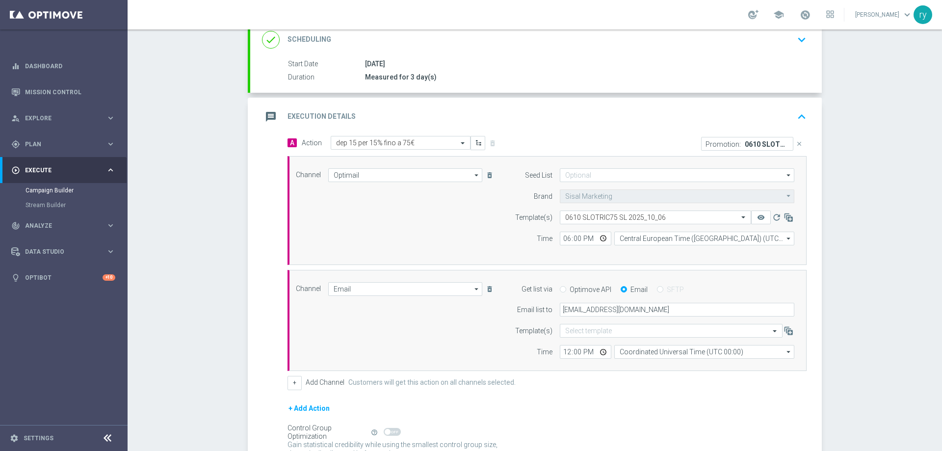
scroll to position [147, 0]
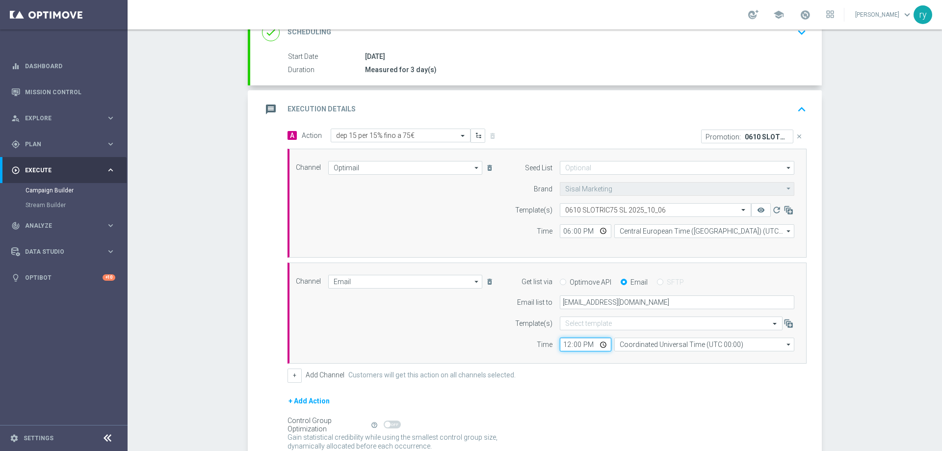
click at [560, 344] on input "12:00" at bounding box center [585, 344] width 51 height 14
type input "18:00"
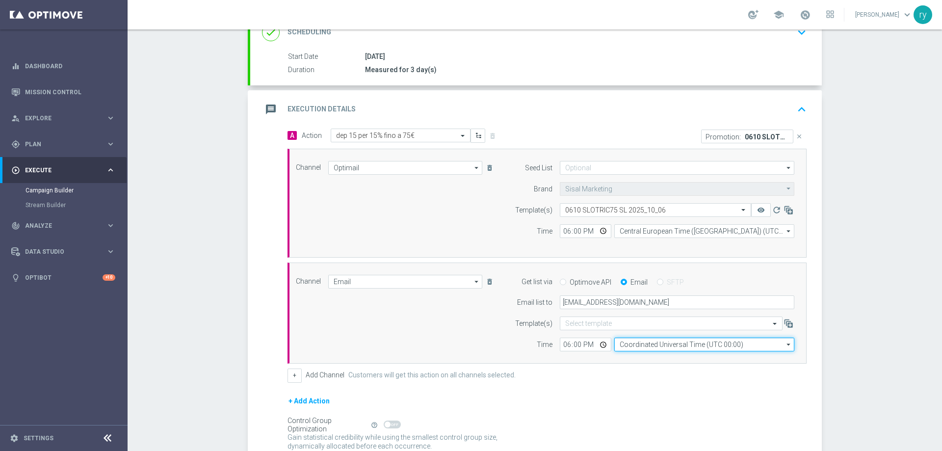
click at [640, 345] on input "Coordinated Universal Time (UTC 00:00)" at bounding box center [704, 344] width 180 height 14
click at [644, 351] on input "ber" at bounding box center [704, 344] width 180 height 14
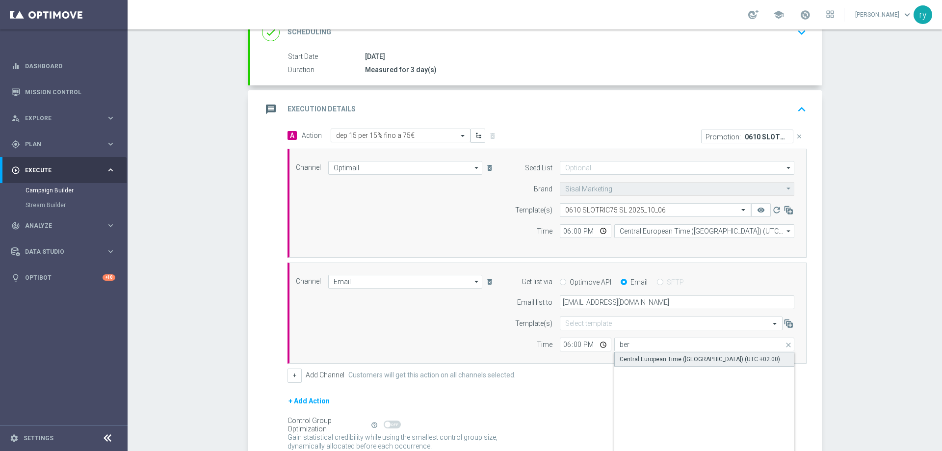
click at [646, 357] on div "Central European Time ([GEOGRAPHIC_DATA]) (UTC +02:00)" at bounding box center [699, 359] width 160 height 9
type input "Central European Time ([GEOGRAPHIC_DATA]) (UTC +02:00)"
click at [503, 347] on div "Time" at bounding box center [527, 344] width 50 height 14
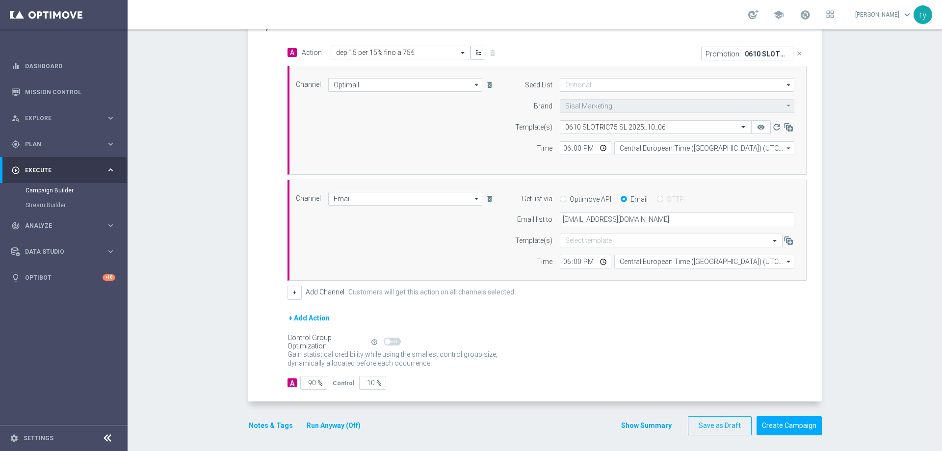
scroll to position [234, 0]
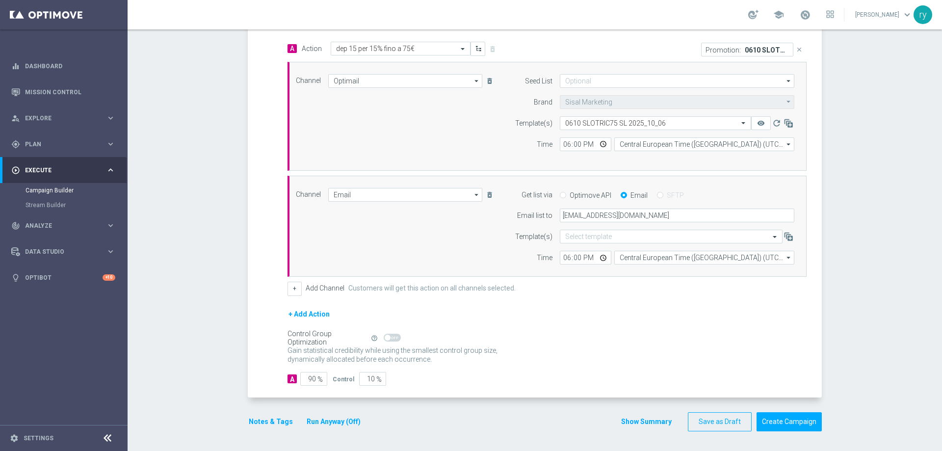
click at [252, 419] on button "Notes & Tags" at bounding box center [271, 421] width 46 height 12
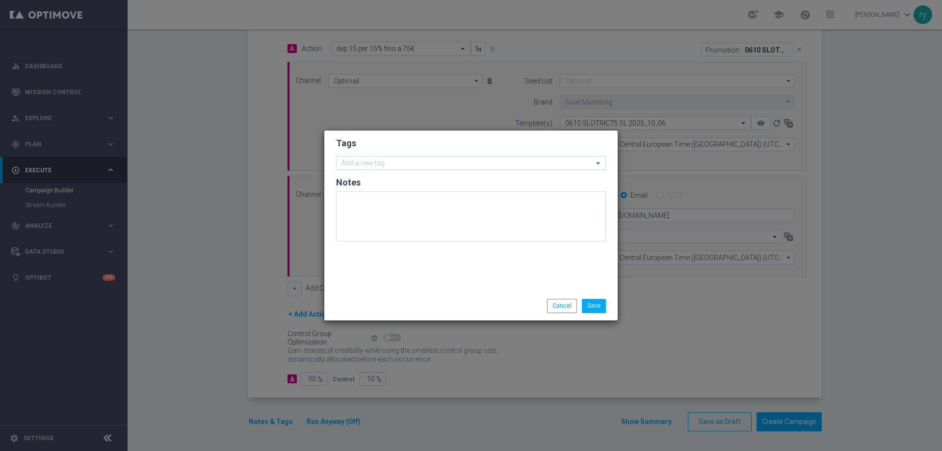
click at [346, 162] on input "text" at bounding box center [467, 163] width 252 height 8
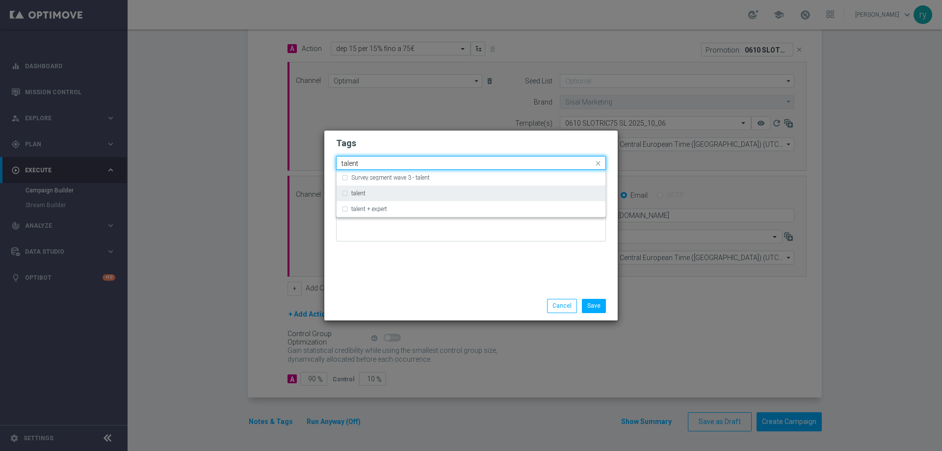
click at [358, 189] on div "talent" at bounding box center [470, 193] width 259 height 16
type input "talent"
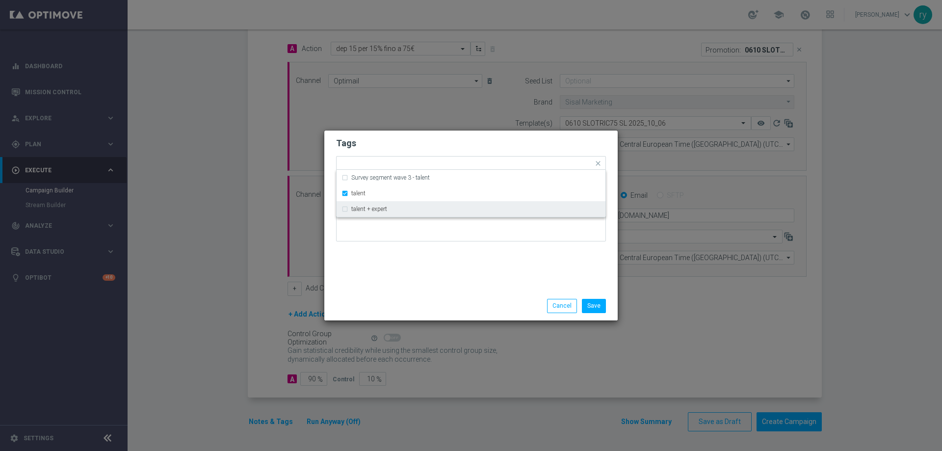
click at [381, 265] on div "Tags Quick find × talent Survey segment wave 3 - talent talent talent + expert …" at bounding box center [470, 210] width 293 height 161
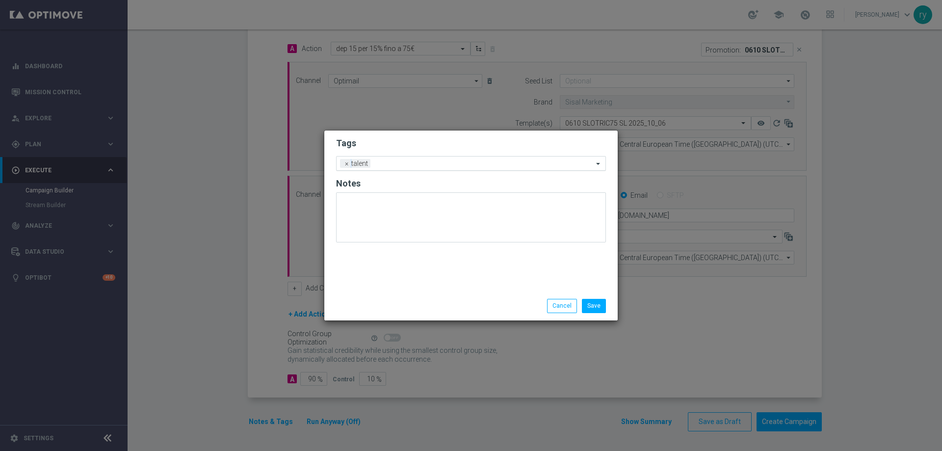
click at [410, 166] on input "text" at bounding box center [483, 164] width 219 height 8
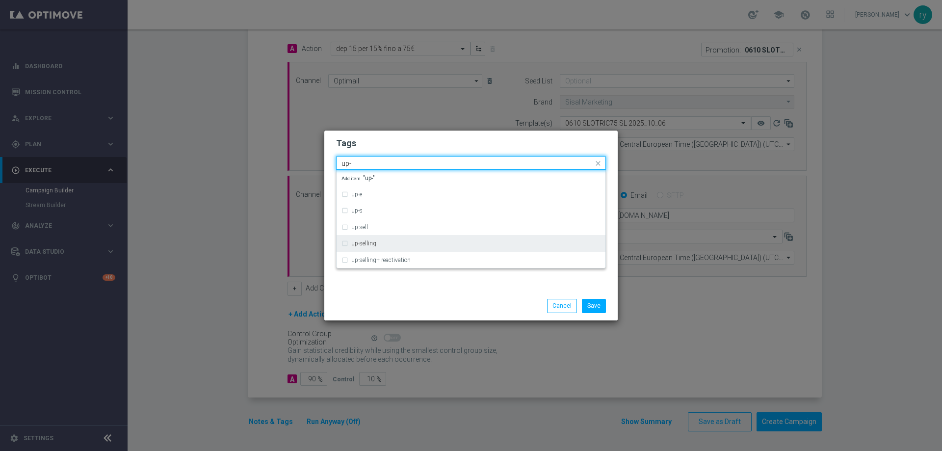
click at [402, 241] on div "up-selling" at bounding box center [475, 243] width 249 height 6
type input "up-"
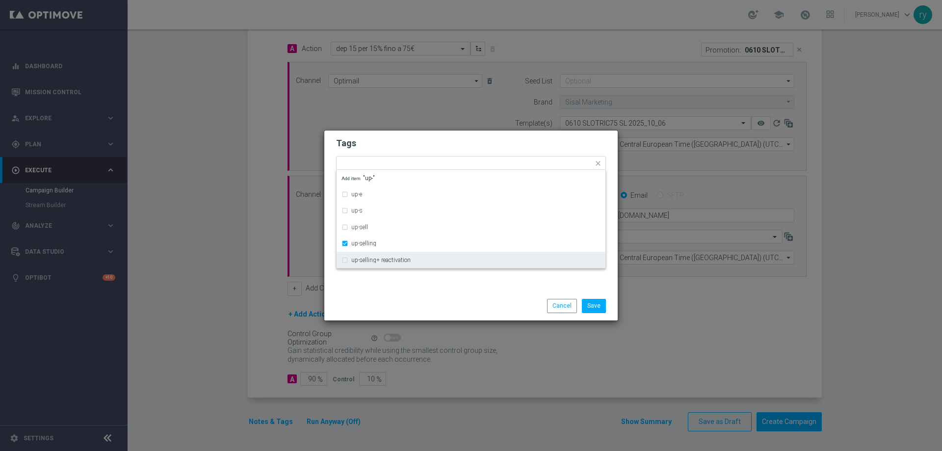
drag, startPoint x: 411, startPoint y: 299, endPoint x: 415, endPoint y: 282, distance: 17.0
click at [412, 299] on div at bounding box center [376, 299] width 95 height 0
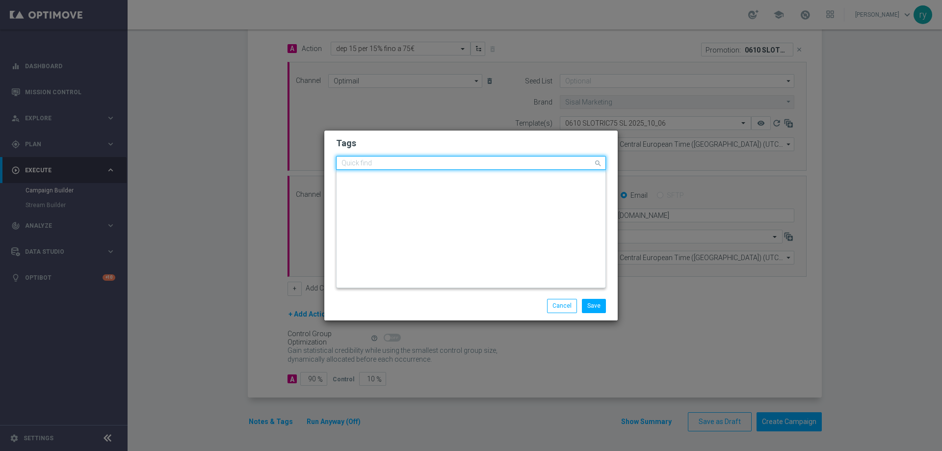
click at [441, 163] on input "text" at bounding box center [467, 163] width 252 height 8
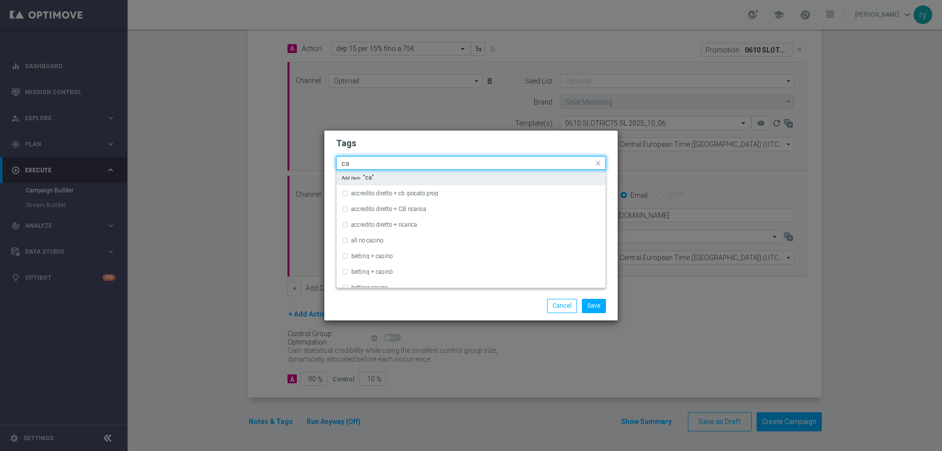
type input "c"
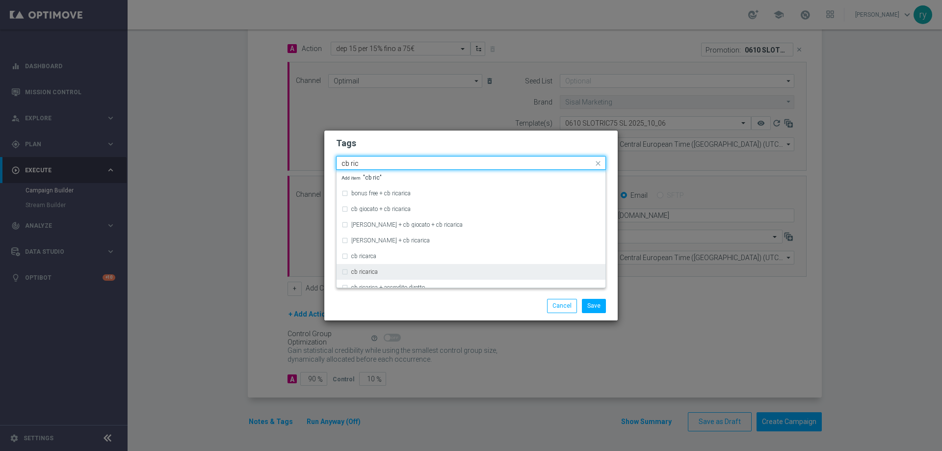
click at [415, 270] on div "cb ricarica" at bounding box center [475, 272] width 249 height 6
type input "cb ric"
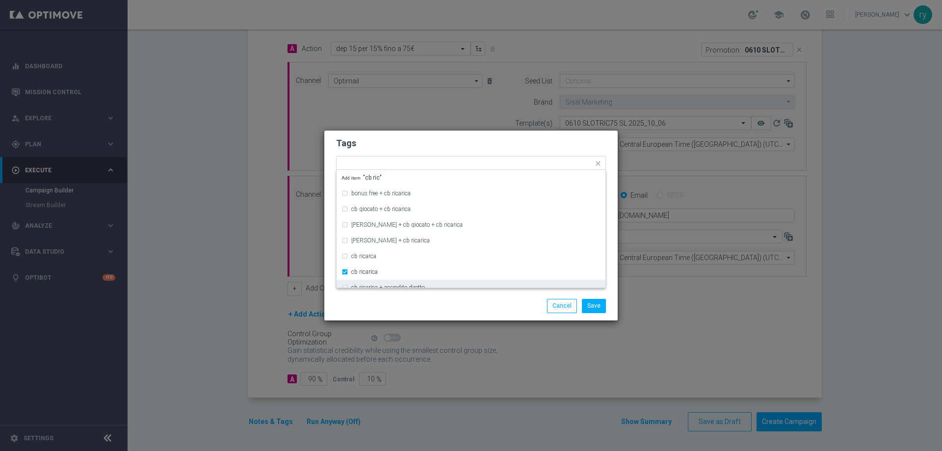
click at [422, 296] on div "Save Cancel" at bounding box center [470, 305] width 293 height 28
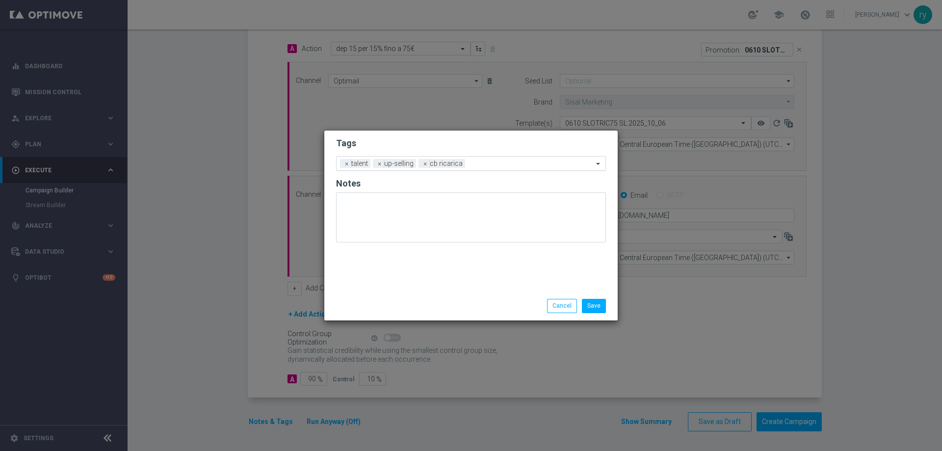
click at [475, 166] on input "text" at bounding box center [531, 164] width 124 height 8
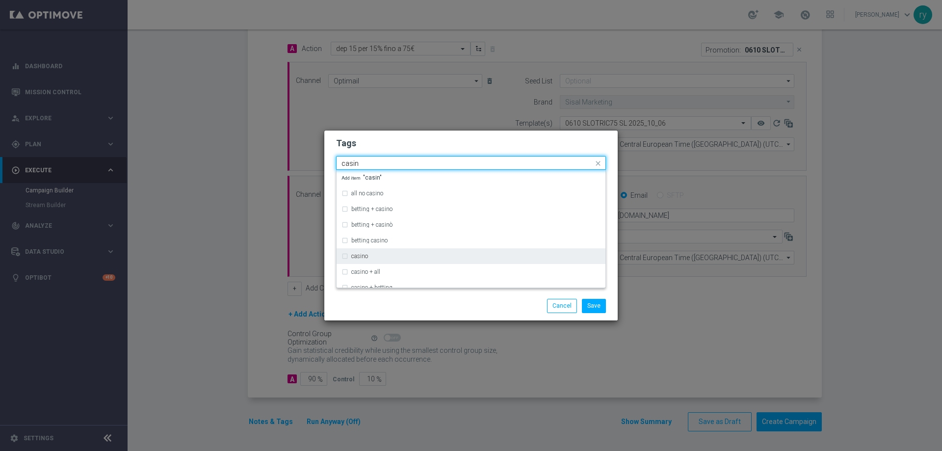
click at [481, 253] on div "casino" at bounding box center [470, 256] width 259 height 16
type input "casin"
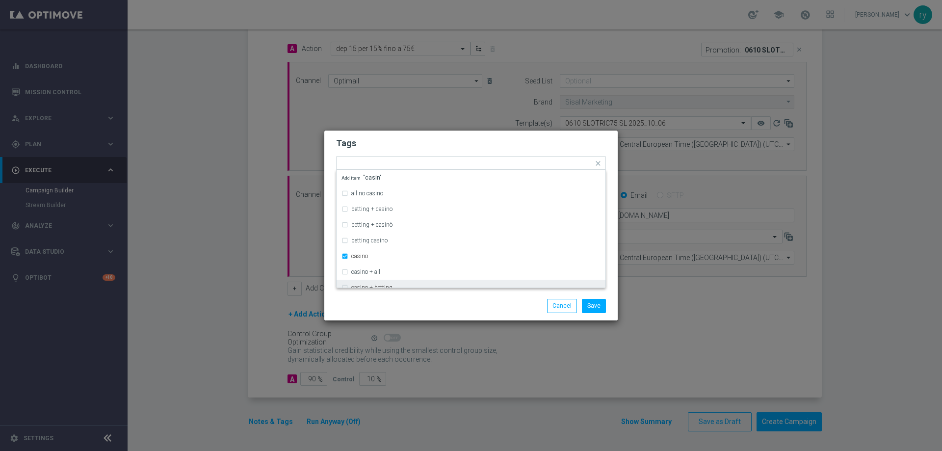
click at [403, 301] on div "Save Cancel" at bounding box center [471, 306] width 284 height 14
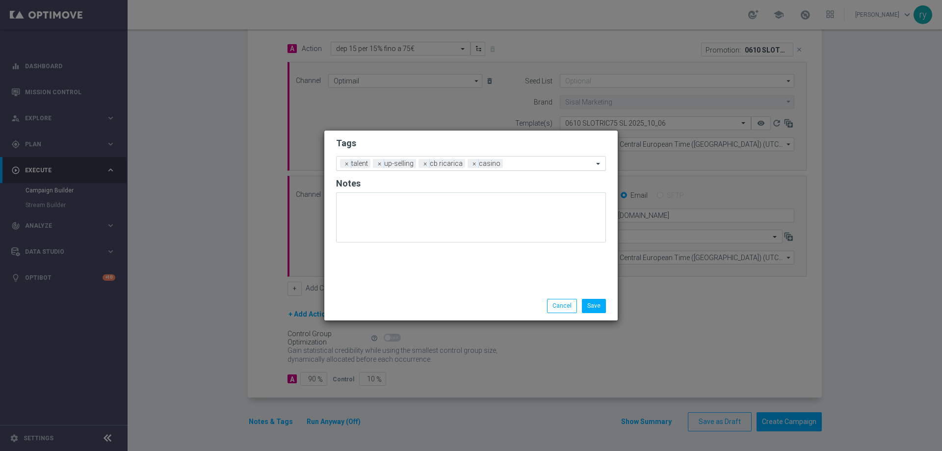
click at [508, 160] on input "text" at bounding box center [550, 164] width 86 height 8
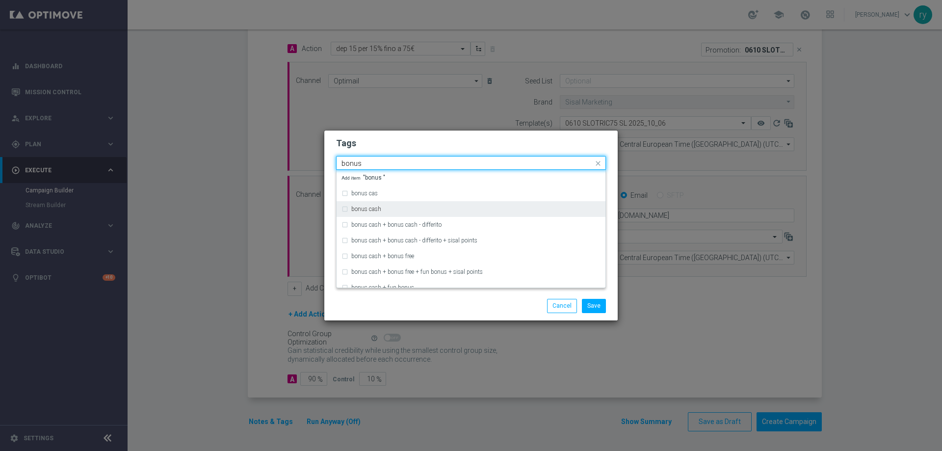
click at [392, 210] on div "bonus cash" at bounding box center [475, 209] width 249 height 6
type input "bonus"
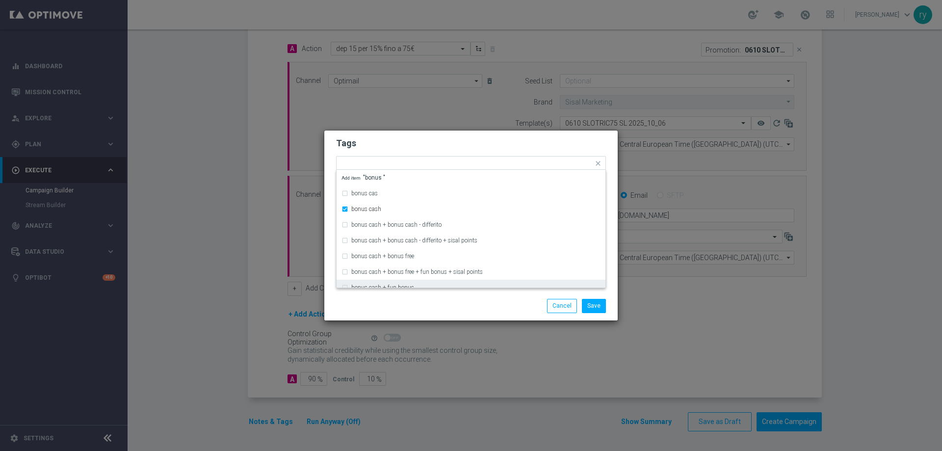
click at [457, 302] on div "Save Cancel" at bounding box center [518, 306] width 190 height 14
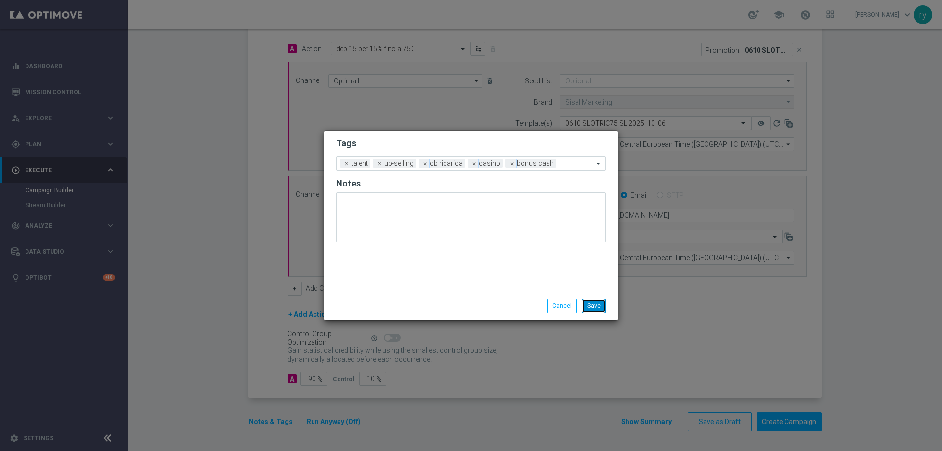
click at [599, 307] on button "Save" at bounding box center [594, 306] width 24 height 14
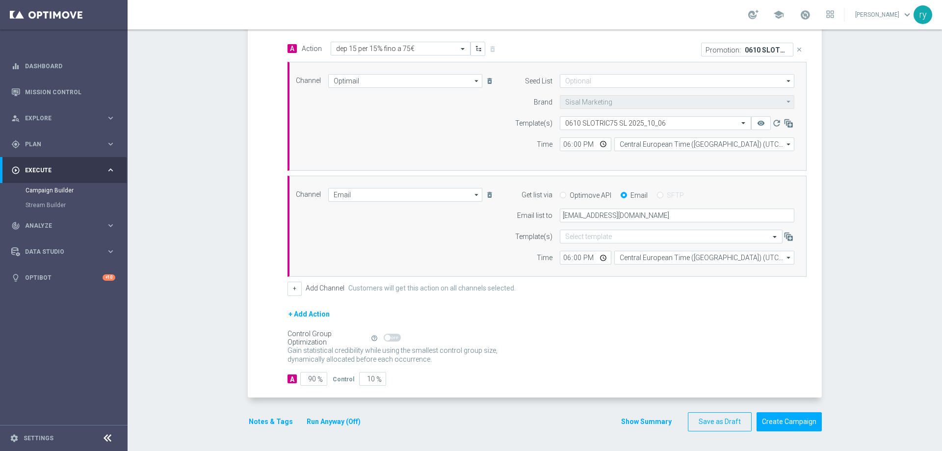
click at [318, 420] on button "Run Anyway (Off)" at bounding box center [334, 421] width 56 height 12
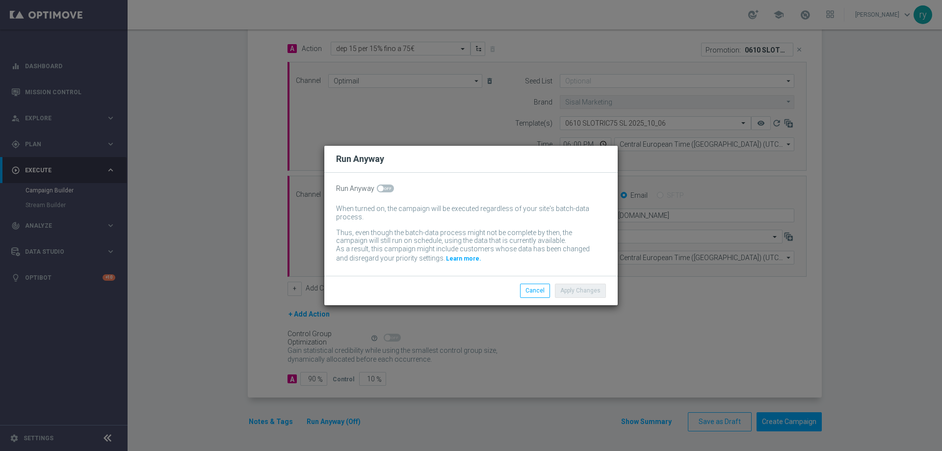
click at [388, 191] on span at bounding box center [385, 188] width 17 height 8
click at [388, 191] on input "checkbox" at bounding box center [385, 188] width 17 height 8
checkbox input "true"
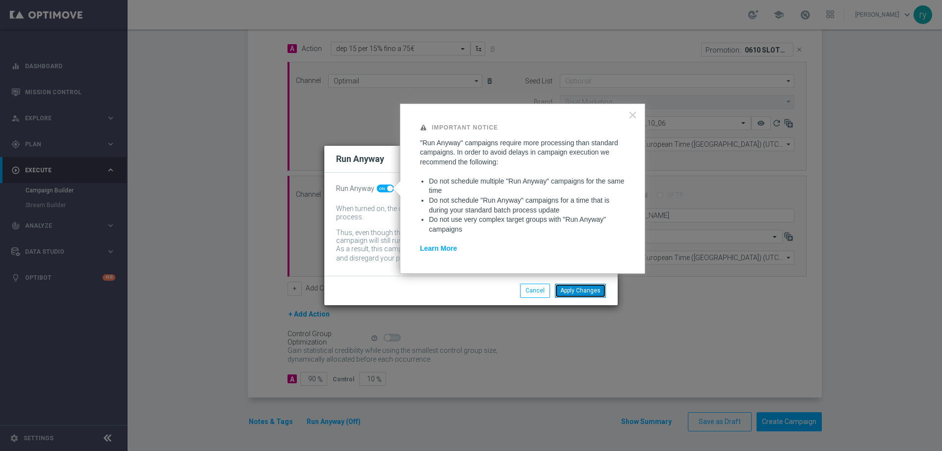
click at [562, 285] on button "Apply Changes" at bounding box center [580, 290] width 51 height 14
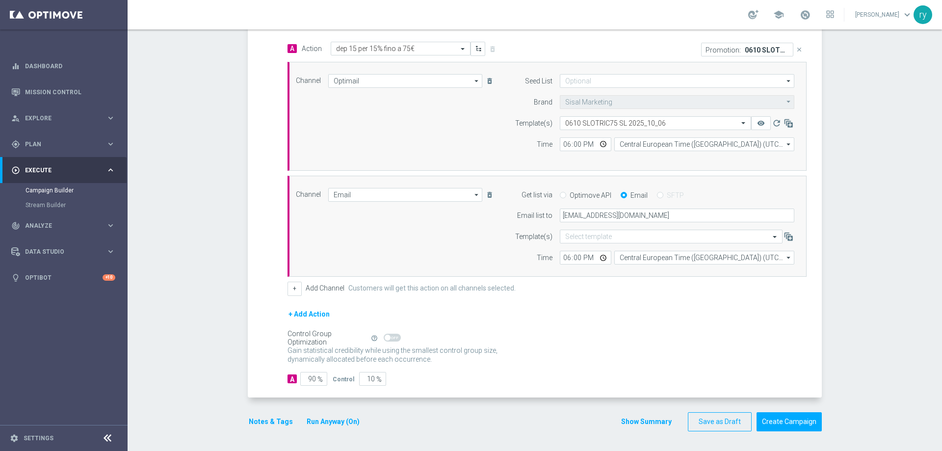
click at [266, 333] on div "A Action Select action dep 15 per 15% fino a 75€ delete_forever Promotion: 0610…" at bounding box center [535, 220] width 571 height 356
click at [626, 421] on button "Show Summary" at bounding box center [645, 421] width 51 height 11
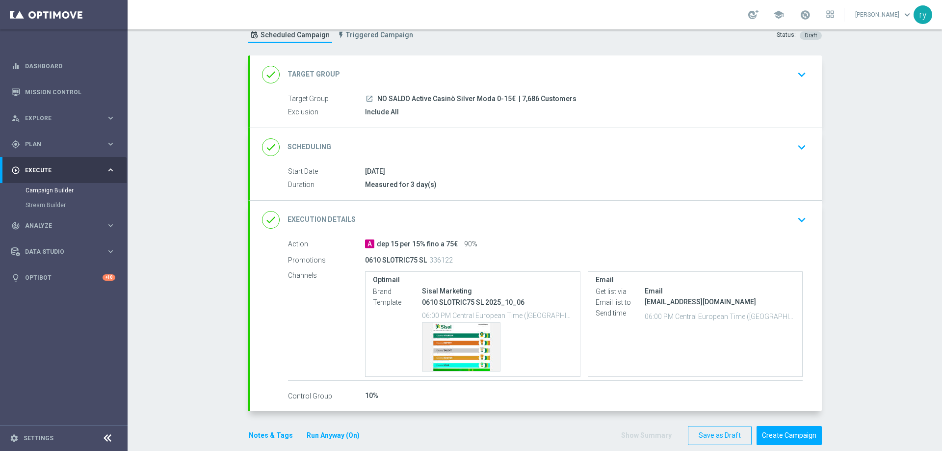
scroll to position [46, 0]
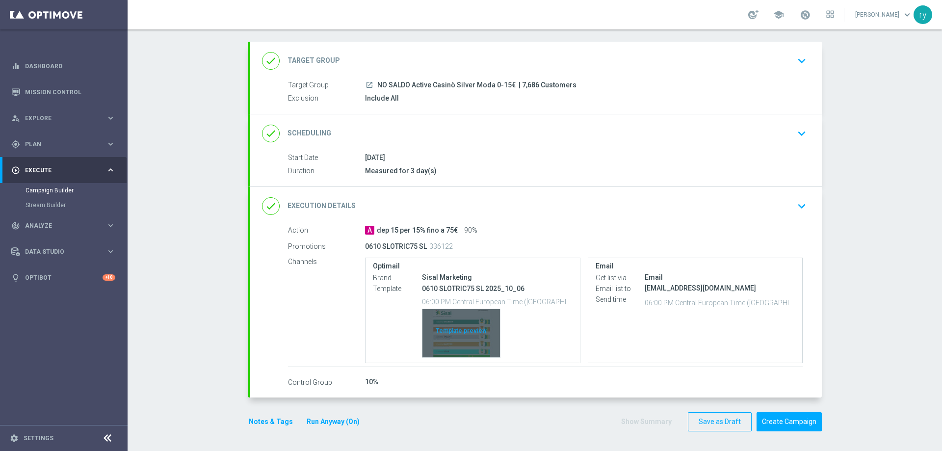
click at [467, 343] on div "Template preview" at bounding box center [460, 333] width 77 height 48
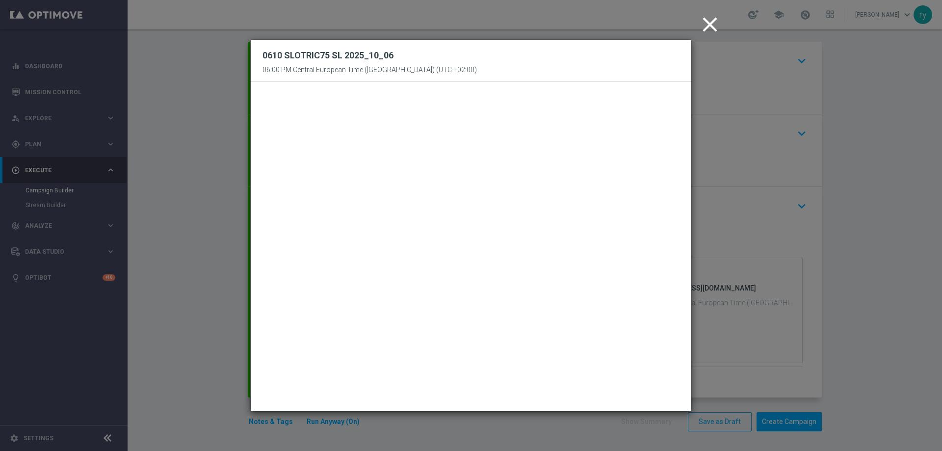
click at [713, 21] on icon "close" at bounding box center [709, 24] width 25 height 25
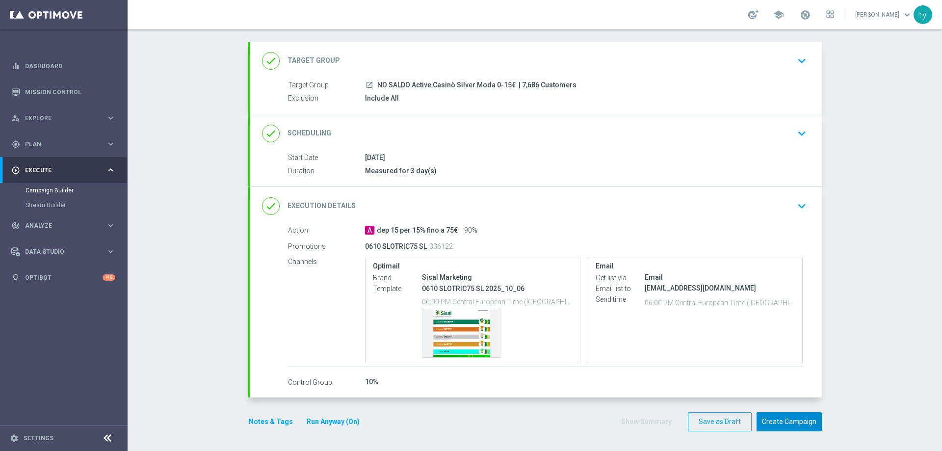
click at [766, 426] on button "Create Campaign" at bounding box center [788, 421] width 65 height 19
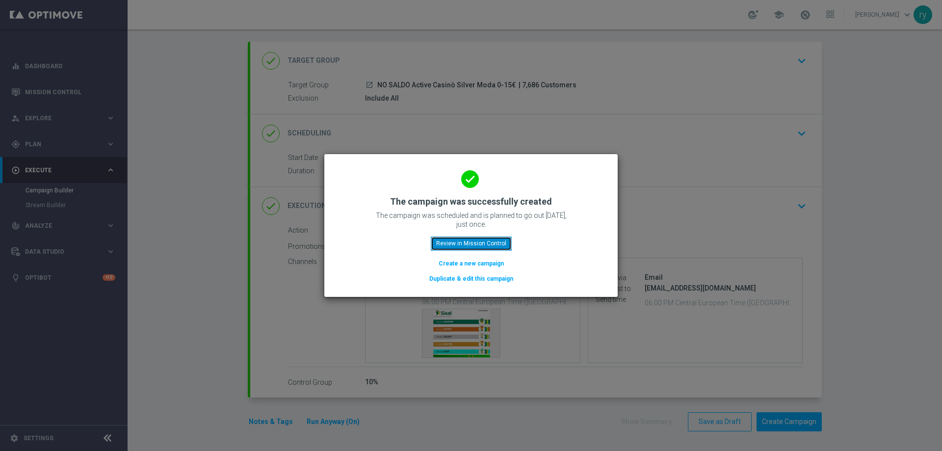
click at [496, 242] on button "Review in Mission Control" at bounding box center [471, 243] width 81 height 14
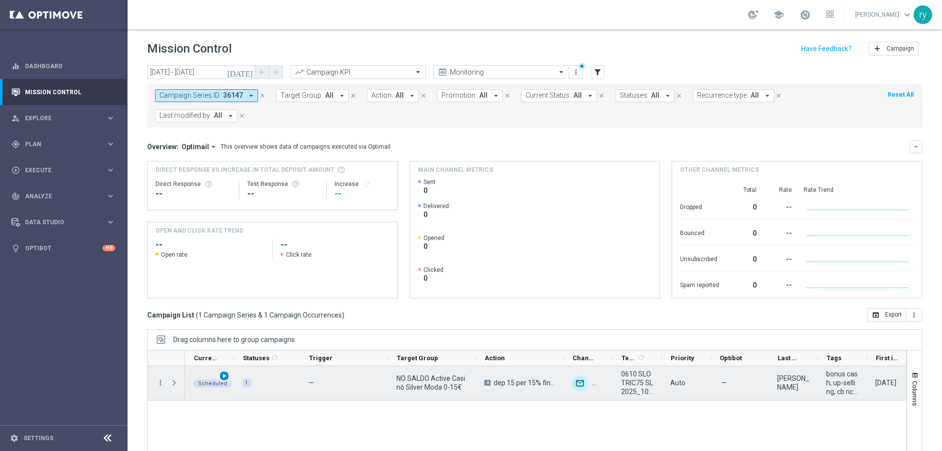
click at [223, 376] on span "play_arrow" at bounding box center [224, 375] width 7 height 7
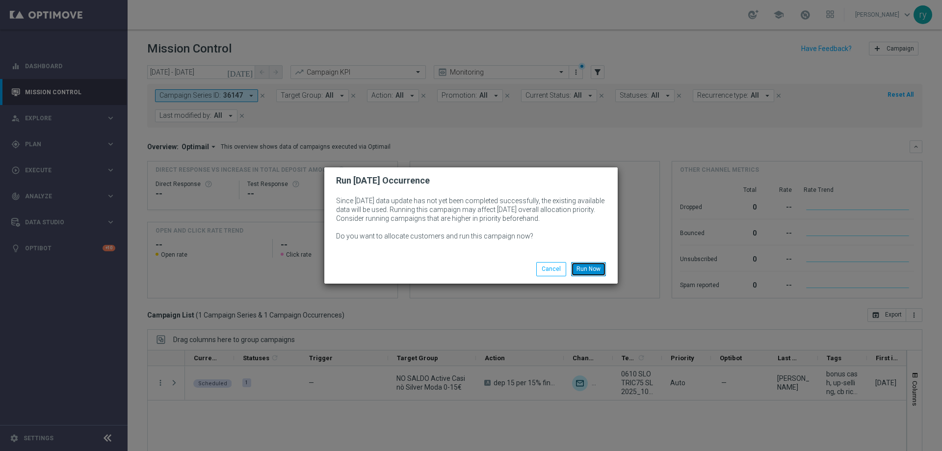
click at [582, 270] on button "Run Now" at bounding box center [588, 269] width 35 height 14
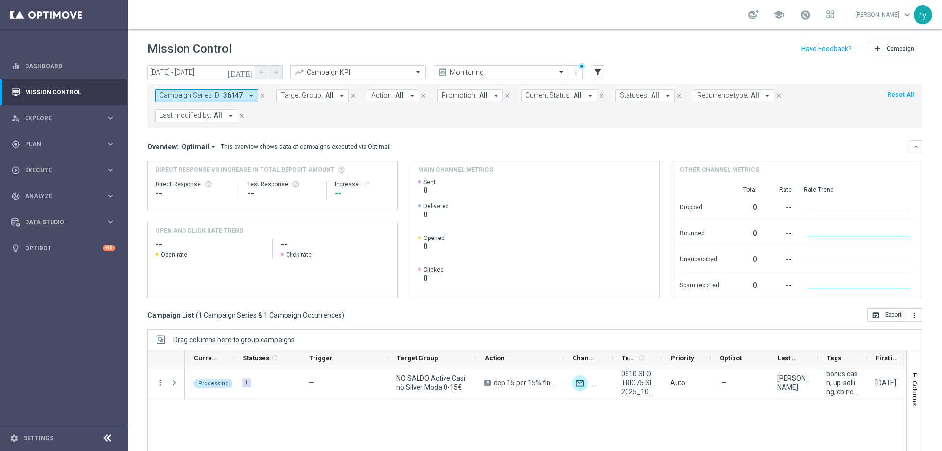
click at [252, 94] on icon "arrow_drop_down" at bounding box center [251, 95] width 9 height 9
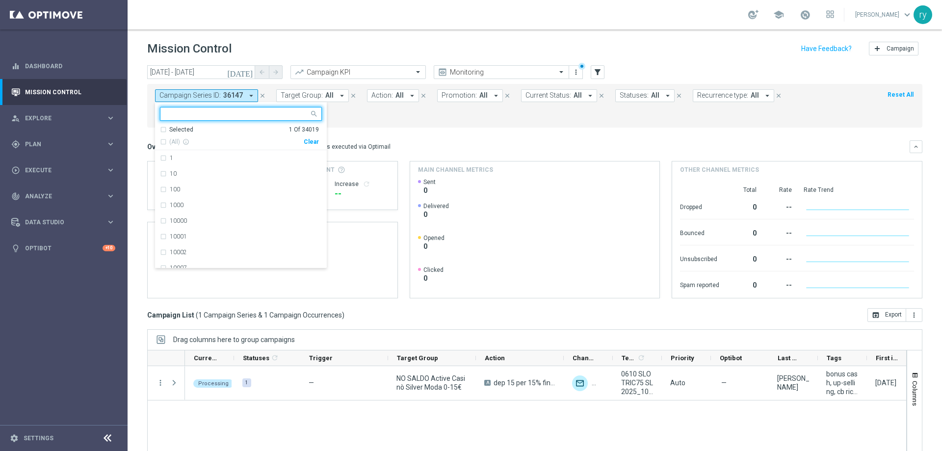
click at [0, 0] on div "Clear" at bounding box center [0, 0] width 0 height 0
click at [359, 126] on div "Campaign Series ID: 36147 arrow_drop_down Selected 0 Of 34019 (All) info_outlin…" at bounding box center [534, 106] width 775 height 44
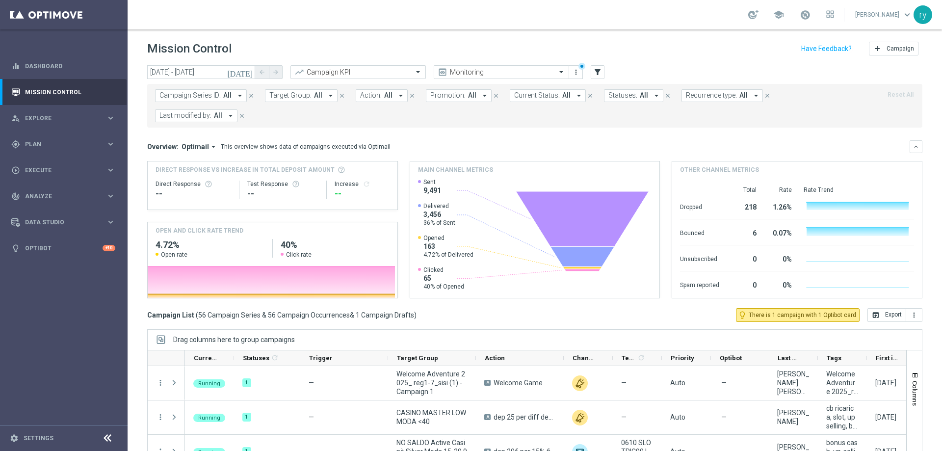
click at [230, 114] on icon "arrow_drop_down" at bounding box center [230, 115] width 9 height 9
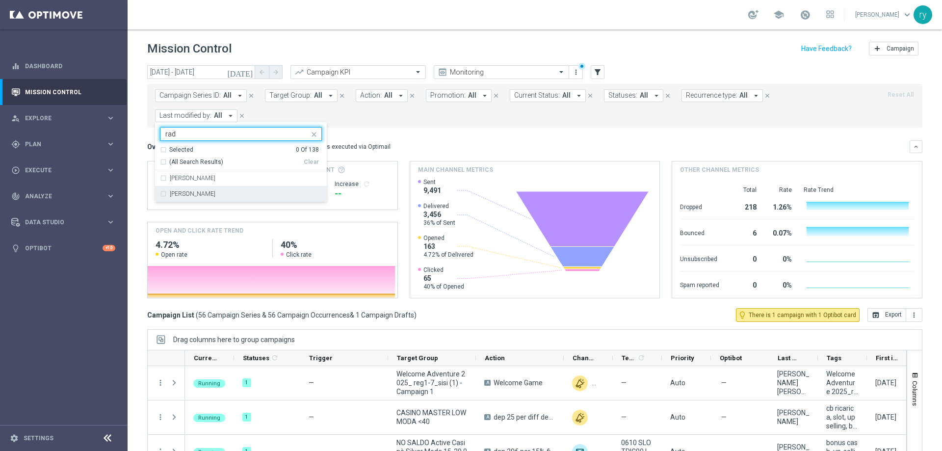
click at [220, 196] on div "[PERSON_NAME]" at bounding box center [246, 194] width 152 height 6
type input "rad"
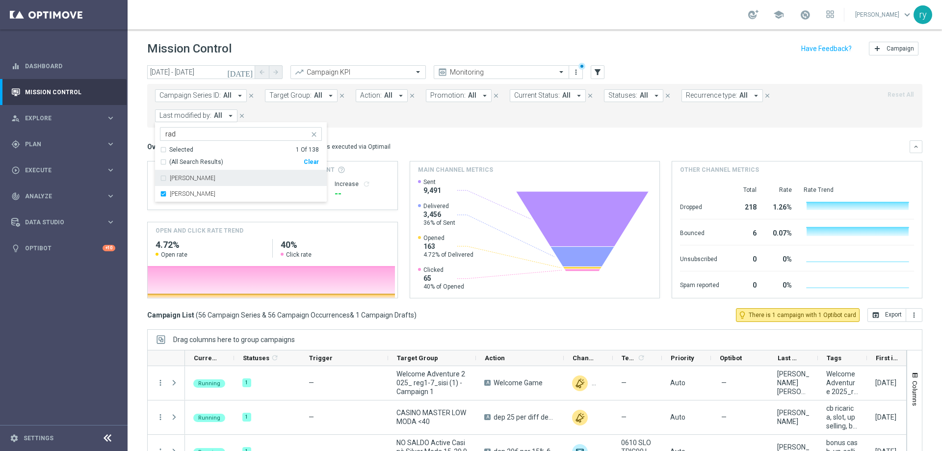
click at [432, 124] on div "Campaign Series ID: All arrow_drop_down close Target Group: All arrow_drop_down…" at bounding box center [534, 106] width 775 height 44
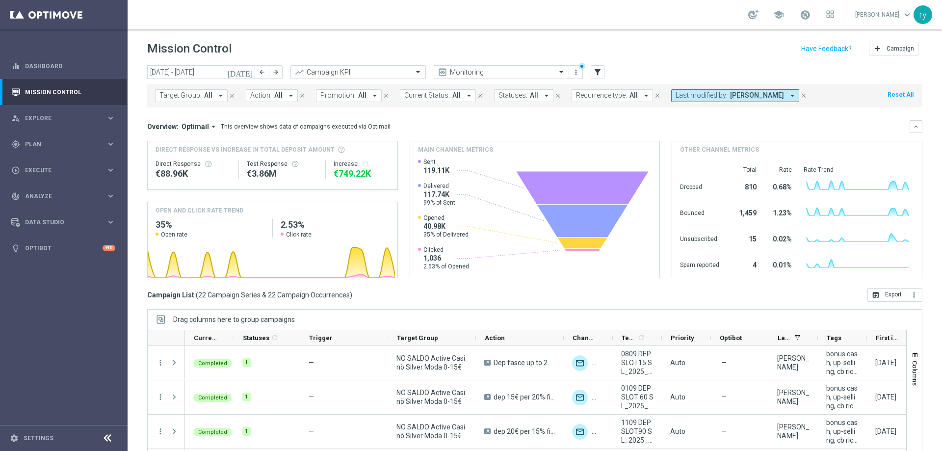
click at [251, 66] on button "[DATE]" at bounding box center [240, 72] width 29 height 15
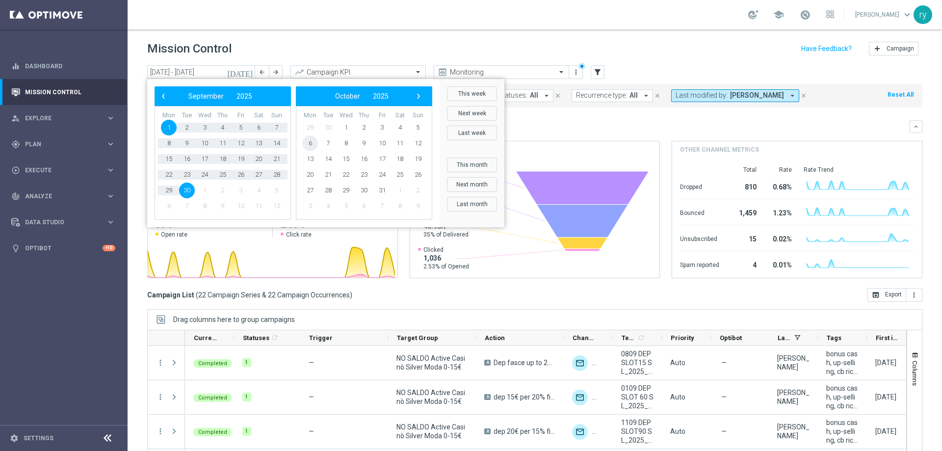
click at [307, 145] on span "6" at bounding box center [310, 143] width 16 height 16
type input "06 Oct 2025 - 03 Nov 2025"
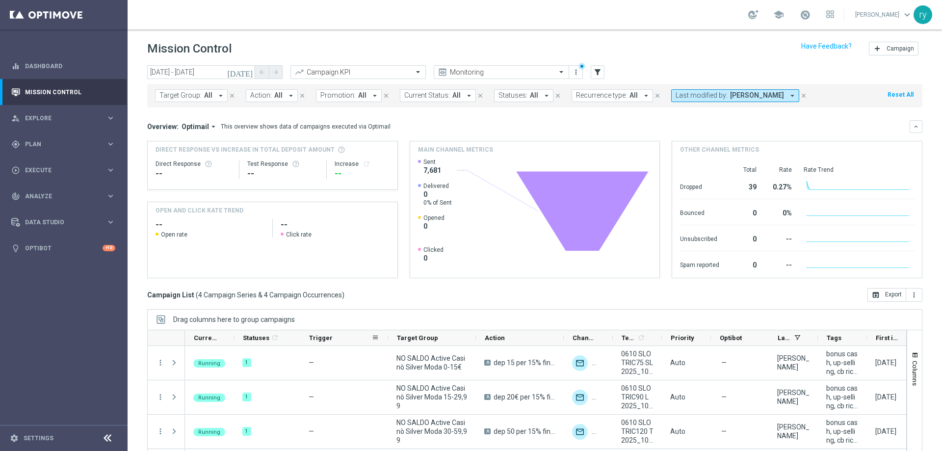
scroll to position [40, 0]
